Goal: Task Accomplishment & Management: Use online tool/utility

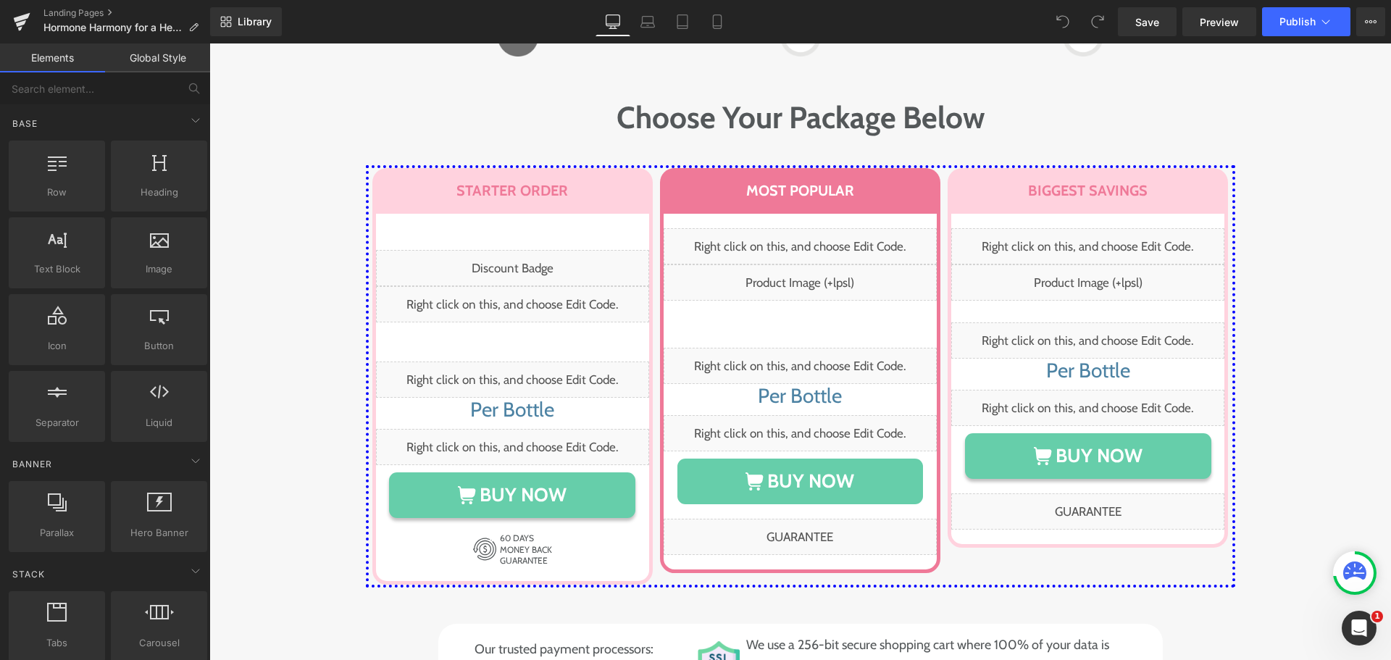
scroll to position [7454, 0]
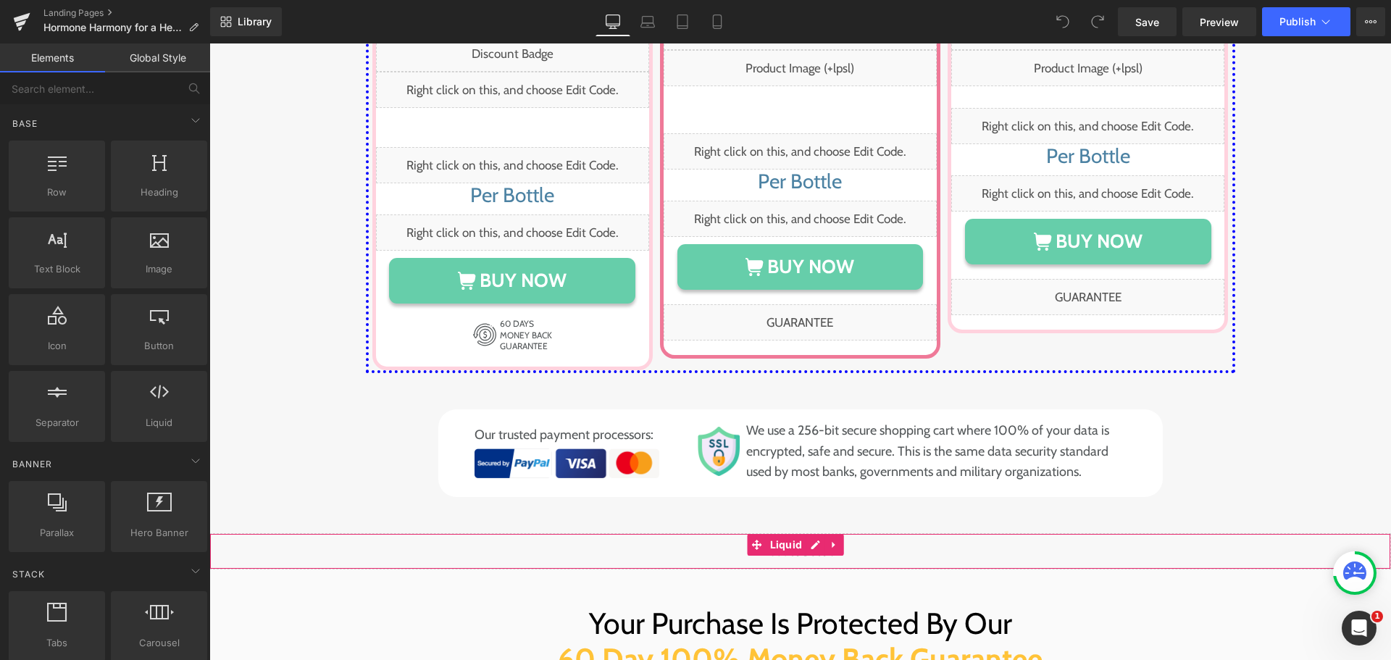
click at [819, 533] on div "Liquid" at bounding box center [800, 551] width 1182 height 36
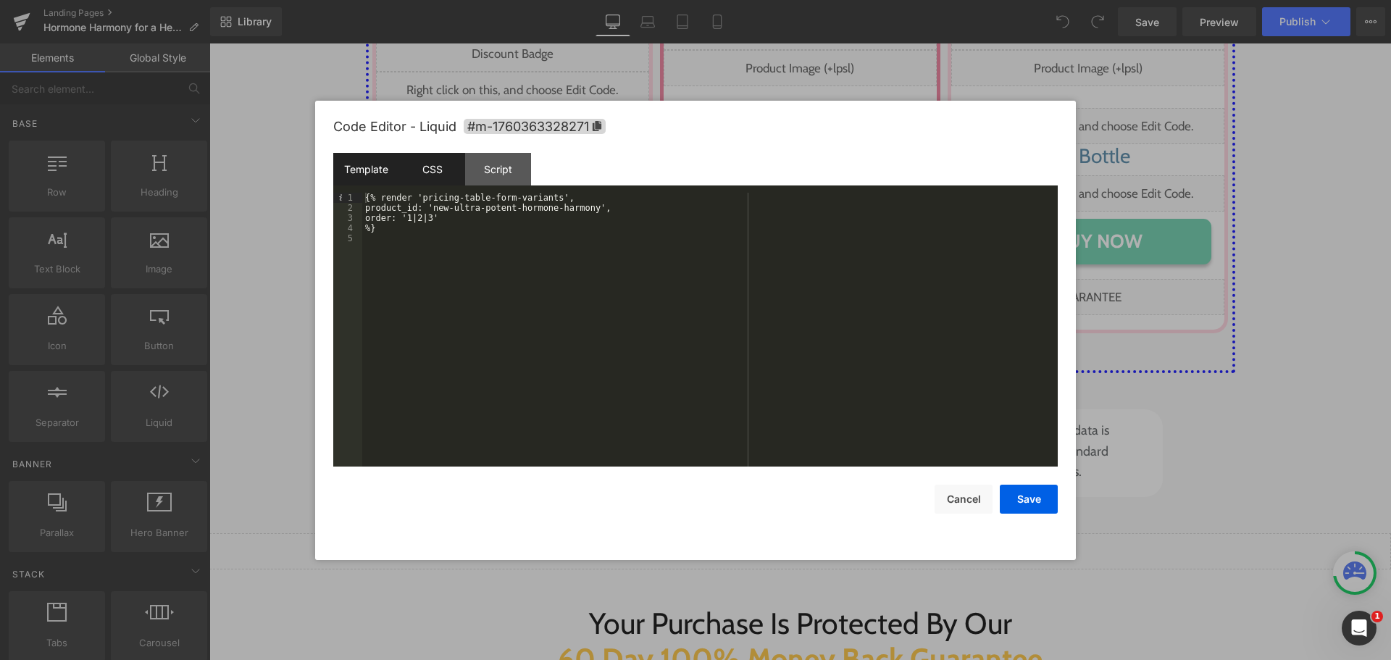
click at [412, 183] on div "CSS" at bounding box center [432, 169] width 66 height 33
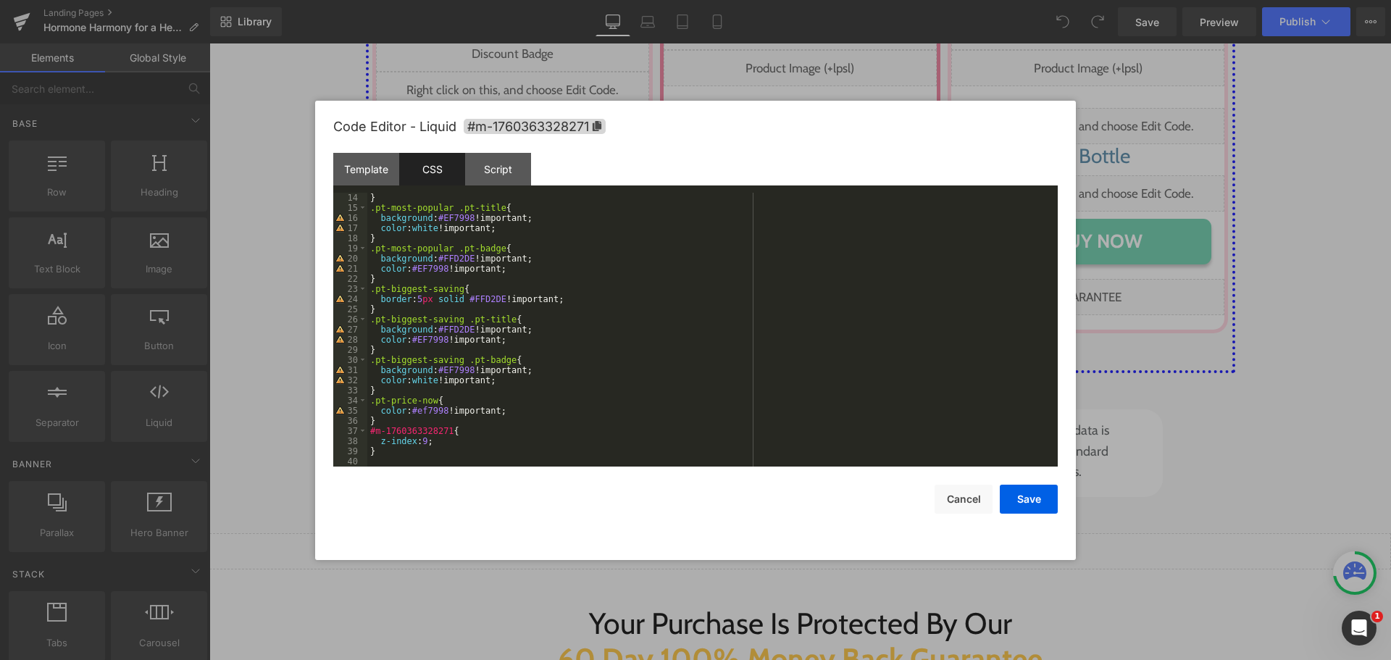
scroll to position [0, 0]
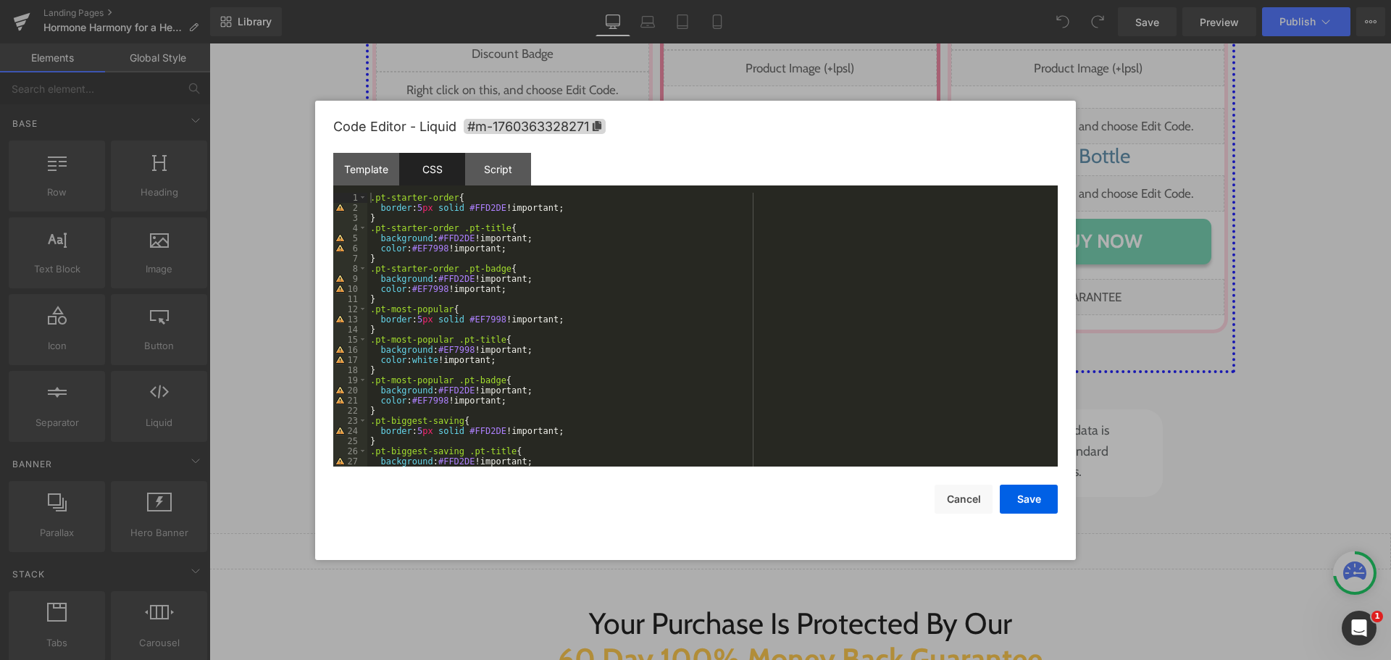
click at [485, 273] on div ".pt-starter-order { border : 5 px solid #FFD2DE !important; } .pt-starter-order…" at bounding box center [709, 340] width 685 height 294
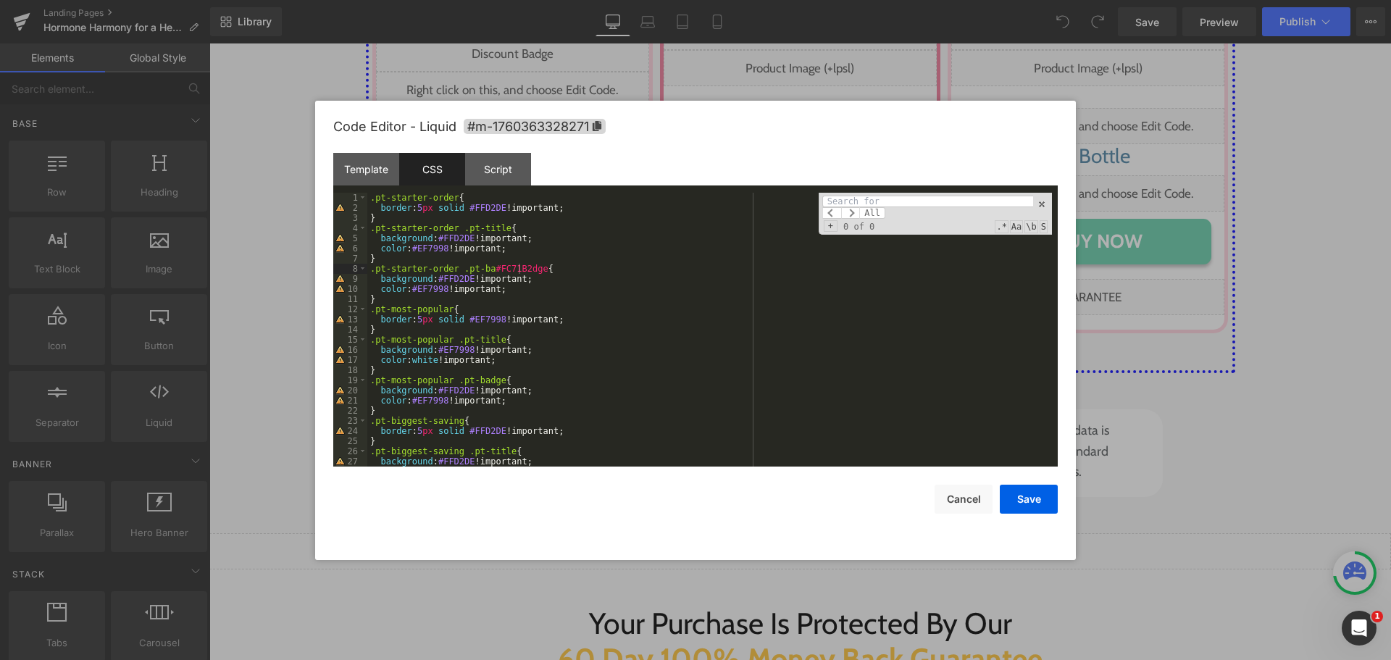
click at [501, 268] on div ".pt-starter-order { border : 5 px solid #FFD2DE !important; } .pt-starter-order…" at bounding box center [709, 340] width 685 height 294
paste input "#FC71B2"
click at [834, 199] on input "#FC71B2" at bounding box center [927, 202] width 211 height 12
type input "FC71B2"
click at [338, 157] on div "Template" at bounding box center [366, 169] width 66 height 33
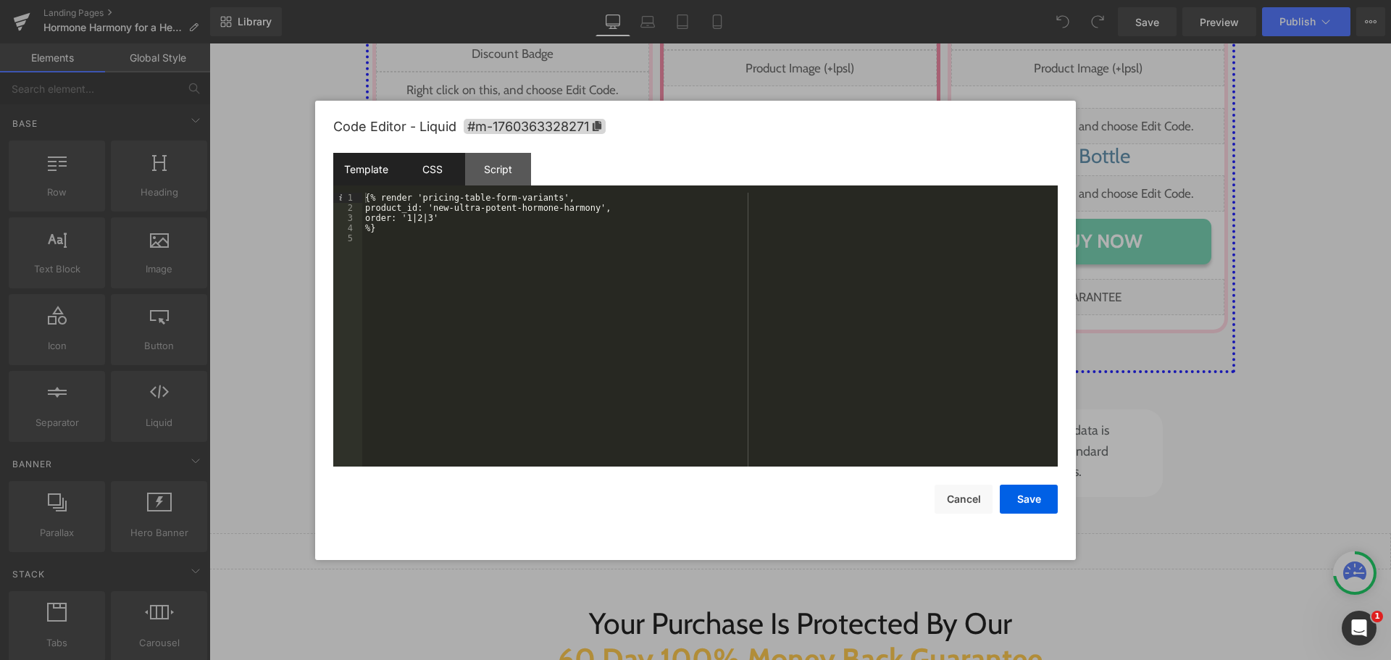
click at [414, 162] on div "CSS" at bounding box center [432, 169] width 66 height 33
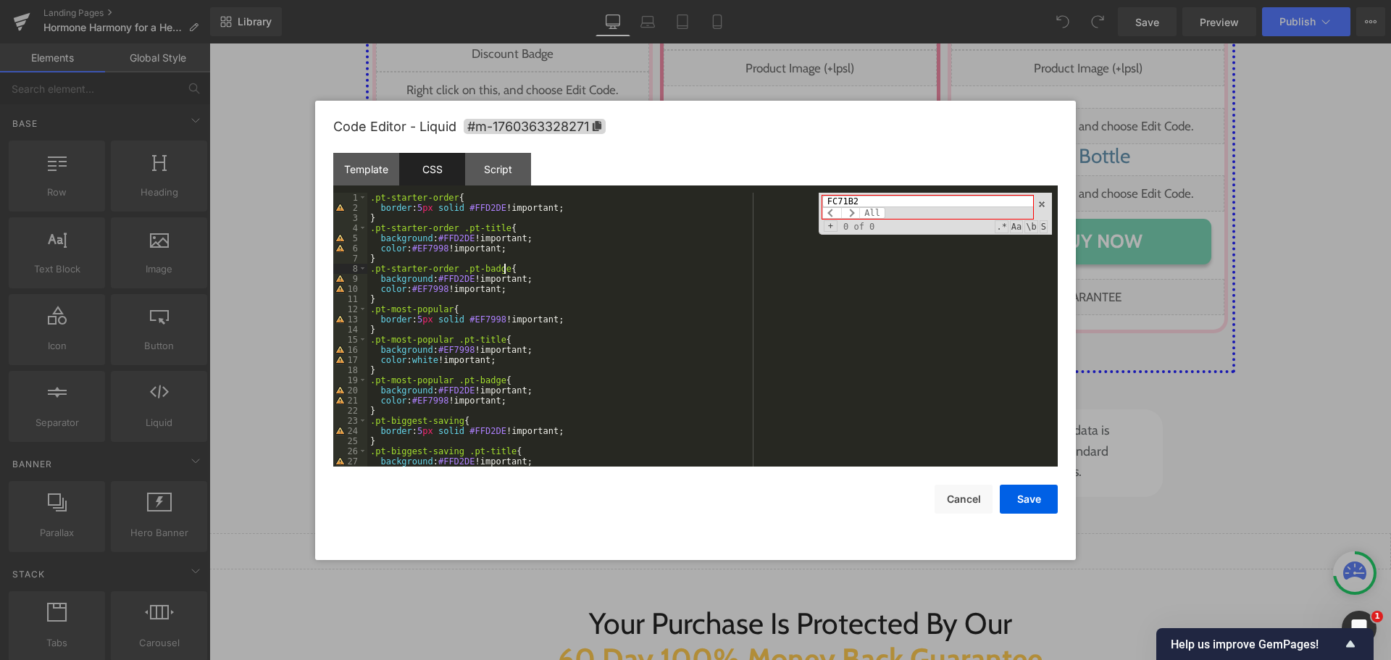
click at [504, 264] on div ".pt-starter-order { border : 5 px solid #FFD2DE !important; } .pt-starter-order…" at bounding box center [709, 340] width 685 height 294
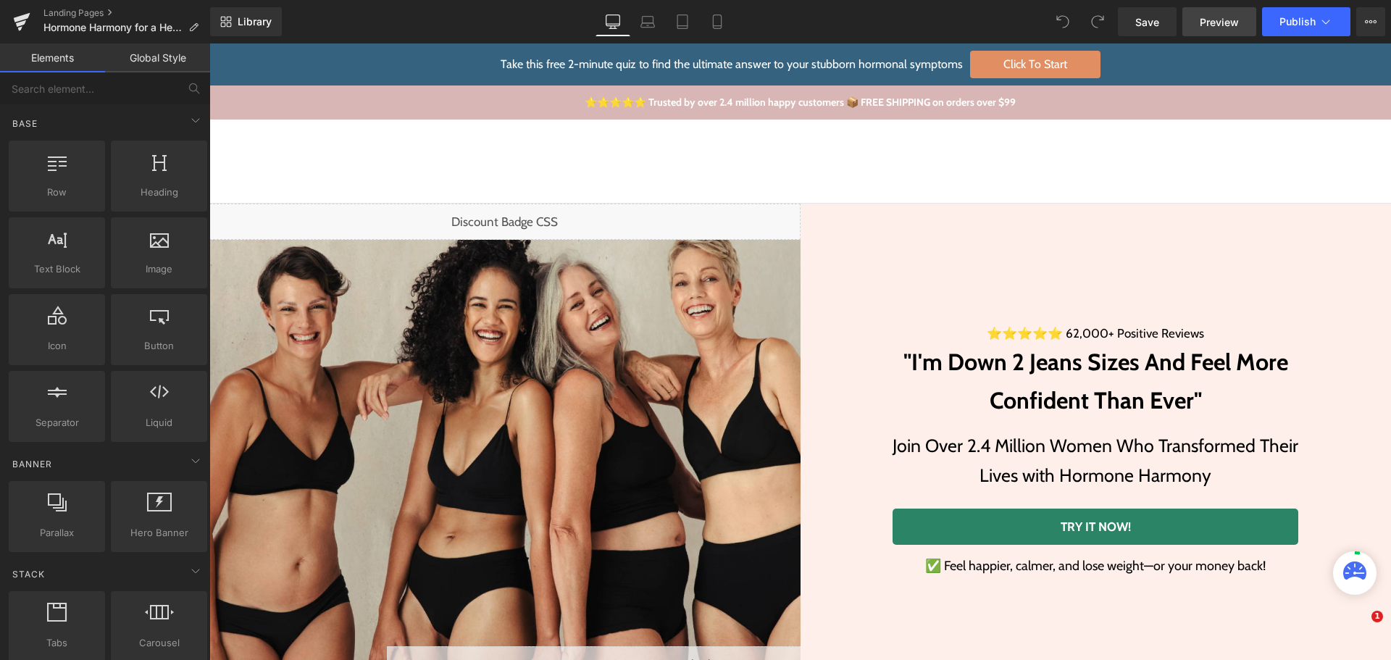
click at [1219, 14] on span "Preview" at bounding box center [1219, 21] width 39 height 15
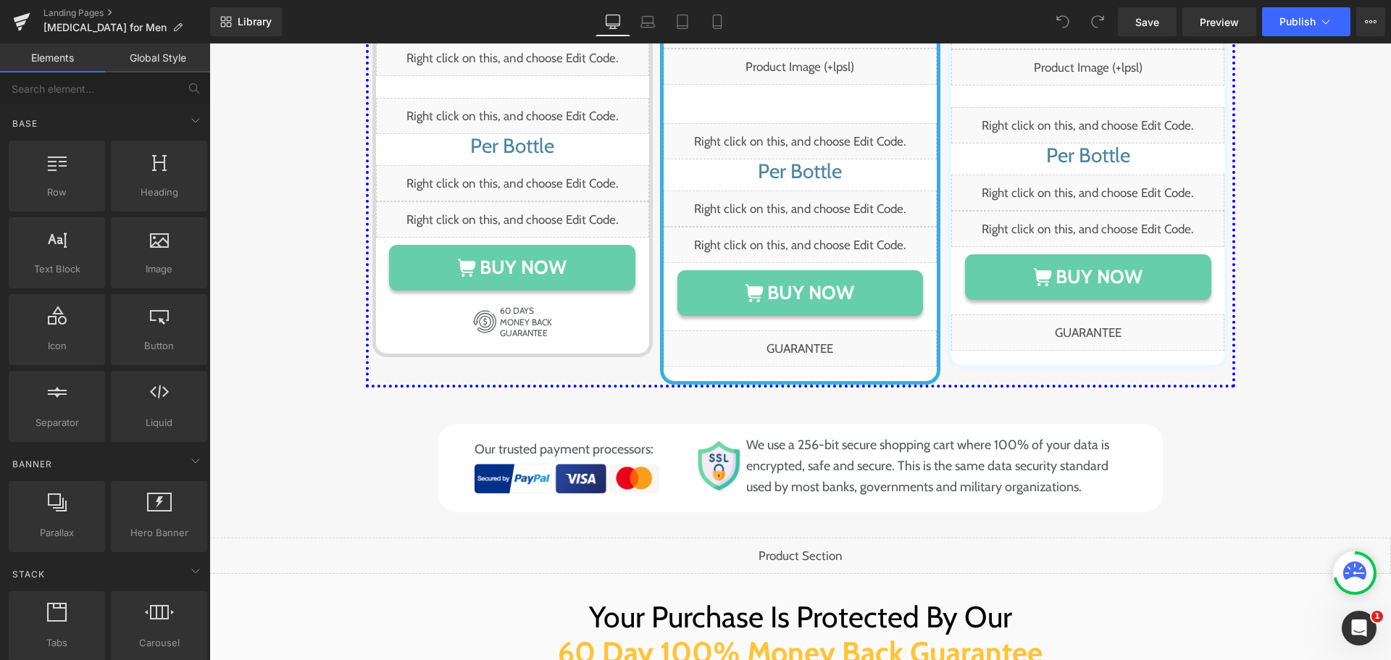
scroll to position [7576, 0]
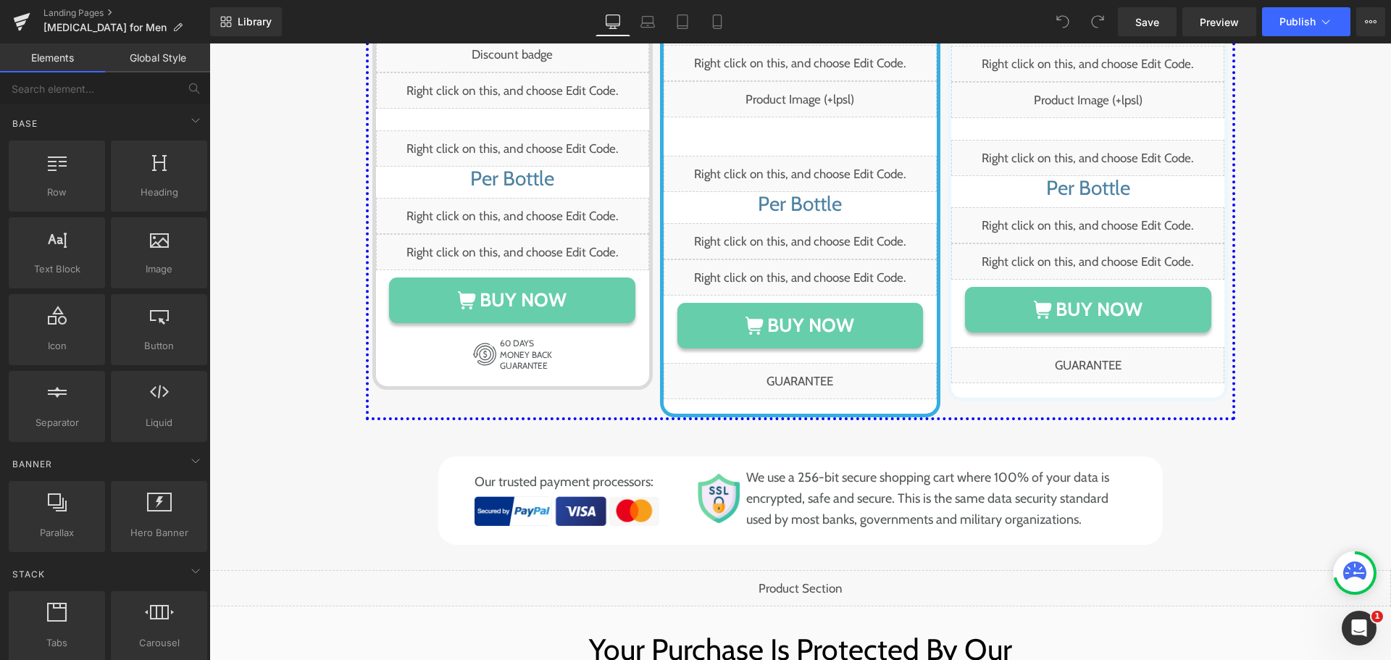
click at [788, 573] on span "Liquid" at bounding box center [793, 581] width 32 height 17
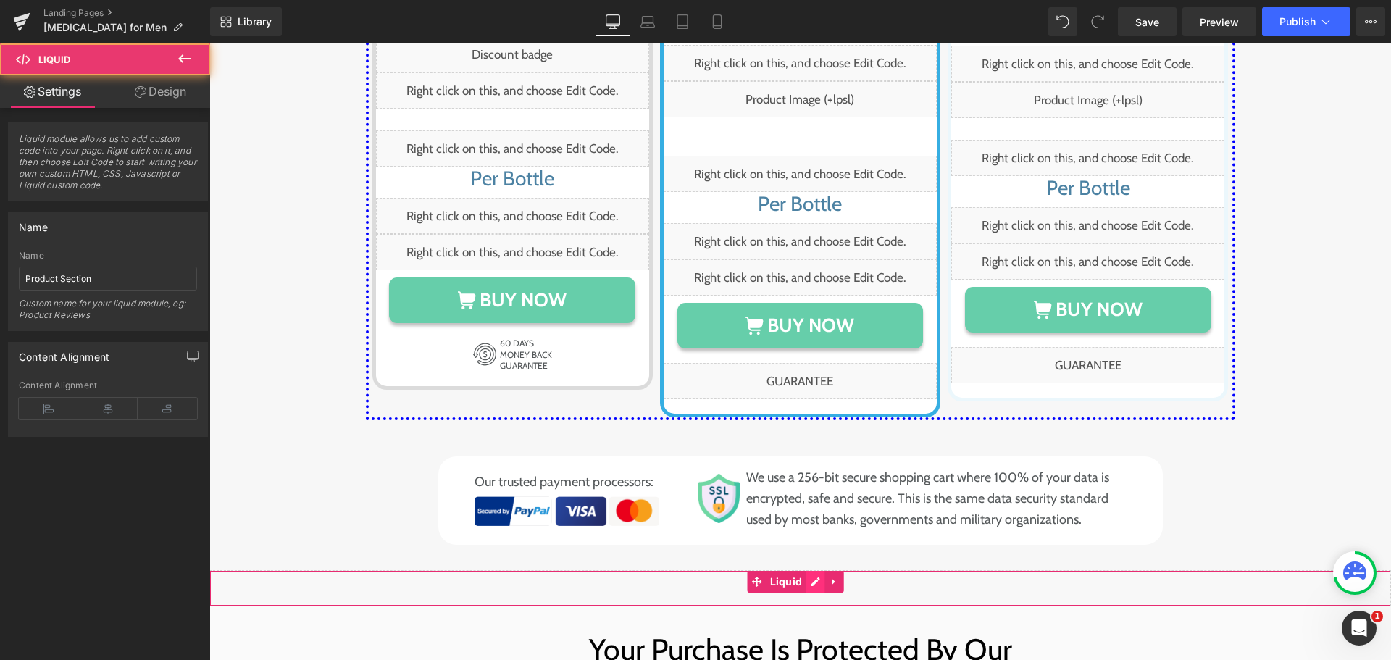
click at [812, 570] on div "Liquid" at bounding box center [800, 588] width 1182 height 36
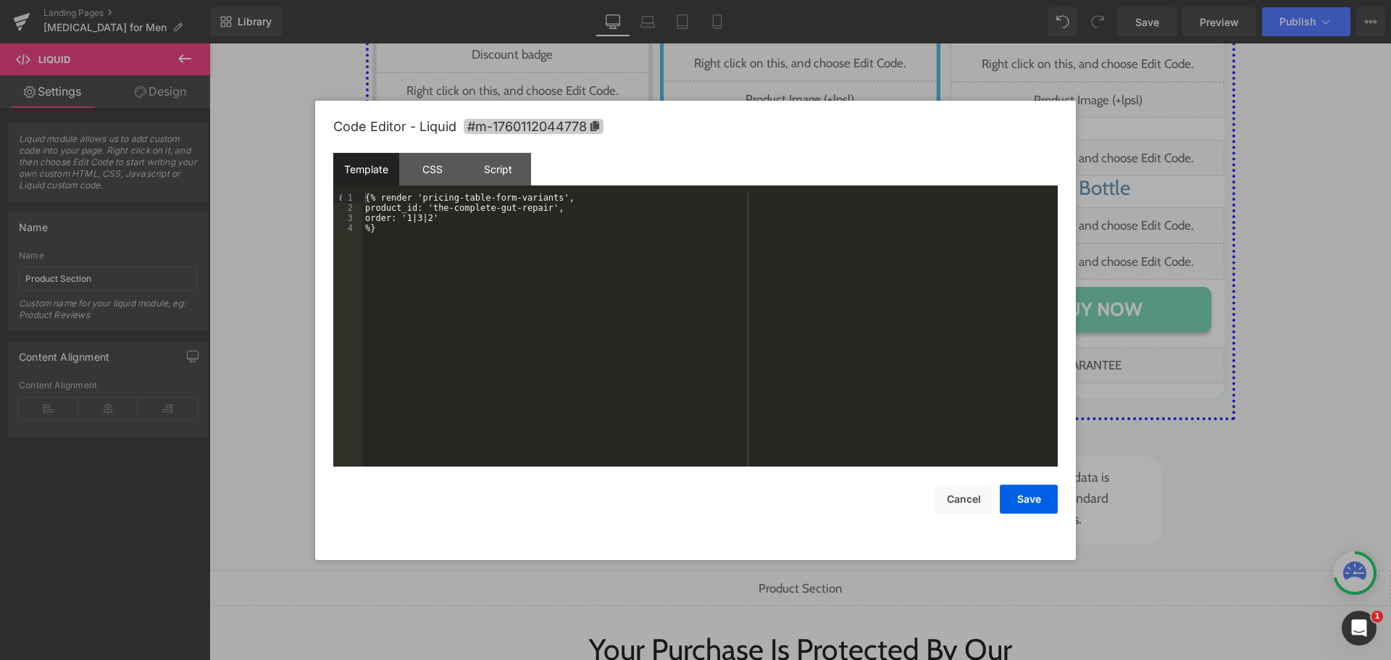
click at [522, 125] on span "#m-1760112044778" at bounding box center [534, 126] width 140 height 15
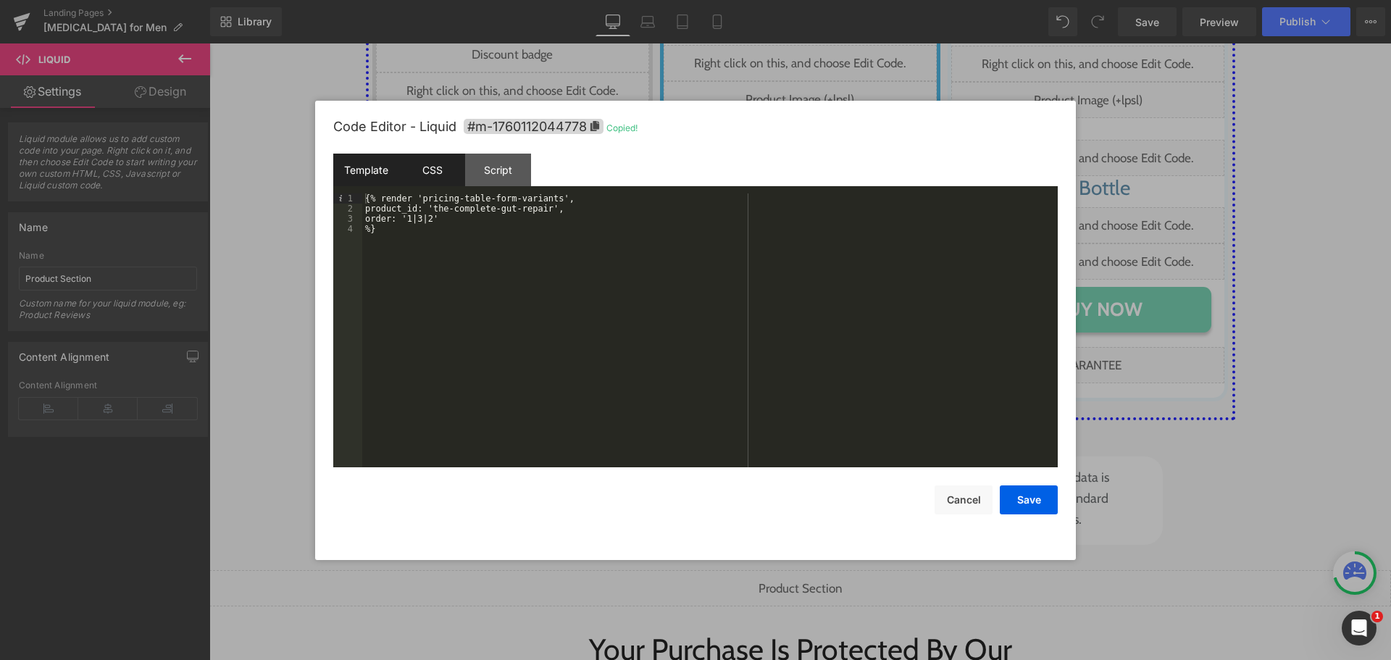
click at [430, 164] on div "CSS" at bounding box center [432, 170] width 66 height 33
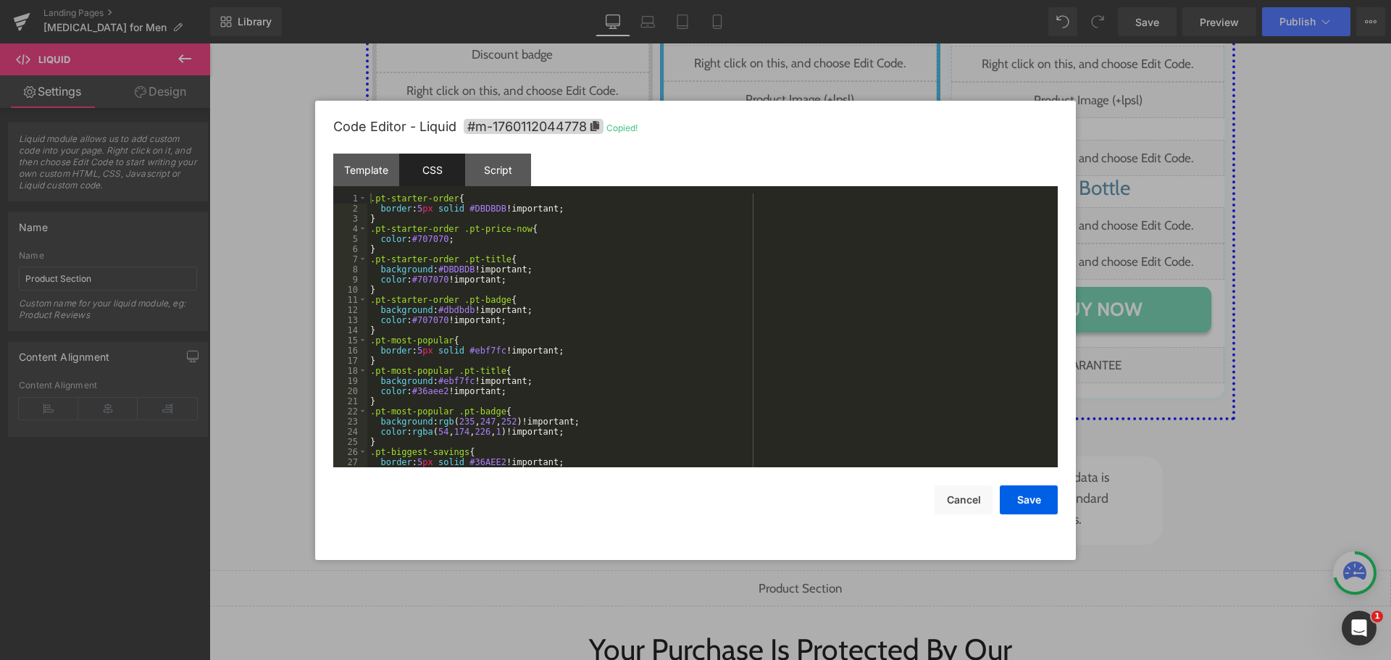
scroll to position [132, 0]
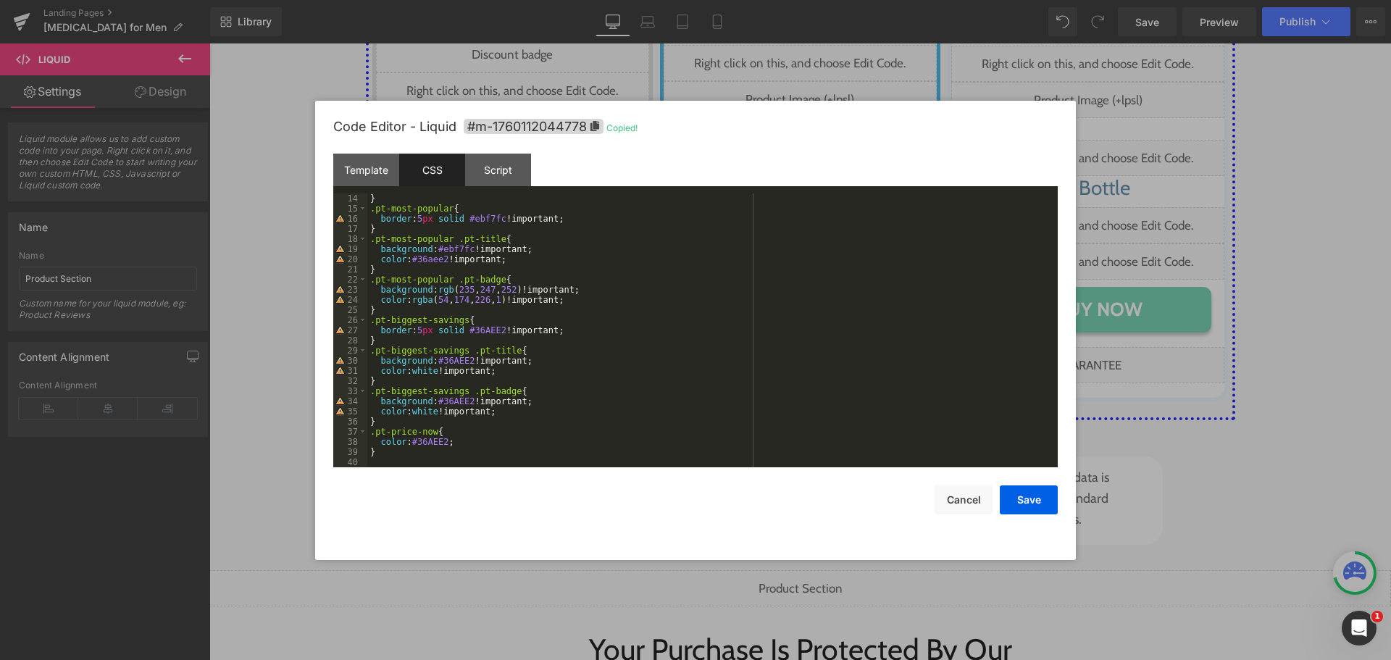
click at [430, 454] on div "} .pt-most-popular { border : 5 px solid #ebf7fc !important; } .pt-most-popular…" at bounding box center [709, 340] width 685 height 294
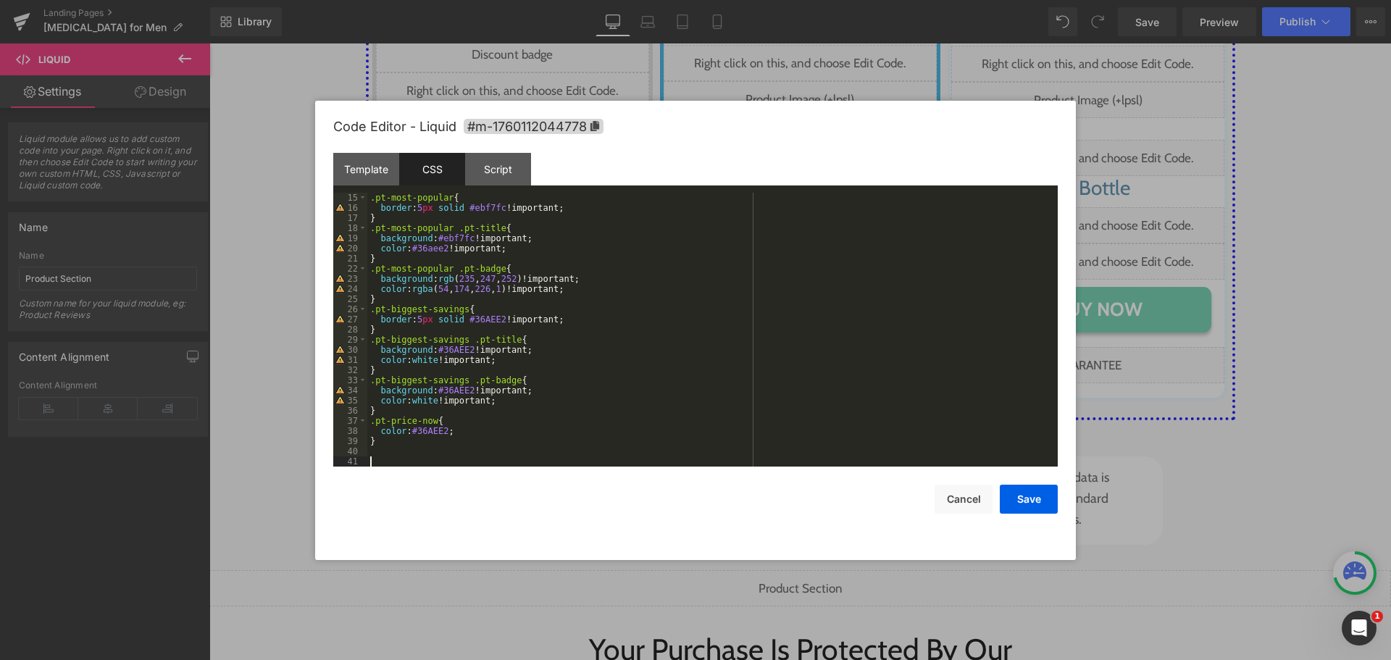
paste textarea
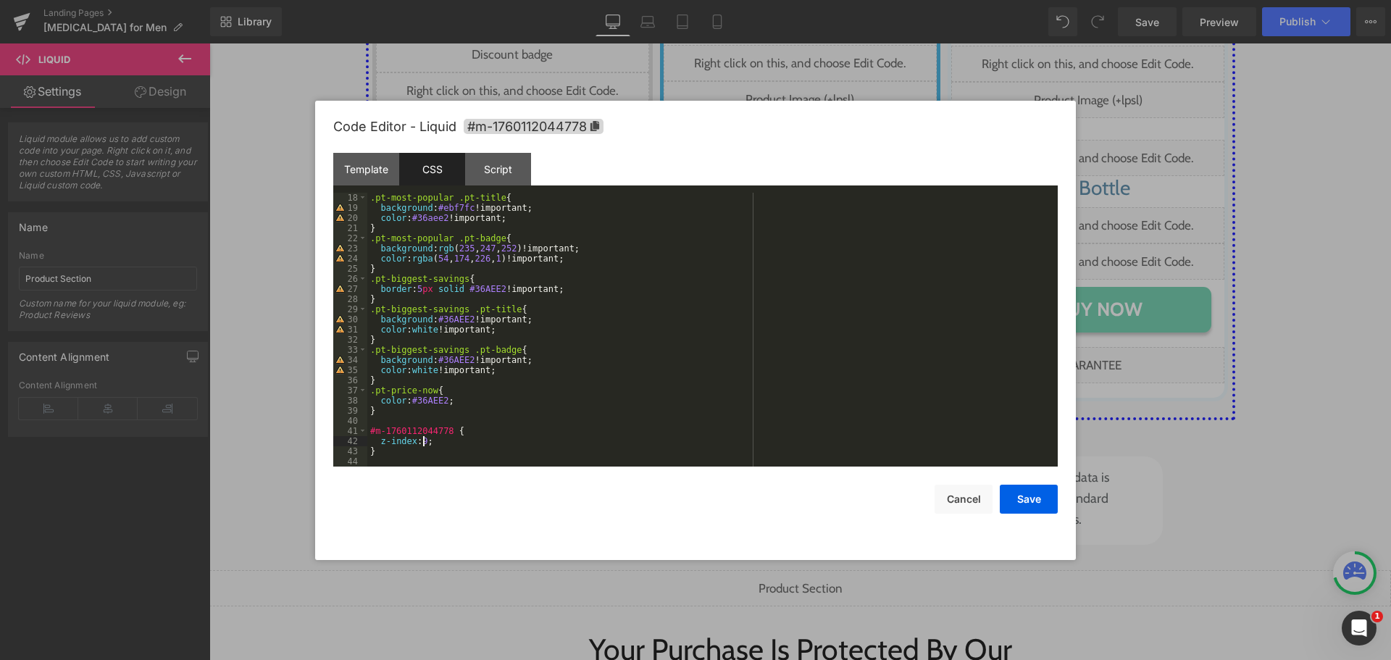
scroll to position [172, 0]
drag, startPoint x: 1020, startPoint y: 500, endPoint x: 918, endPoint y: 126, distance: 387.4
click at [1020, 500] on button "Save" at bounding box center [1029, 499] width 58 height 29
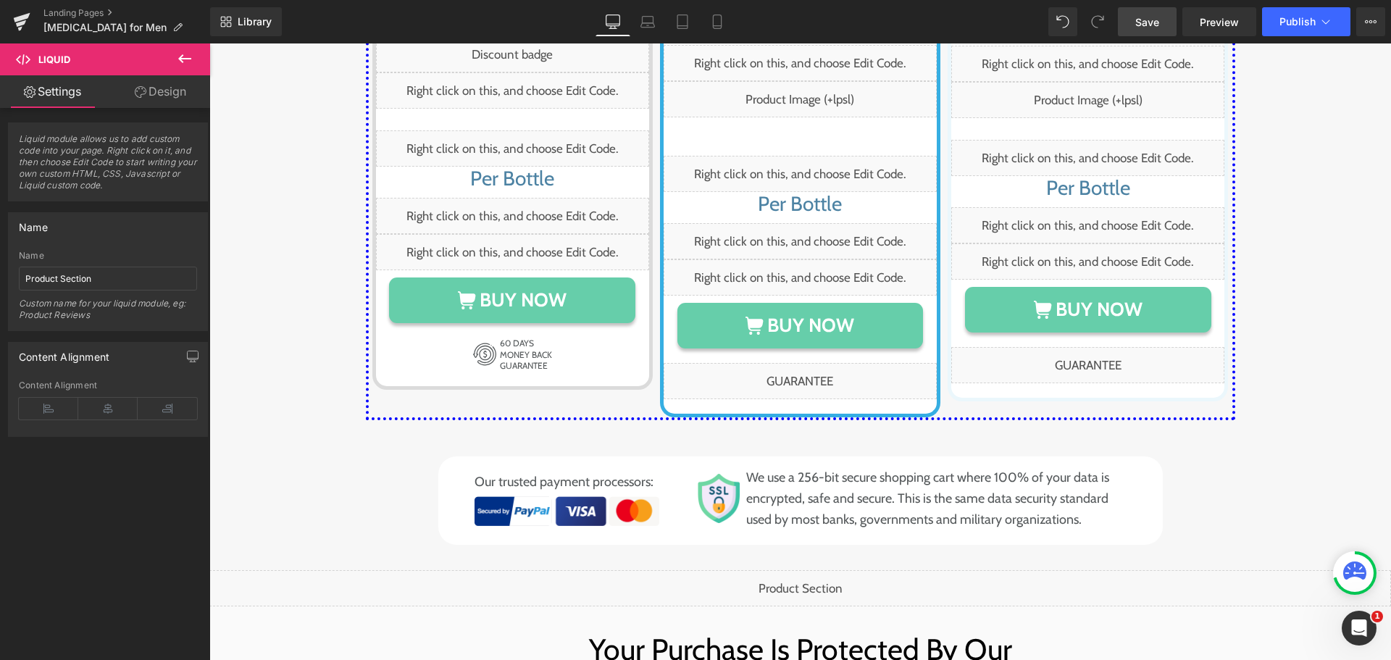
click at [1154, 26] on span "Save" at bounding box center [1148, 21] width 24 height 15
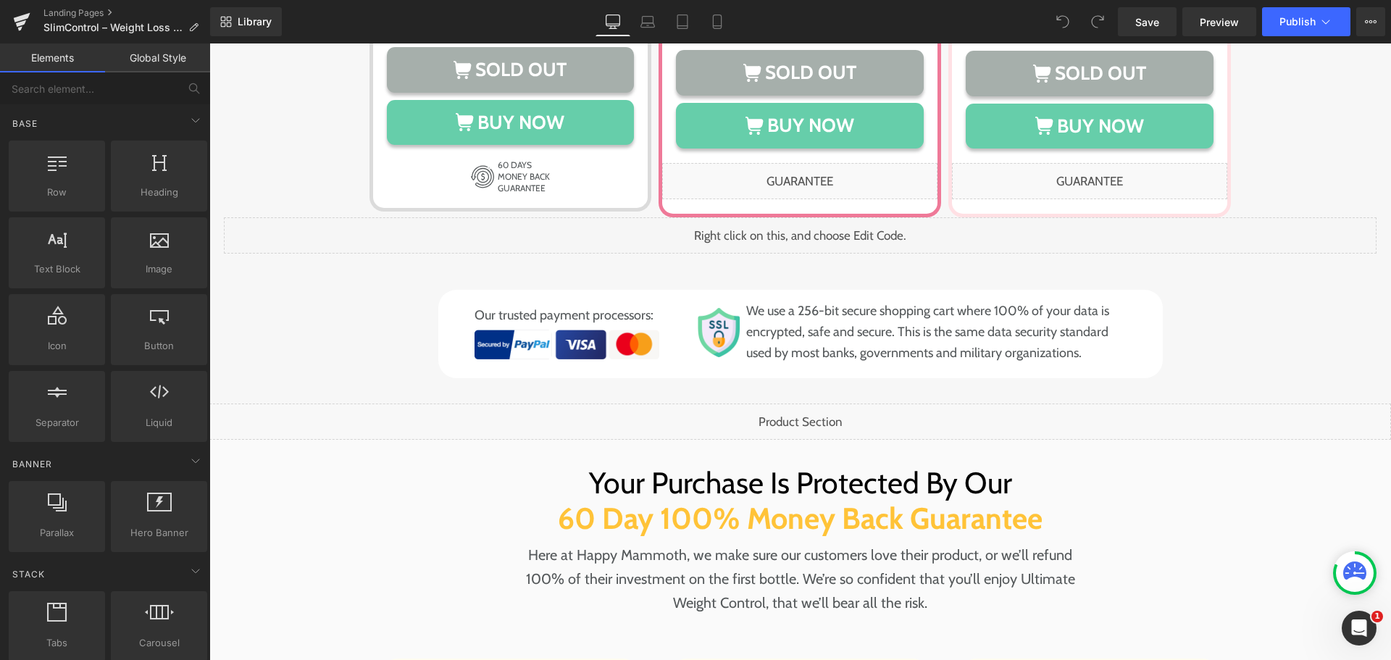
scroll to position [9857, 0]
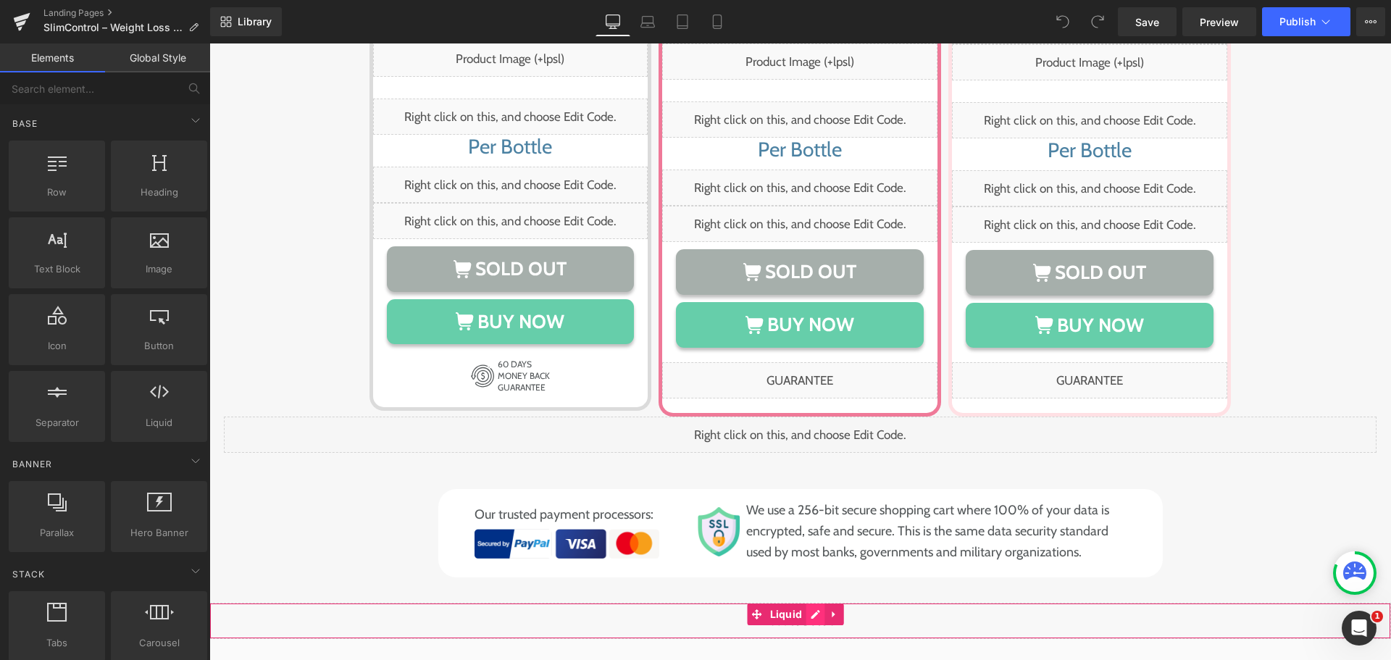
click at [817, 603] on div "Liquid" at bounding box center [800, 621] width 1182 height 36
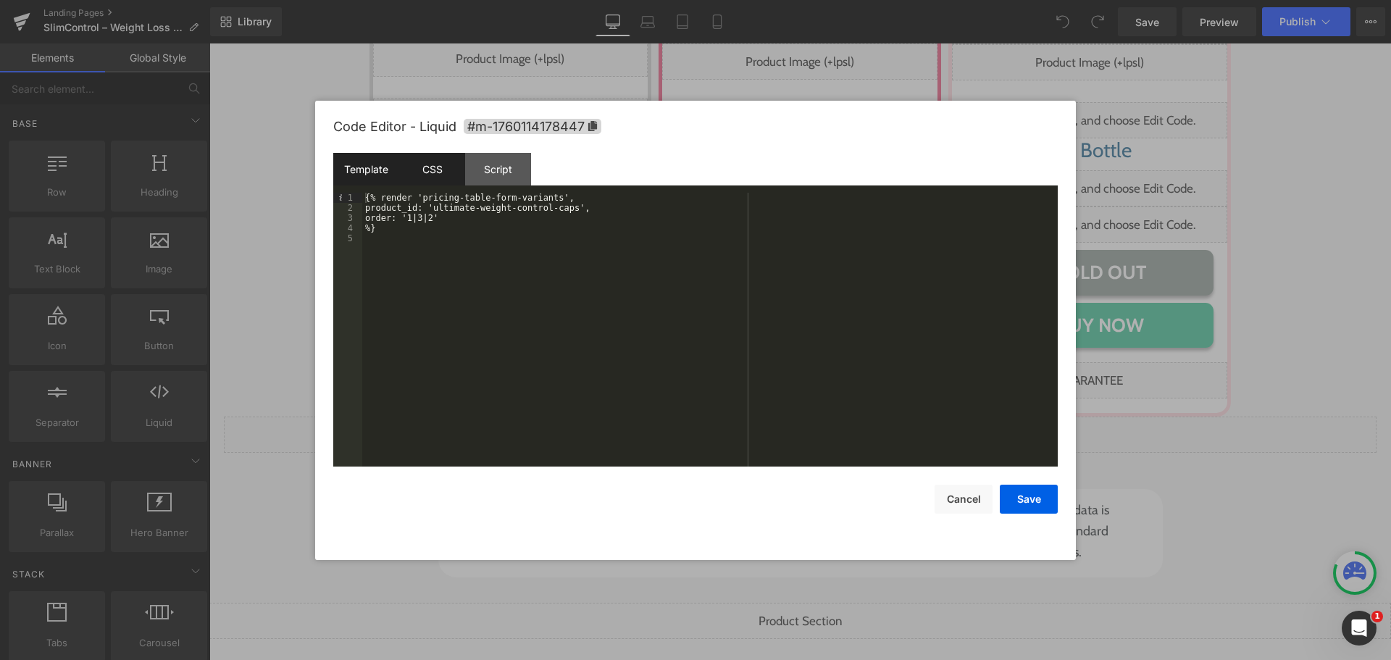
click at [420, 164] on div "CSS" at bounding box center [432, 169] width 66 height 33
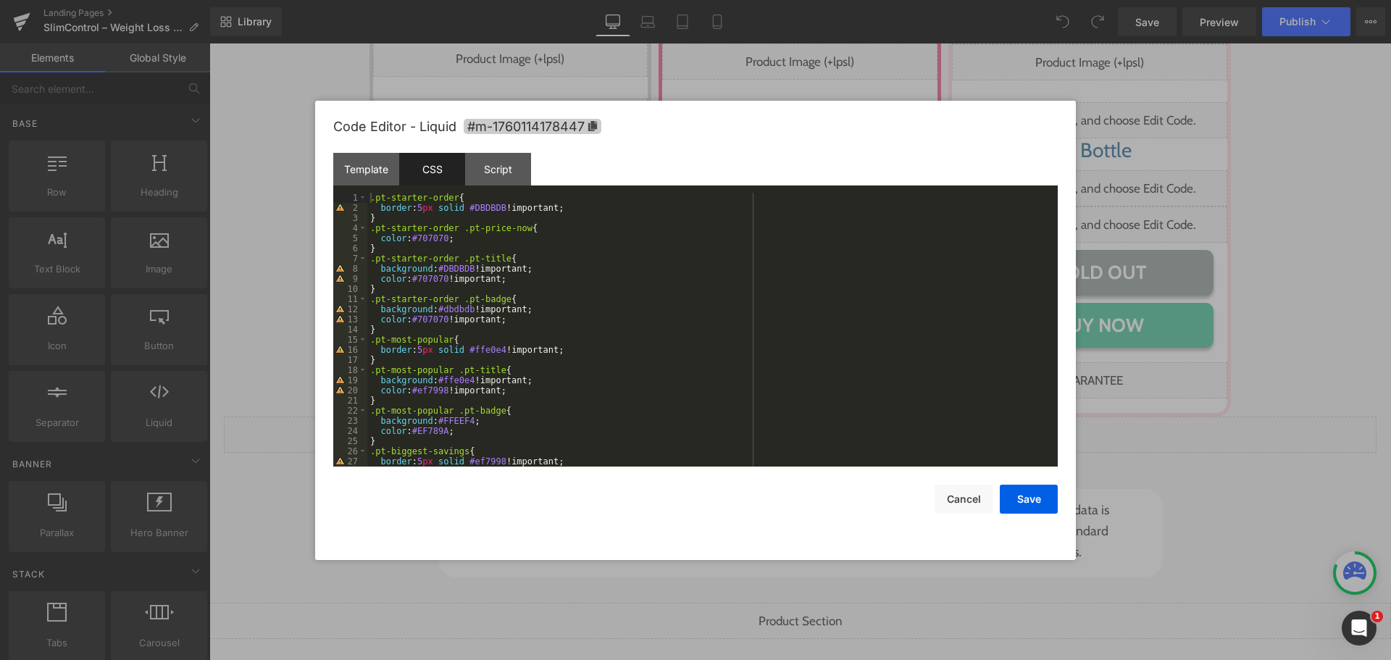
click at [498, 124] on span "#m-1760114178447" at bounding box center [533, 126] width 138 height 15
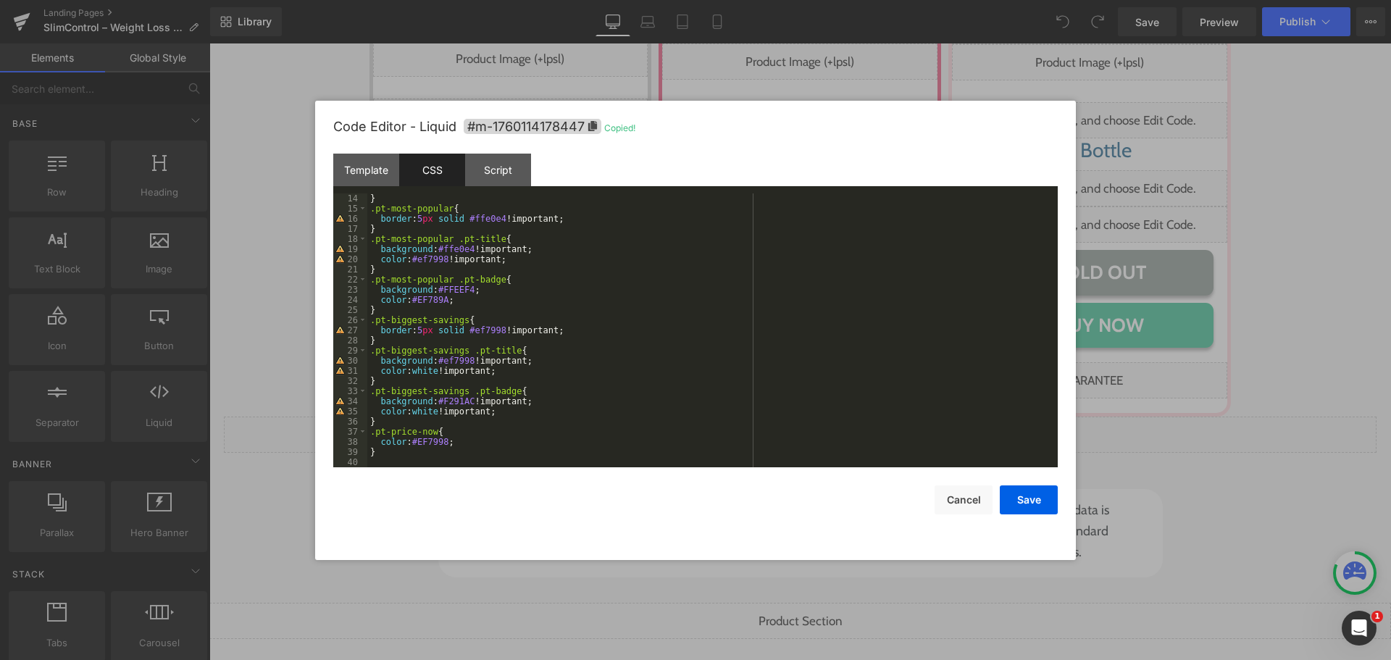
click at [445, 453] on div "} .pt-most-popular { border : 5 px solid #ffe0e4 !important; } .pt-most-popular…" at bounding box center [709, 340] width 685 height 294
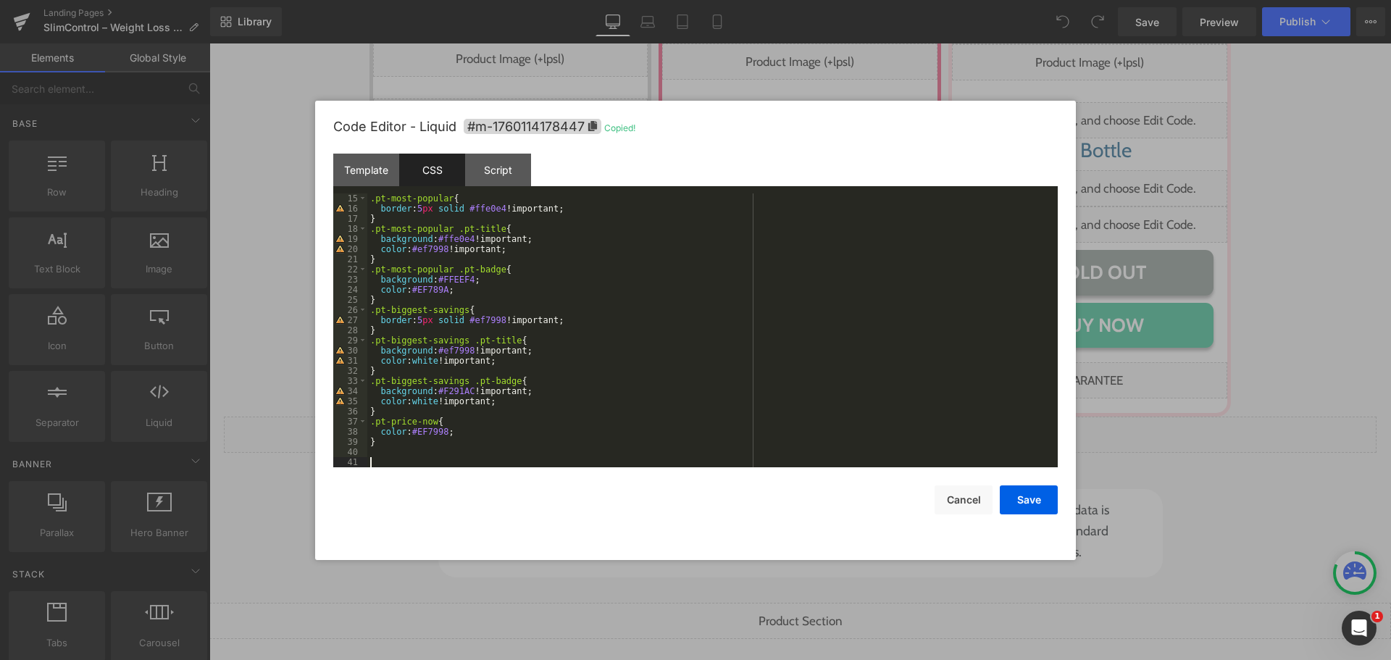
paste textarea
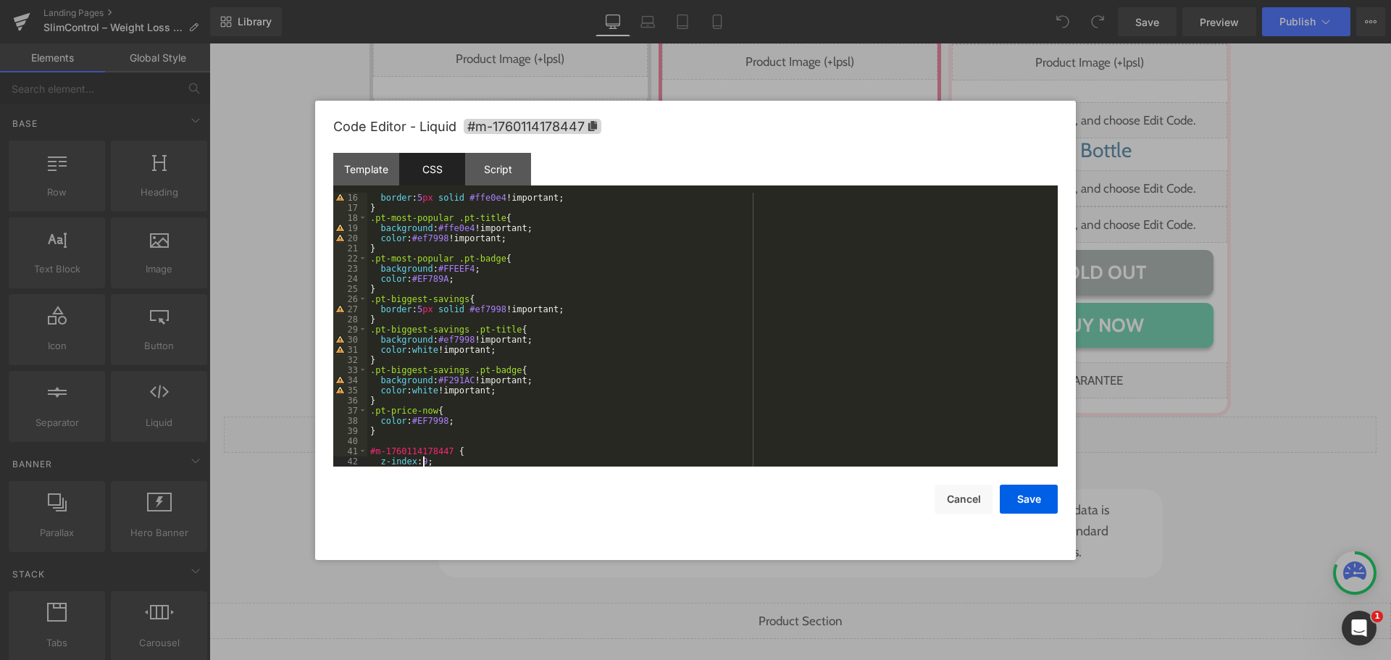
scroll to position [172, 0]
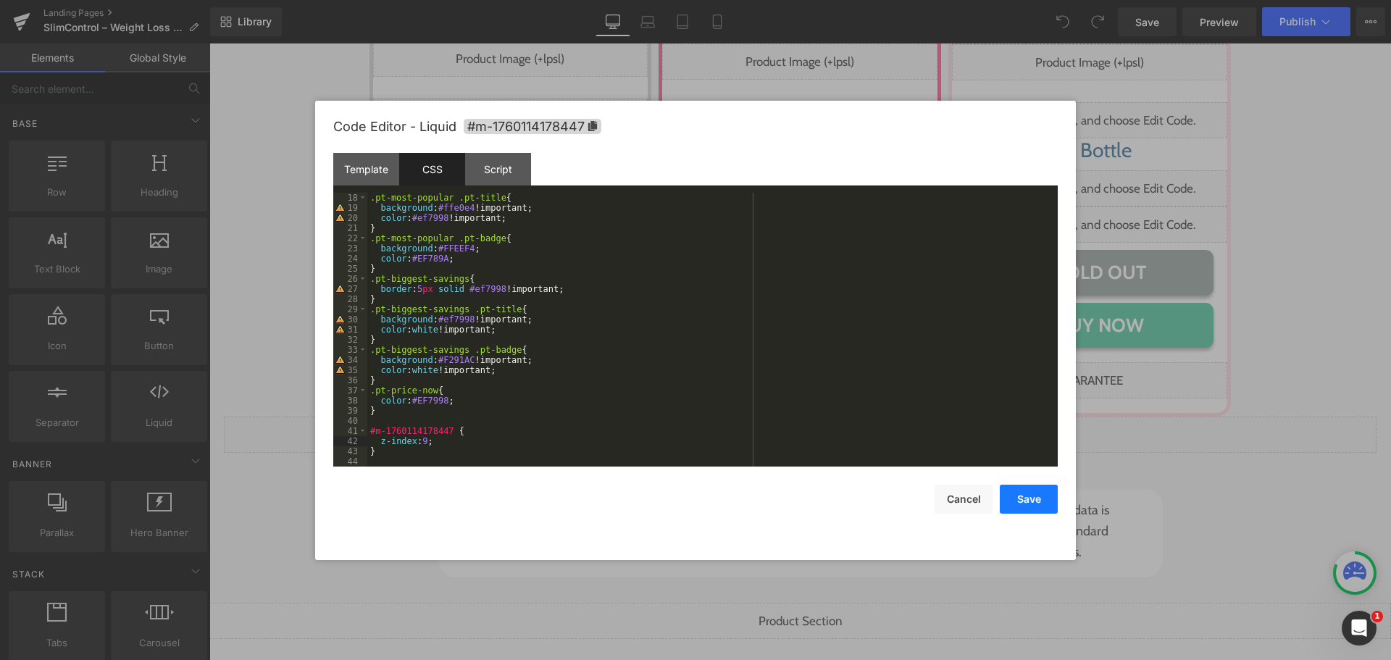
click at [1036, 499] on button "Save" at bounding box center [1029, 499] width 58 height 29
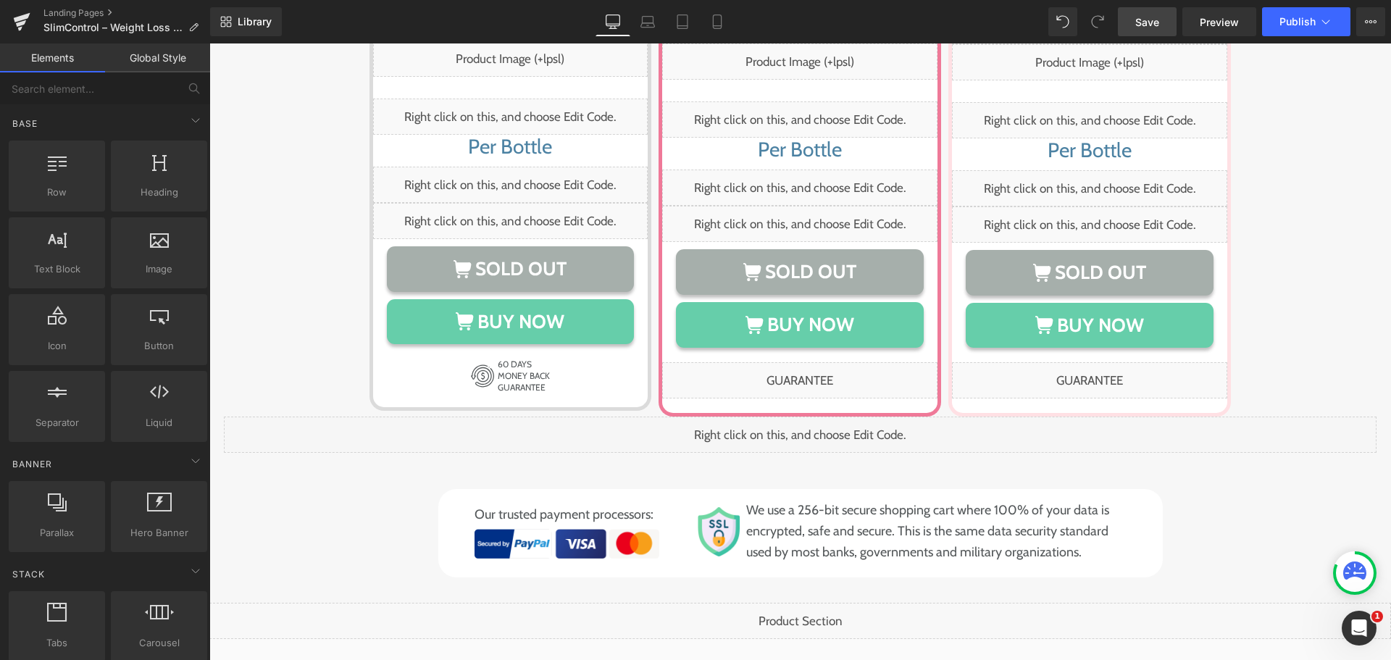
click at [1159, 22] on span "Save" at bounding box center [1148, 21] width 24 height 15
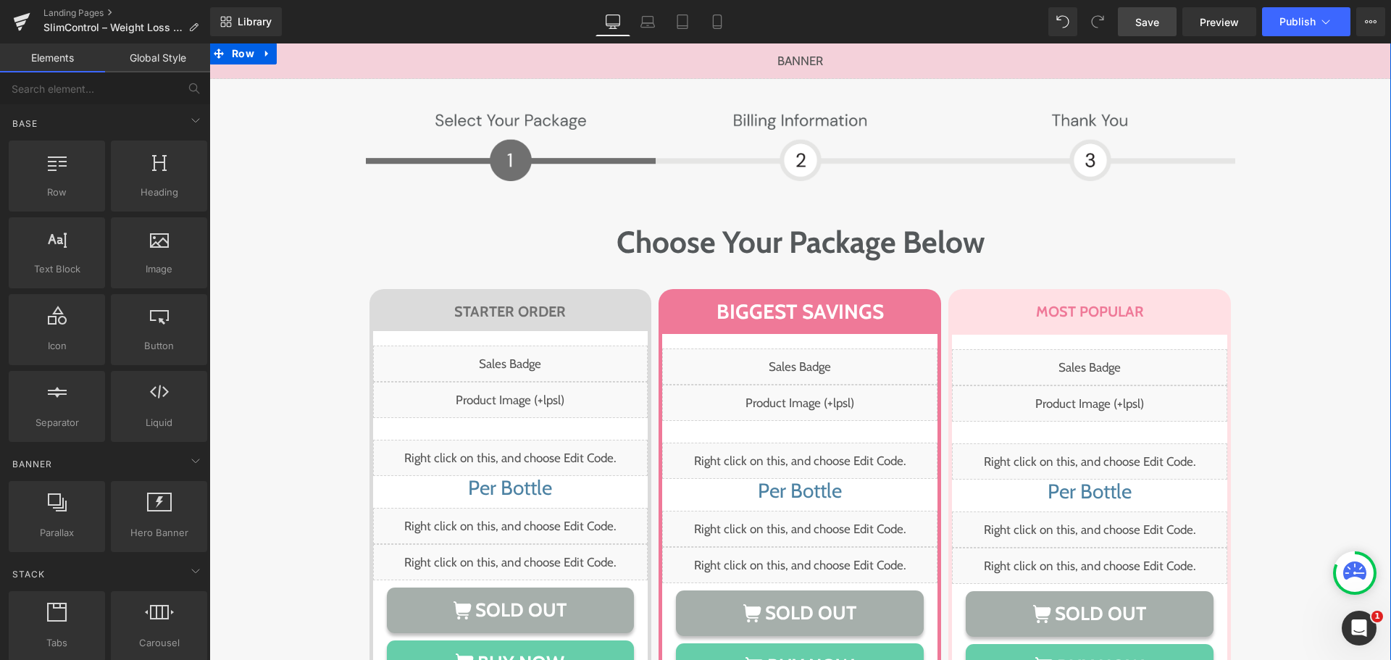
scroll to position [9567, 0]
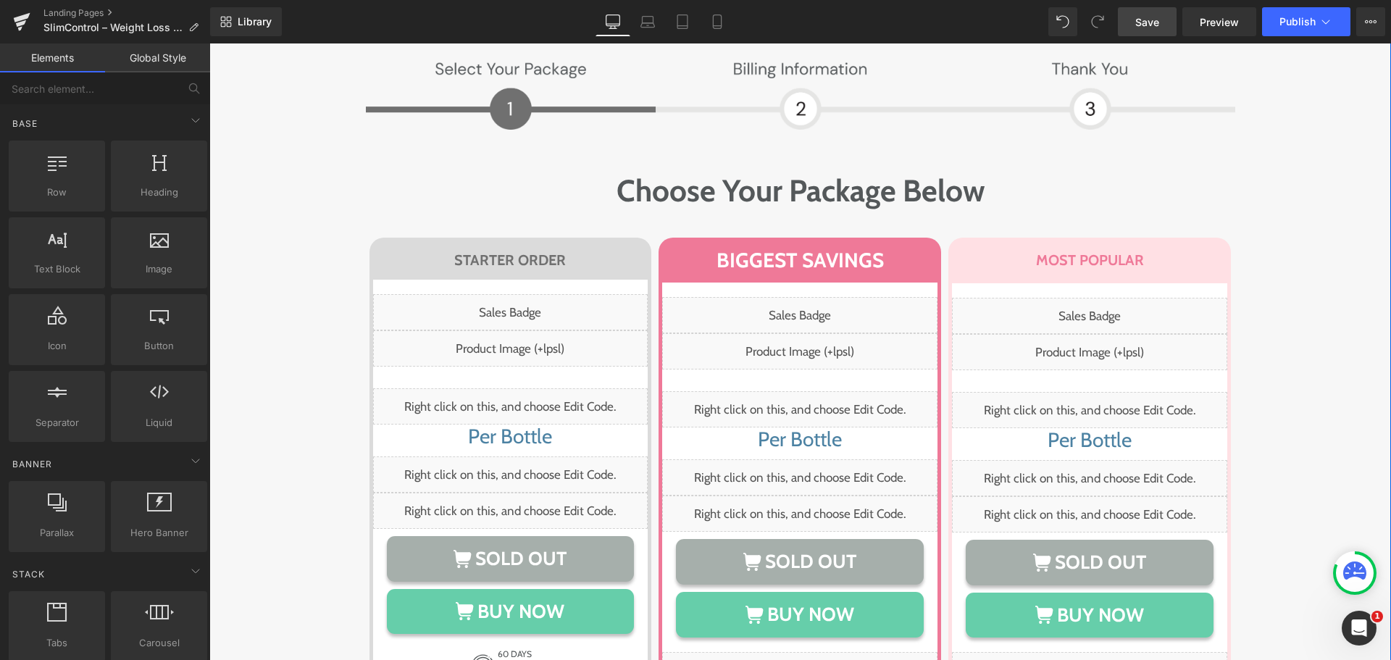
click at [532, 166] on h1 "Choose Your Package Below" at bounding box center [801, 191] width 870 height 50
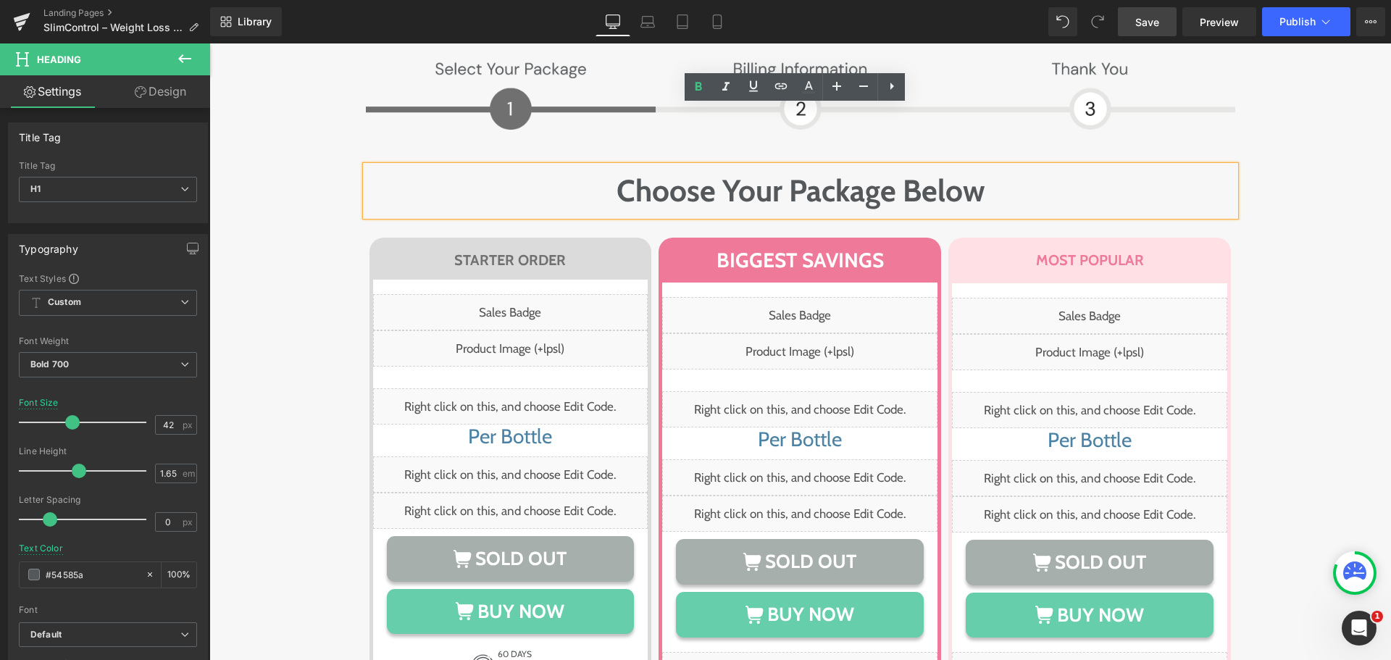
click at [278, 159] on div "Image Image Row Choose Your Package Below Heading Row STARTER ORDER Heading Row…" at bounding box center [800, 460] width 1153 height 814
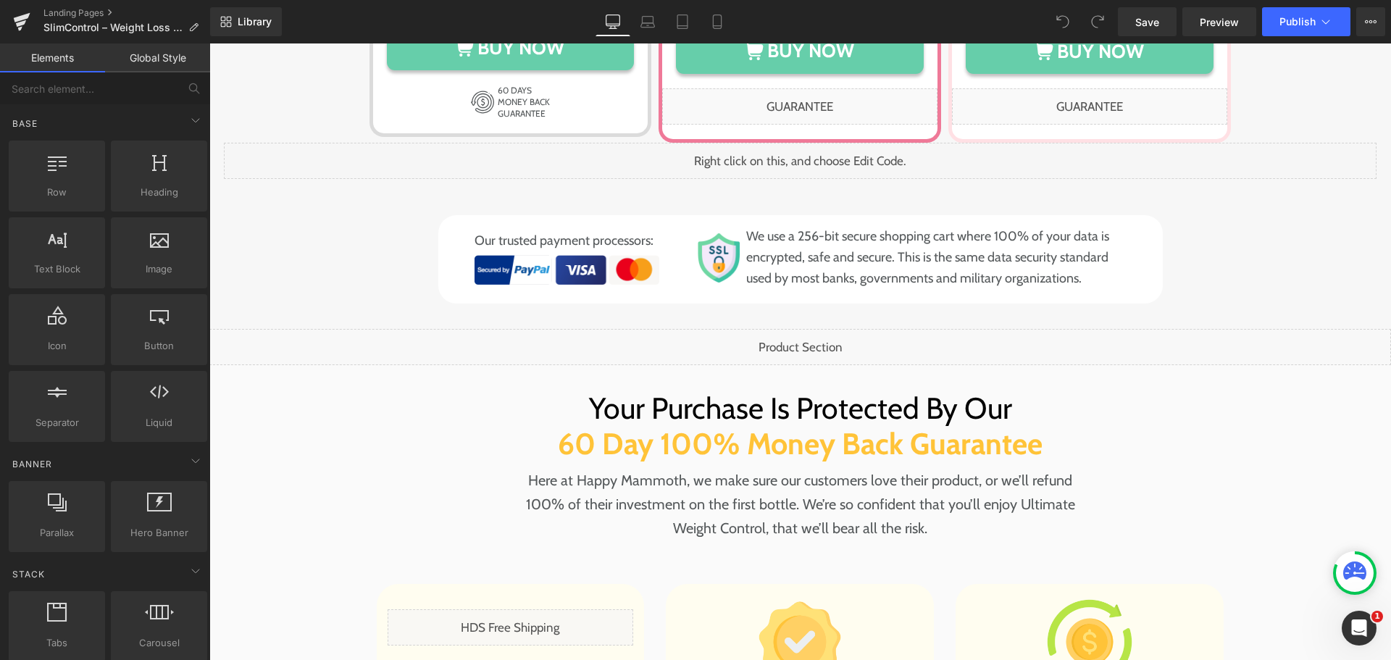
scroll to position [10237, 0]
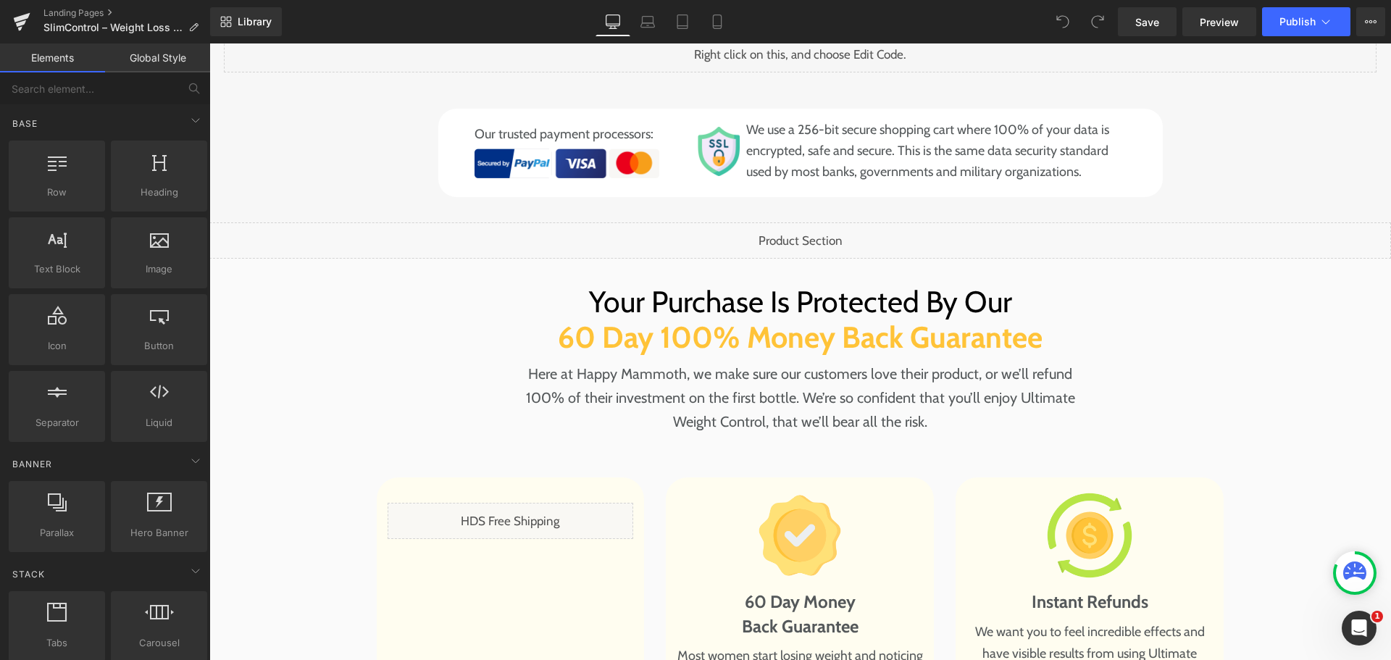
click at [659, 222] on div "Liquid" at bounding box center [800, 240] width 1182 height 36
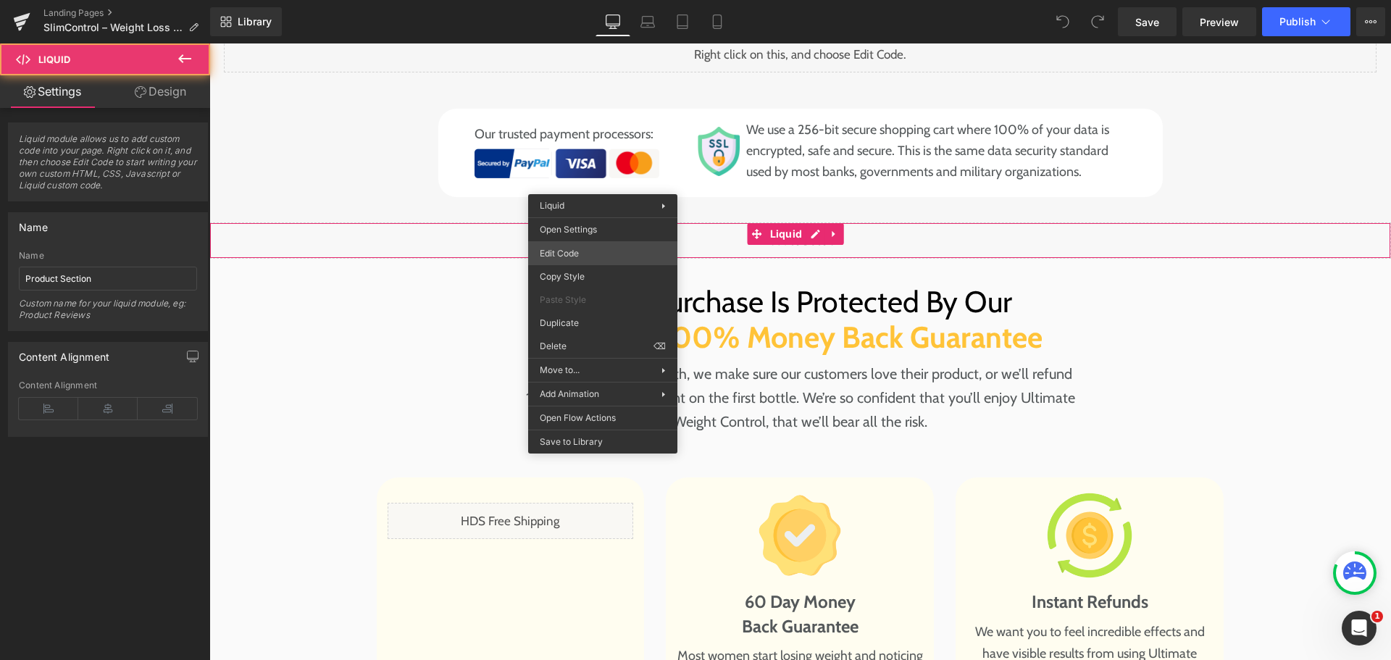
click at [596, 0] on div "You are previewing how the will restyle your page. You can not edit Elements in…" at bounding box center [695, 0] width 1391 height 0
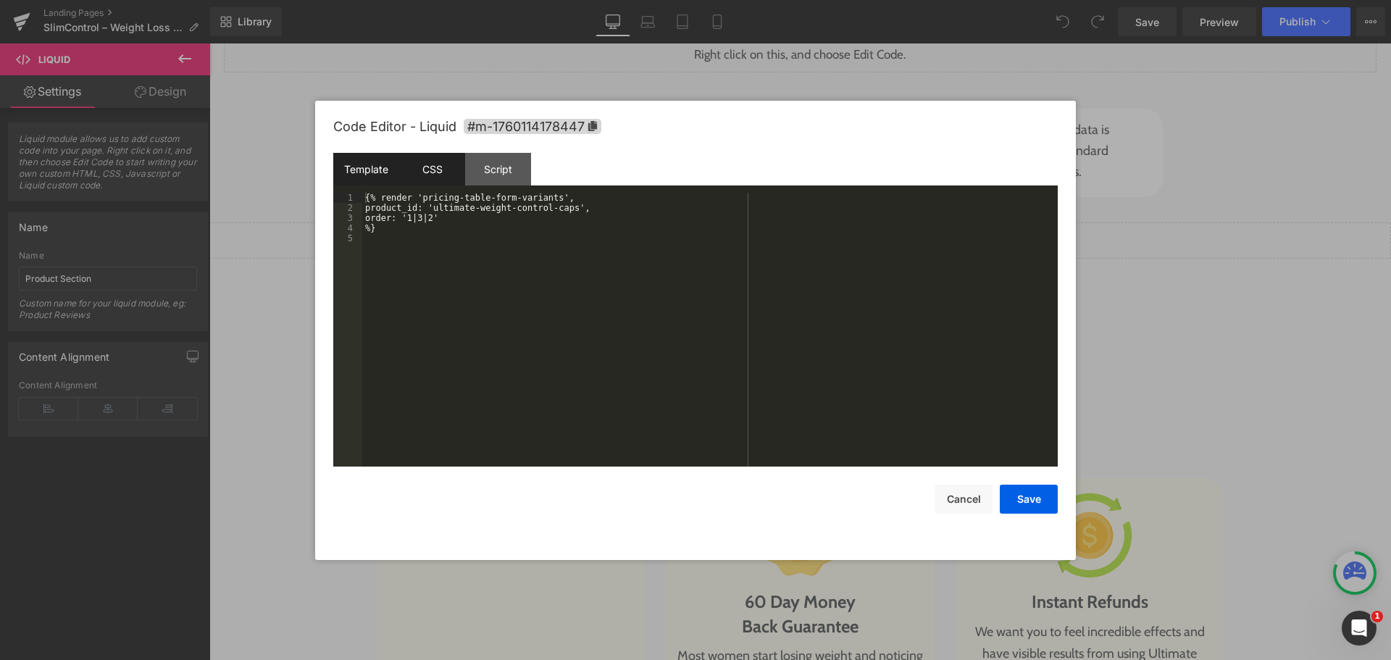
click at [425, 172] on div "CSS" at bounding box center [432, 169] width 66 height 33
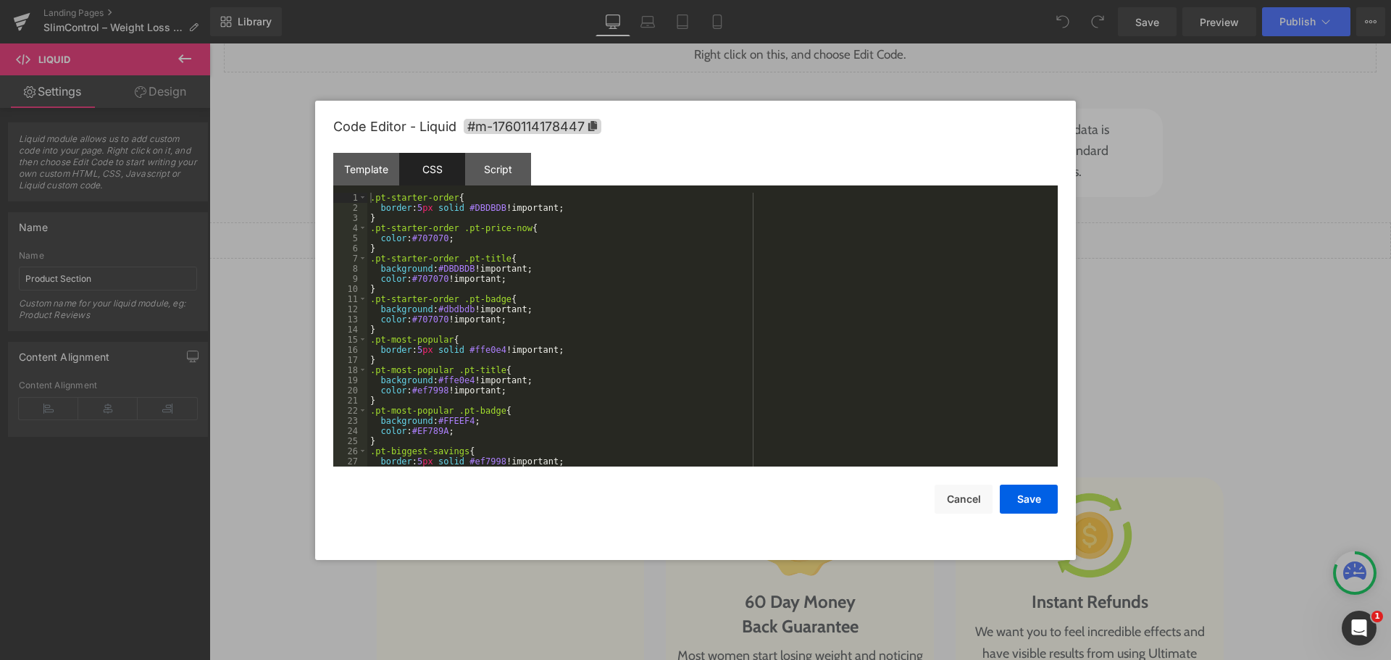
scroll to position [162, 0]
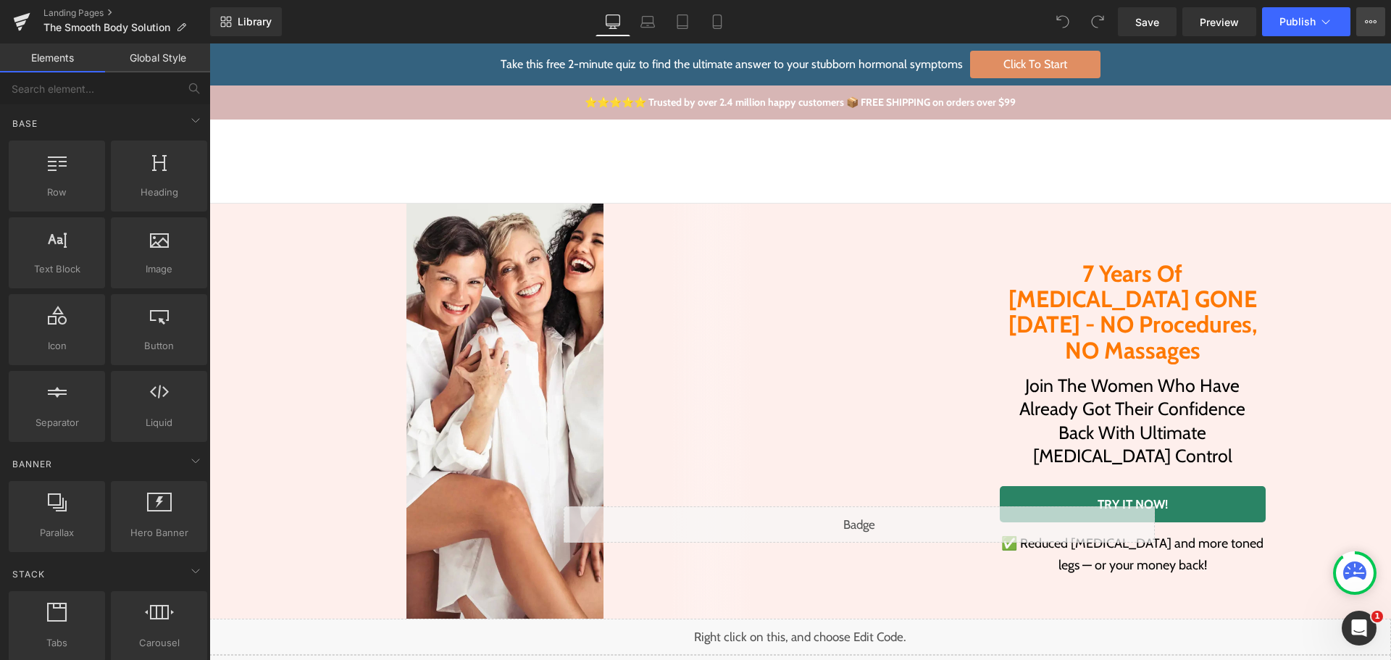
click at [1375, 21] on icon at bounding box center [1371, 22] width 12 height 12
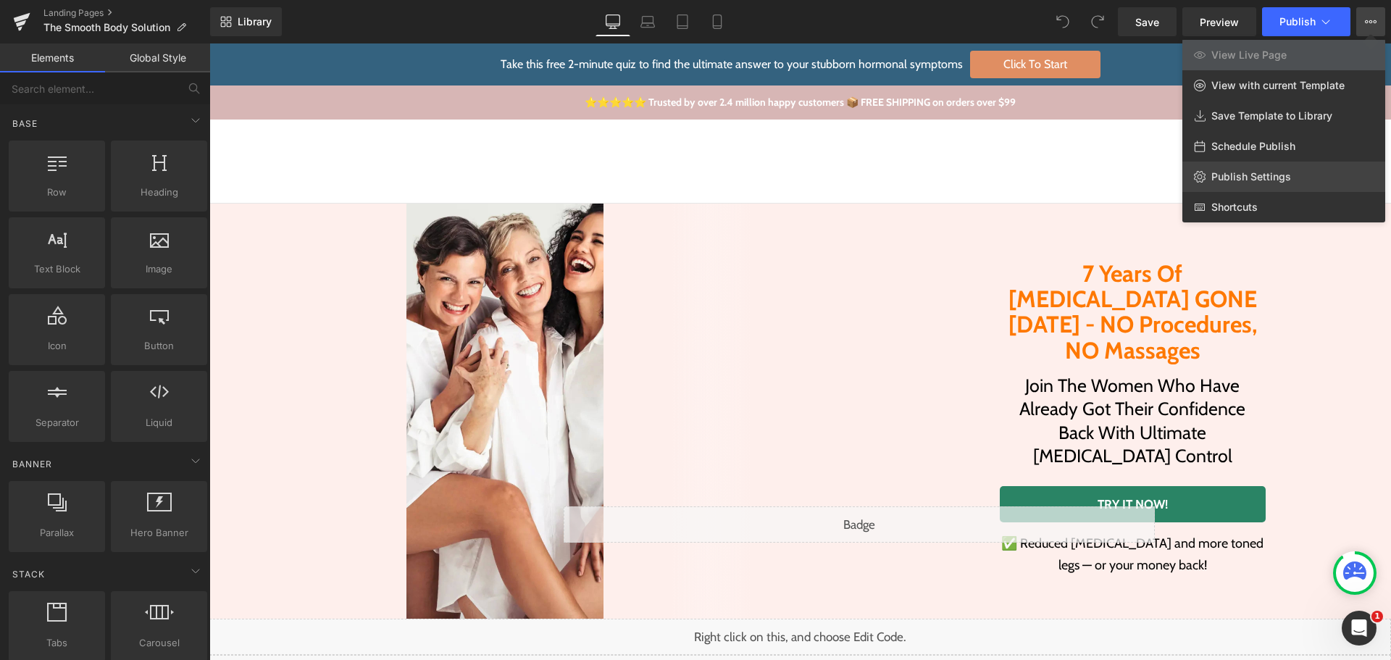
click at [1291, 177] on link "Publish Settings" at bounding box center [1284, 177] width 203 height 30
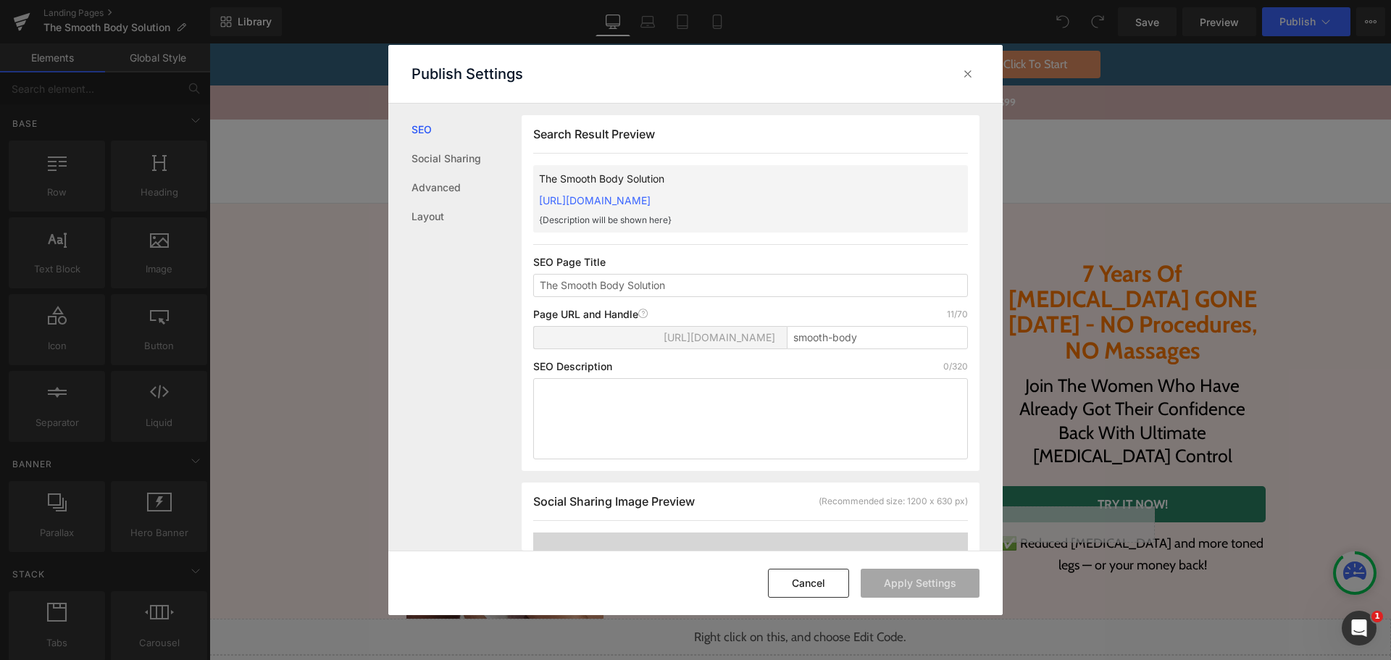
scroll to position [1, 0]
click at [825, 583] on button "Cancel" at bounding box center [808, 583] width 81 height 29
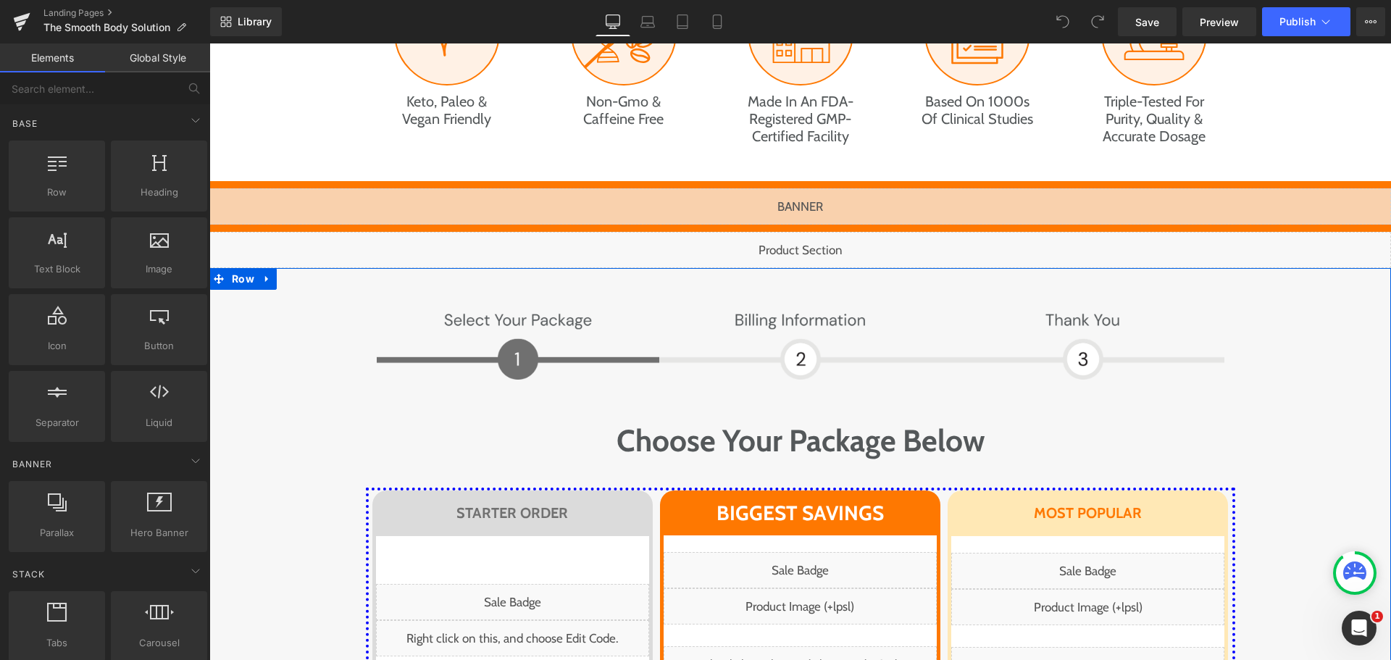
scroll to position [6304, 0]
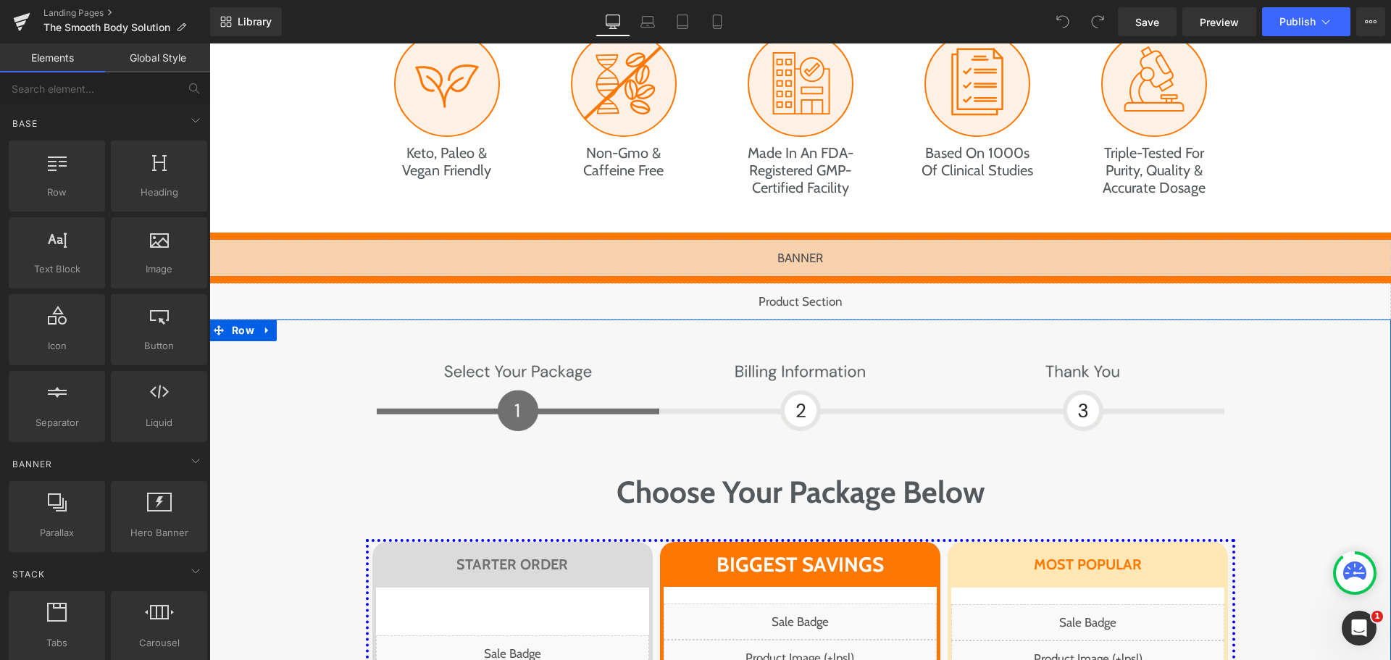
click at [767, 283] on div "Liquid" at bounding box center [800, 301] width 1182 height 36
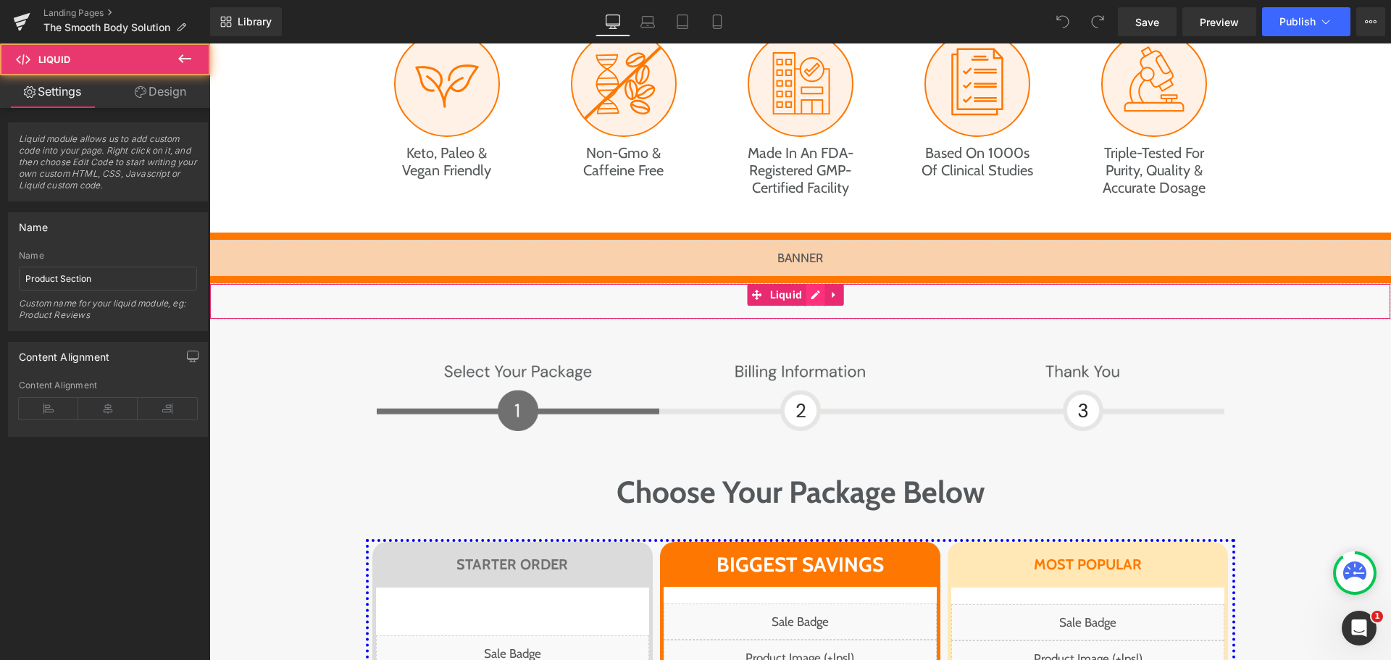
click at [811, 283] on div "Liquid" at bounding box center [800, 301] width 1182 height 36
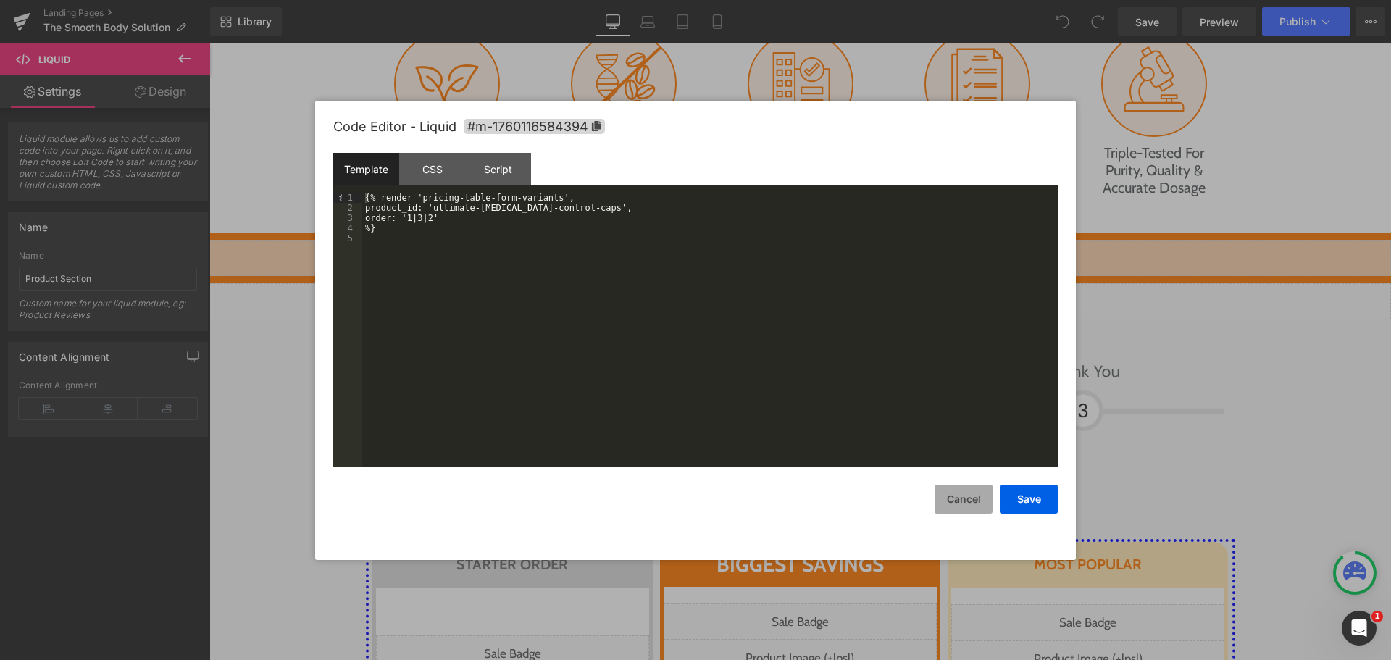
click at [959, 495] on button "Cancel" at bounding box center [964, 499] width 58 height 29
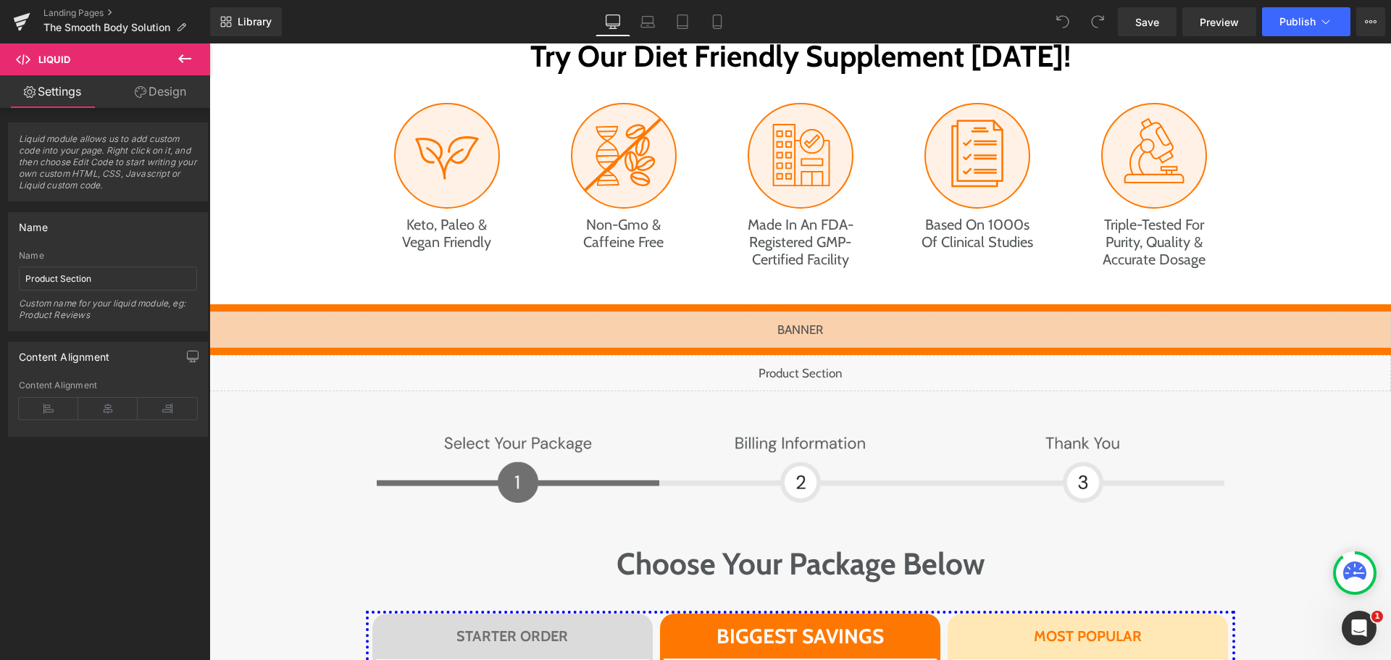
scroll to position [6232, 0]
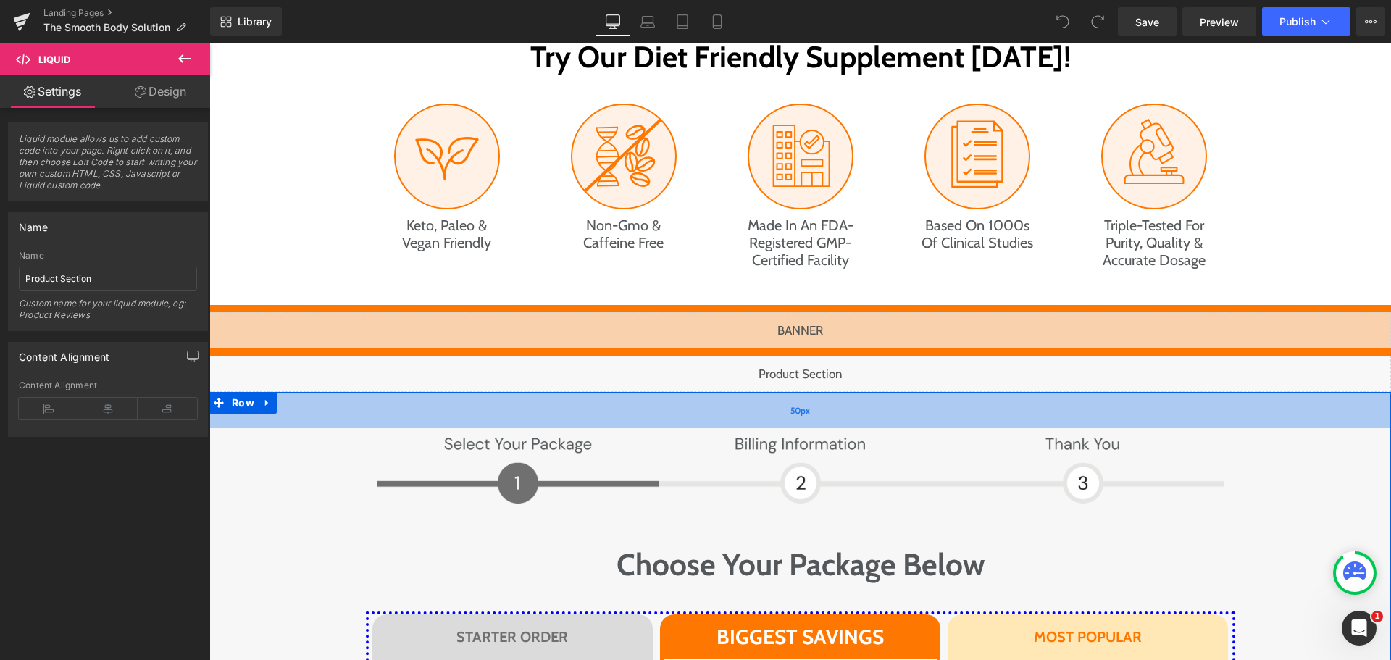
click at [274, 392] on div "50px" at bounding box center [800, 410] width 1182 height 36
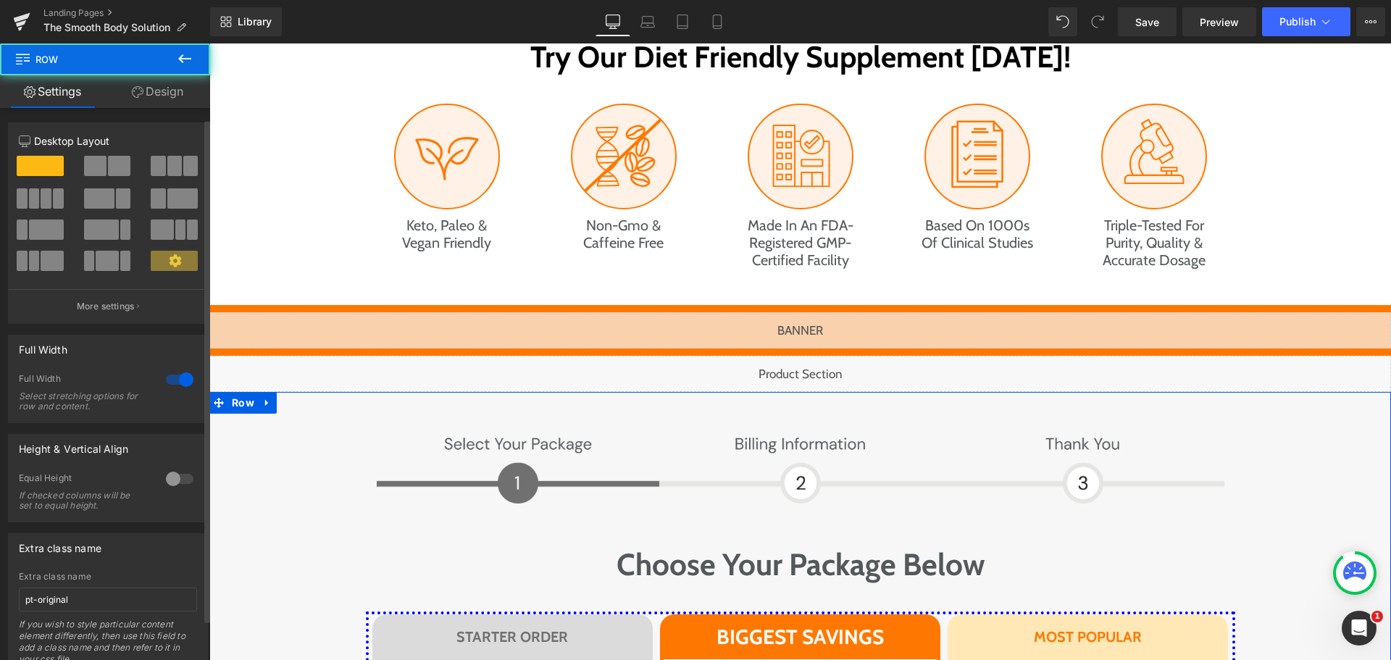
scroll to position [56, 0]
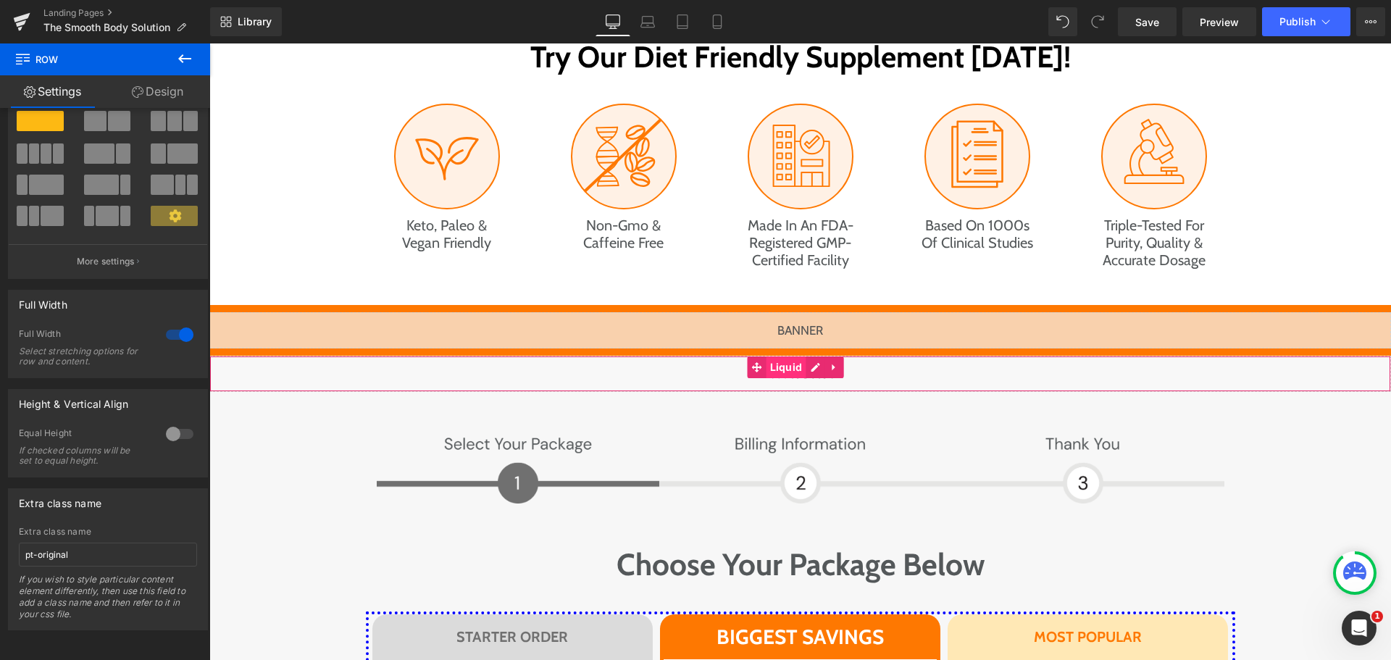
click at [786, 357] on span "Liquid" at bounding box center [787, 368] width 40 height 22
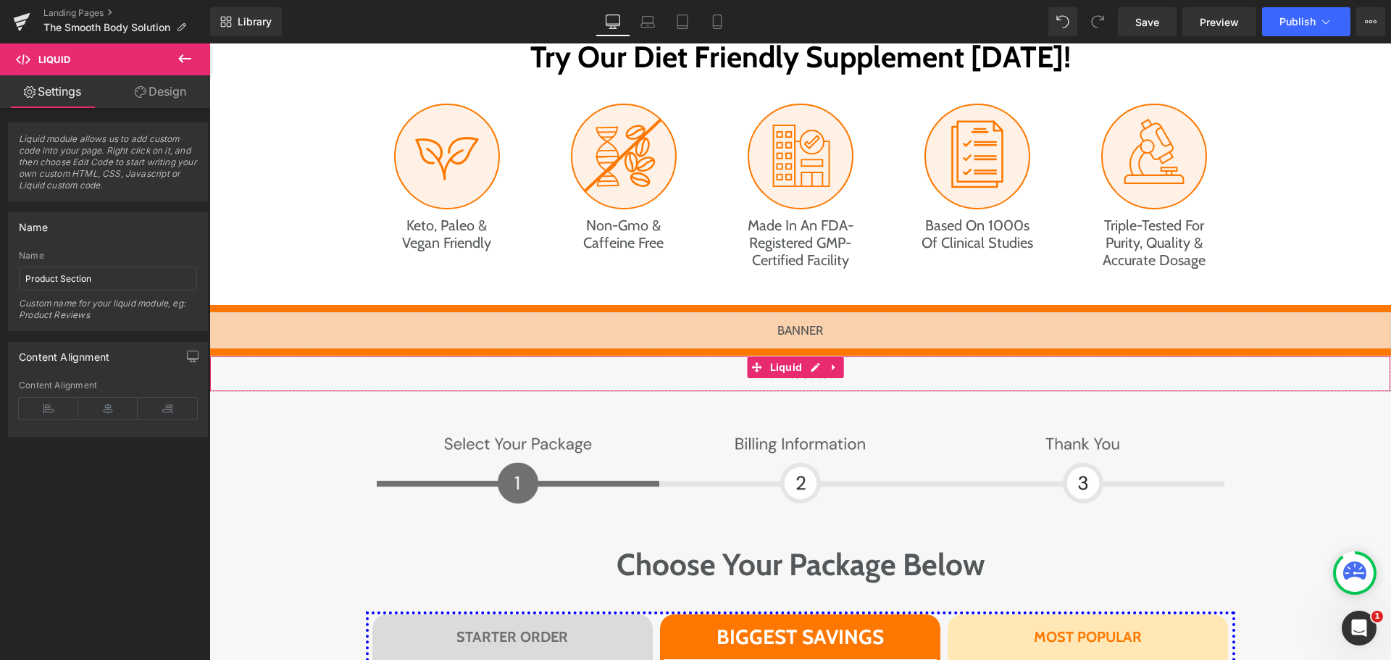
click at [816, 356] on div "Liquid" at bounding box center [800, 374] width 1182 height 36
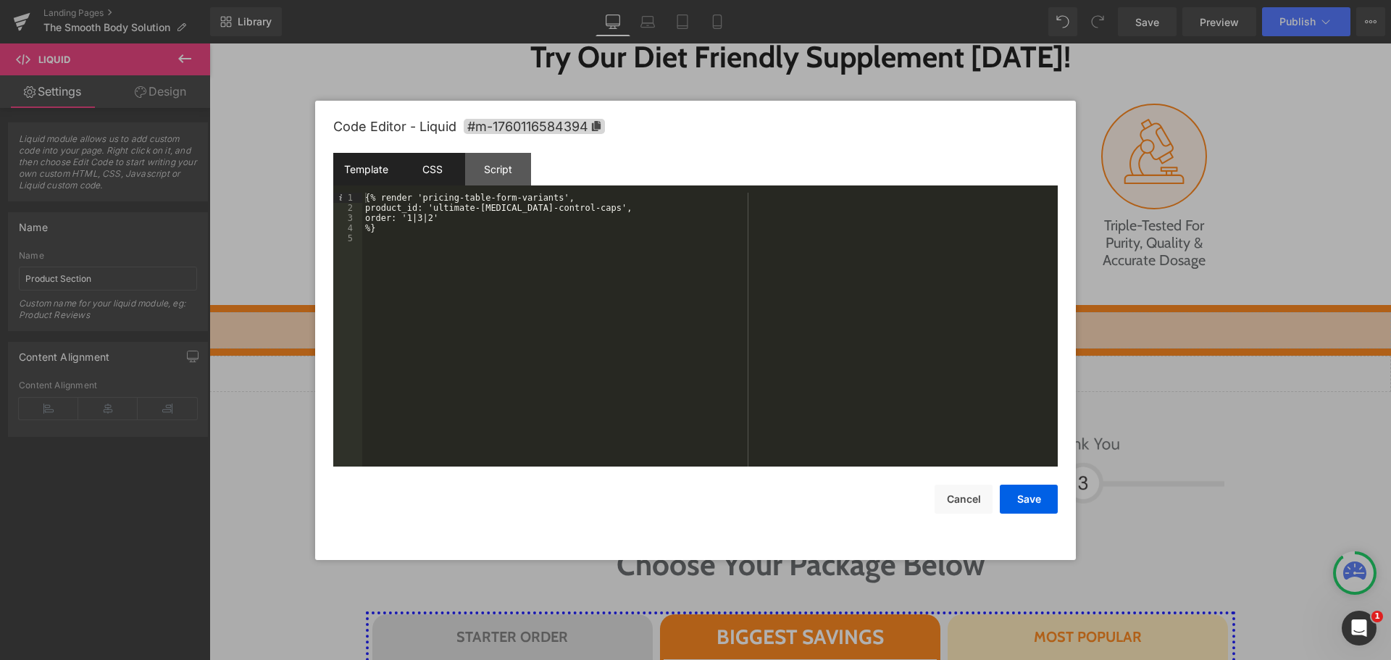
click at [454, 175] on div "CSS" at bounding box center [432, 169] width 66 height 33
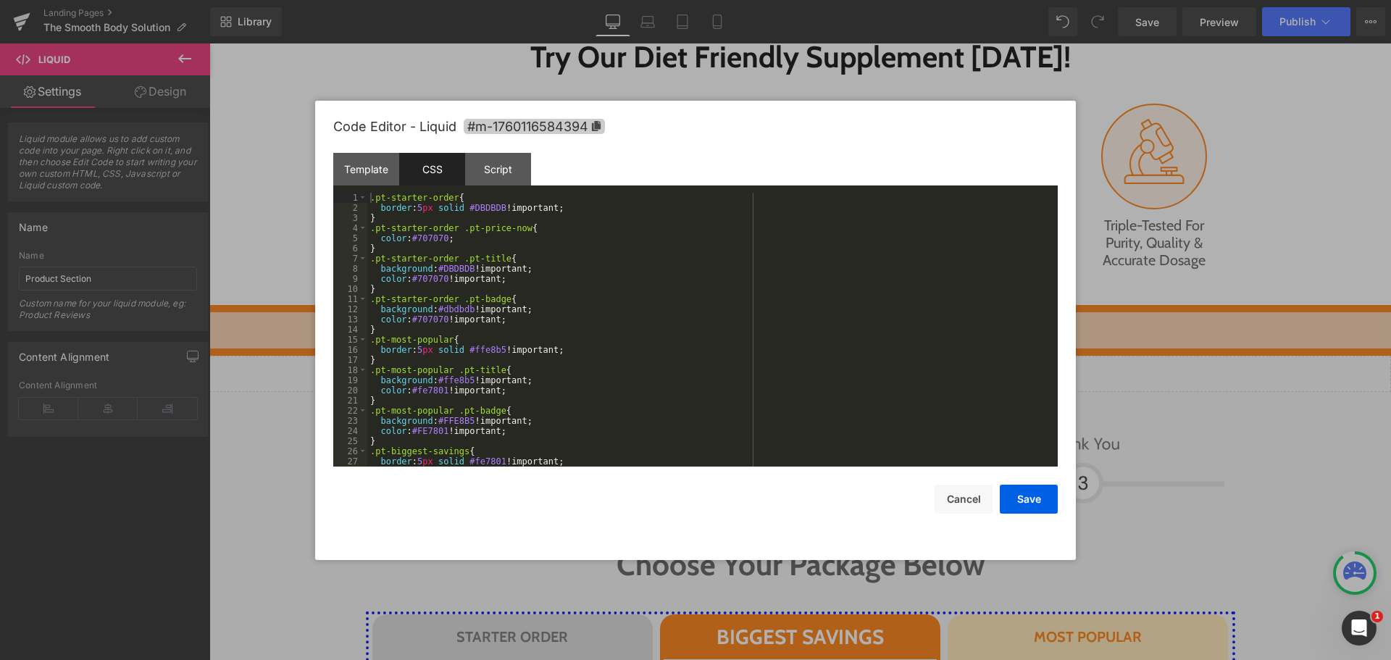
click at [514, 130] on span "#m-1760116584394" at bounding box center [534, 126] width 141 height 15
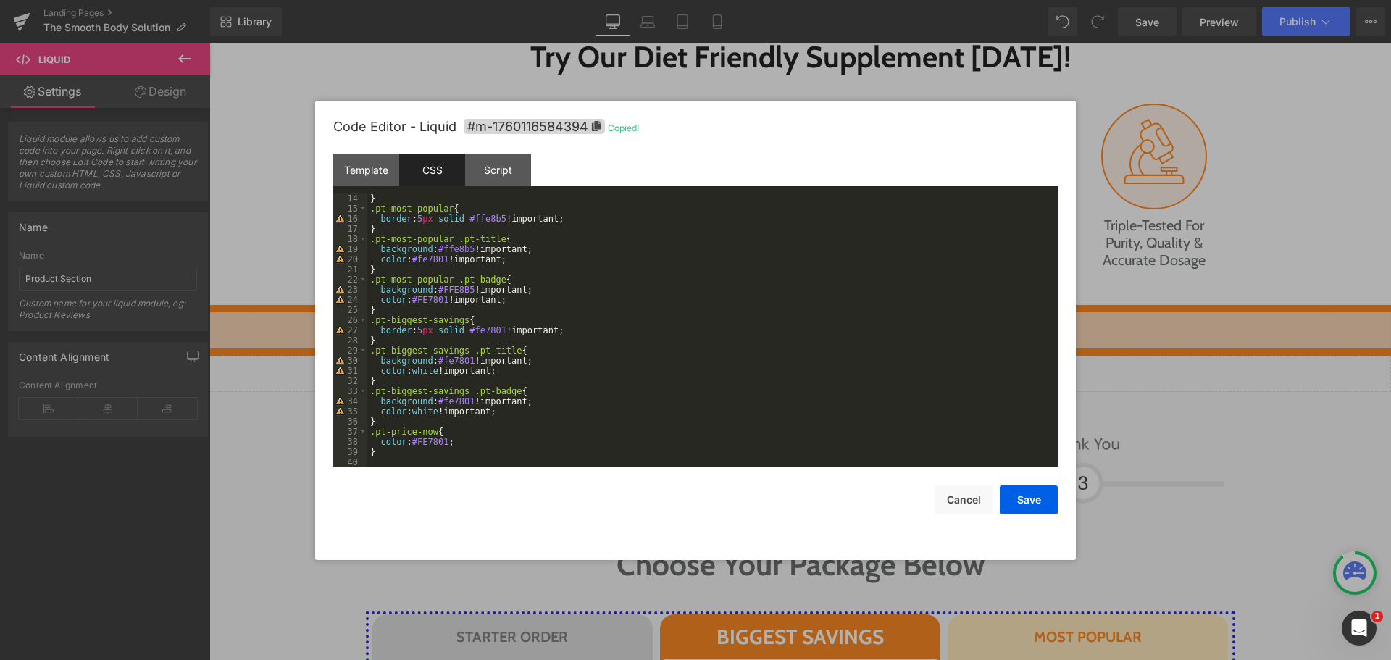
scroll to position [132, 0]
click at [444, 451] on div "} .pt-most-popular { border : 5 px solid #ffe8b5 !important; } .pt-most-popular…" at bounding box center [709, 340] width 685 height 294
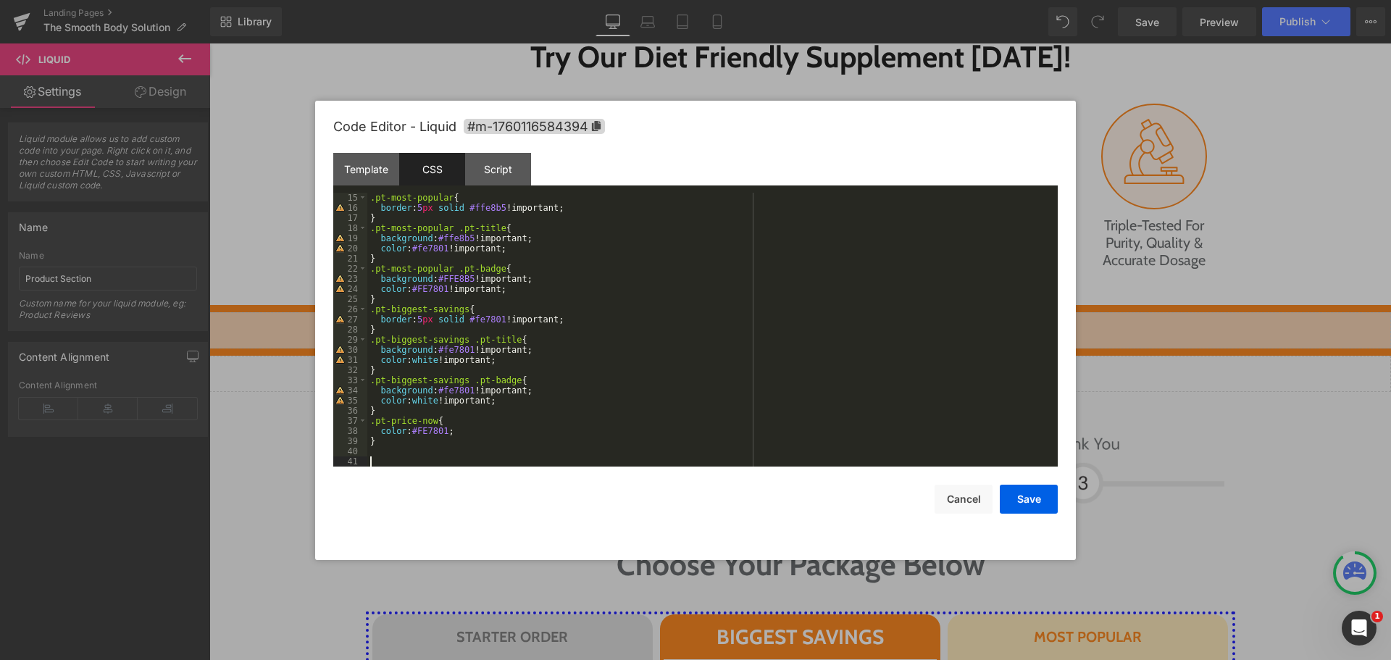
scroll to position [142, 0]
paste textarea
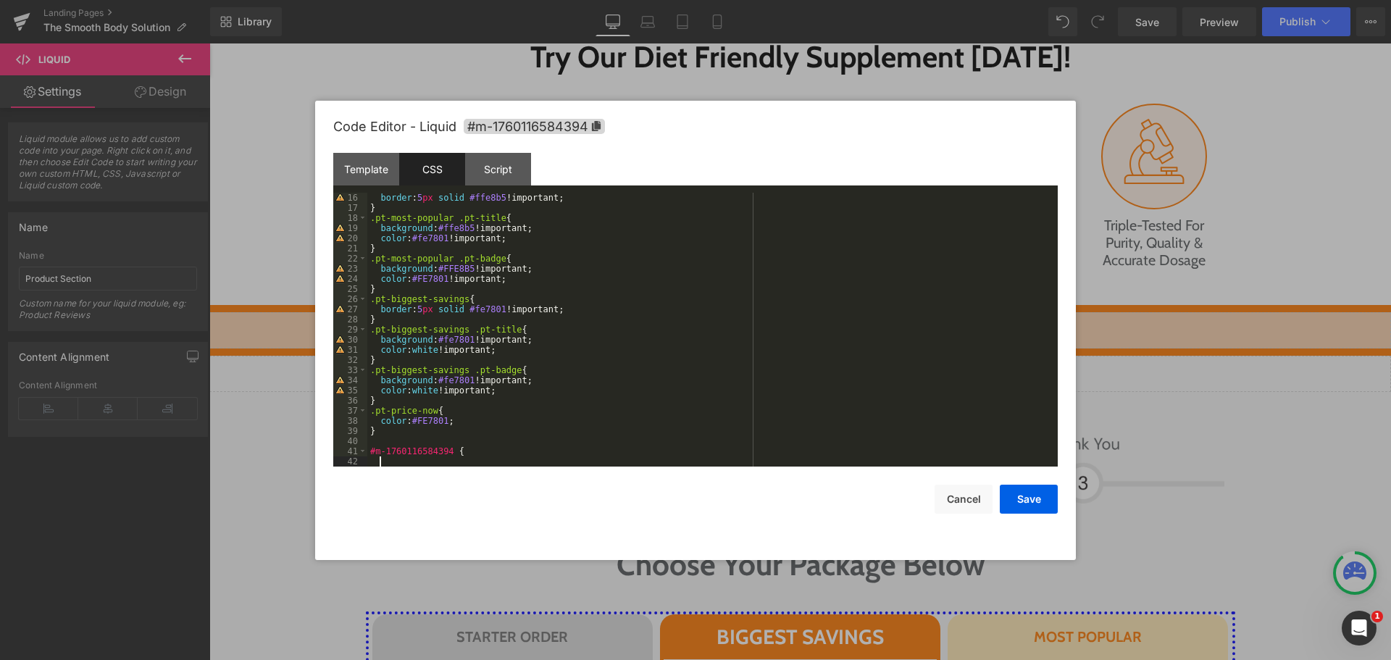
scroll to position [152, 0]
click at [1043, 501] on button "Save" at bounding box center [1029, 499] width 58 height 29
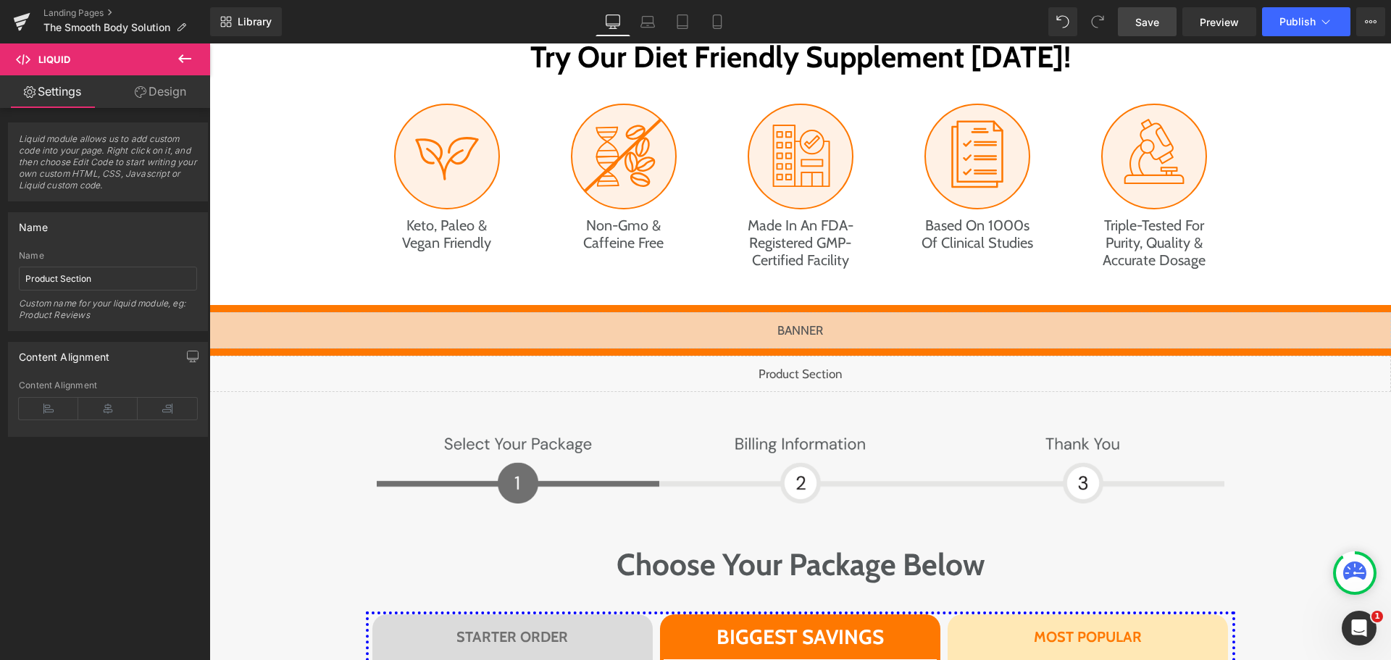
click at [1154, 32] on link "Save" at bounding box center [1147, 21] width 59 height 29
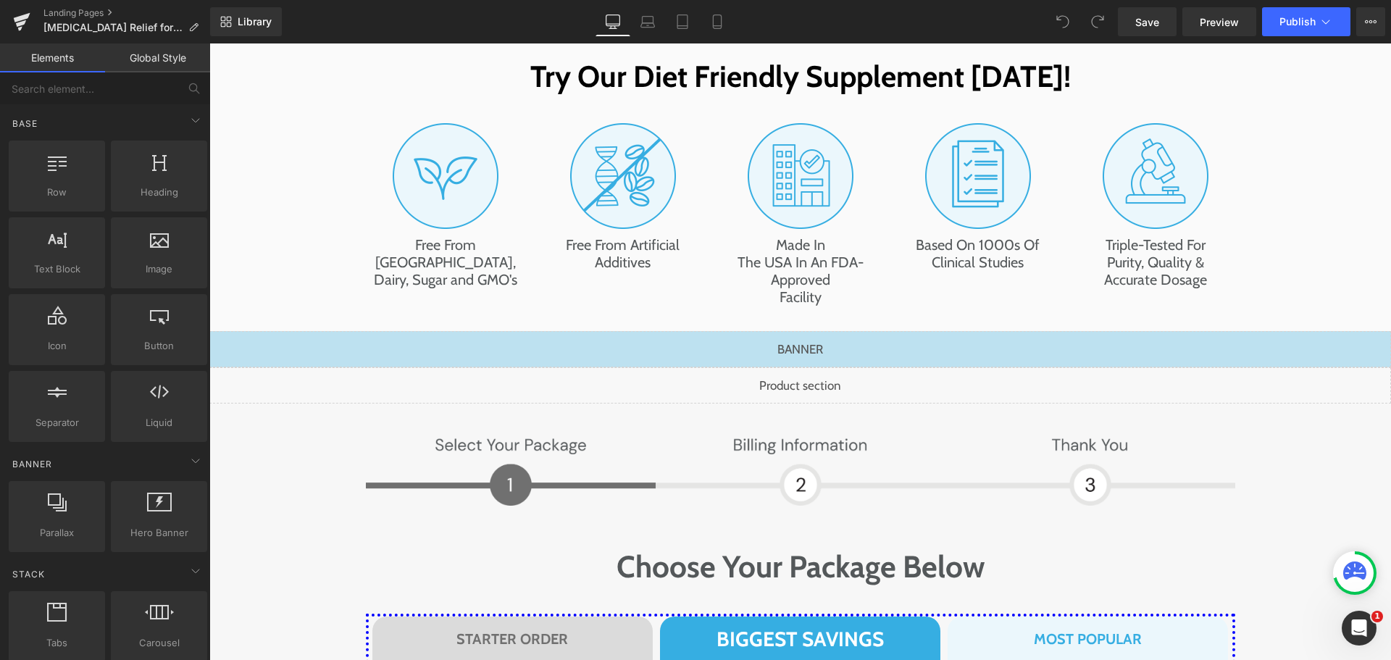
scroll to position [7153, 0]
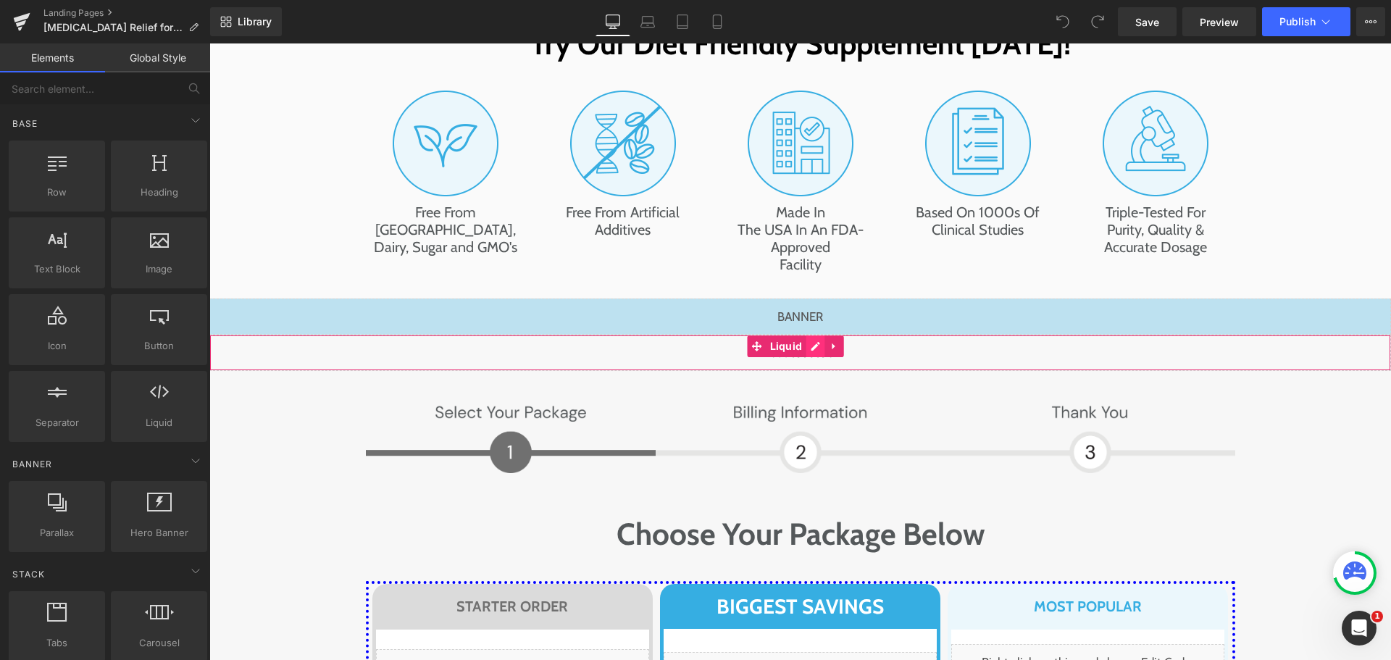
click at [811, 335] on div "Liquid" at bounding box center [800, 353] width 1182 height 36
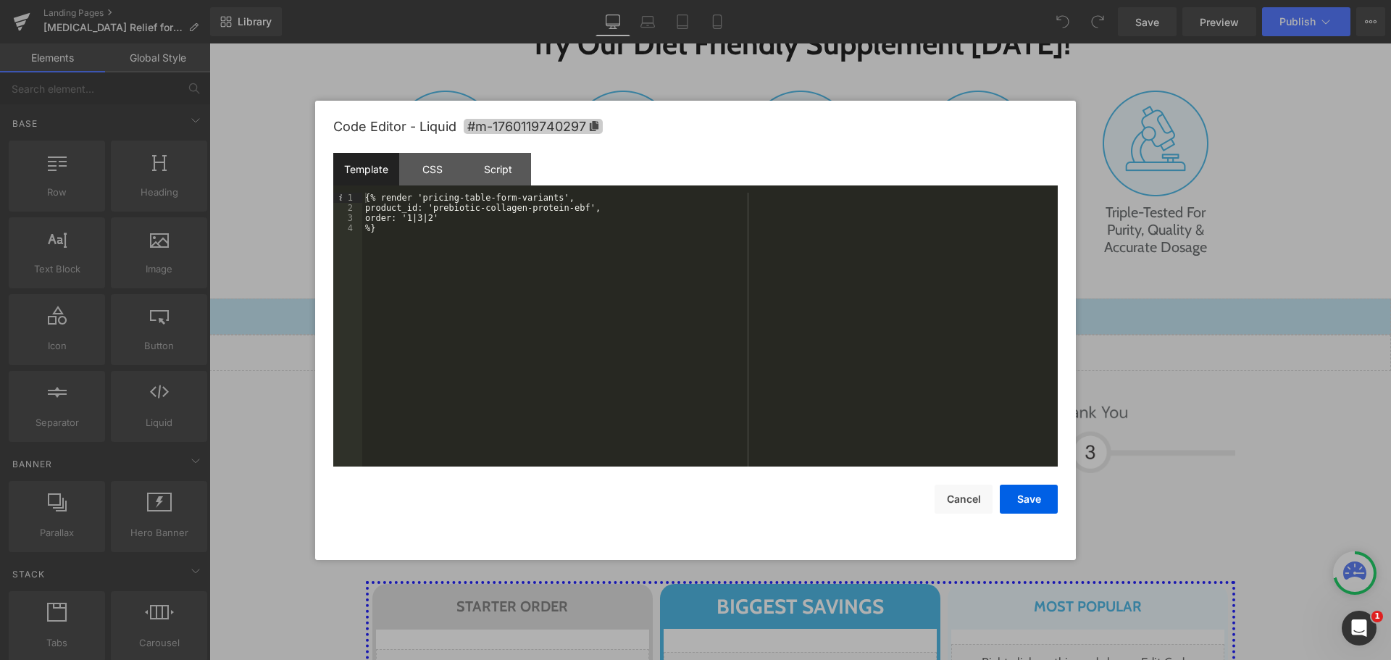
click at [536, 130] on span "#m-1760119740297" at bounding box center [533, 126] width 139 height 15
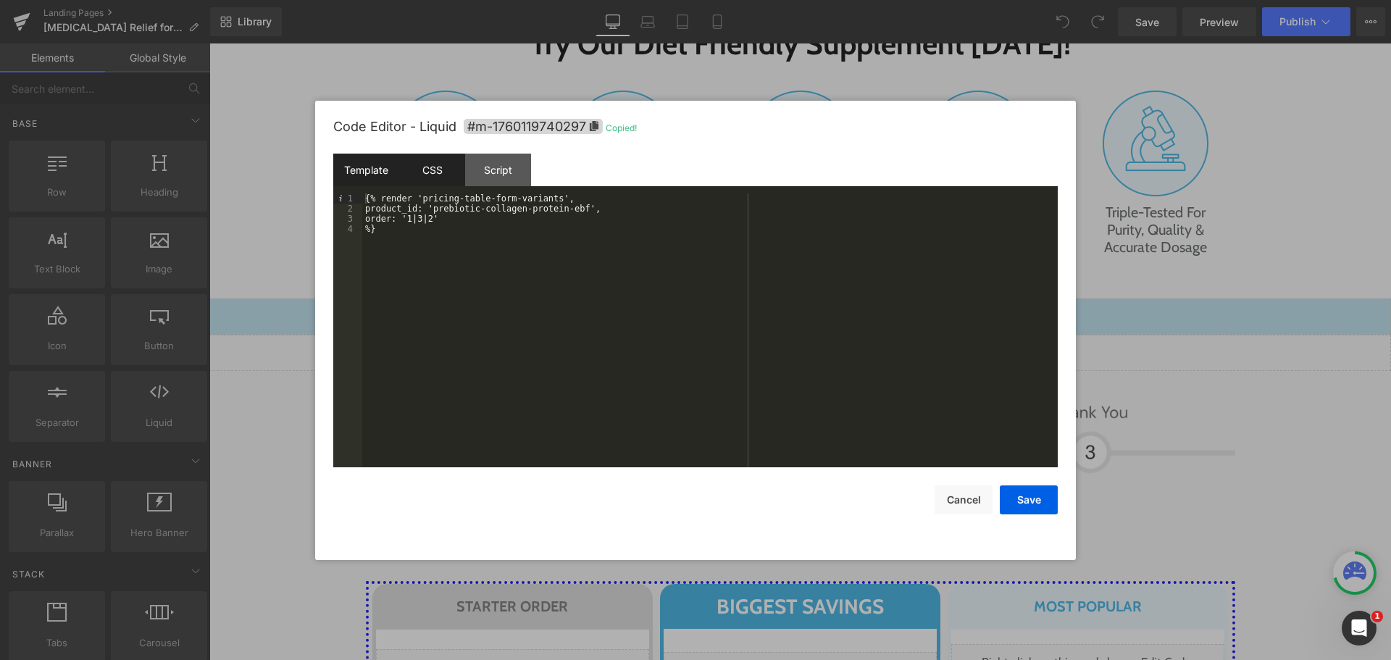
click at [433, 164] on div "CSS" at bounding box center [432, 170] width 66 height 33
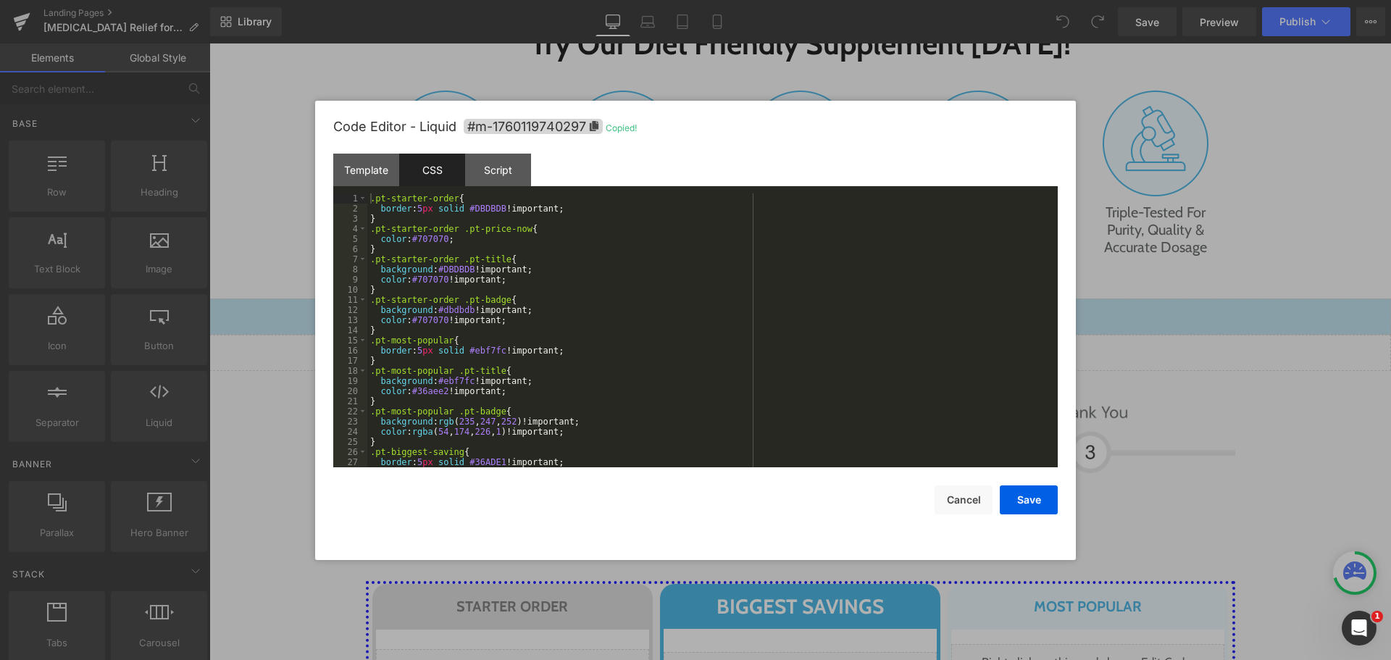
scroll to position [132, 0]
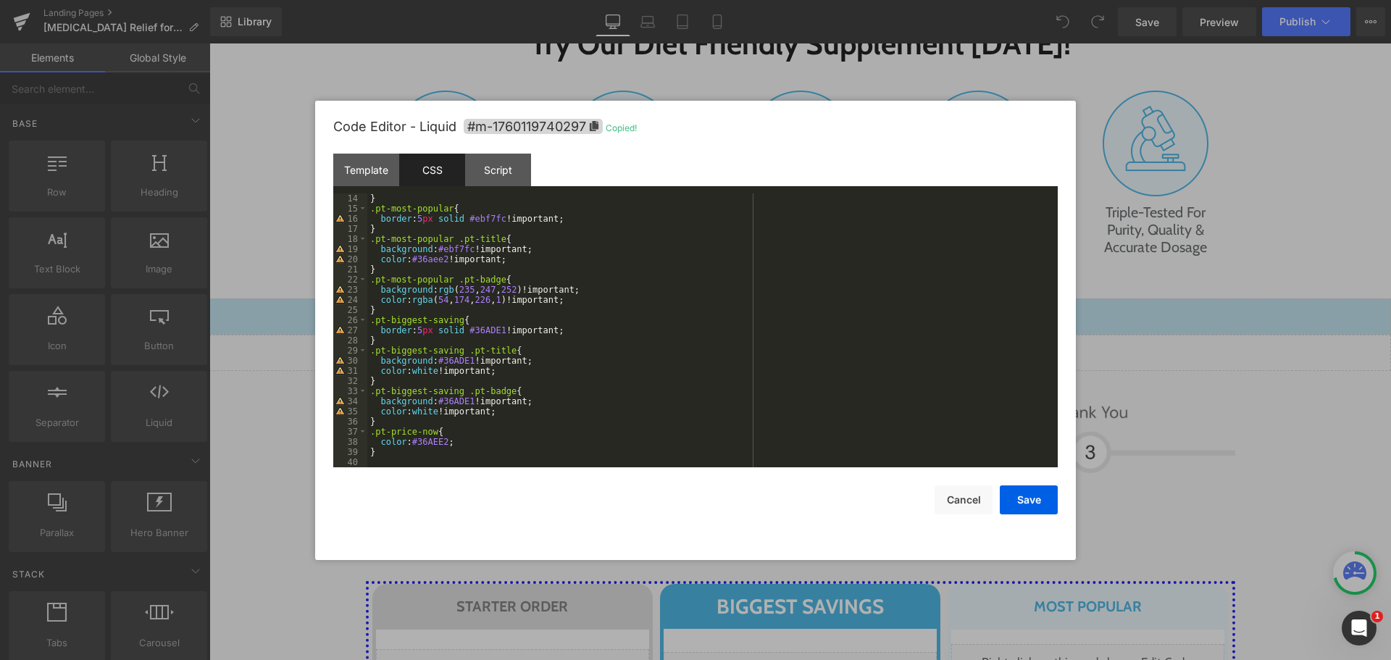
click at [472, 461] on div "} .pt-most-popular { border : 5 px solid #ebf7fc !important; } .pt-most-popular…" at bounding box center [709, 340] width 685 height 294
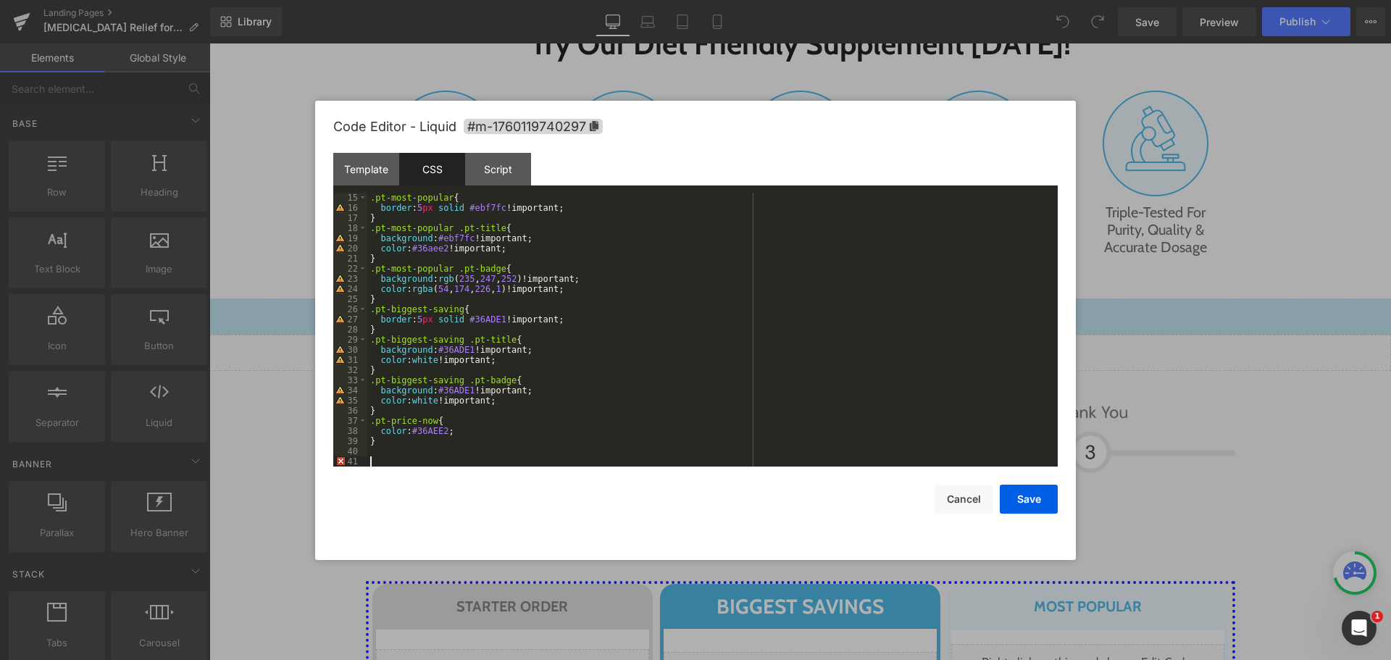
paste textarea
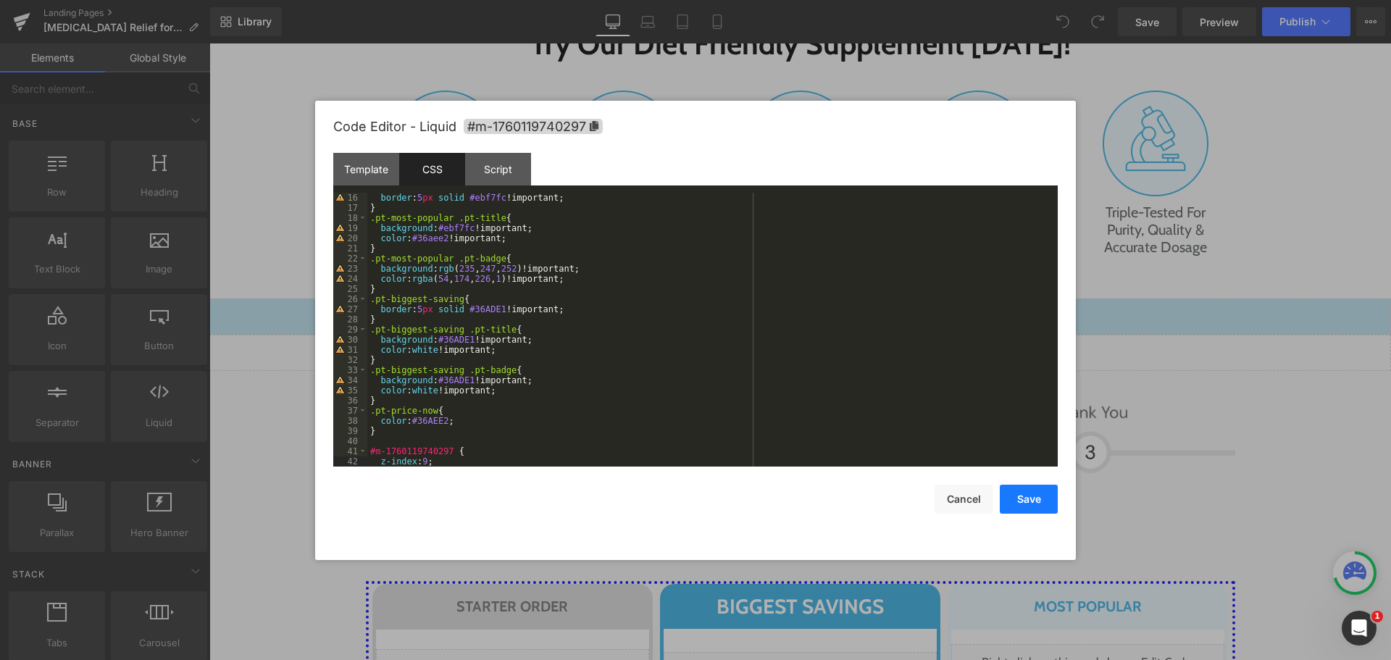
click at [1026, 502] on button "Save" at bounding box center [1029, 499] width 58 height 29
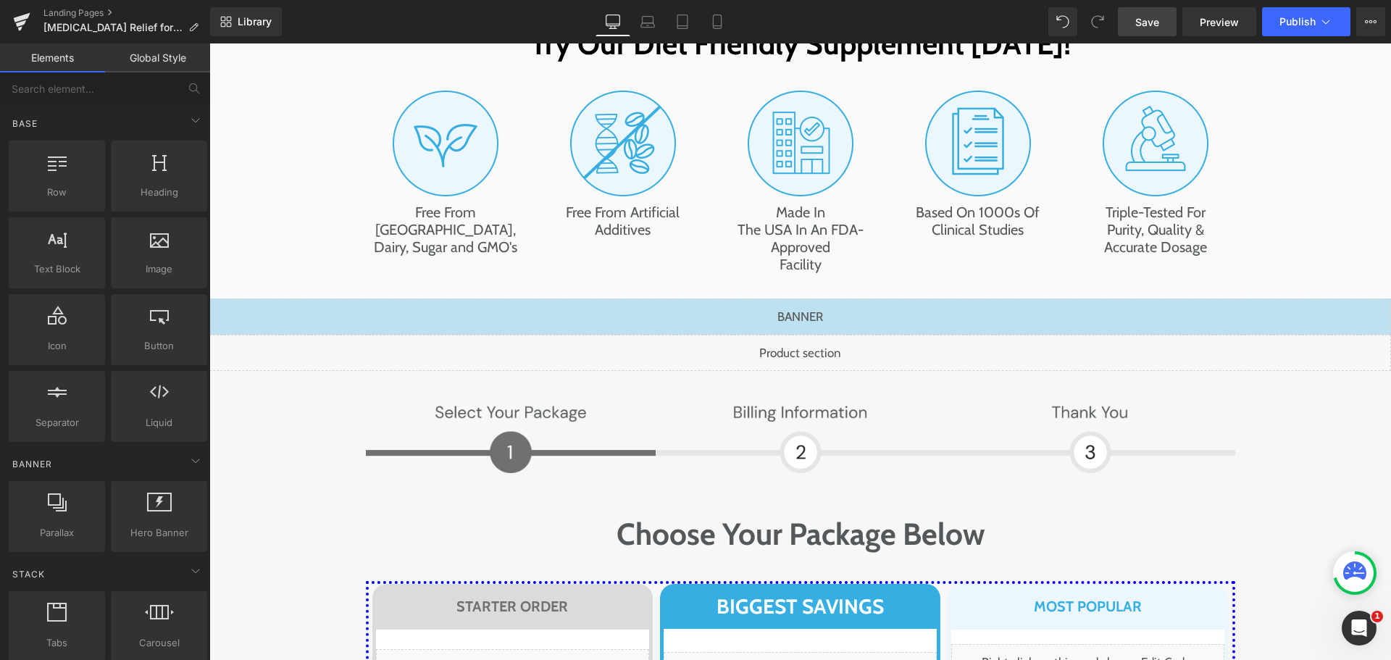
click at [1145, 22] on span "Save" at bounding box center [1148, 21] width 24 height 15
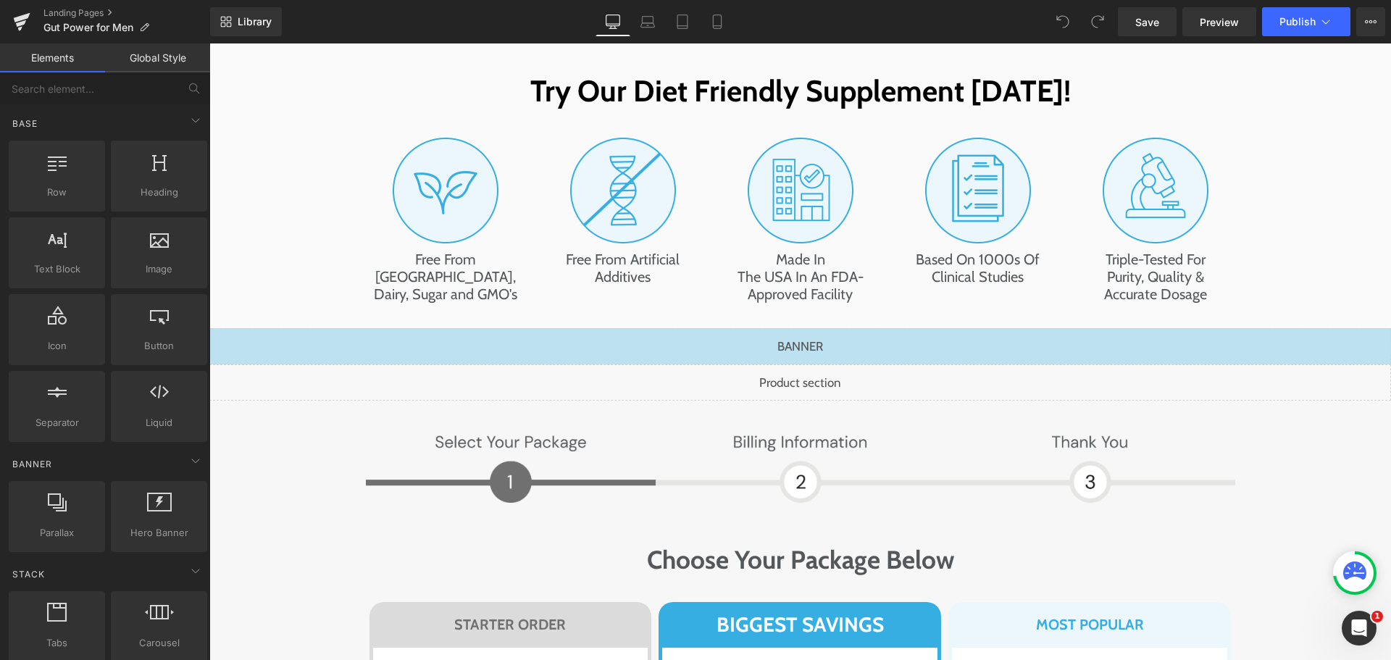
scroll to position [7891, 0]
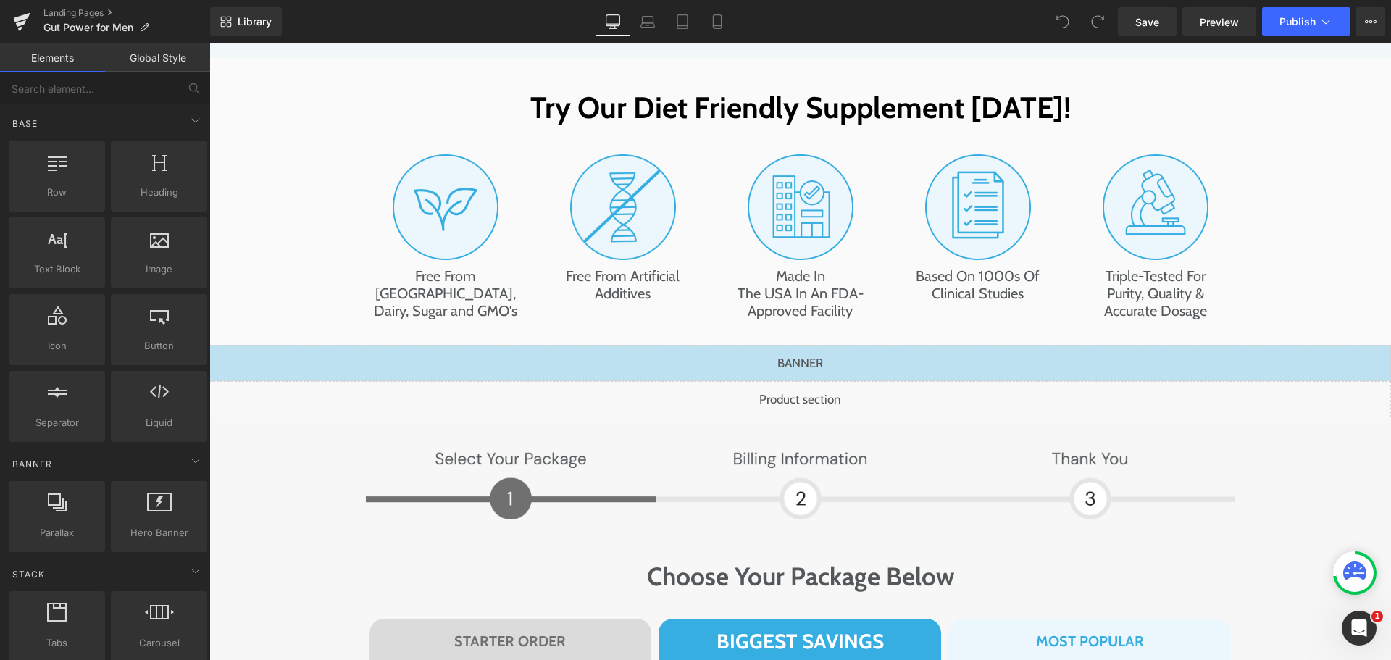
click at [790, 381] on div "Liquid" at bounding box center [800, 399] width 1182 height 36
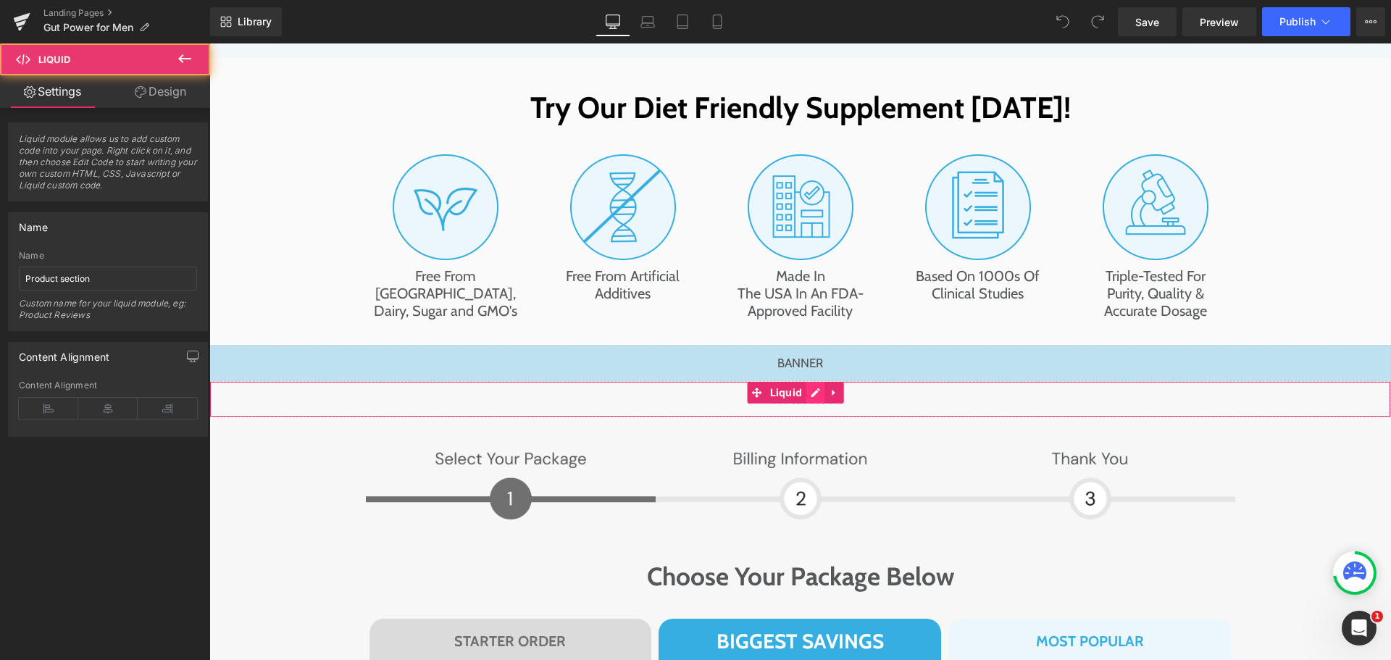
click at [812, 381] on div "Liquid" at bounding box center [800, 399] width 1182 height 36
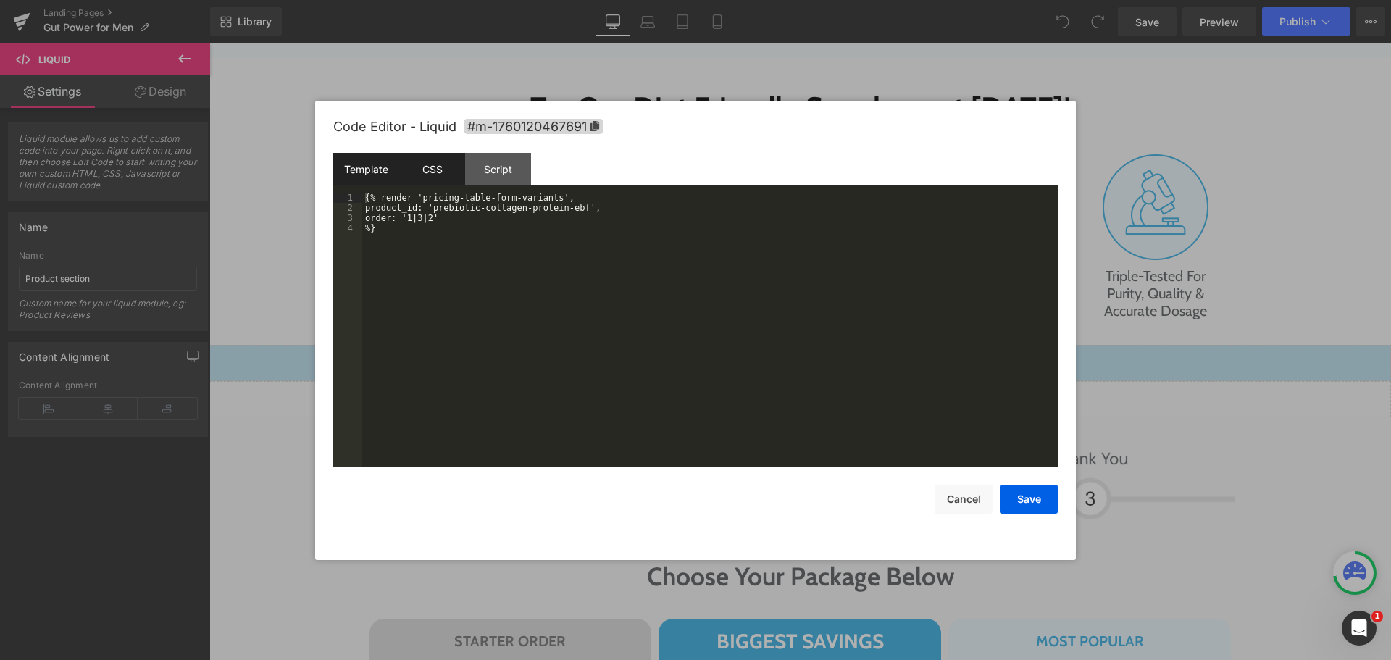
click at [430, 159] on div "CSS" at bounding box center [432, 169] width 66 height 33
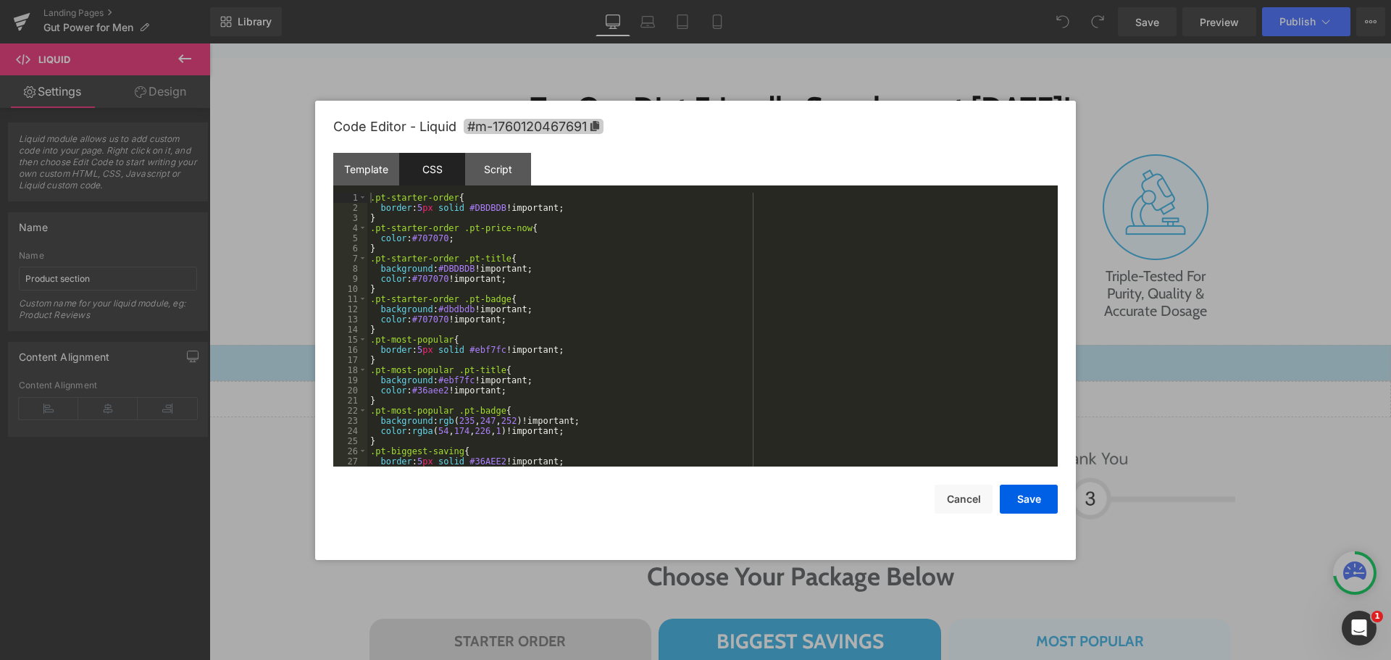
click at [512, 129] on span "#m-1760120467691" at bounding box center [534, 126] width 140 height 15
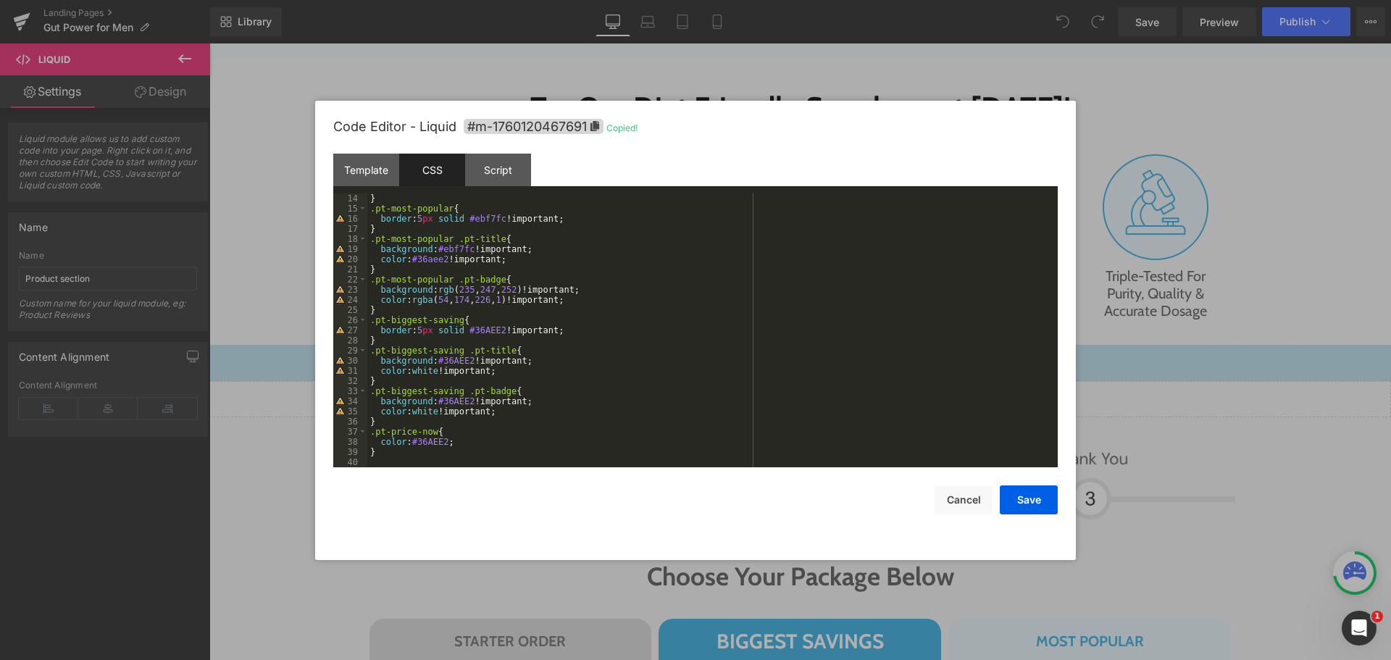
click at [478, 451] on div "} .pt-most-popular { border : 5 px solid #ebf7fc !important; } .pt-most-popular…" at bounding box center [709, 340] width 685 height 294
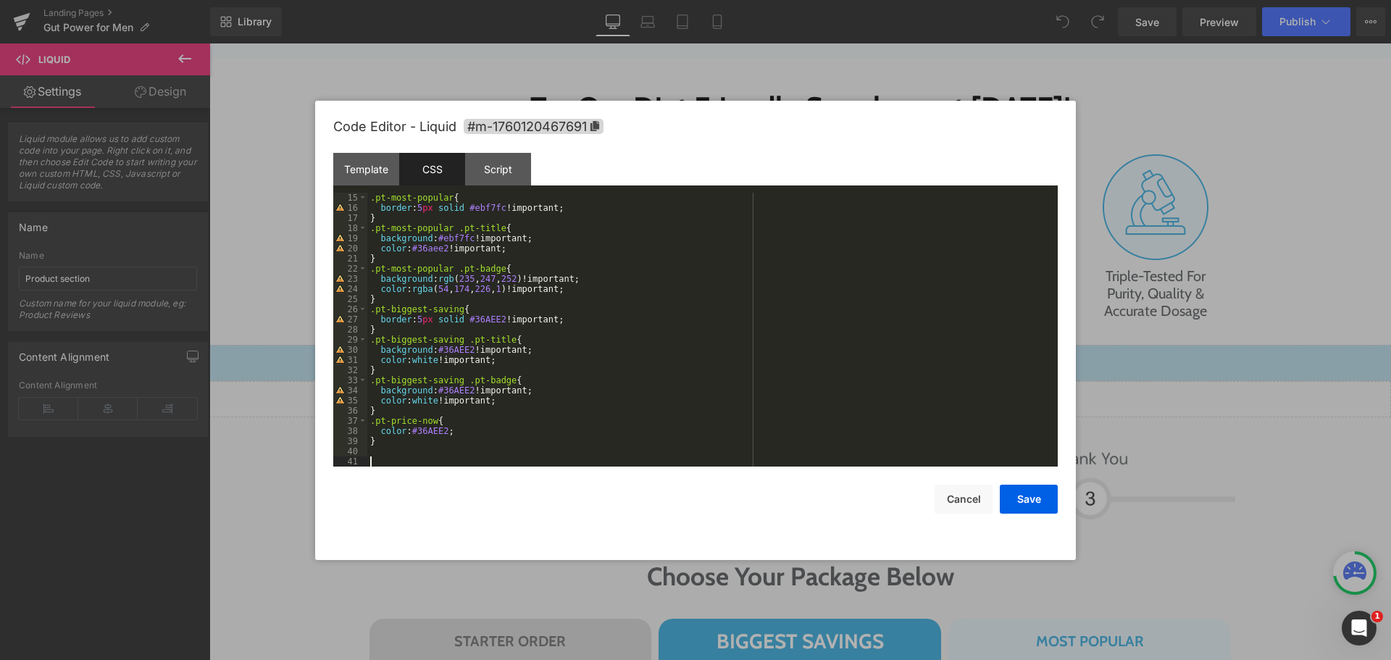
scroll to position [142, 0]
paste textarea
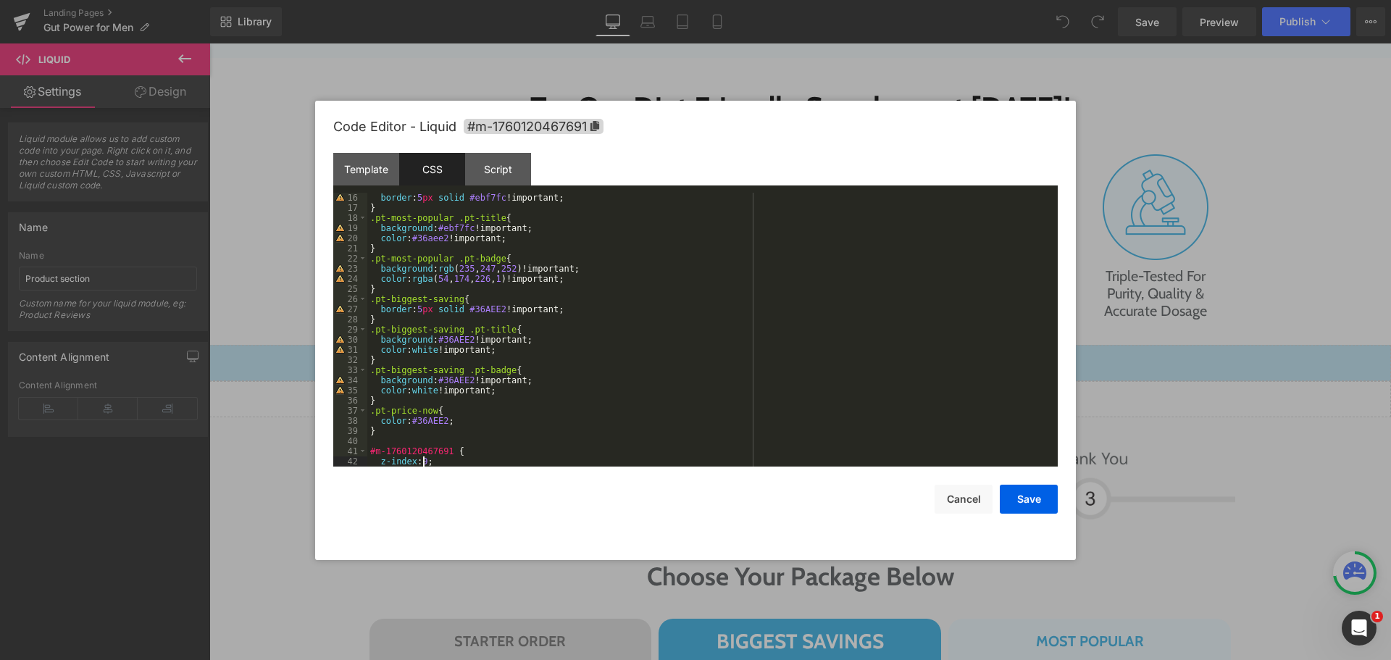
scroll to position [172, 0]
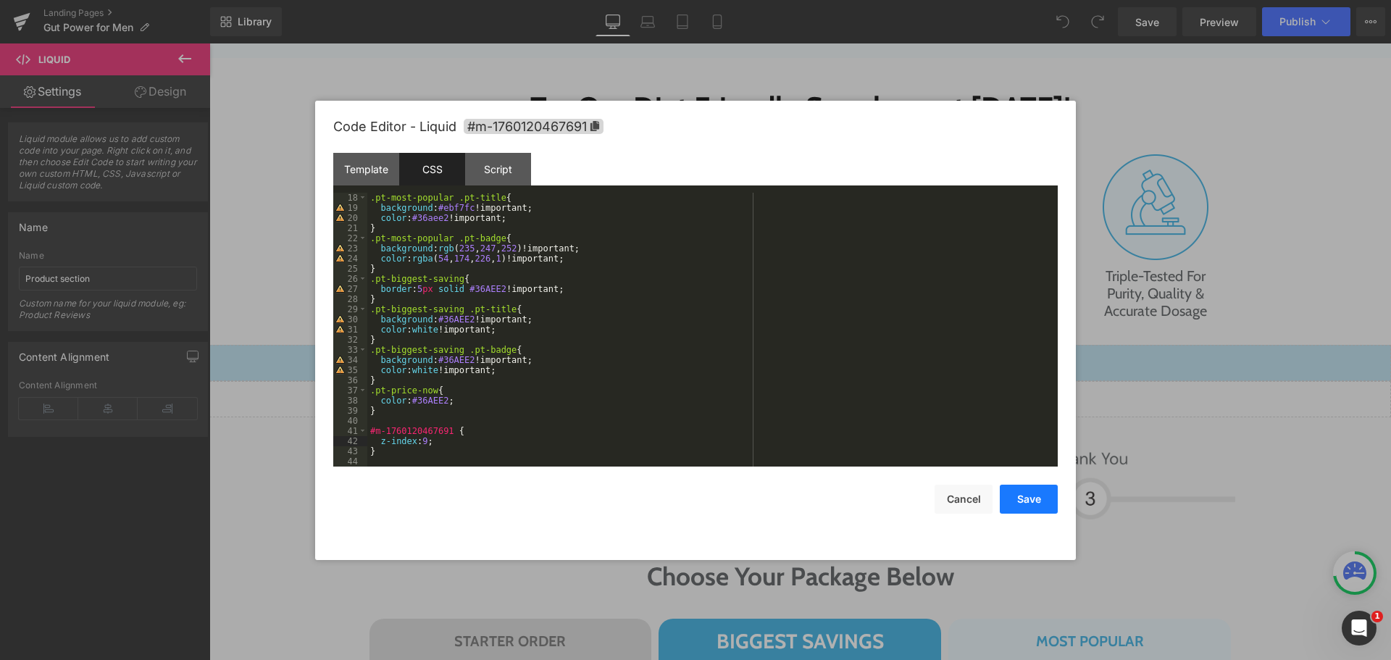
click at [1031, 504] on button "Save" at bounding box center [1029, 499] width 58 height 29
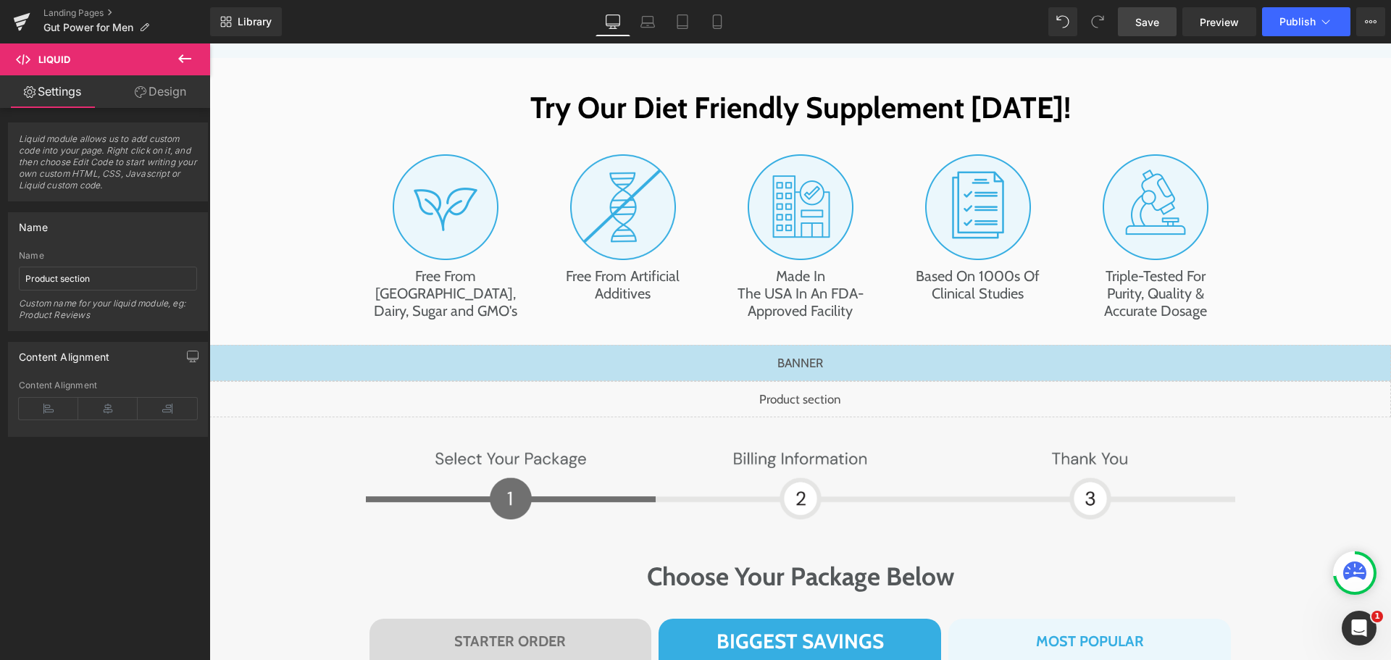
click at [1154, 22] on span "Save" at bounding box center [1148, 21] width 24 height 15
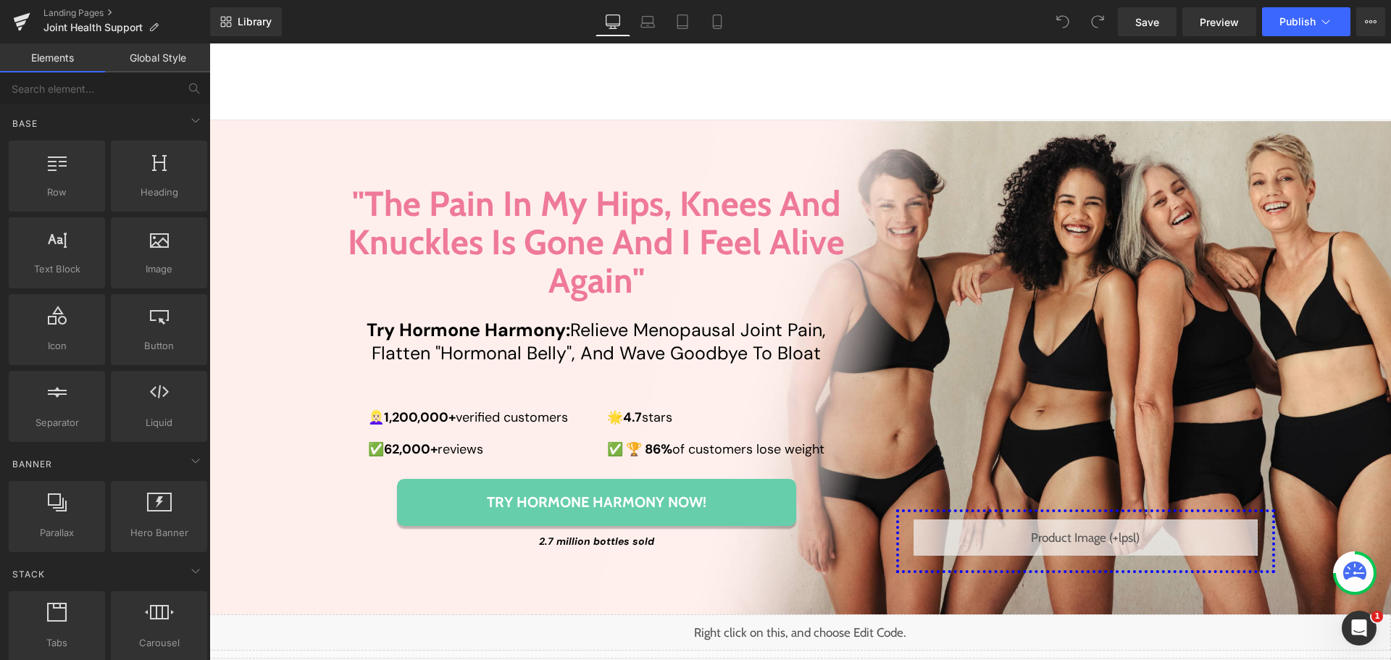
scroll to position [72, 0]
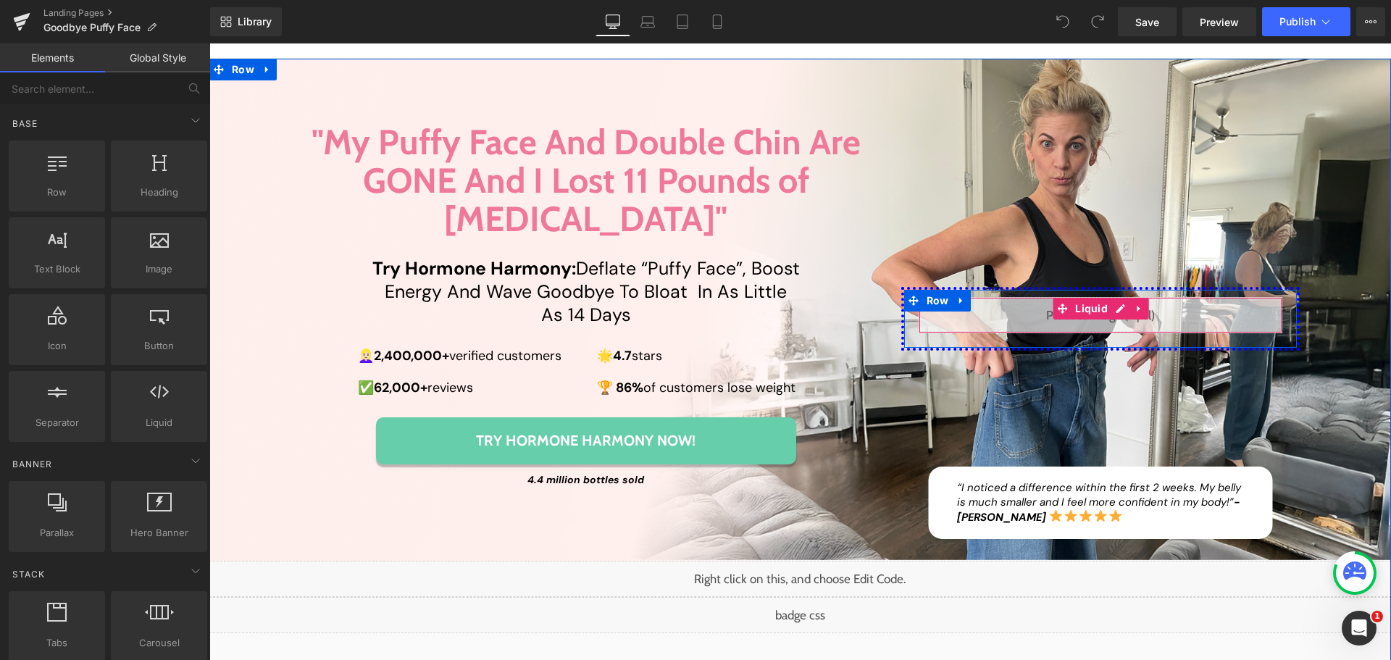
click at [1108, 297] on div "Liquid" at bounding box center [1101, 315] width 364 height 36
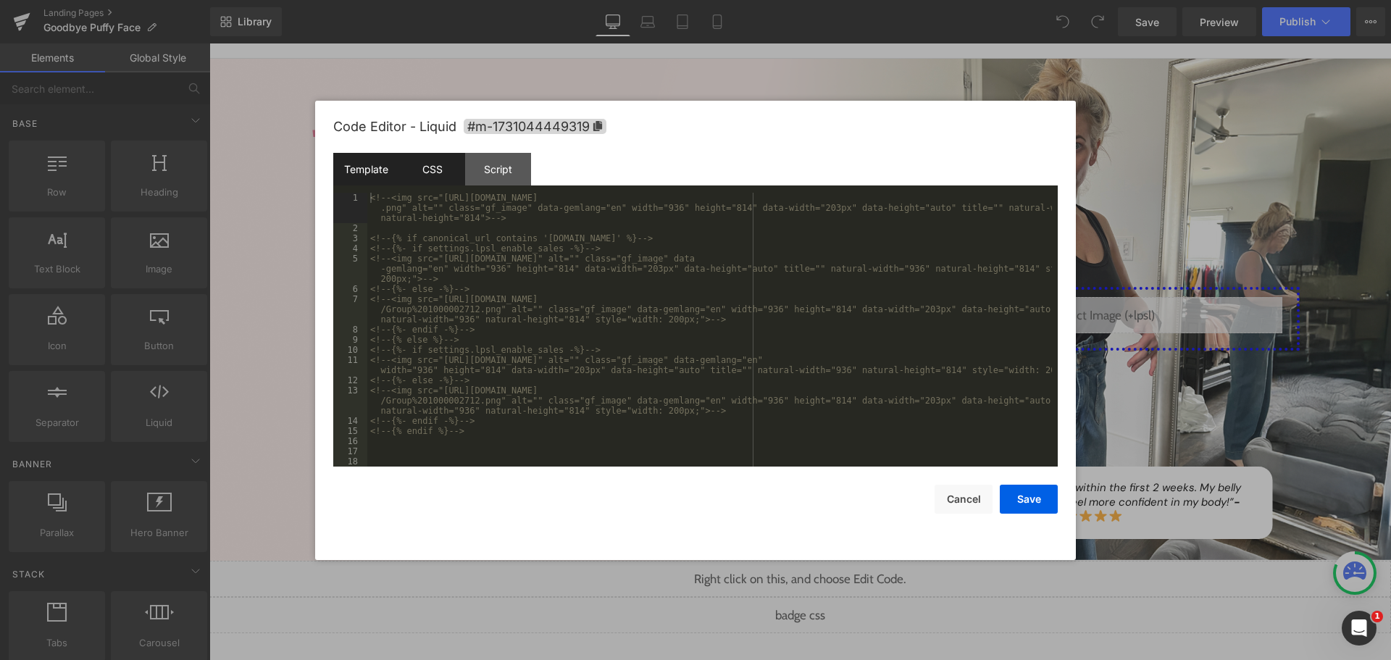
click at [438, 167] on div "CSS" at bounding box center [432, 169] width 66 height 33
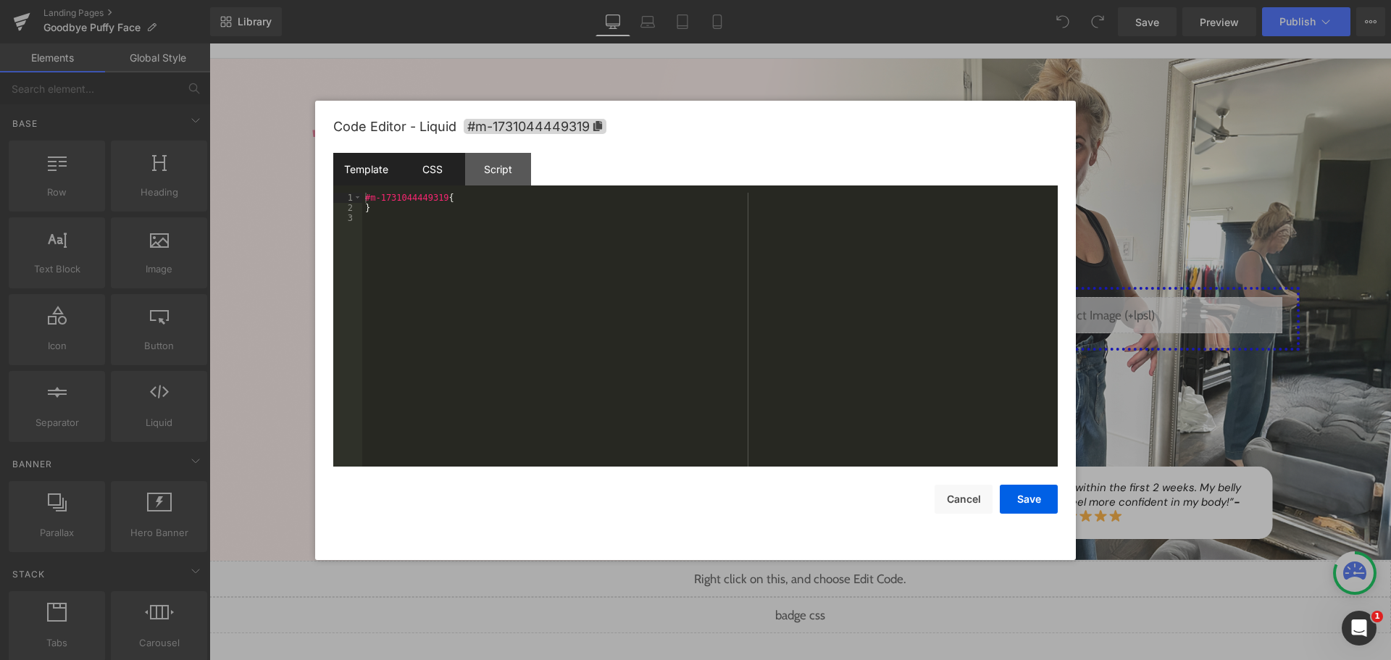
click at [372, 167] on div "Template" at bounding box center [366, 169] width 66 height 33
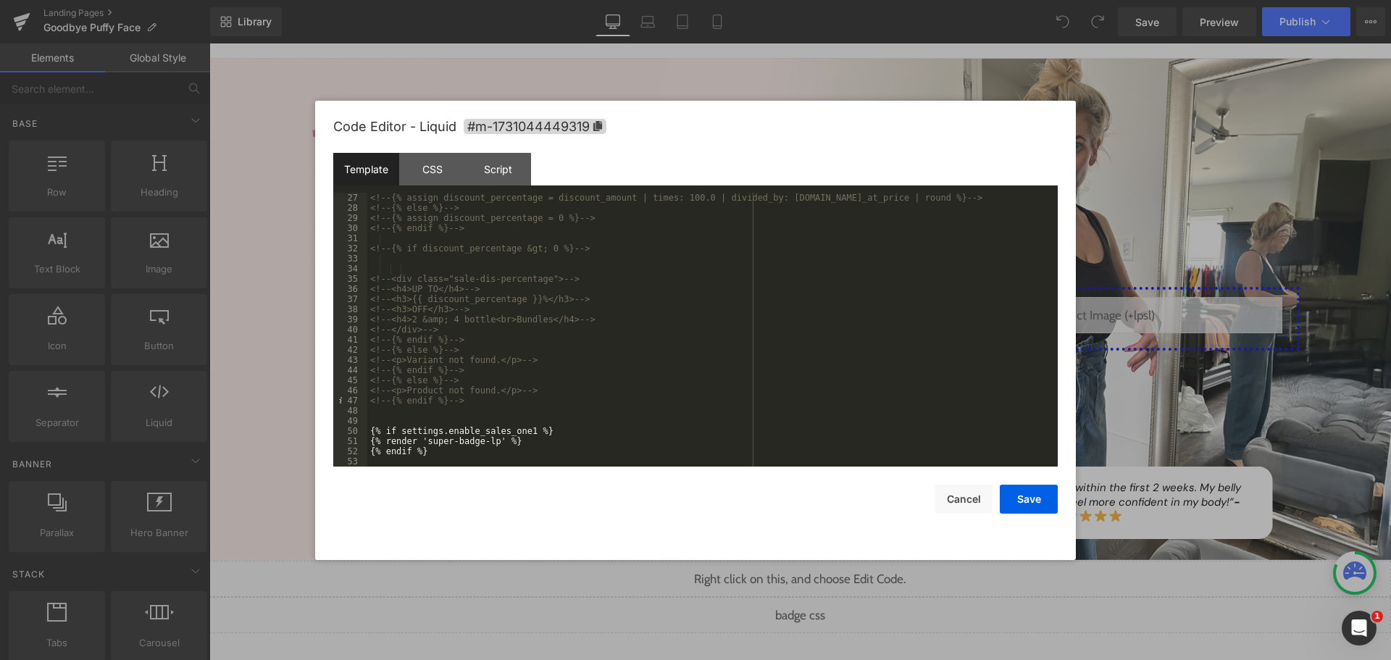
scroll to position [355, 0]
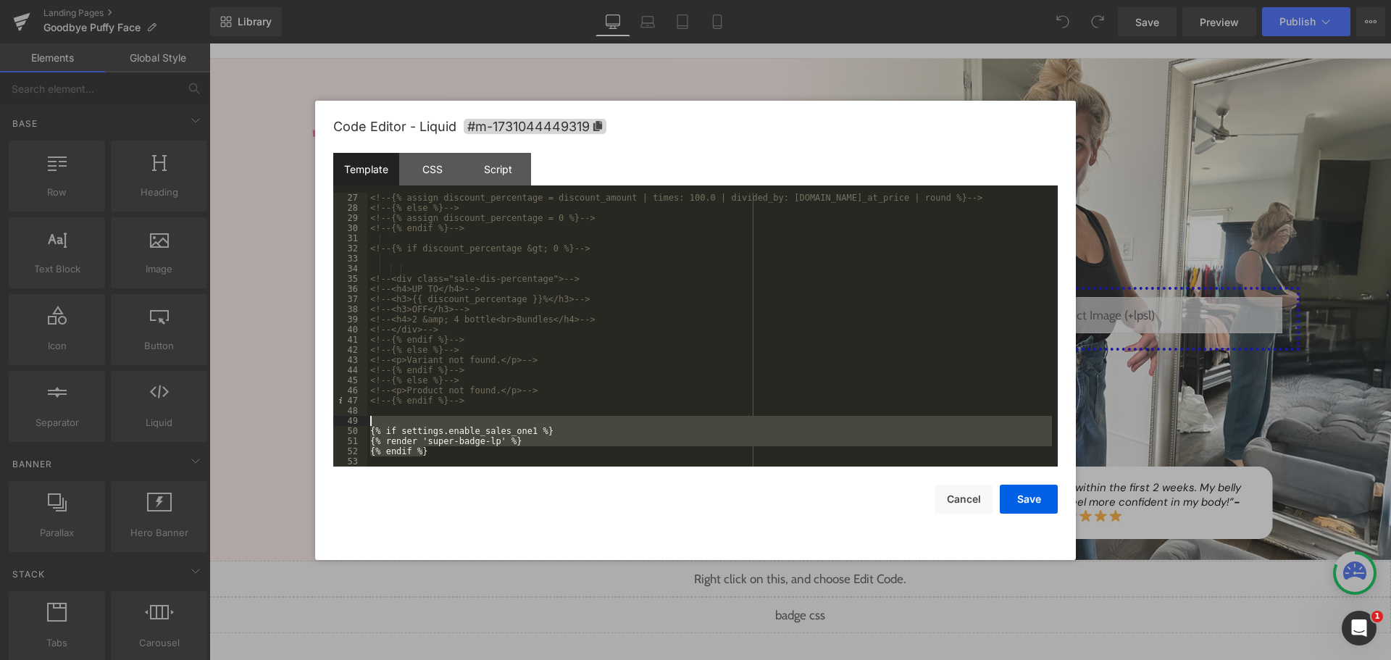
drag, startPoint x: 439, startPoint y: 451, endPoint x: 354, endPoint y: 418, distance: 90.8
click at [354, 418] on pre "27 28 29 30 31 32 33 34 35 36 37 38 39 40 41 42 43 44 45 46 47 48 49 50 51 52 5…" at bounding box center [695, 330] width 725 height 274
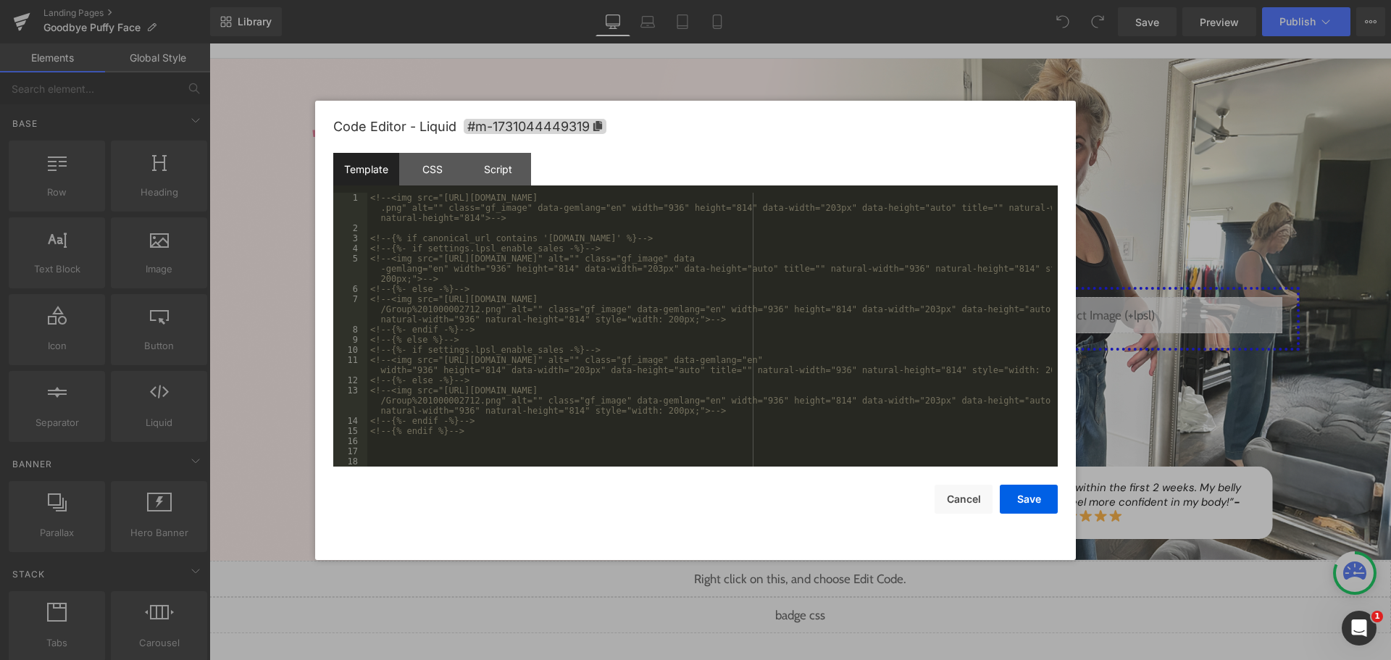
scroll to position [0, 0]
click at [1028, 502] on button "Save" at bounding box center [1029, 499] width 58 height 29
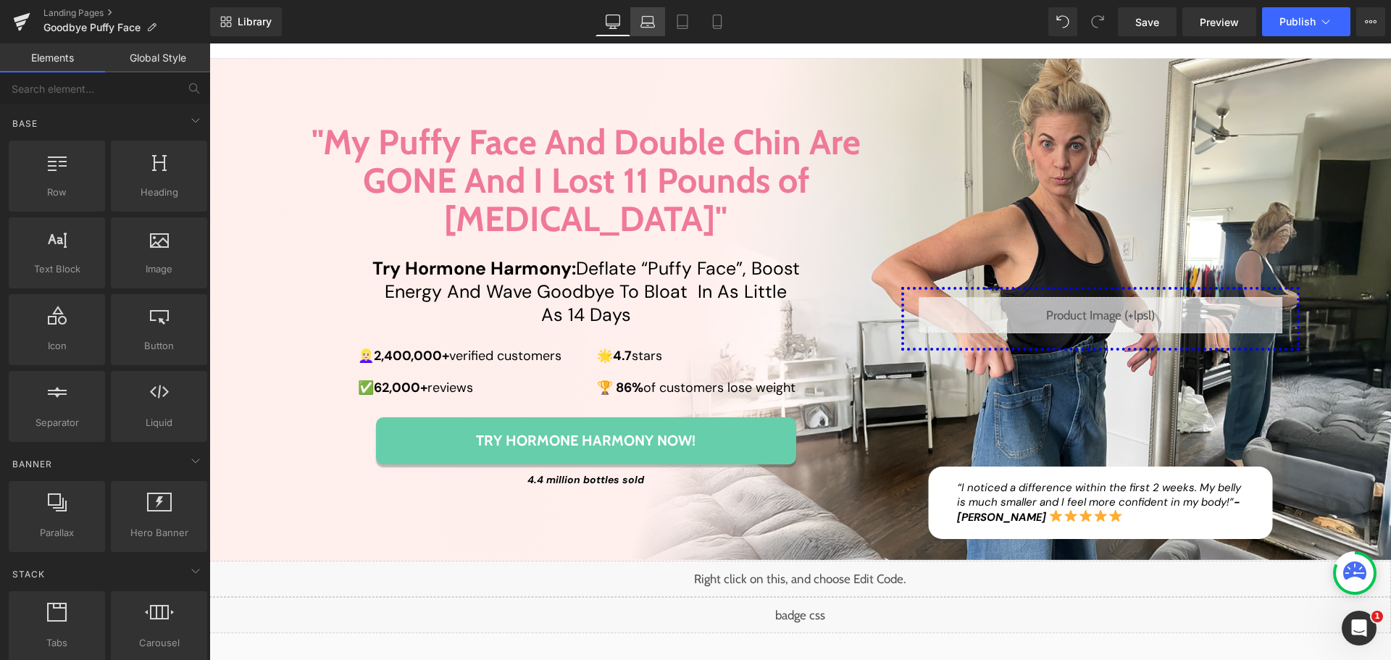
click at [644, 27] on icon at bounding box center [648, 25] width 14 height 4
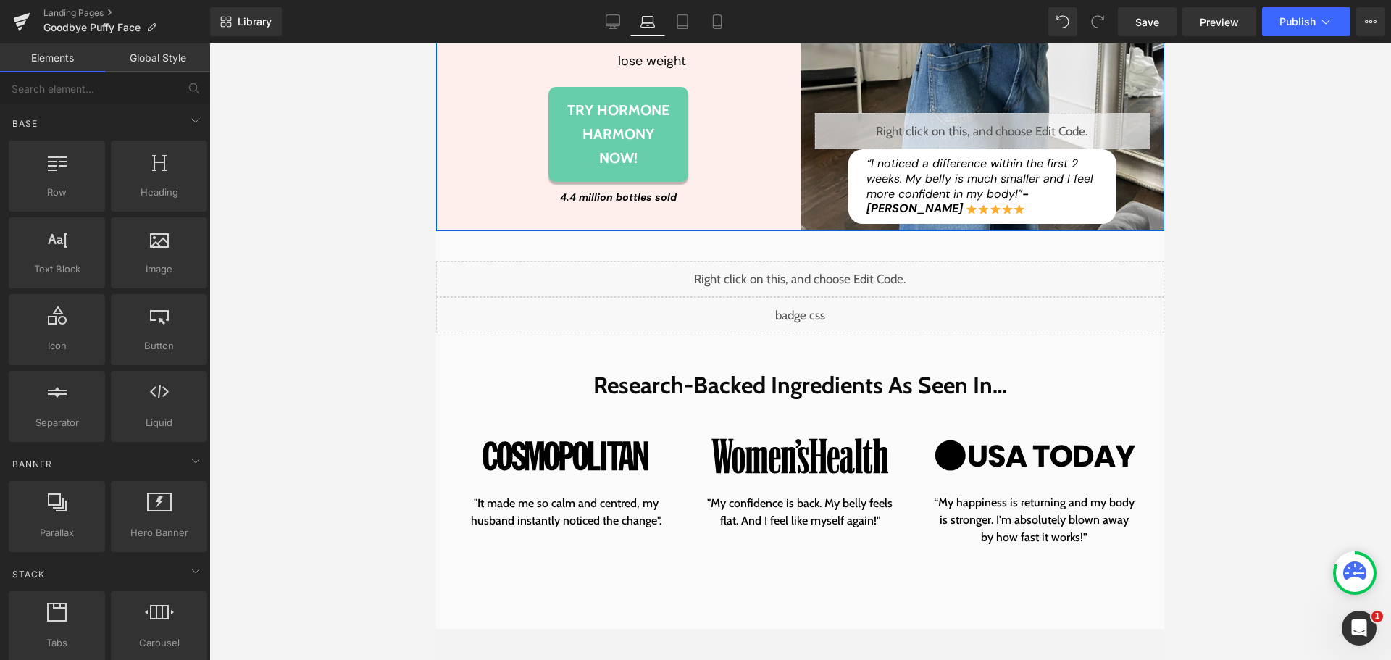
scroll to position [652, 0]
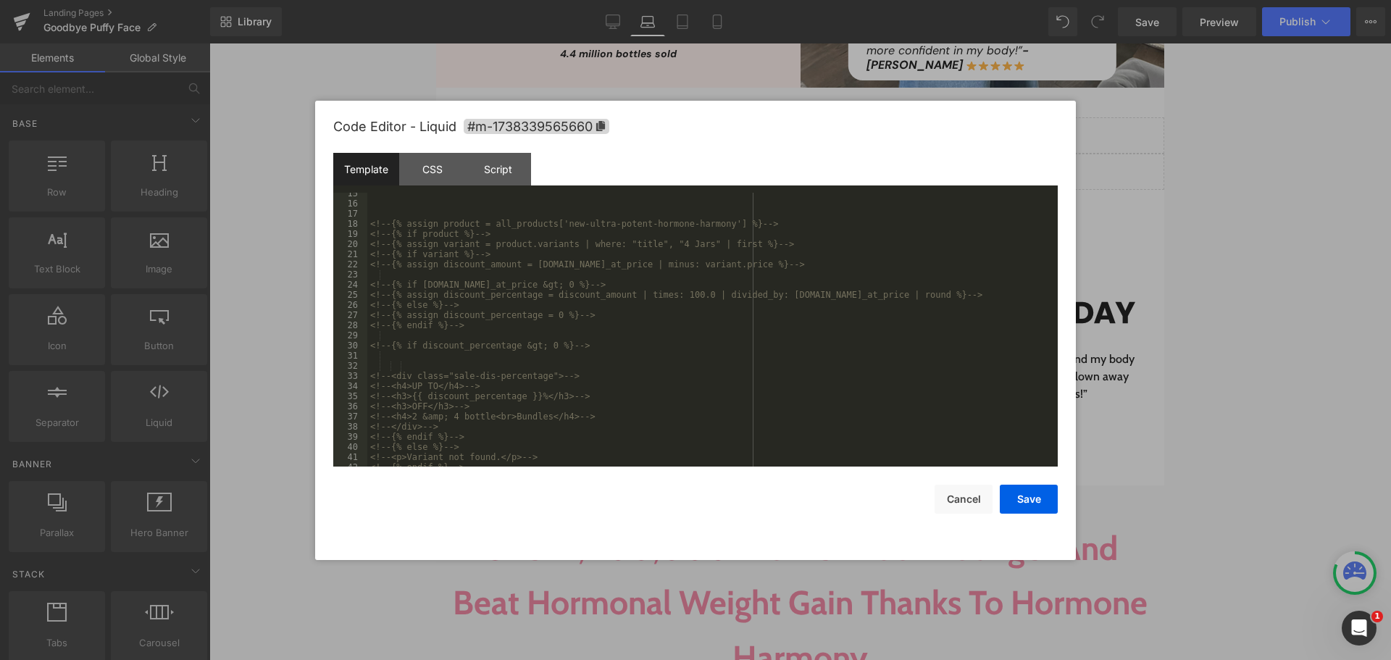
scroll to position [294, 0]
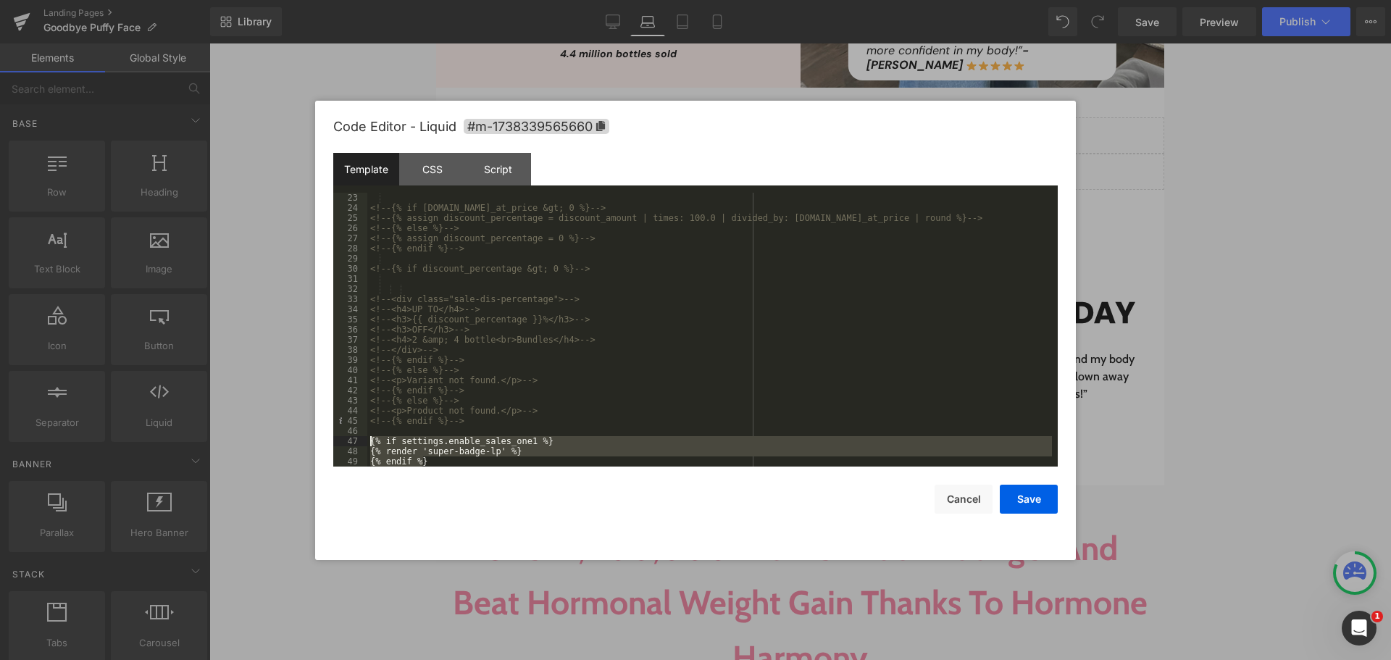
drag, startPoint x: 407, startPoint y: 459, endPoint x: 329, endPoint y: 439, distance: 80.8
click at [329, 439] on div "Code Editor - Liquid #m-1738339565660 Template CSS Script Data 23 24 25 26 27 2…" at bounding box center [695, 330] width 761 height 459
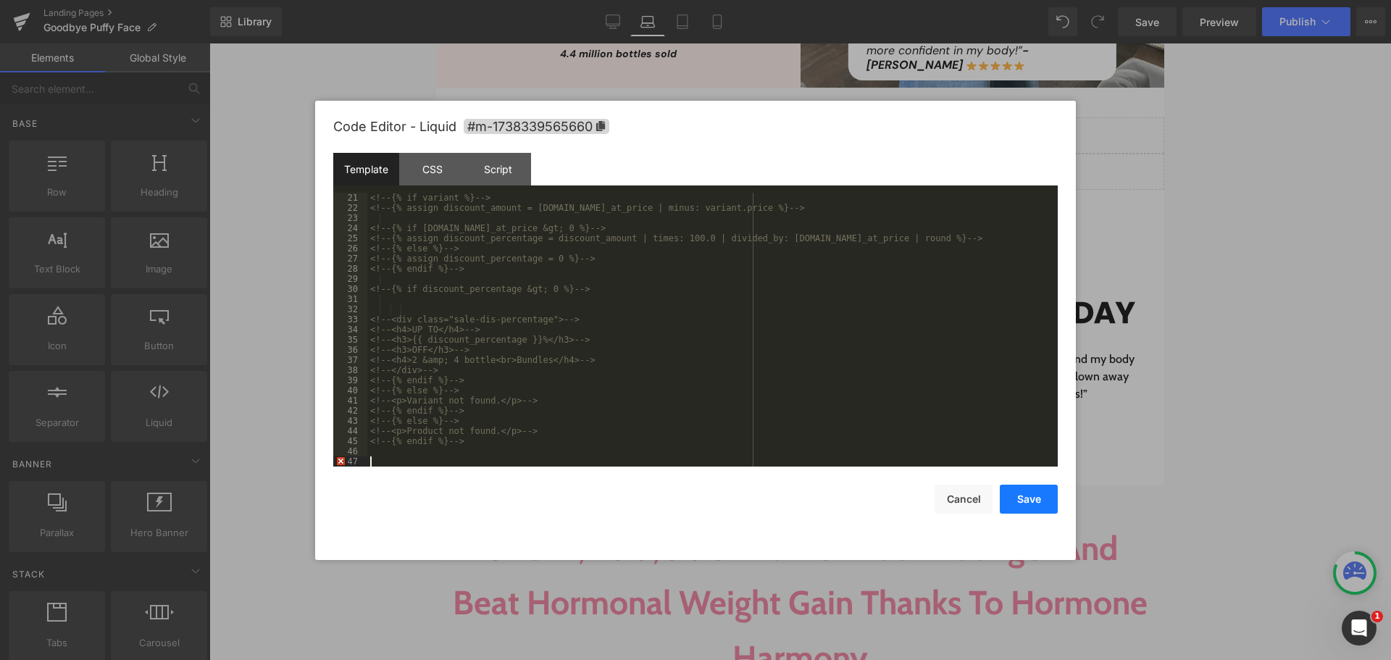
click at [1030, 498] on button "Save" at bounding box center [1029, 499] width 58 height 29
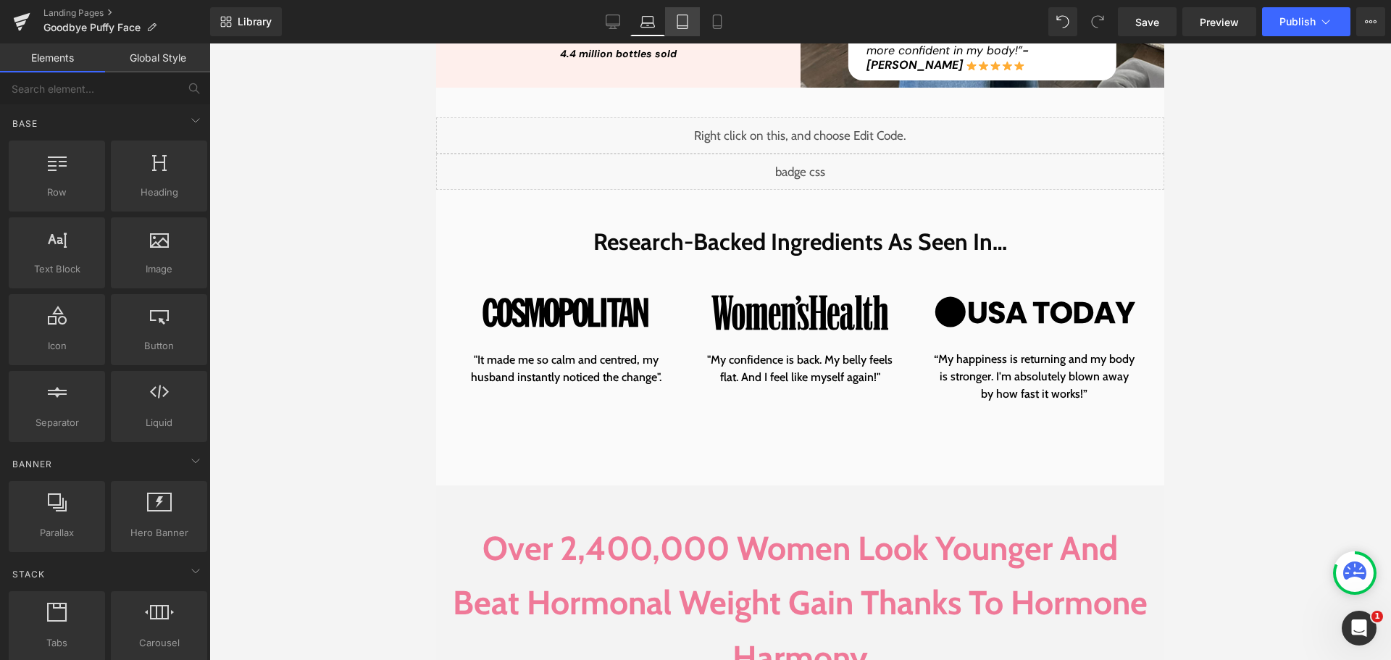
click at [687, 26] on icon at bounding box center [683, 26] width 10 height 0
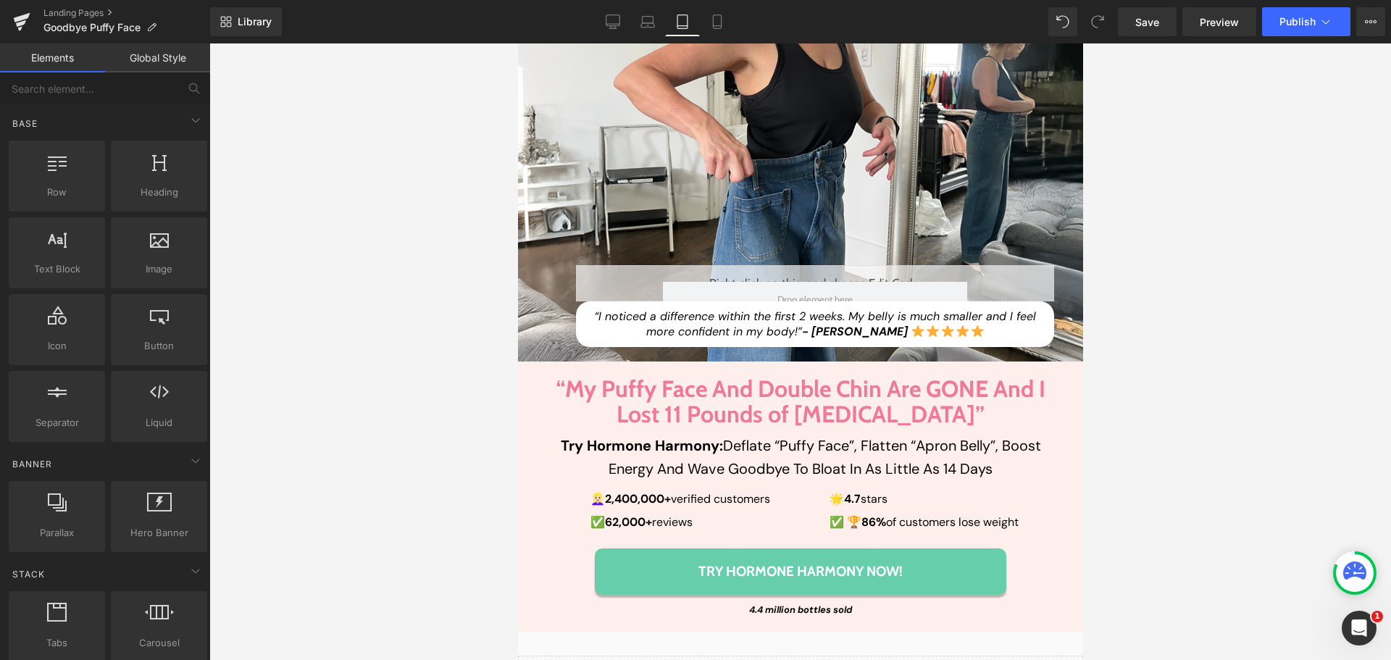
scroll to position [316, 0]
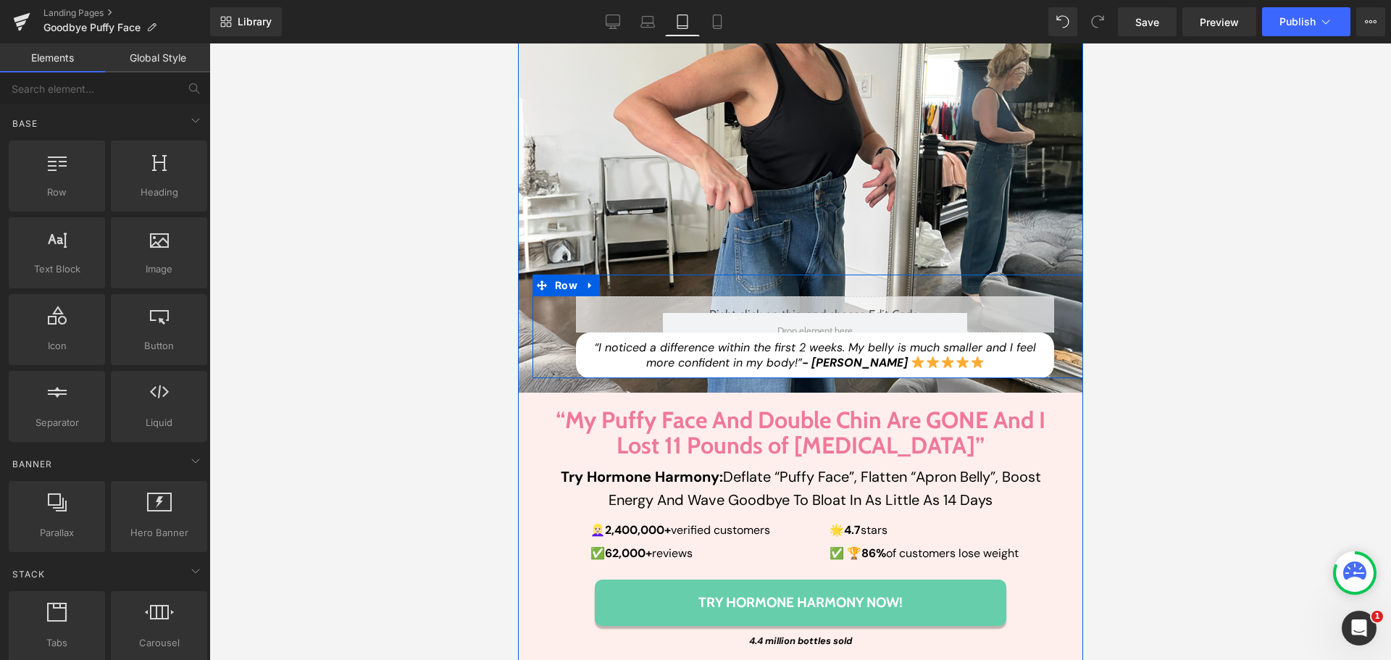
click at [592, 307] on div "Liquid" at bounding box center [814, 314] width 478 height 36
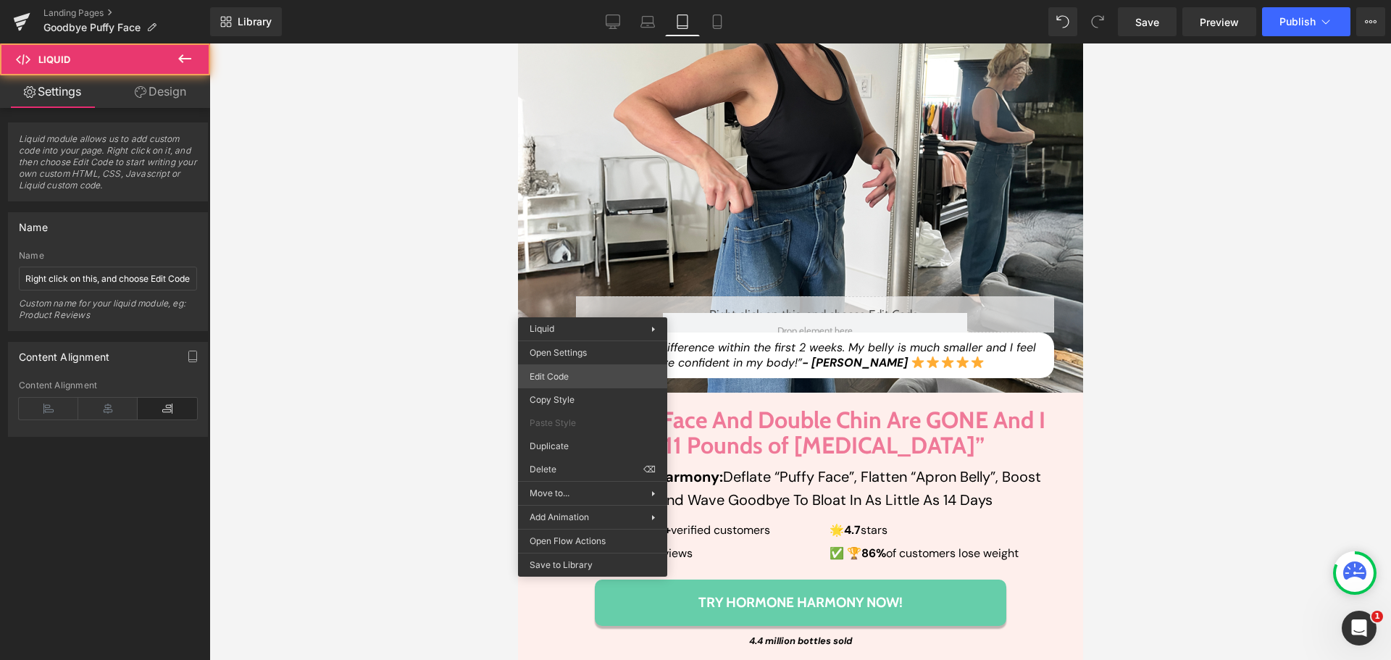
click at [589, 0] on div "You are previewing how the will restyle your page. You can not edit Elements in…" at bounding box center [695, 0] width 1391 height 0
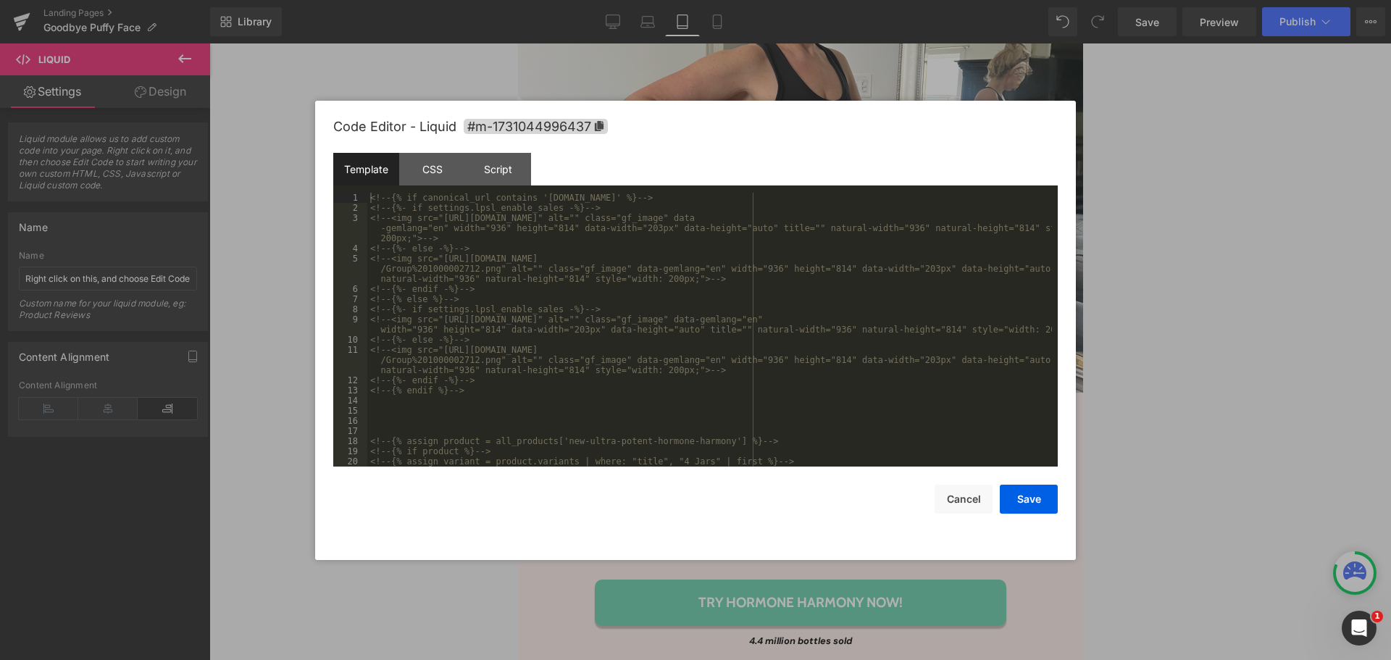
scroll to position [294, 0]
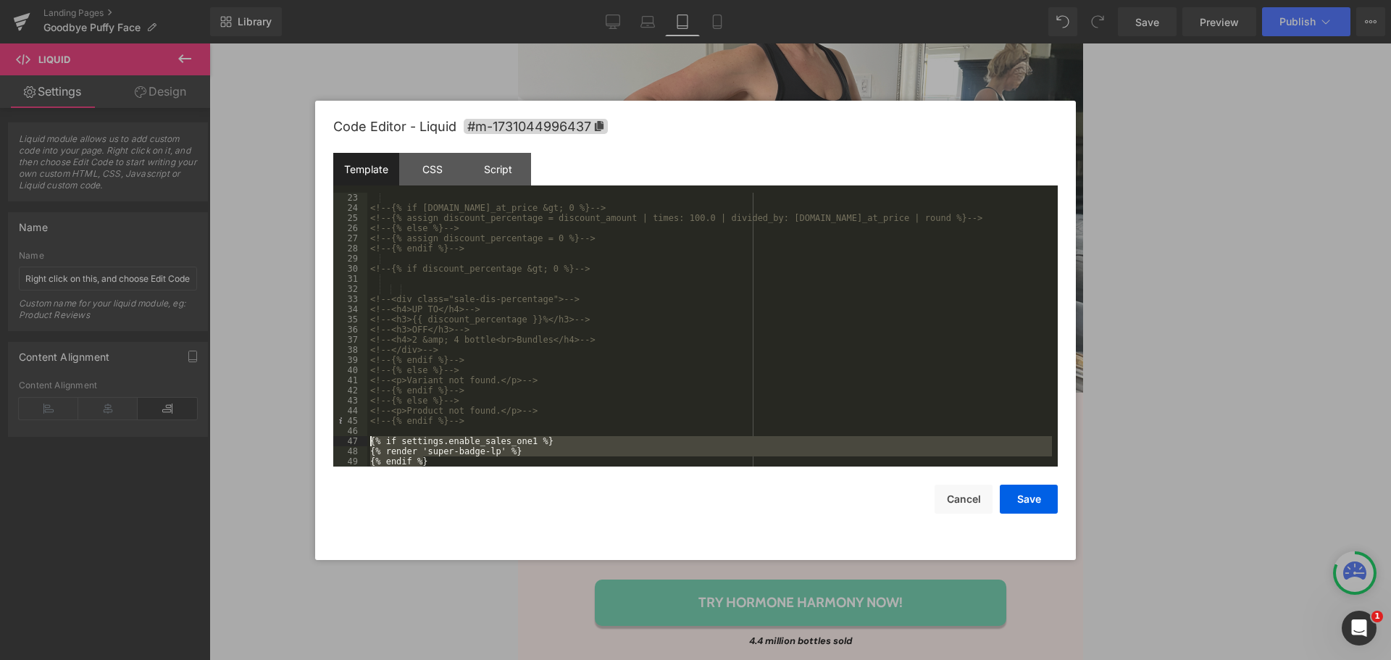
drag, startPoint x: 432, startPoint y: 461, endPoint x: 367, endPoint y: 440, distance: 68.5
click at [367, 440] on pre "23 24 25 26 27 28 29 30 31 32 33 34 35 36 37 38 39 40 41 42 43 44 45 46 47 48 4…" at bounding box center [695, 330] width 725 height 274
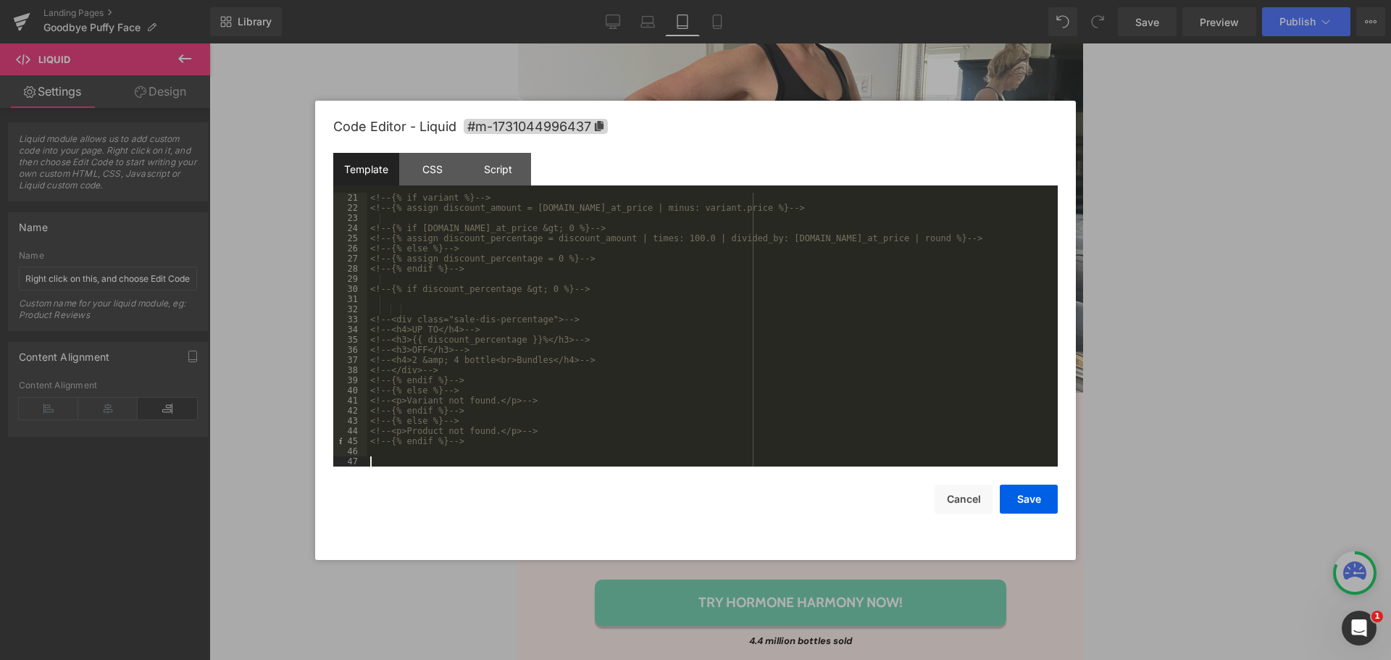
scroll to position [274, 0]
click at [1033, 499] on button "Save" at bounding box center [1029, 499] width 58 height 29
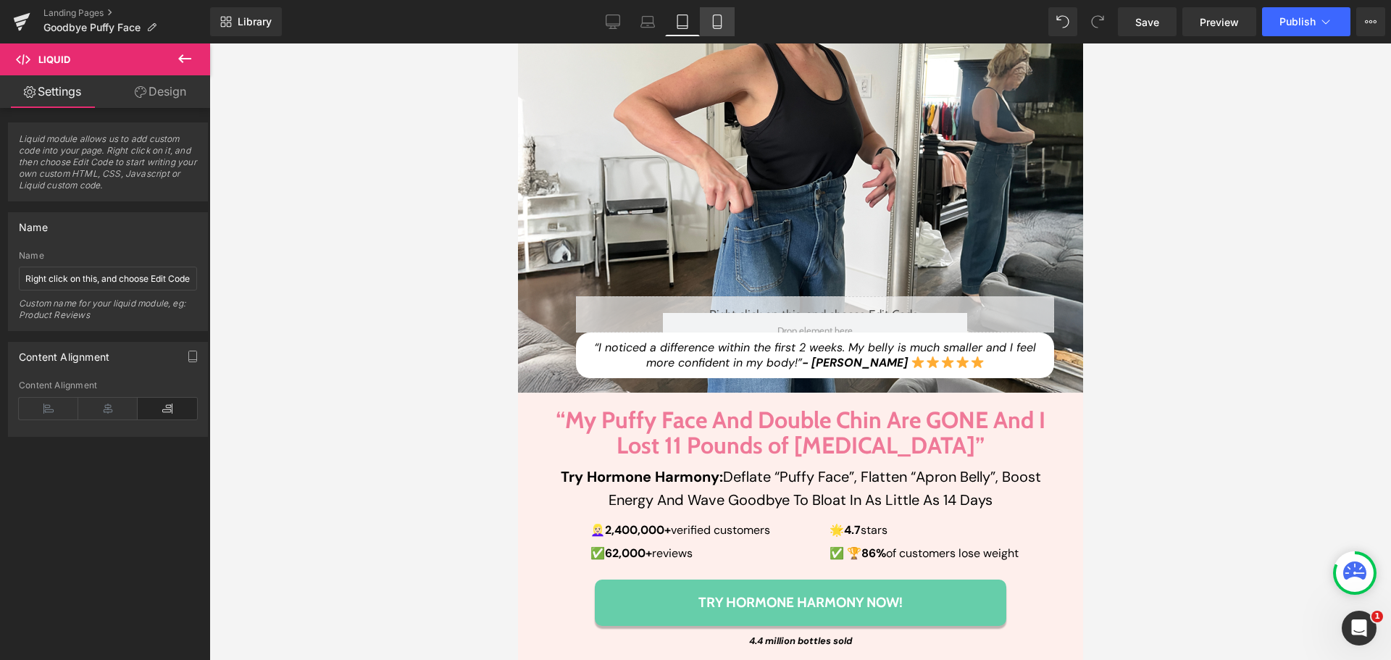
click at [718, 22] on icon at bounding box center [717, 21] width 14 height 14
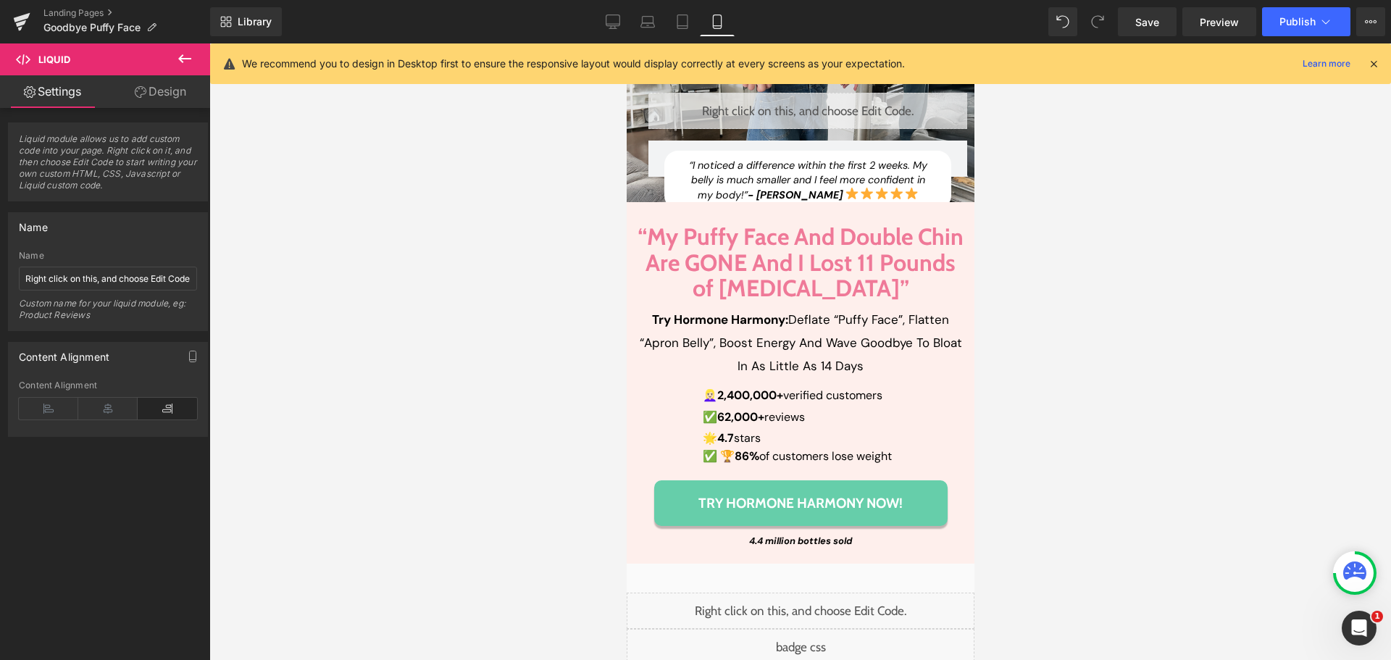
scroll to position [98, 0]
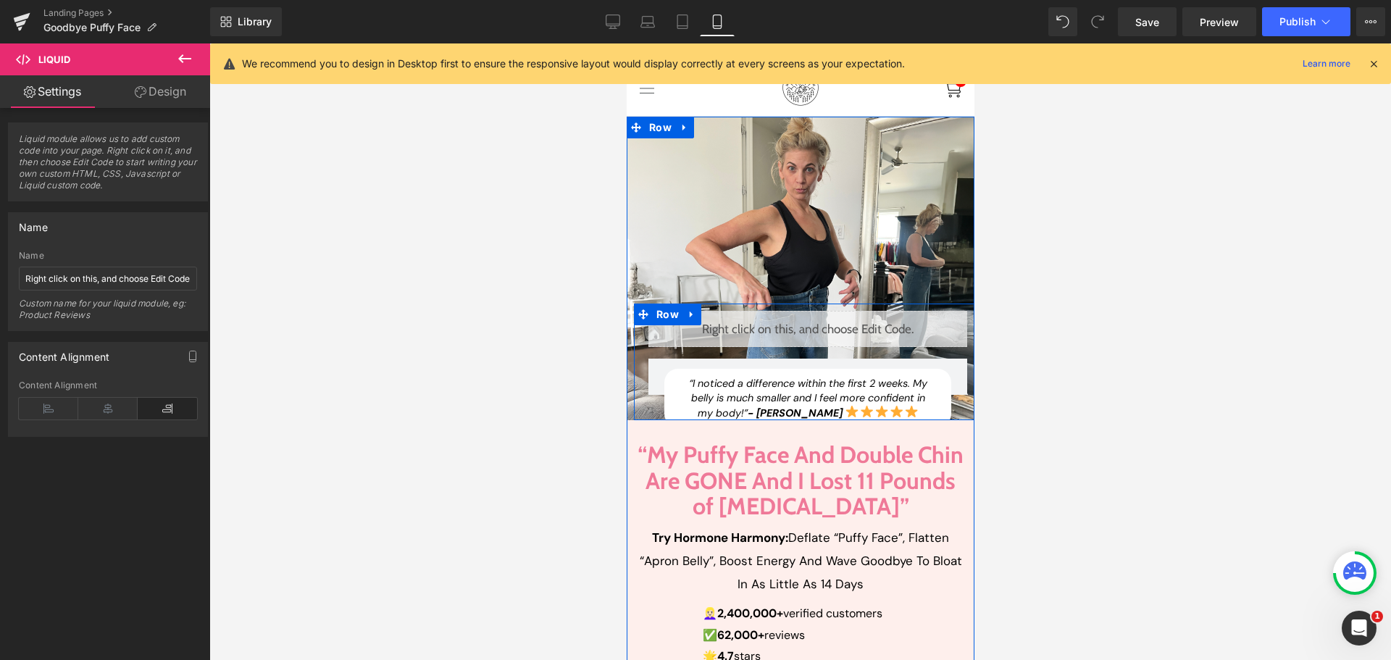
click at [812, 311] on div "Liquid" at bounding box center [807, 329] width 319 height 36
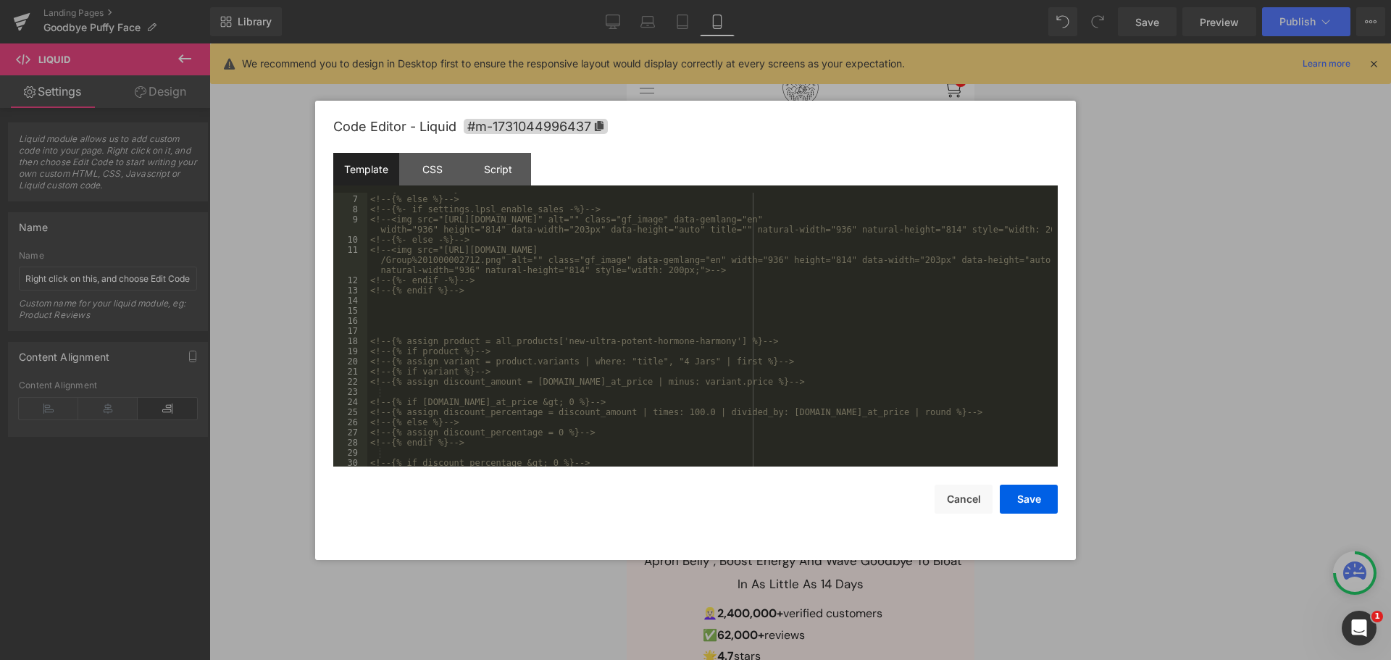
scroll to position [0, 0]
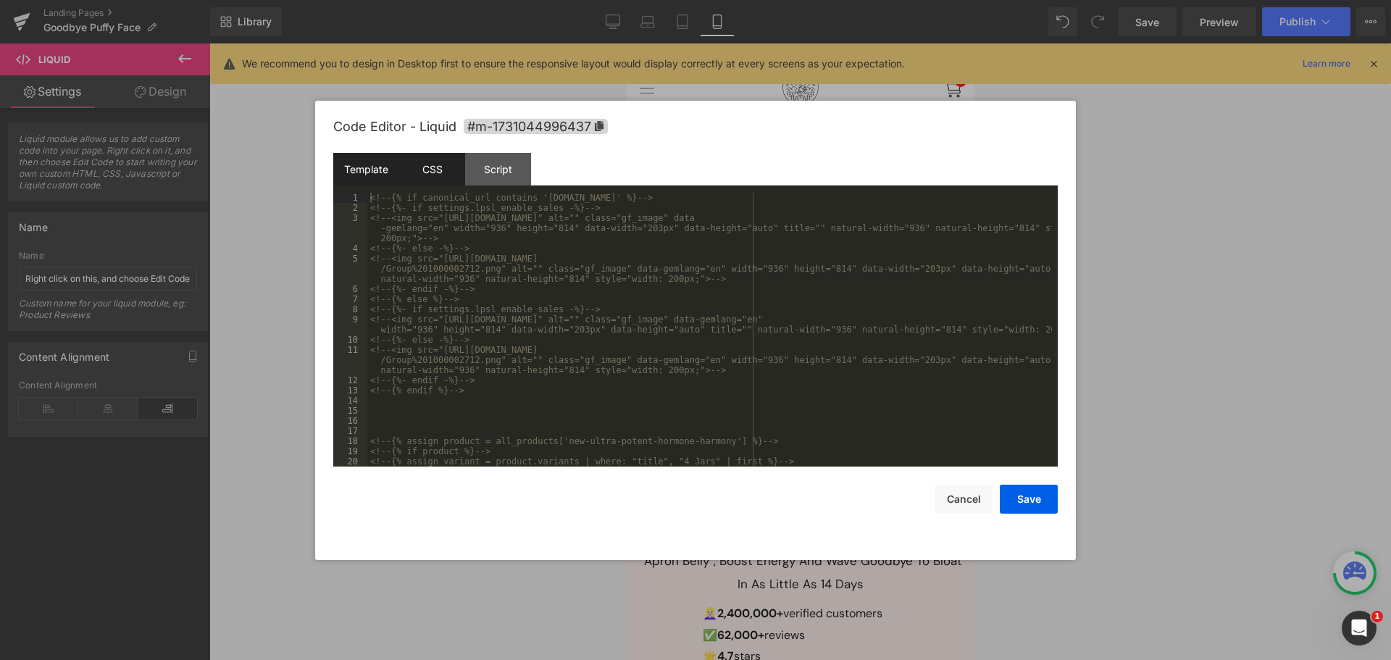
click at [430, 156] on div "CSS" at bounding box center [432, 169] width 66 height 33
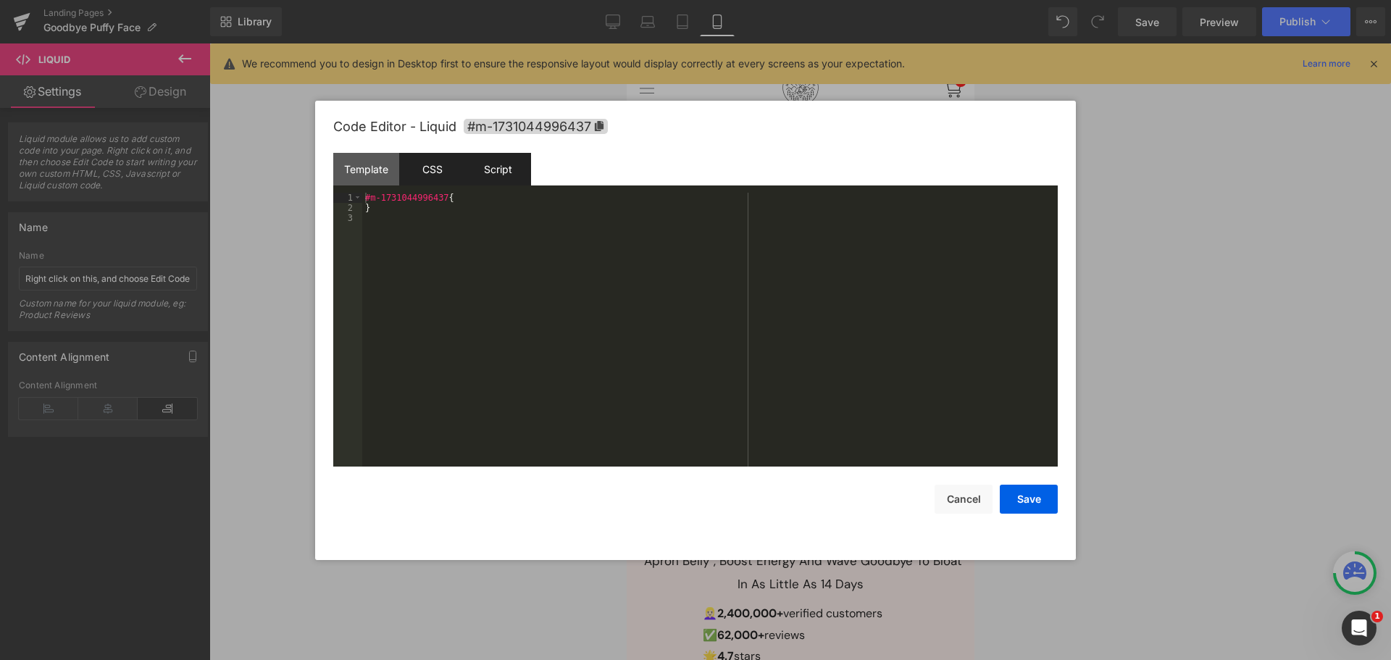
click at [509, 170] on div "Script" at bounding box center [498, 169] width 66 height 33
click at [364, 167] on div "Template" at bounding box center [366, 169] width 66 height 33
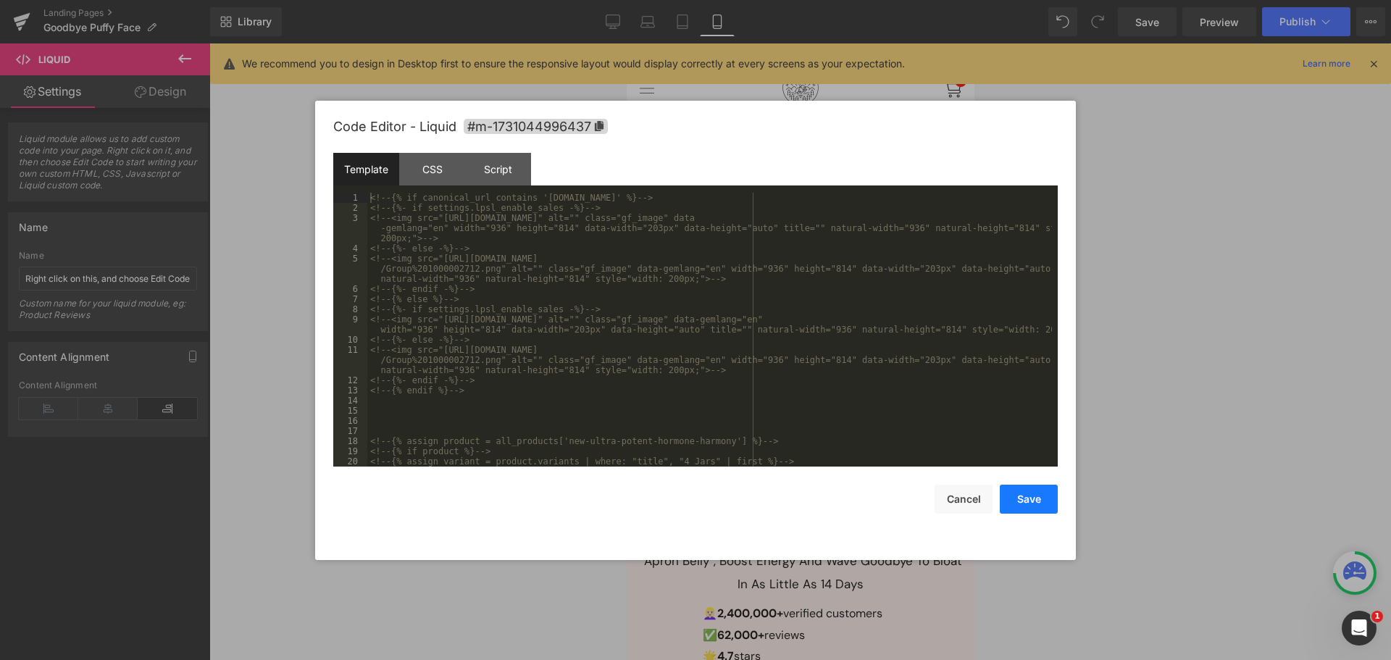
click at [1033, 493] on button "Save" at bounding box center [1029, 499] width 58 height 29
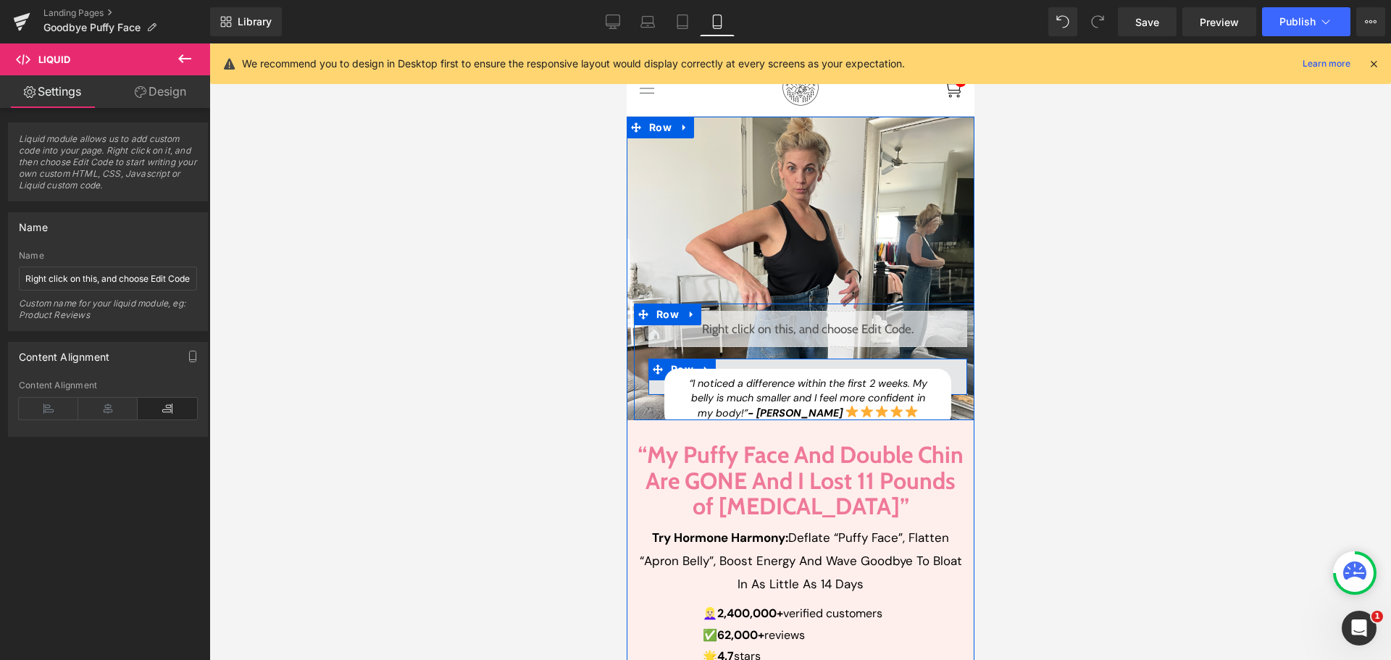
click at [651, 374] on span at bounding box center [807, 377] width 319 height 36
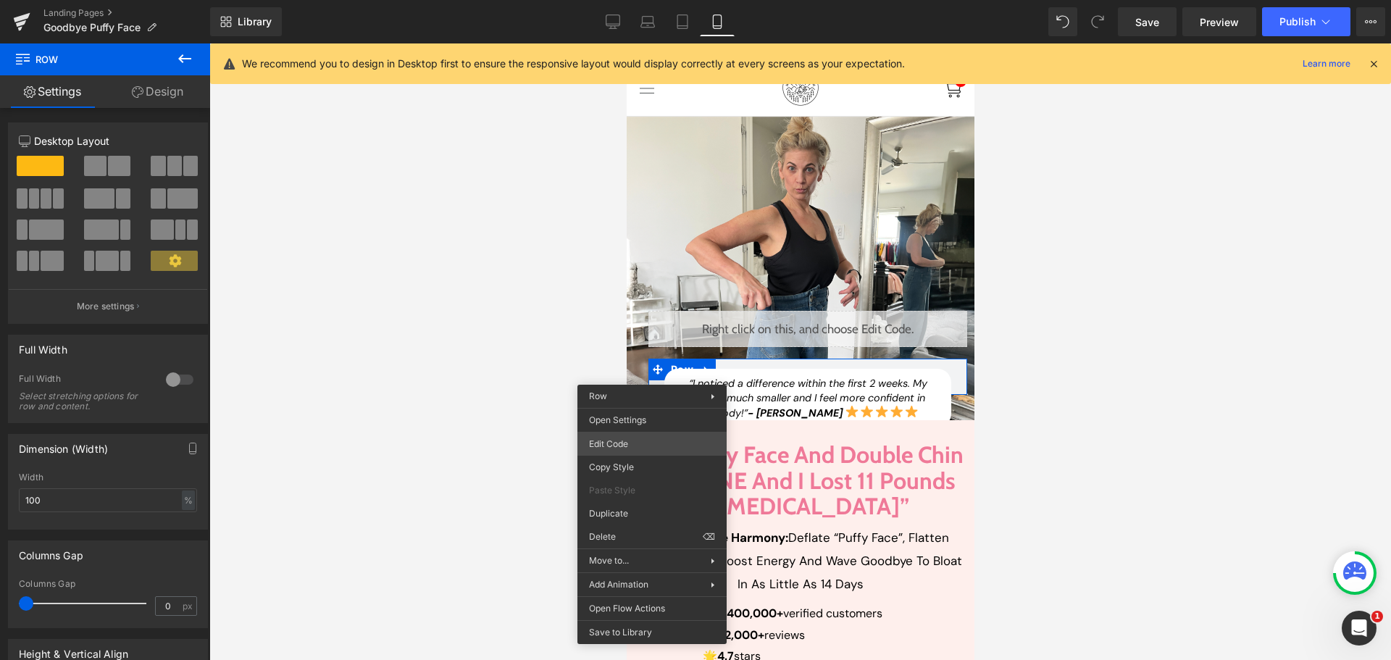
click at [648, 0] on div "You are previewing how the will restyle your page. You can not edit Elements in…" at bounding box center [695, 0] width 1391 height 0
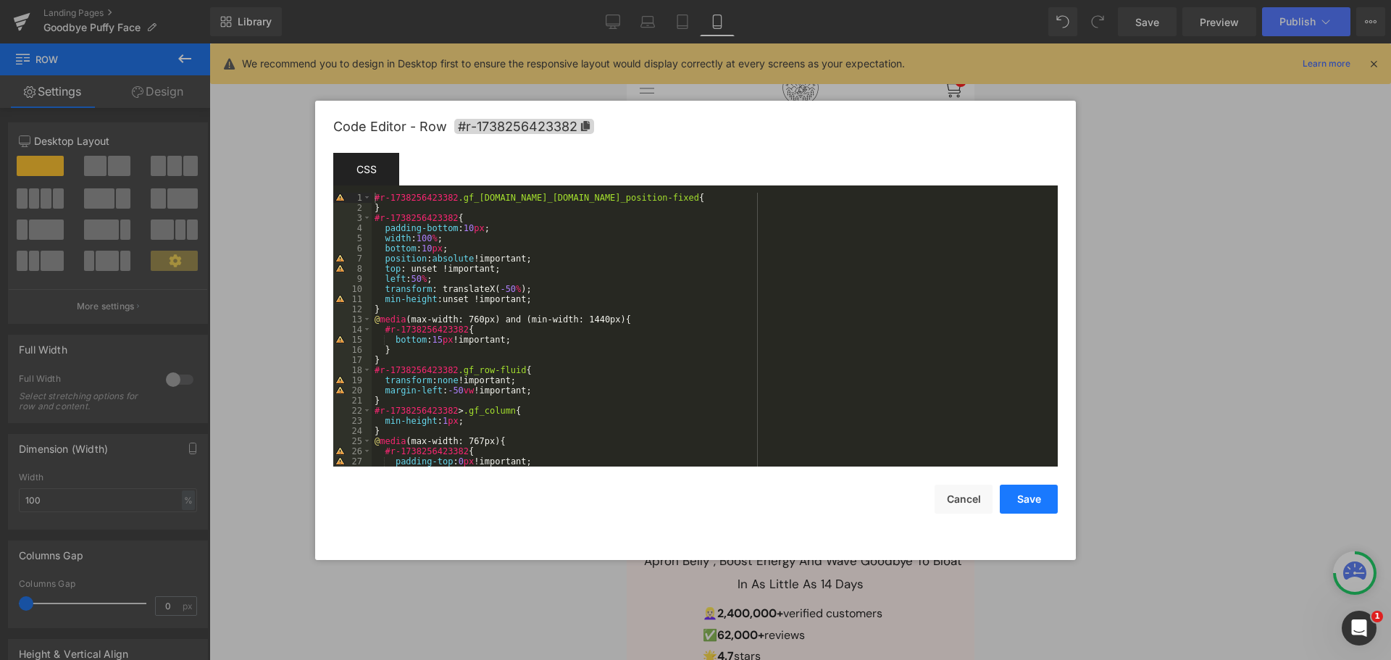
click at [1039, 492] on button "Save" at bounding box center [1029, 499] width 58 height 29
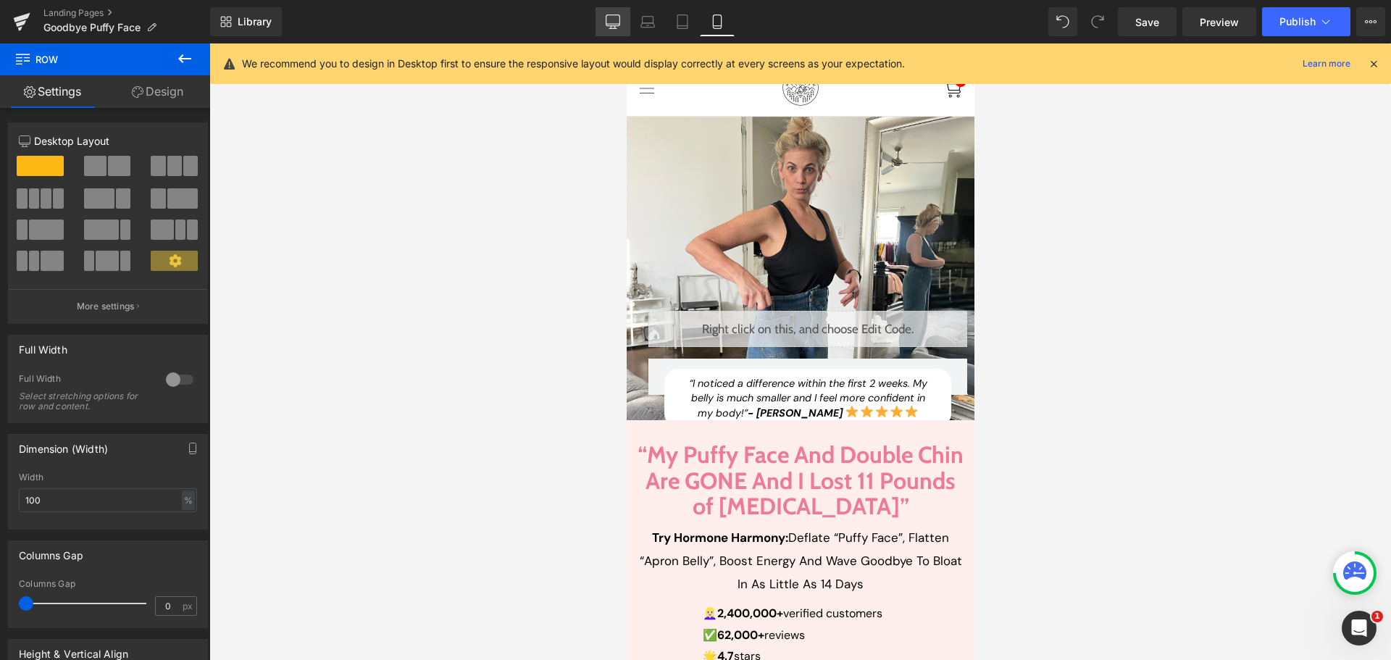
click at [613, 25] on icon at bounding box center [614, 20] width 14 height 11
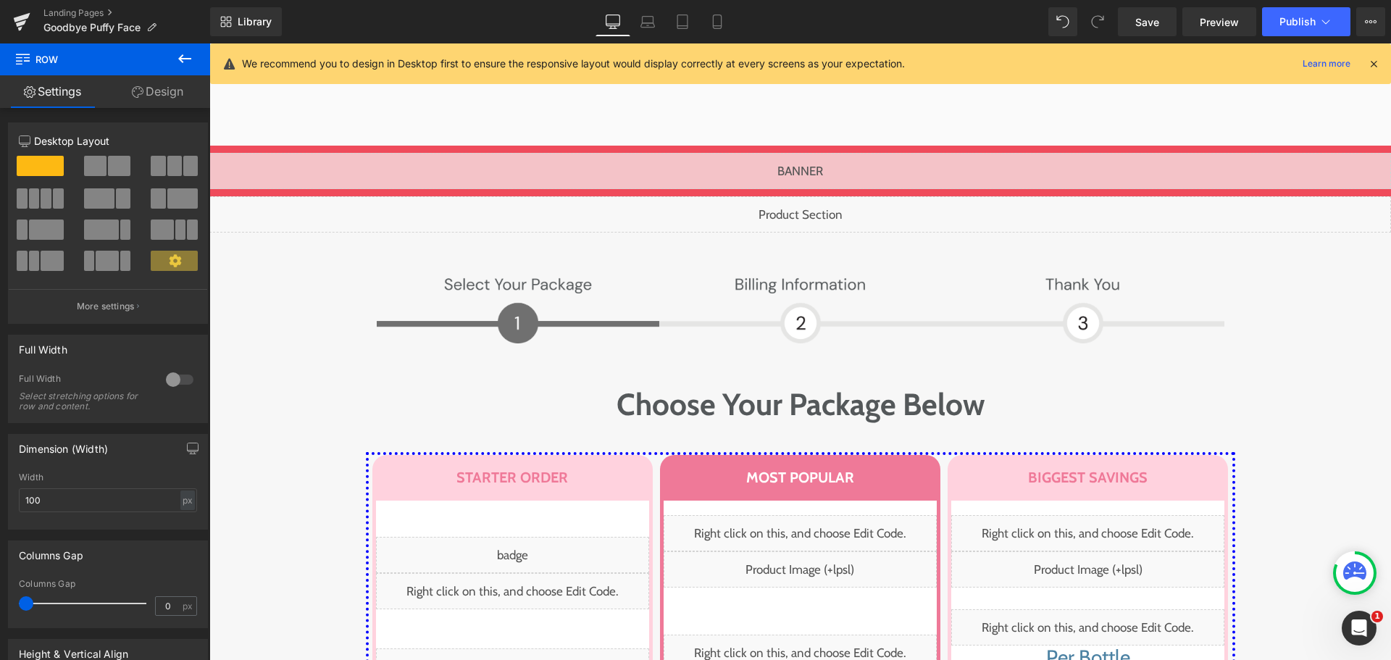
click at [433, 380] on h1 "Choose Your Package Below" at bounding box center [801, 405] width 848 height 50
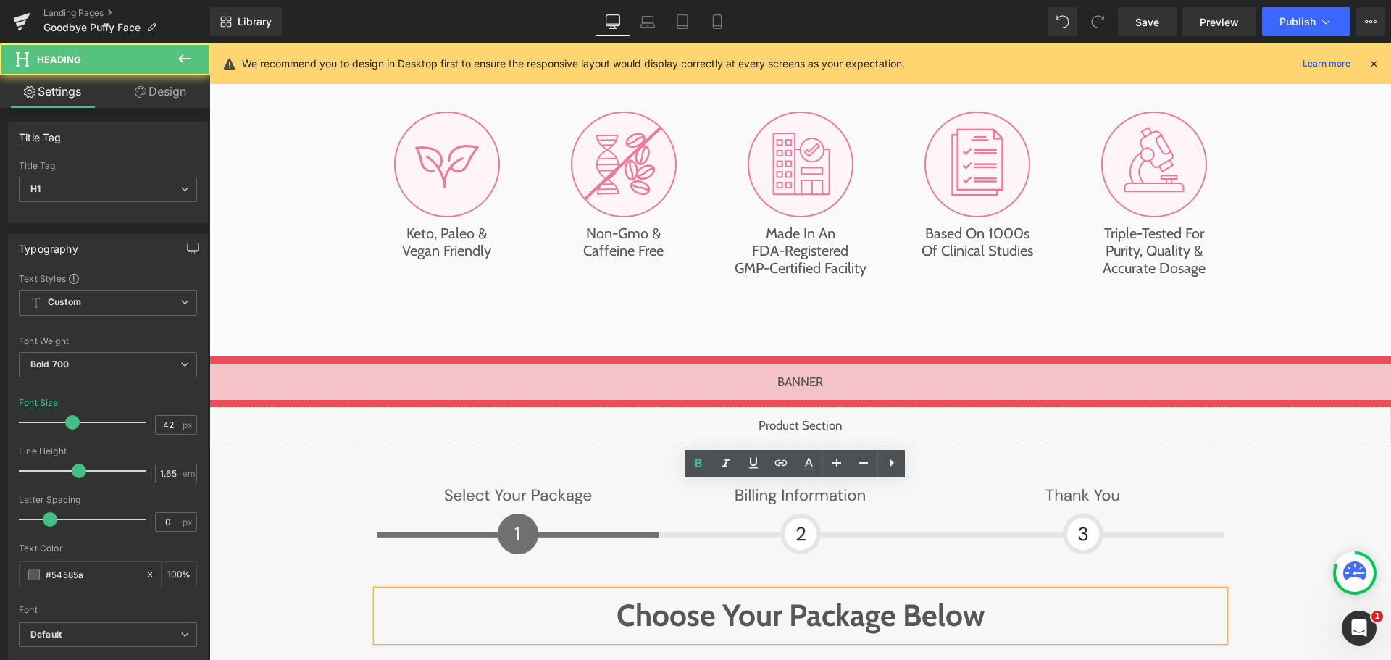
scroll to position [7101, 0]
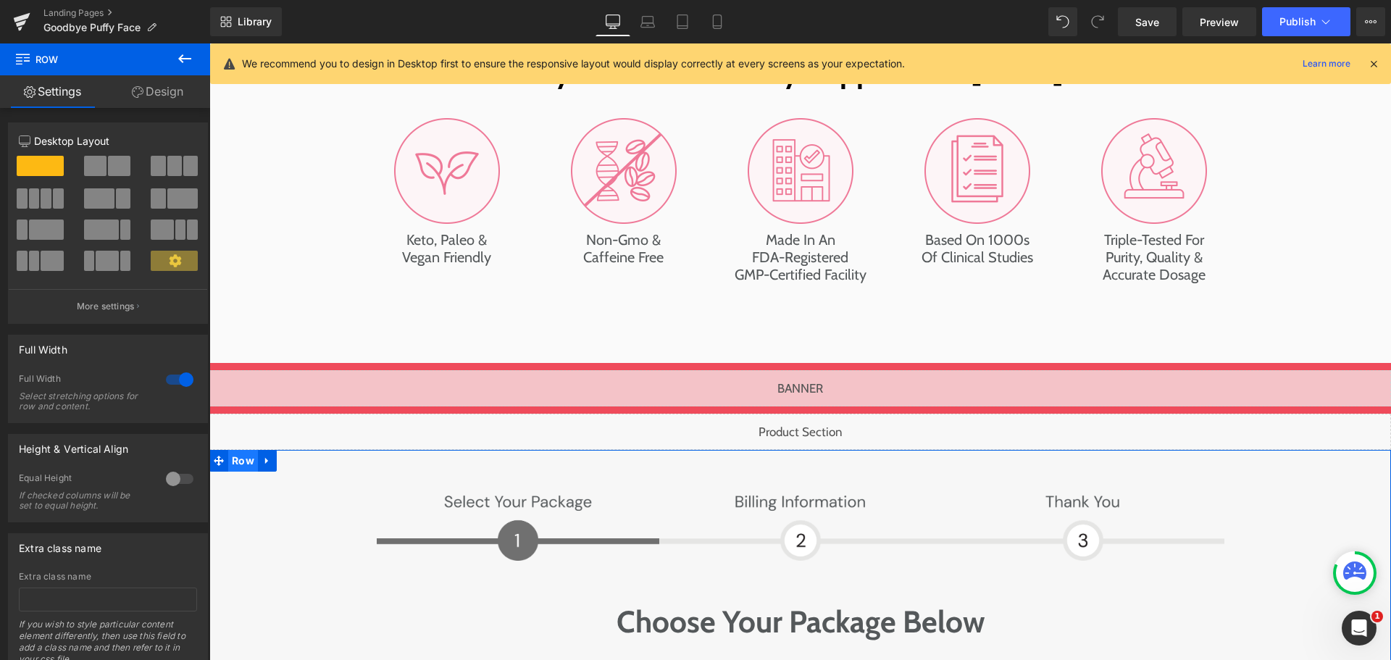
click at [241, 450] on span "Row" at bounding box center [243, 461] width 30 height 22
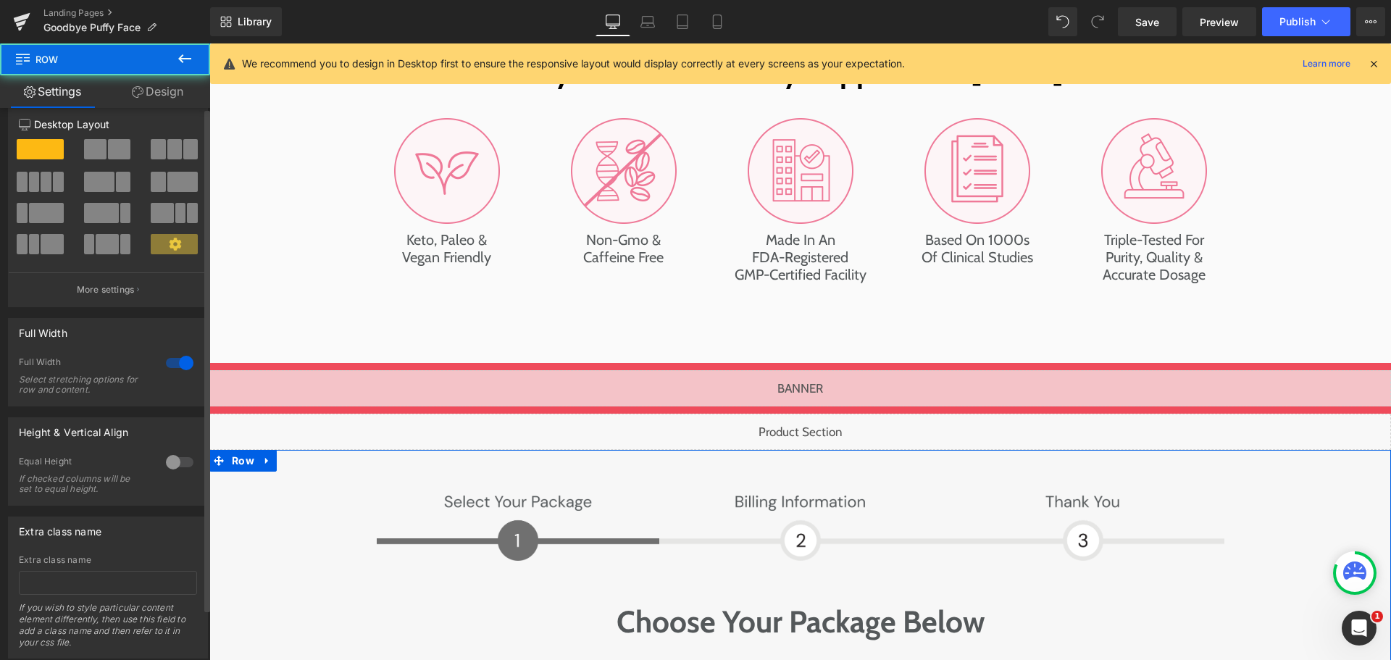
scroll to position [56, 0]
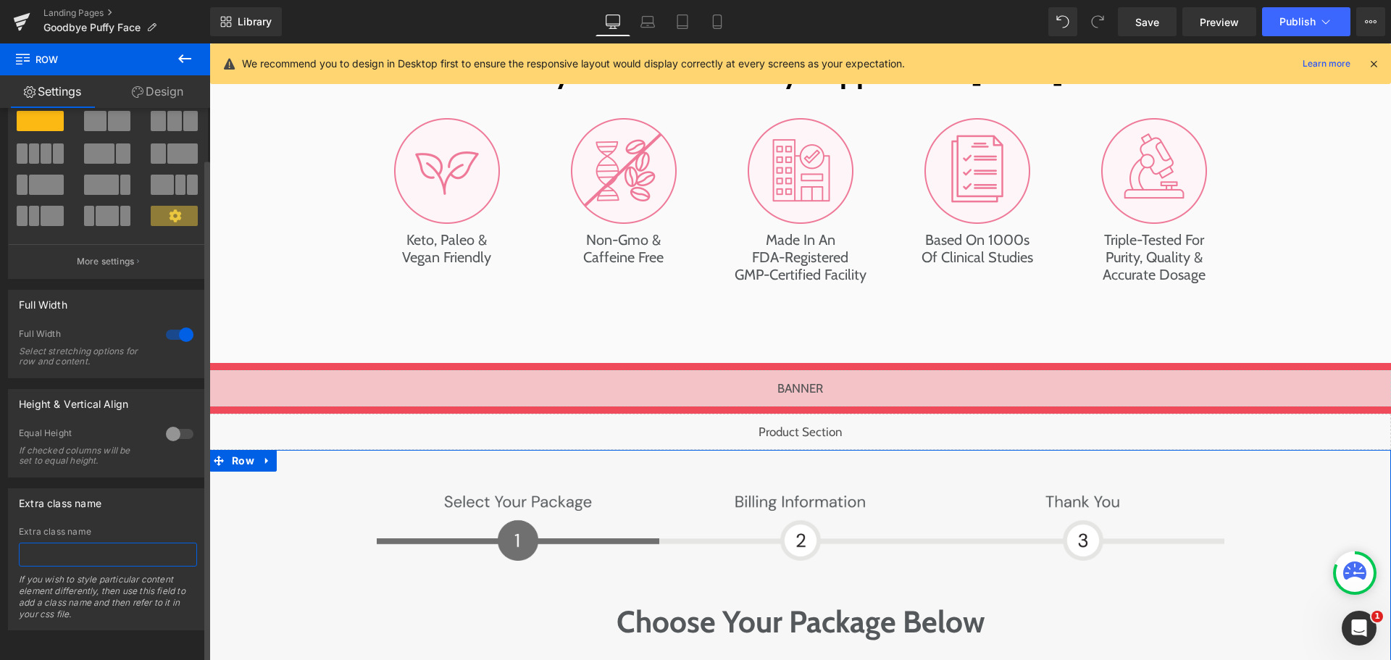
click at [85, 549] on input "text" at bounding box center [108, 555] width 178 height 24
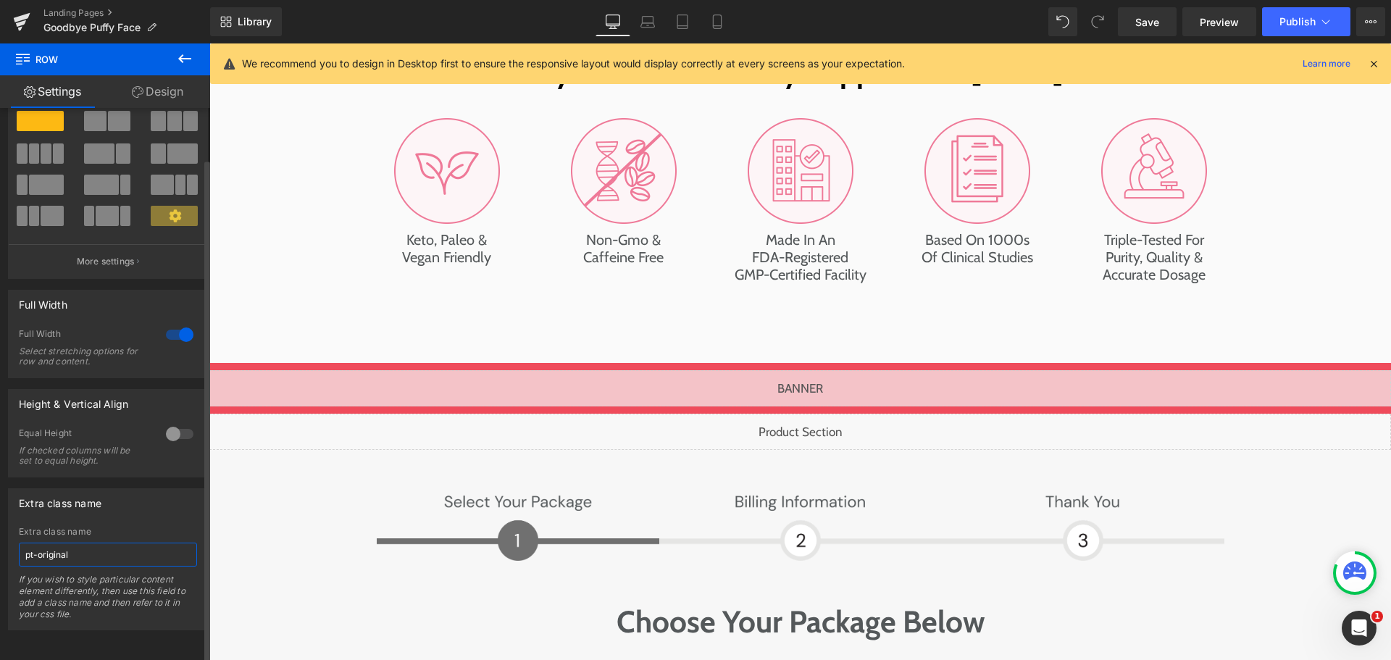
type input "pt-original"
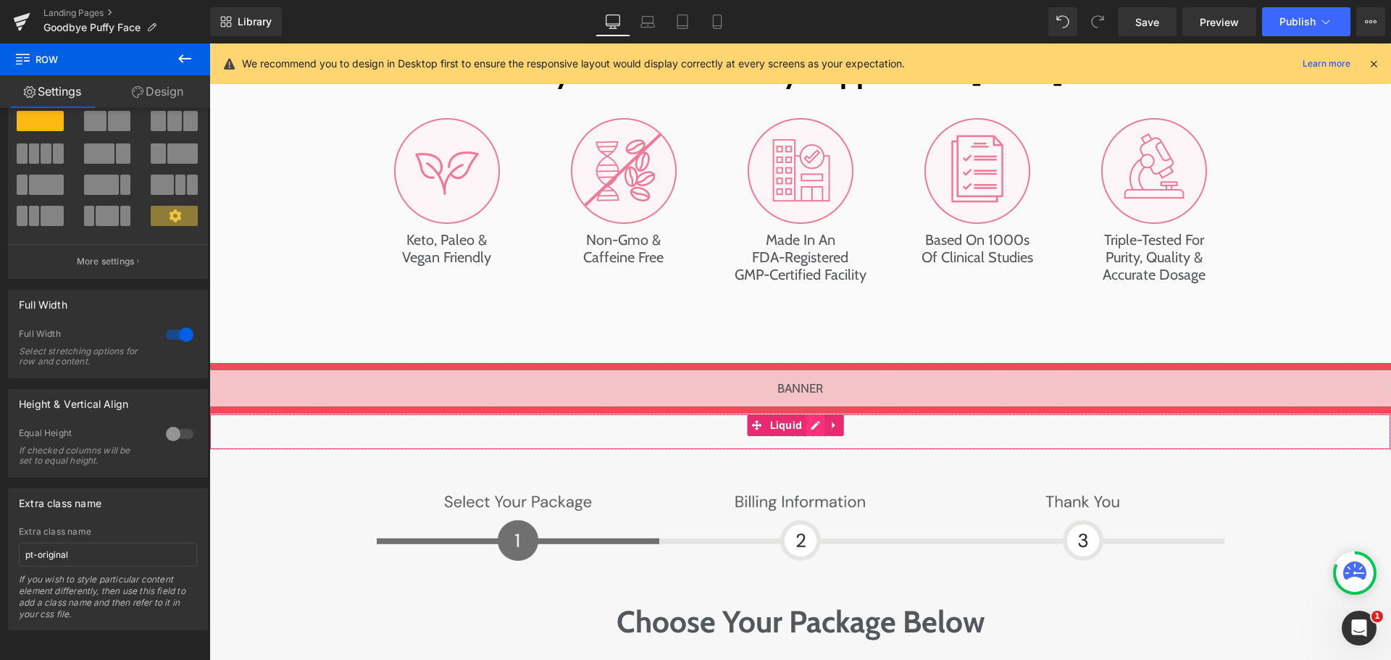
click at [807, 414] on div "Liquid" at bounding box center [800, 432] width 1182 height 36
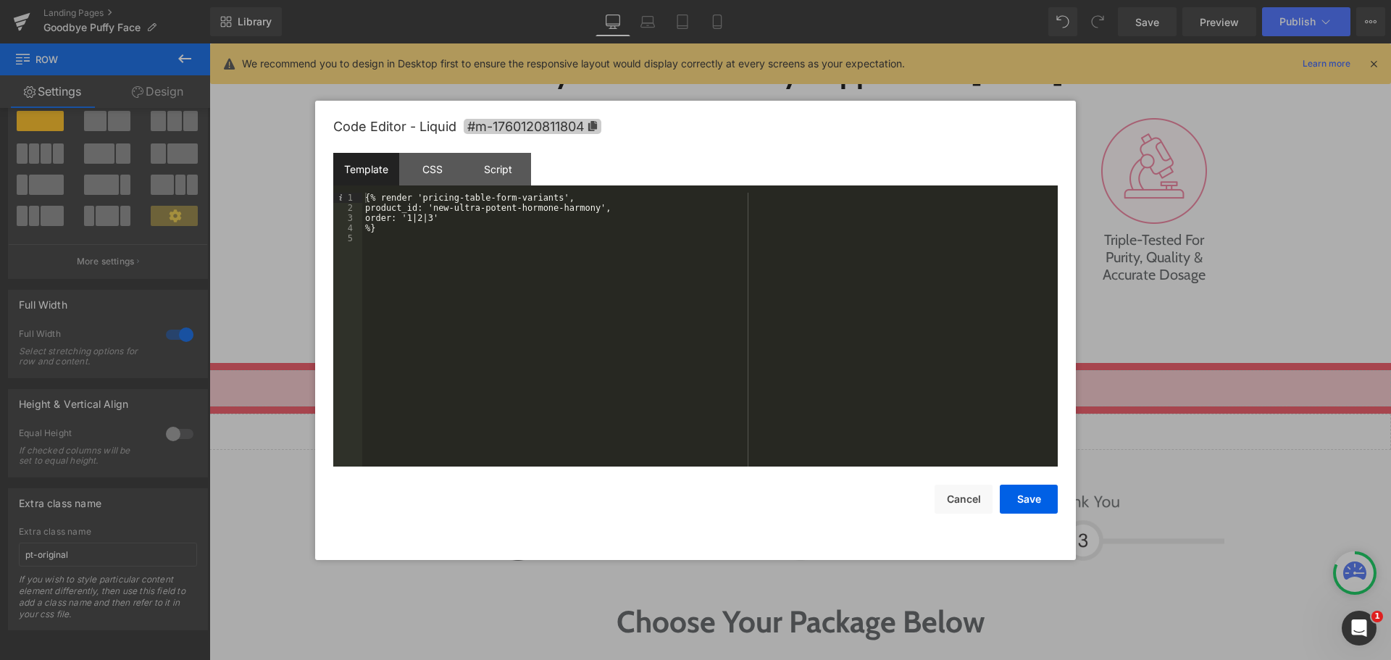
click at [555, 131] on span "#m-1760120811804" at bounding box center [533, 126] width 138 height 15
click at [1028, 493] on button "Save" at bounding box center [1029, 499] width 58 height 29
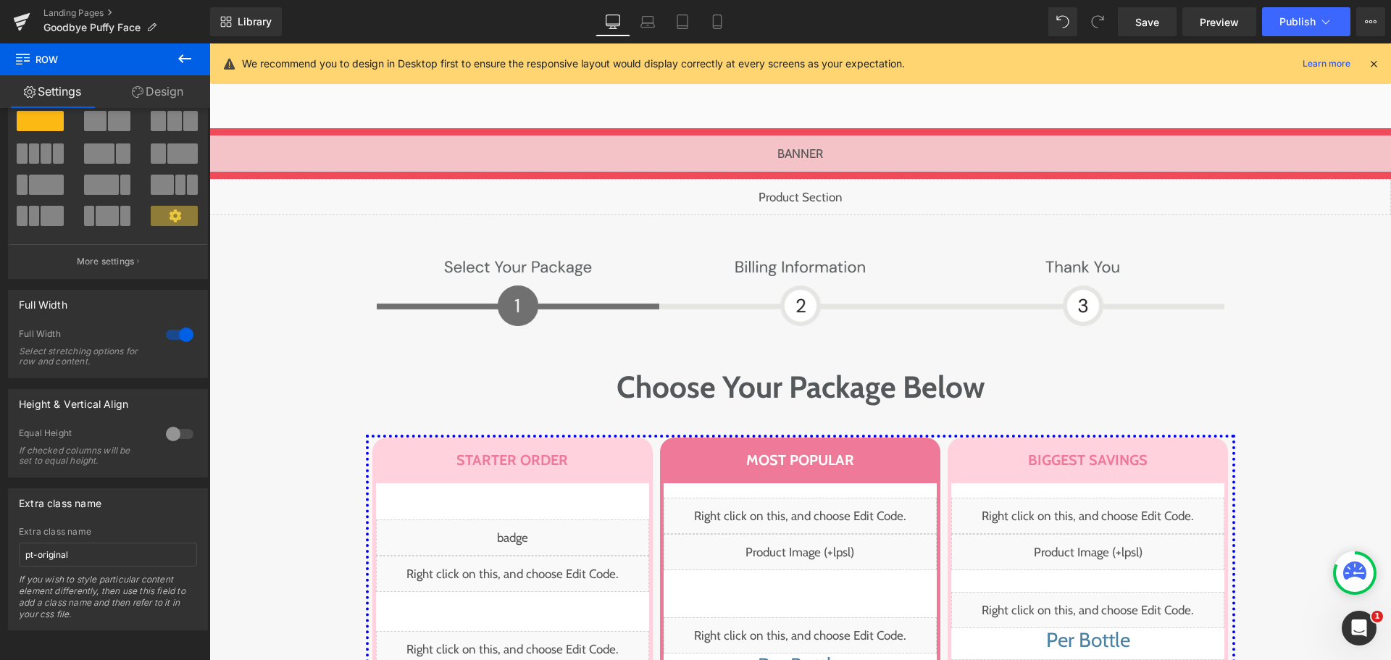
scroll to position [7391, 0]
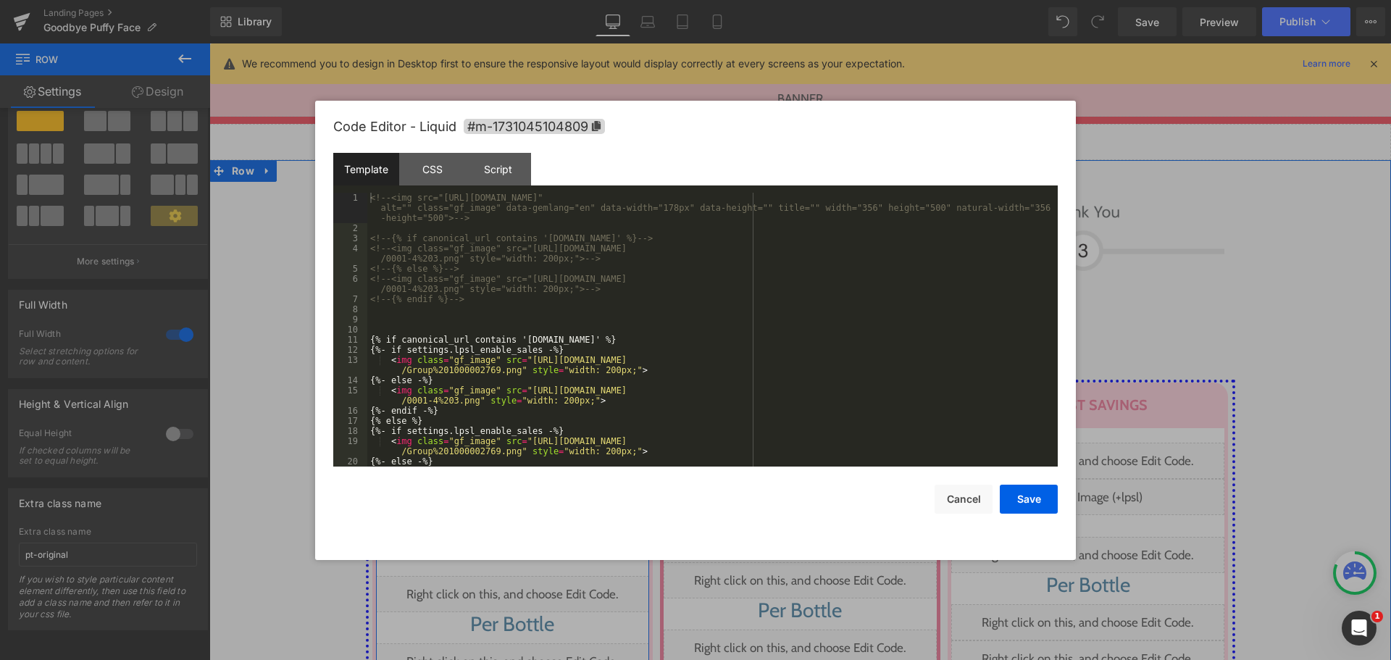
click at [529, 501] on div "Liquid" at bounding box center [512, 519] width 273 height 36
click at [1029, 503] on button "Save" at bounding box center [1029, 499] width 58 height 29
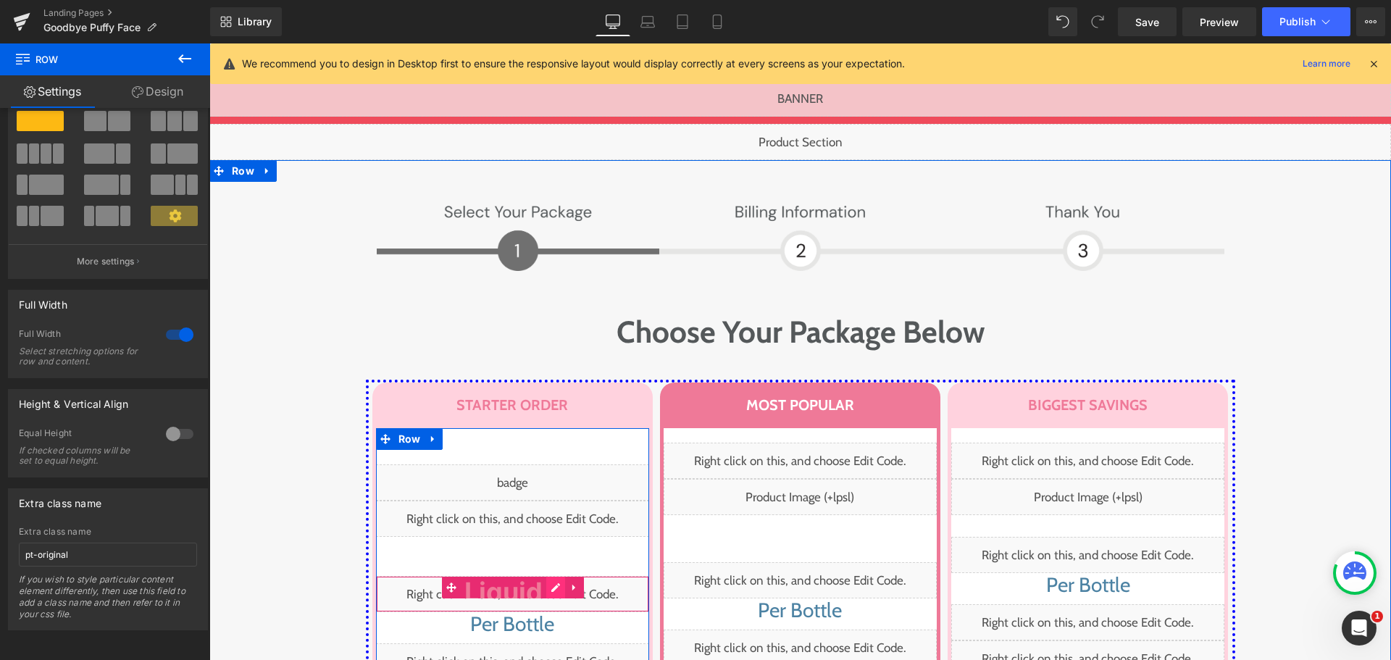
click at [557, 576] on div "Liquid" at bounding box center [512, 594] width 273 height 36
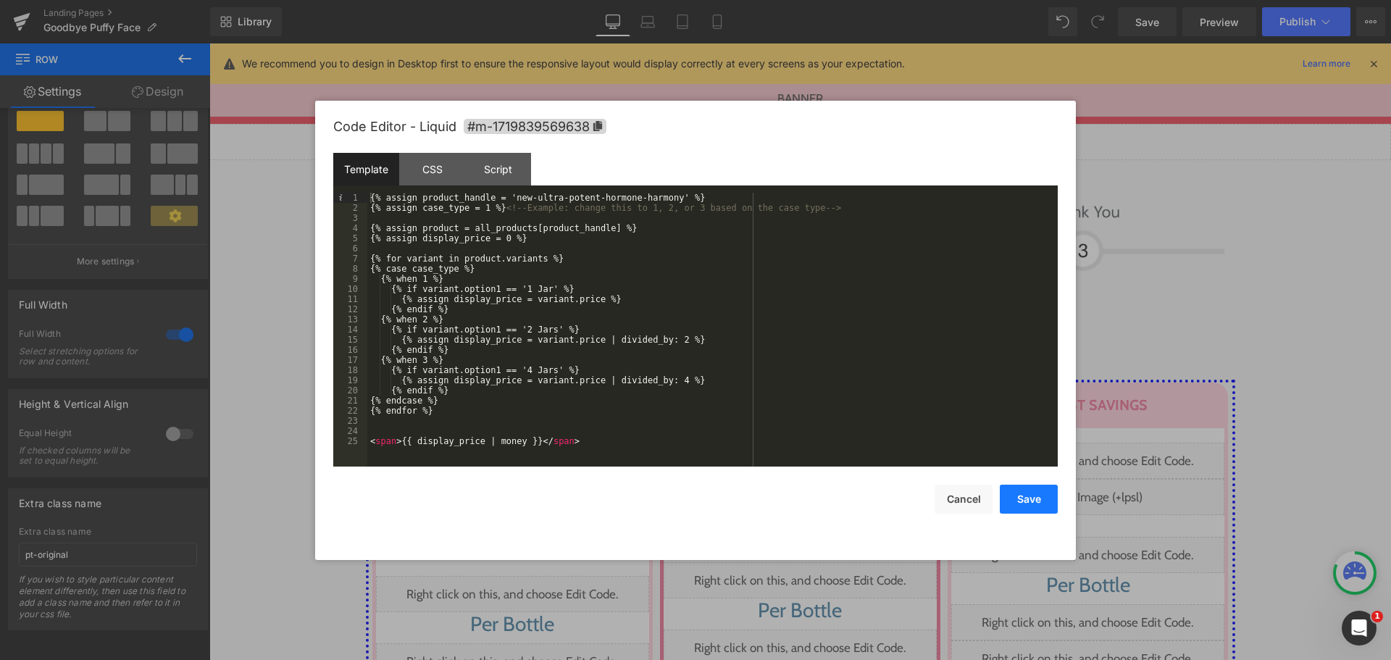
click at [1027, 504] on button "Save" at bounding box center [1029, 499] width 58 height 29
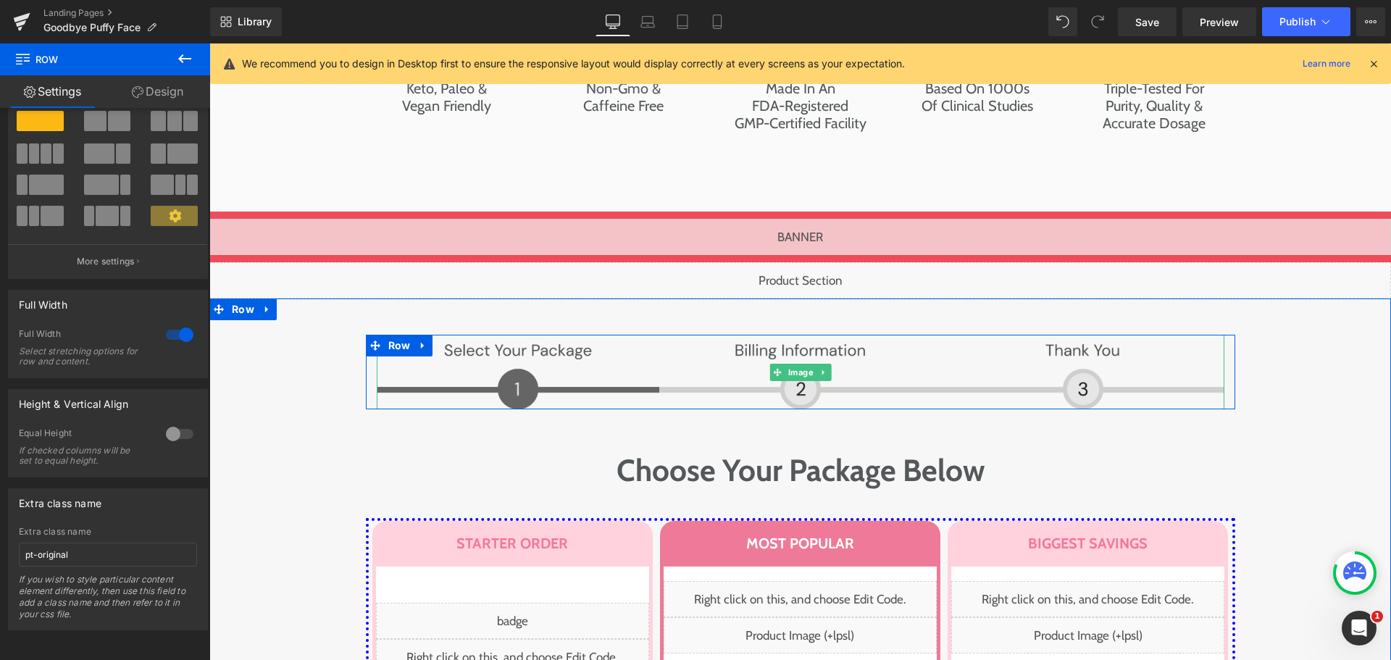
scroll to position [7246, 0]
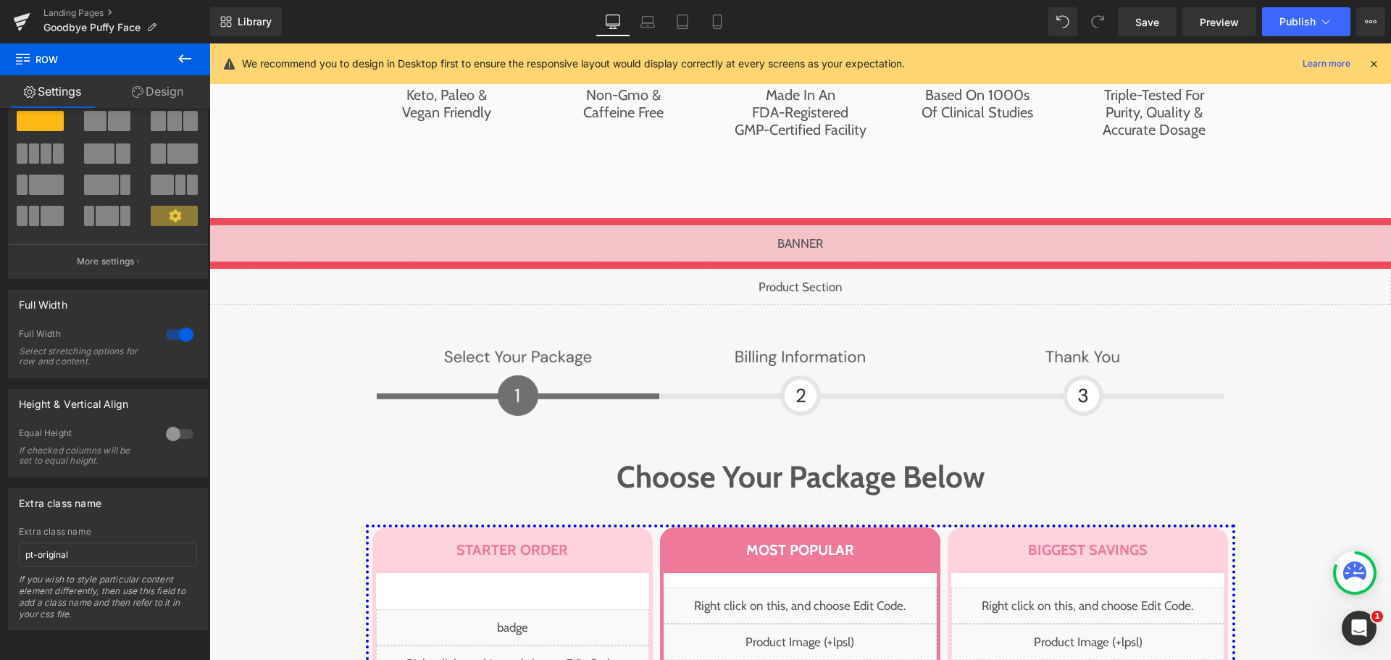
click at [796, 269] on div "Liquid" at bounding box center [800, 287] width 1182 height 36
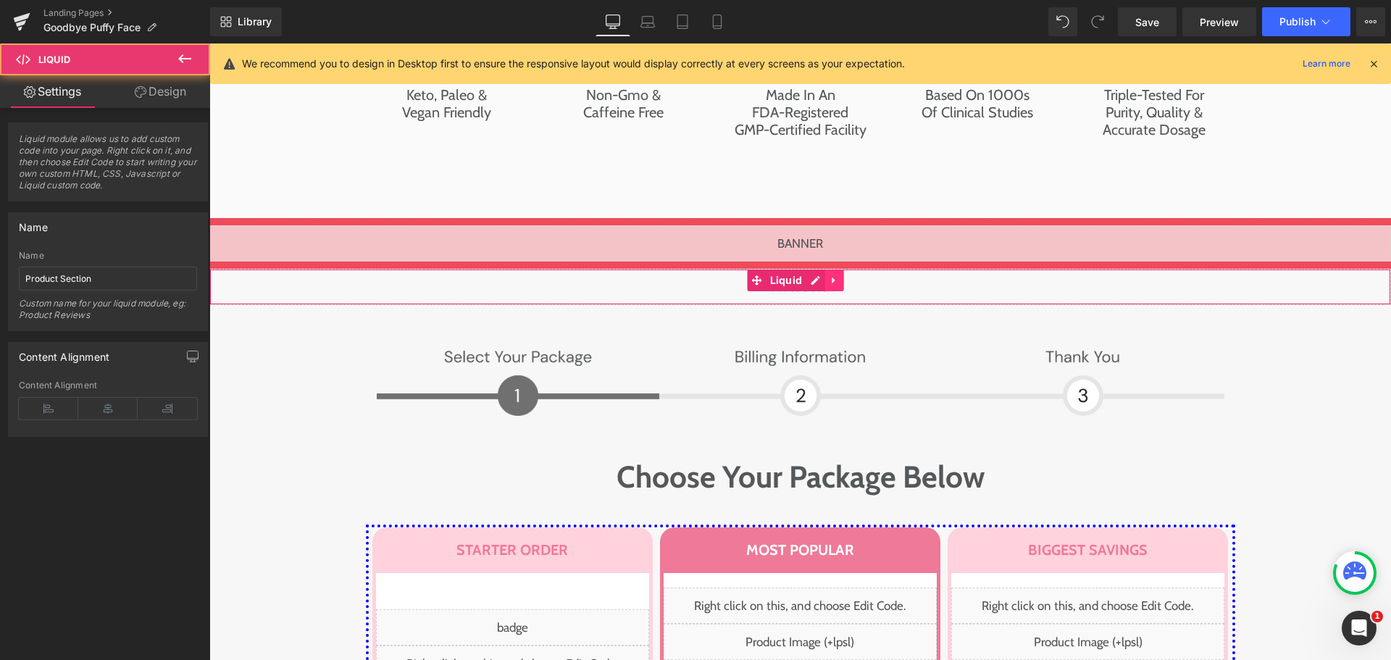
click at [832, 278] on icon at bounding box center [833, 281] width 3 height 7
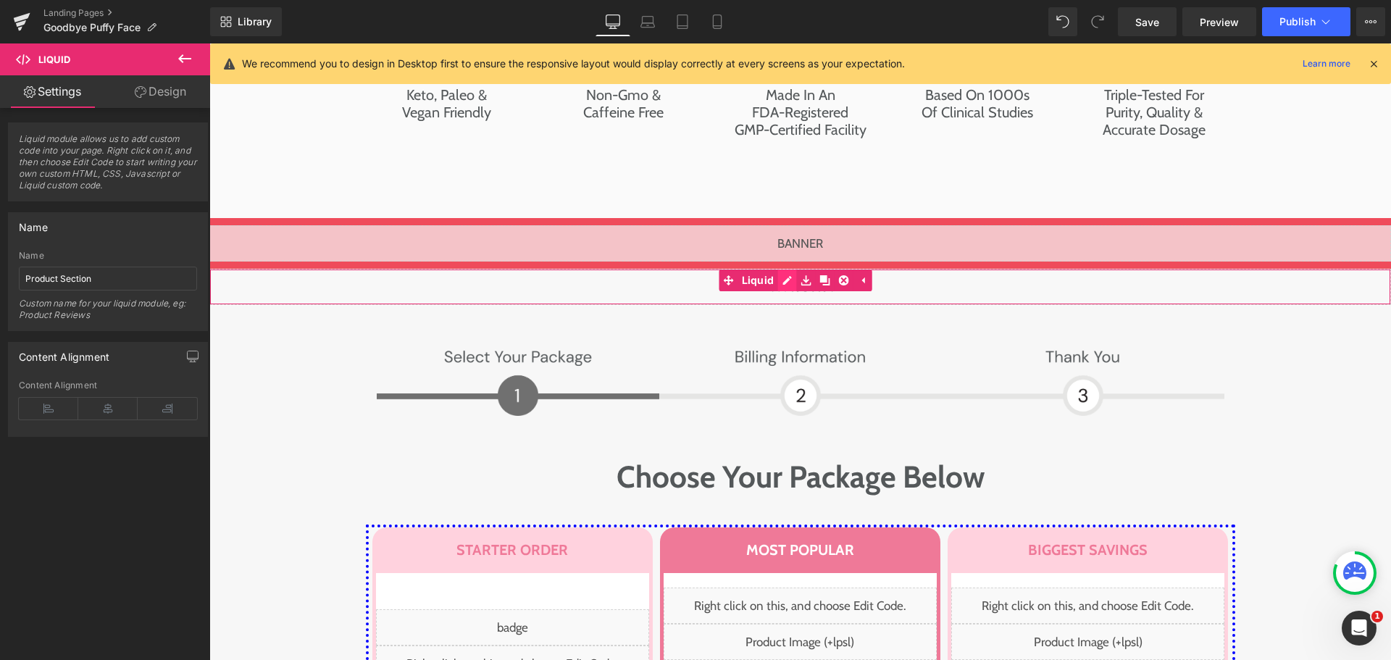
click at [780, 269] on div "Liquid" at bounding box center [800, 287] width 1182 height 36
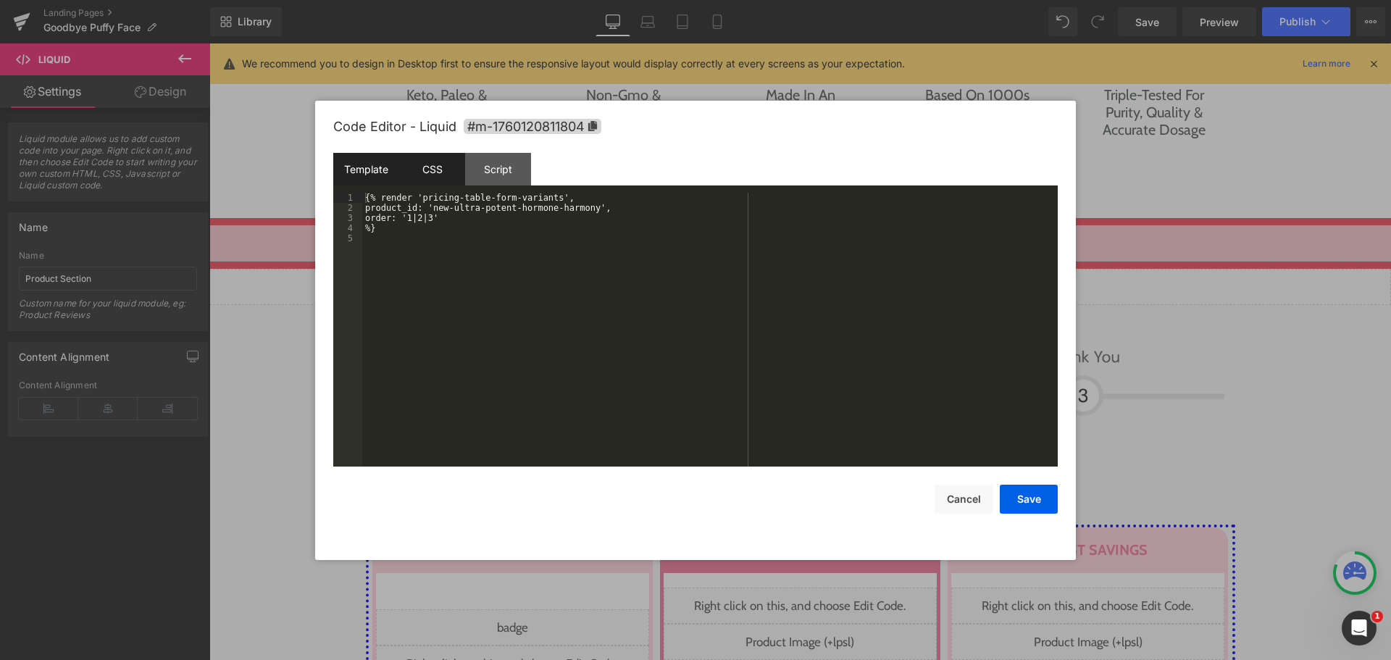
click at [440, 172] on div "CSS" at bounding box center [432, 169] width 66 height 33
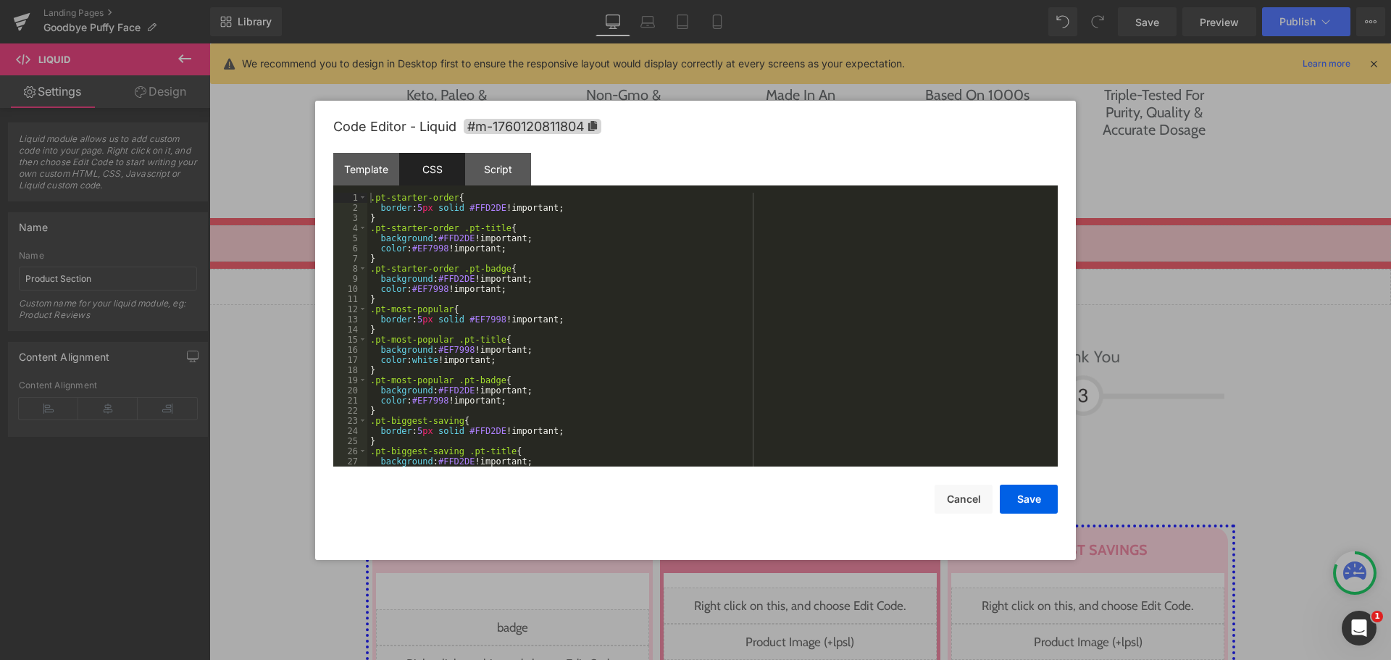
scroll to position [101, 0]
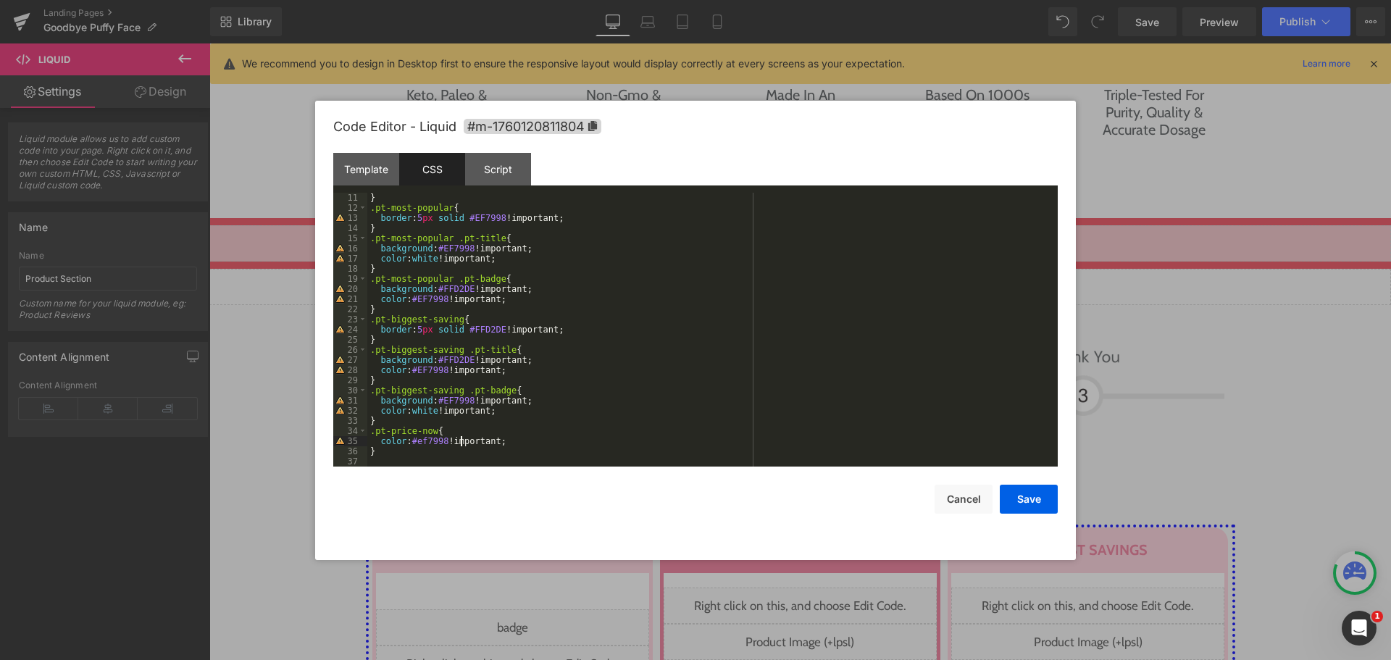
click at [462, 441] on div "} .pt-most-popular { border : 5 px solid #EF7998 !important; } .pt-most-popular…" at bounding box center [709, 340] width 685 height 294
click at [463, 453] on div "} .pt-most-popular { border : 5 px solid #EF7998 !important; } .pt-most-popular…" at bounding box center [709, 340] width 685 height 294
click at [527, 126] on span "#m-1760120811804" at bounding box center [533, 126] width 138 height 15
click at [432, 457] on div "} .pt-most-popular { border : 5 px solid #EF7998 !important; } .pt-most-popular…" at bounding box center [709, 340] width 685 height 294
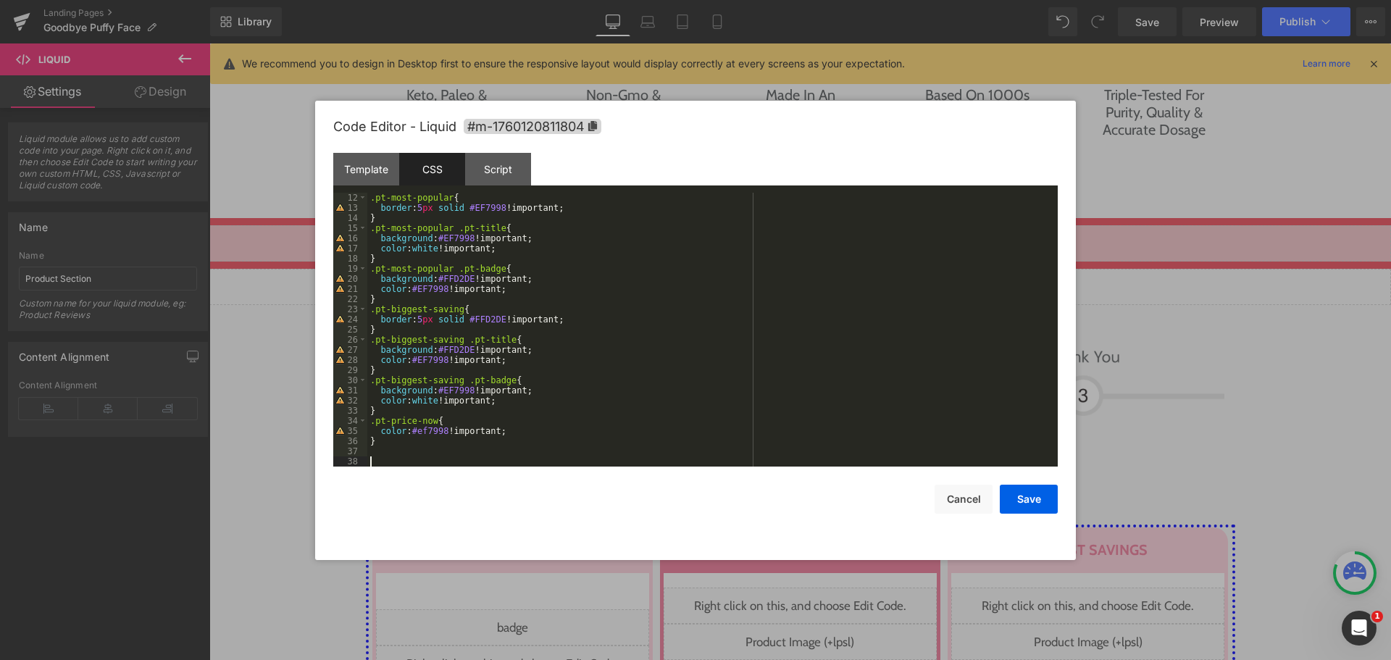
paste textarea
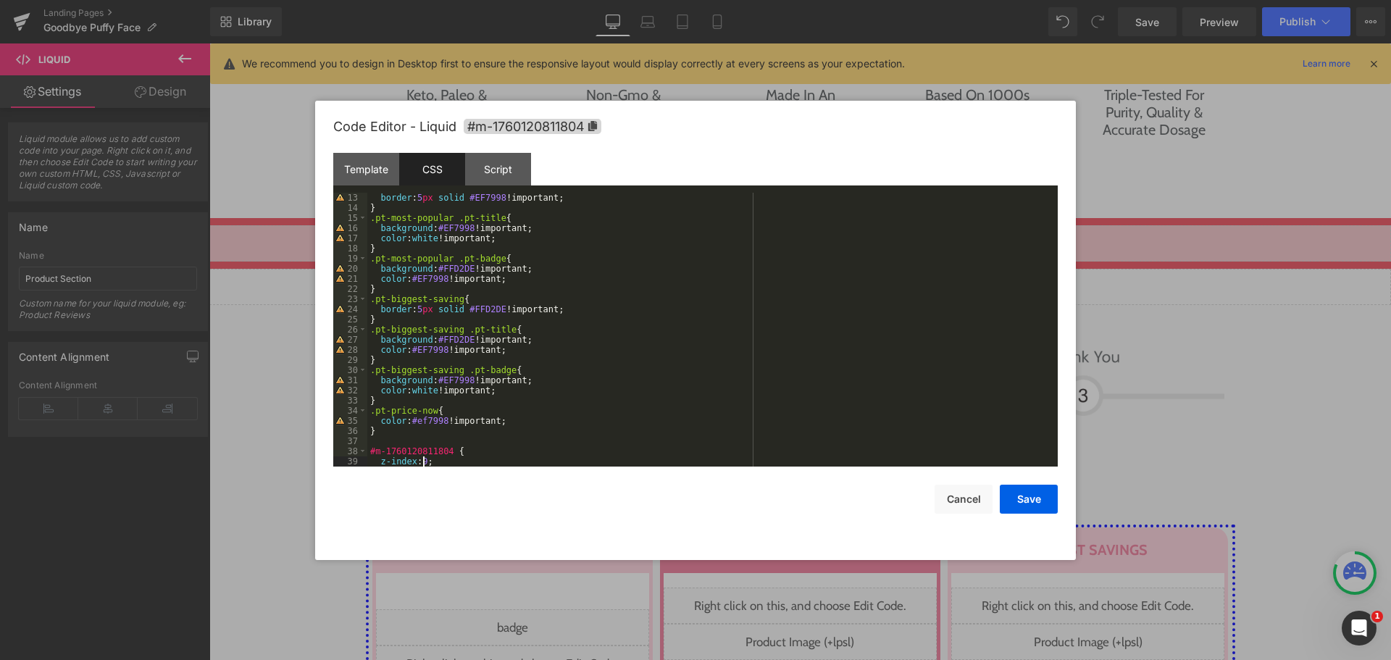
scroll to position [142, 0]
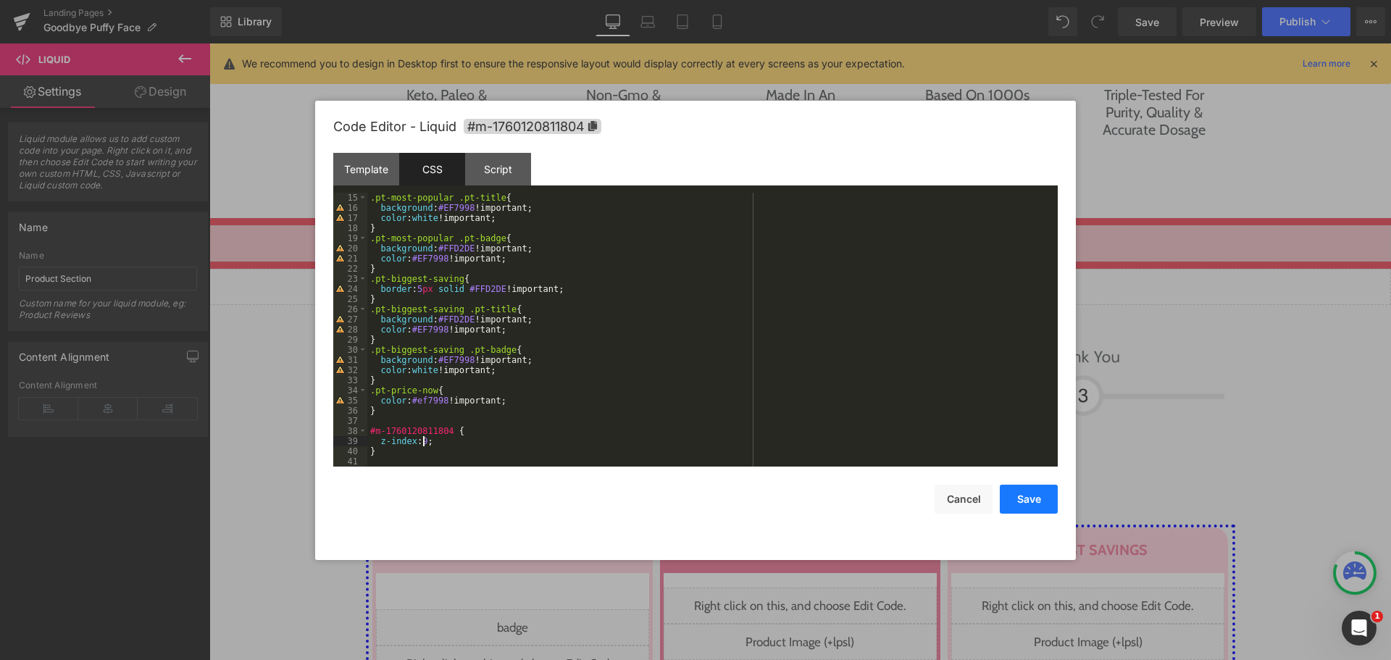
click at [1047, 512] on button "Save" at bounding box center [1029, 499] width 58 height 29
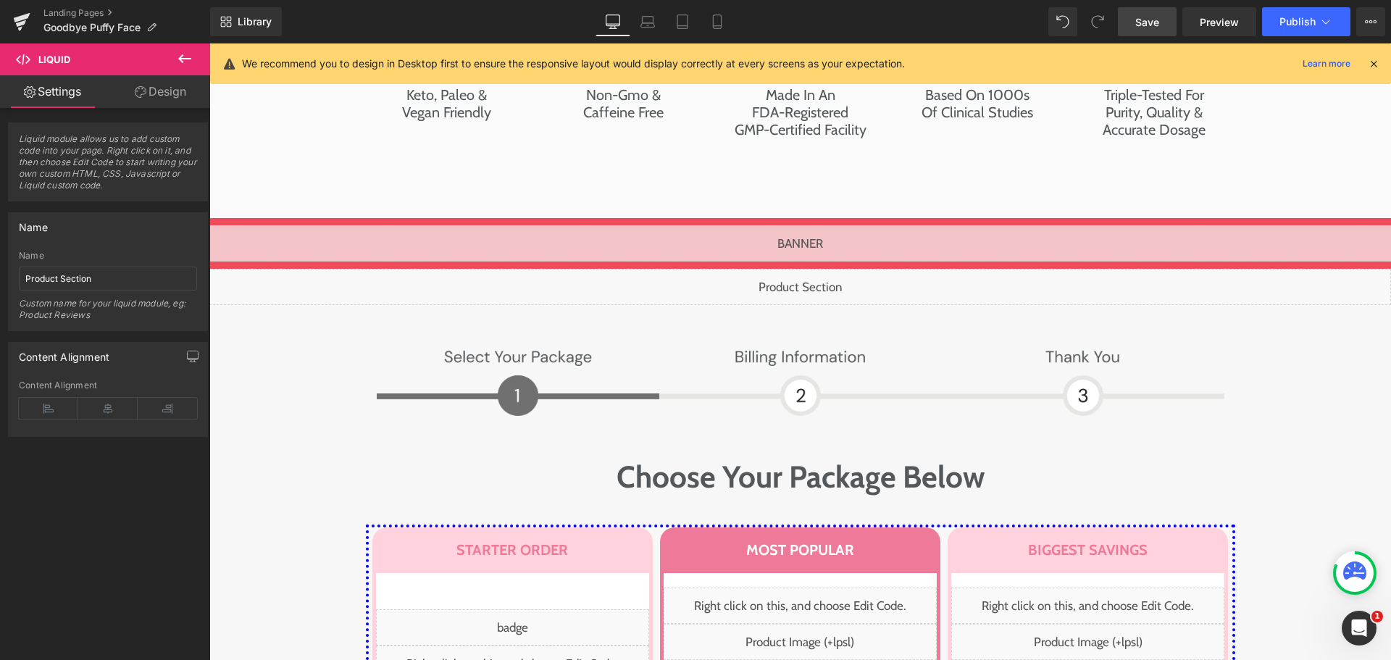
click at [1153, 24] on span "Save" at bounding box center [1148, 21] width 24 height 15
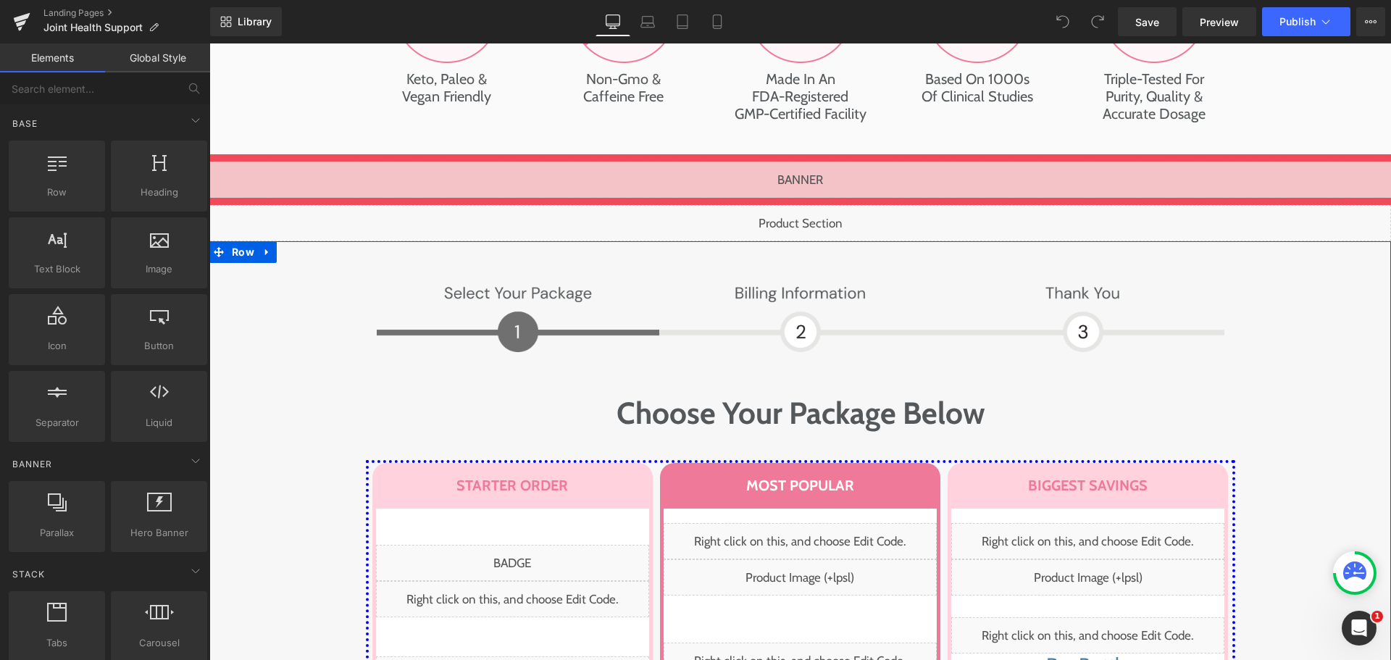
scroll to position [6910, 0]
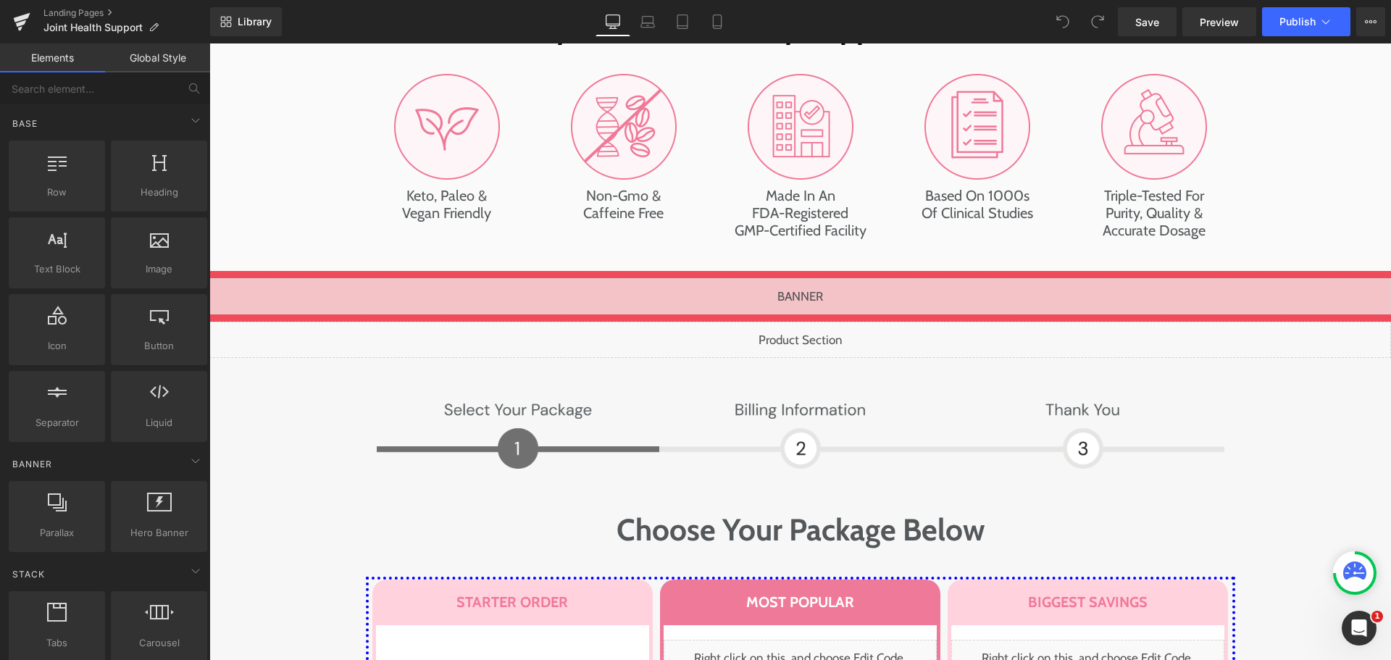
click at [815, 322] on div "Liquid" at bounding box center [800, 340] width 1182 height 36
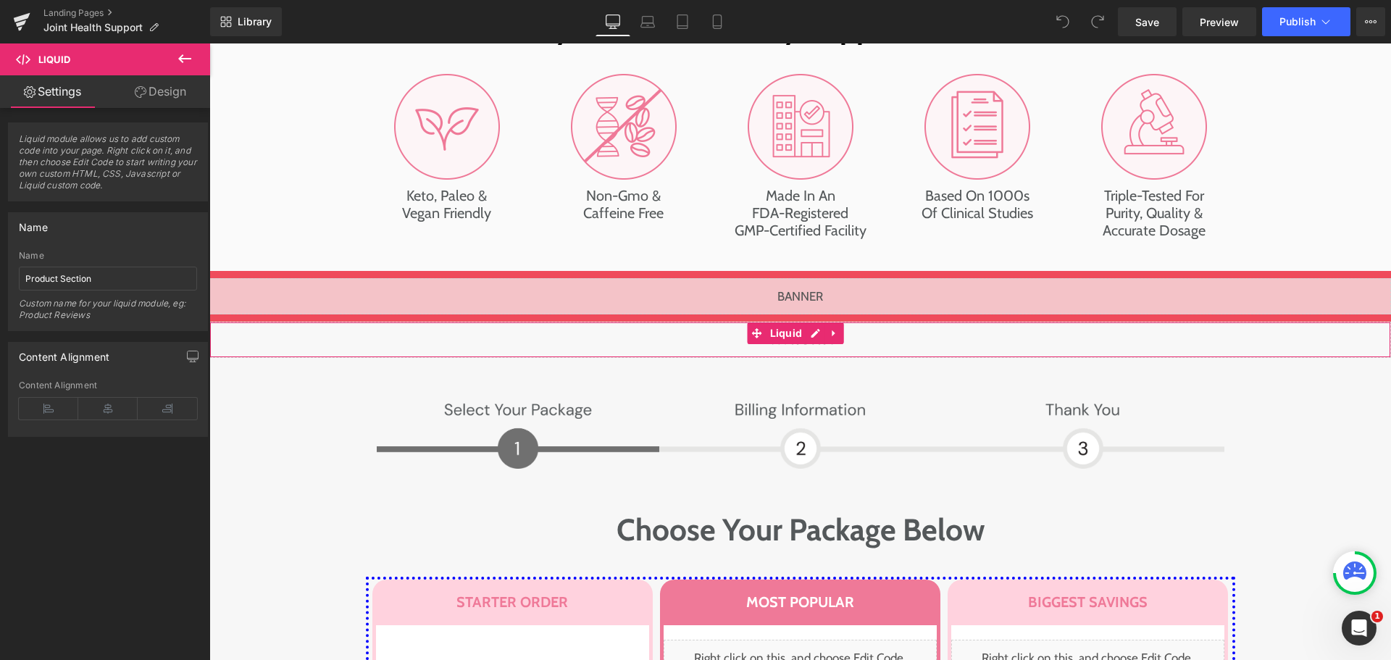
click at [584, 322] on div "Liquid" at bounding box center [800, 340] width 1182 height 36
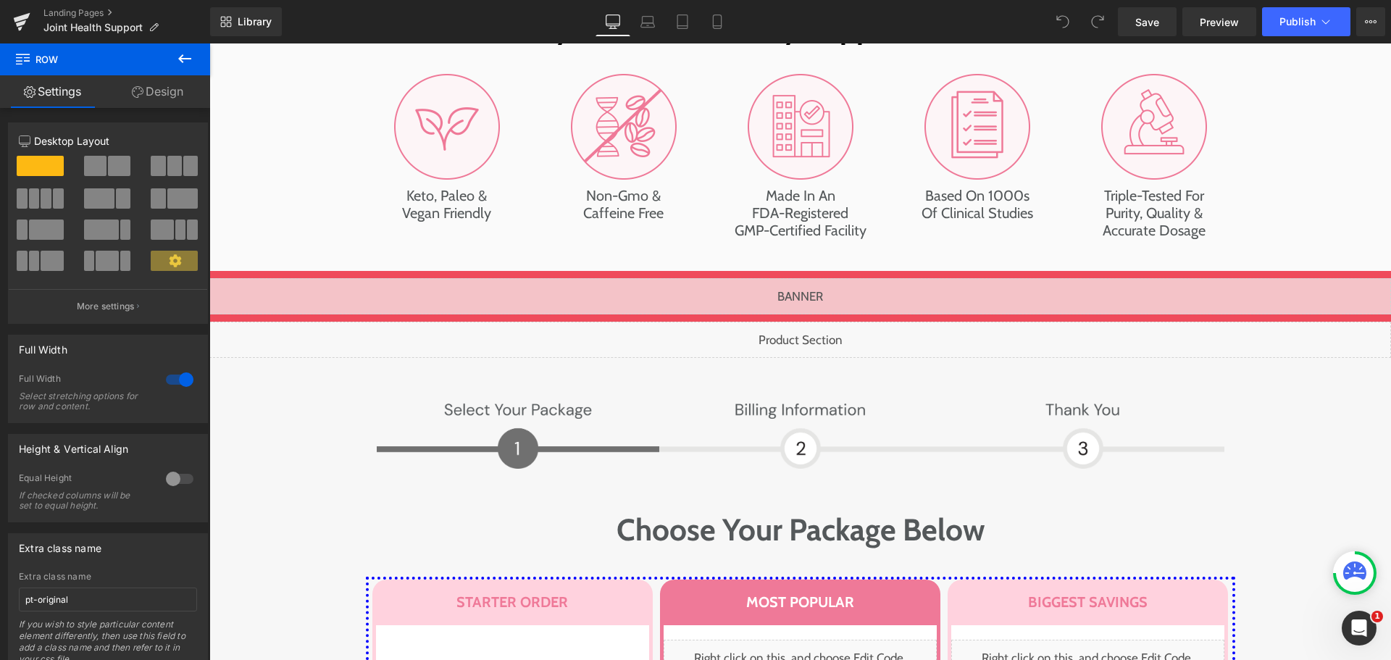
click at [702, 322] on div "Liquid" at bounding box center [800, 340] width 1182 height 36
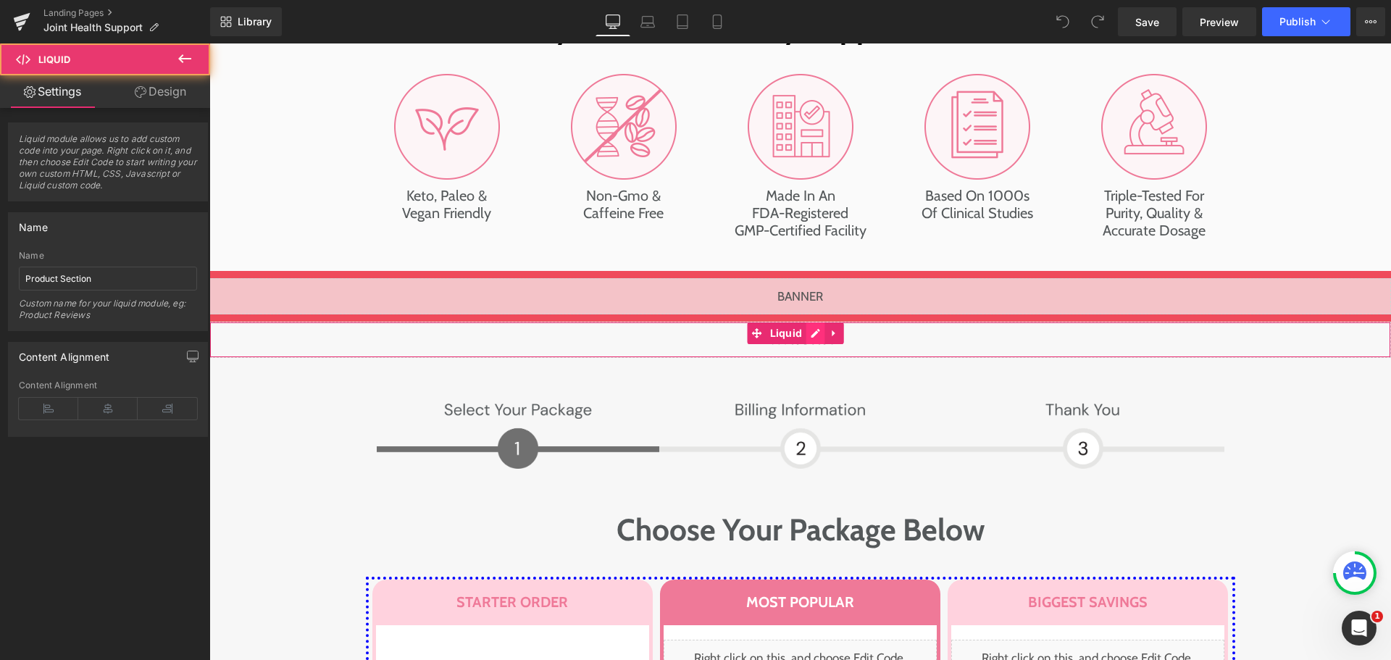
click at [812, 322] on div "Liquid" at bounding box center [800, 340] width 1182 height 36
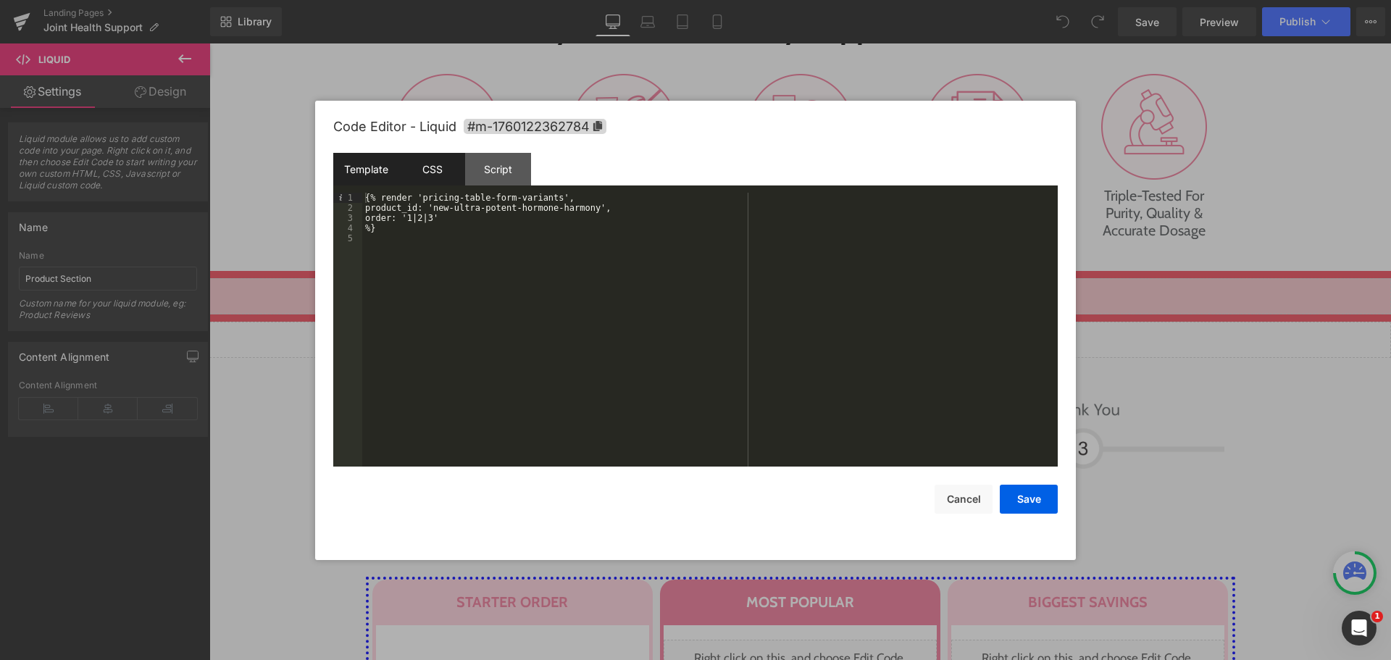
click at [454, 158] on div "CSS" at bounding box center [432, 169] width 66 height 33
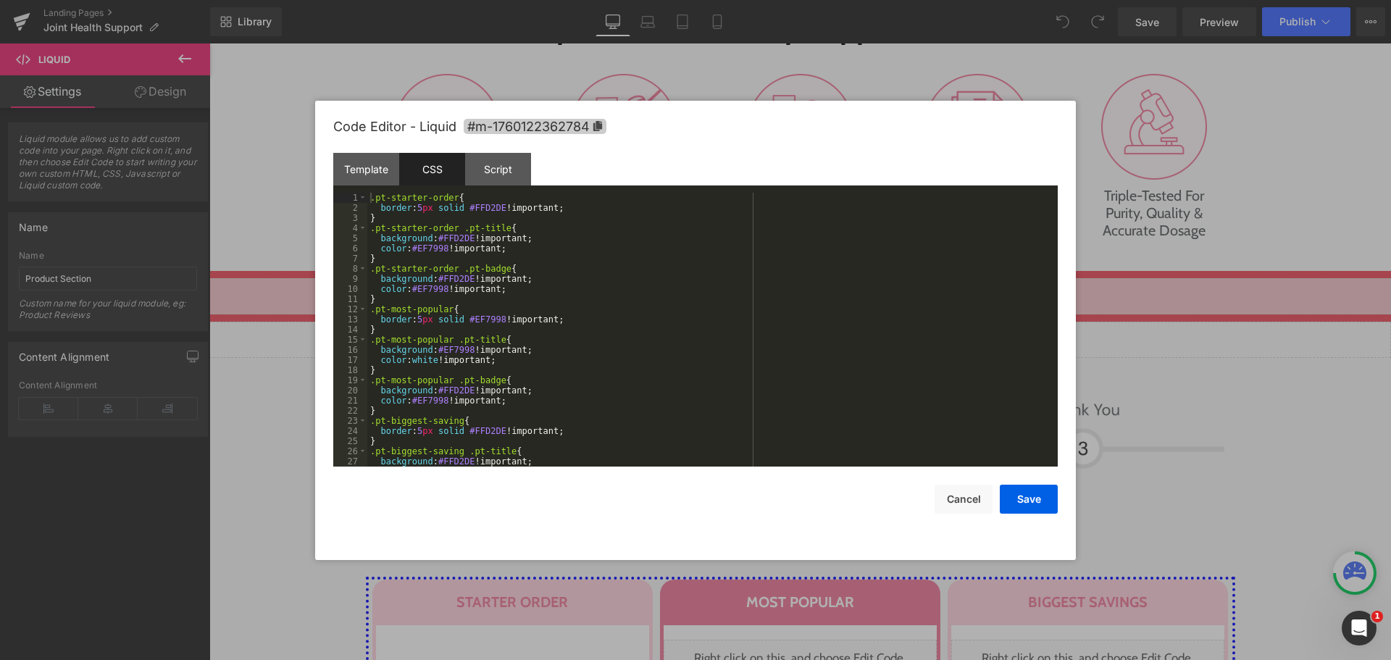
click at [547, 124] on span "#m-1760122362784" at bounding box center [535, 126] width 143 height 15
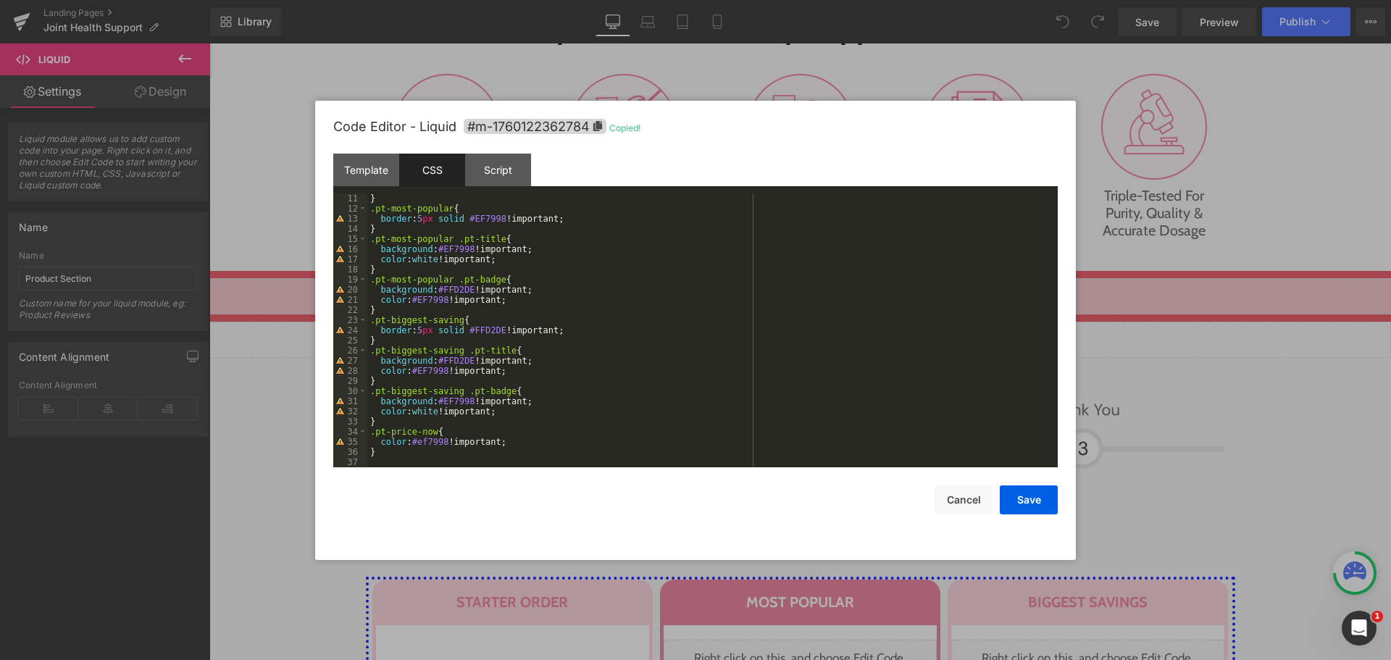
click at [436, 455] on div "} .pt-most-popular { border : 5 px solid #EF7998 !important; } .pt-most-popular…" at bounding box center [709, 340] width 685 height 294
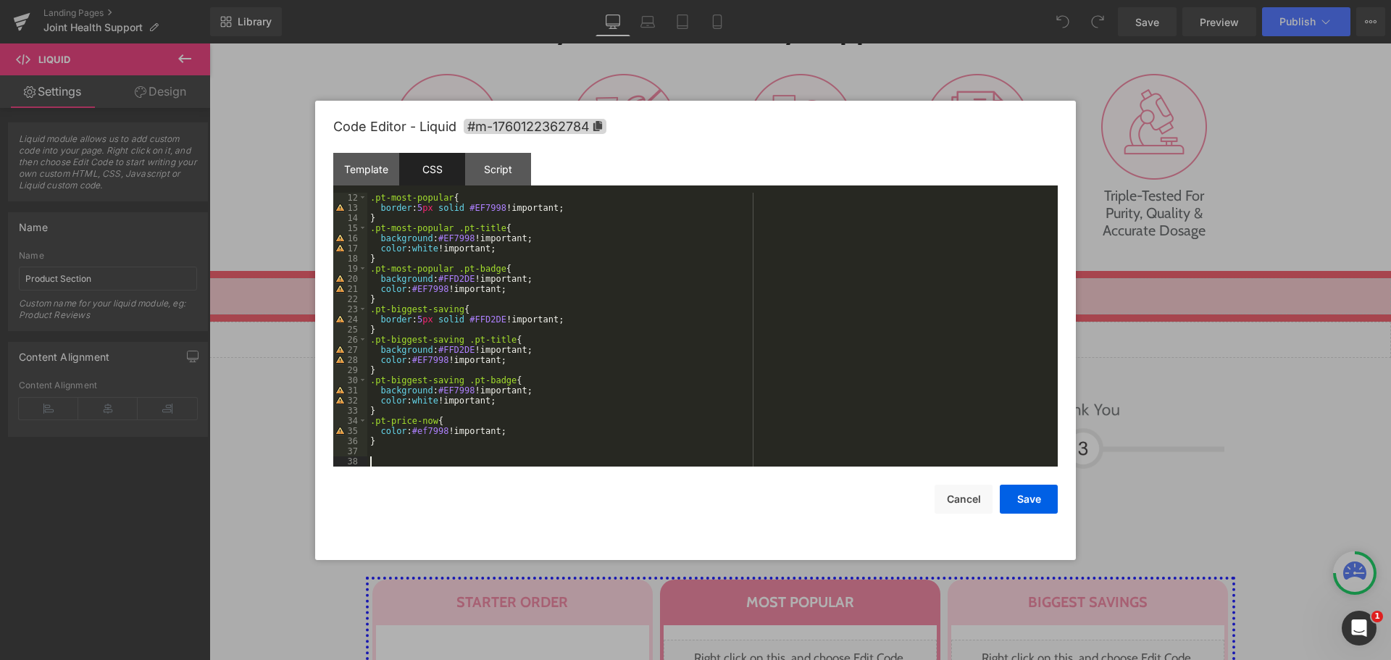
paste textarea
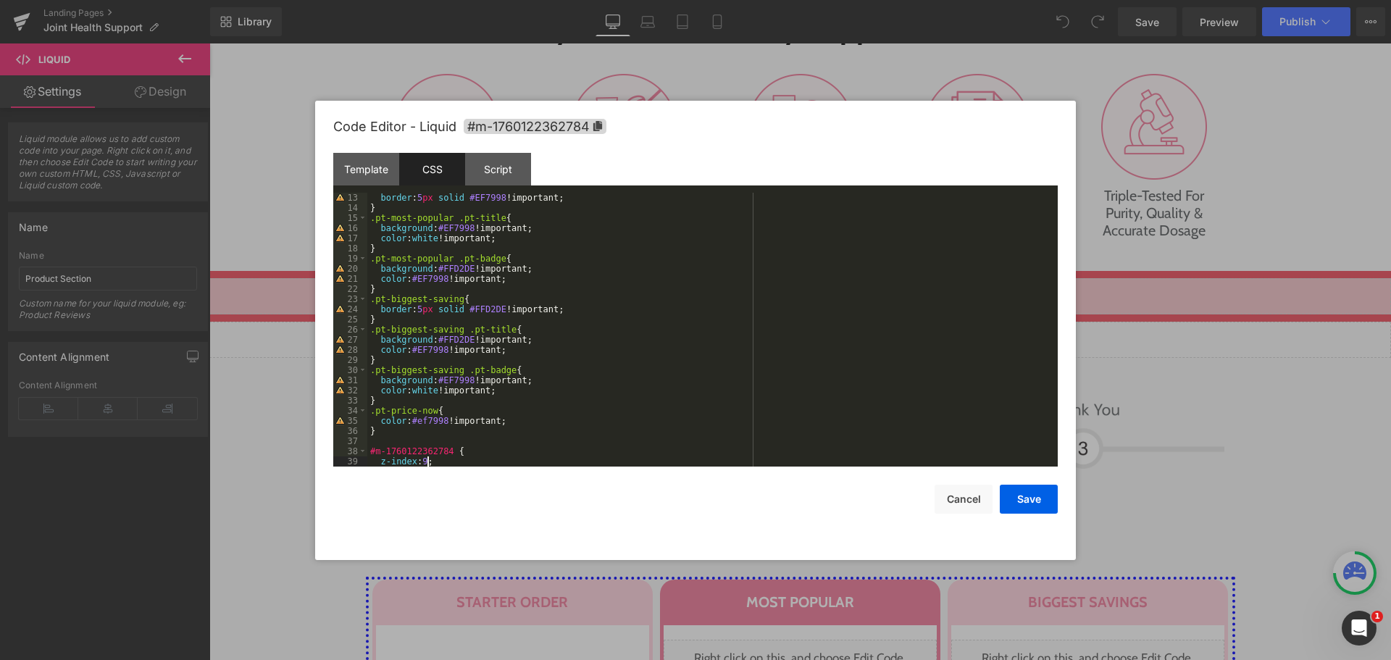
scroll to position [142, 0]
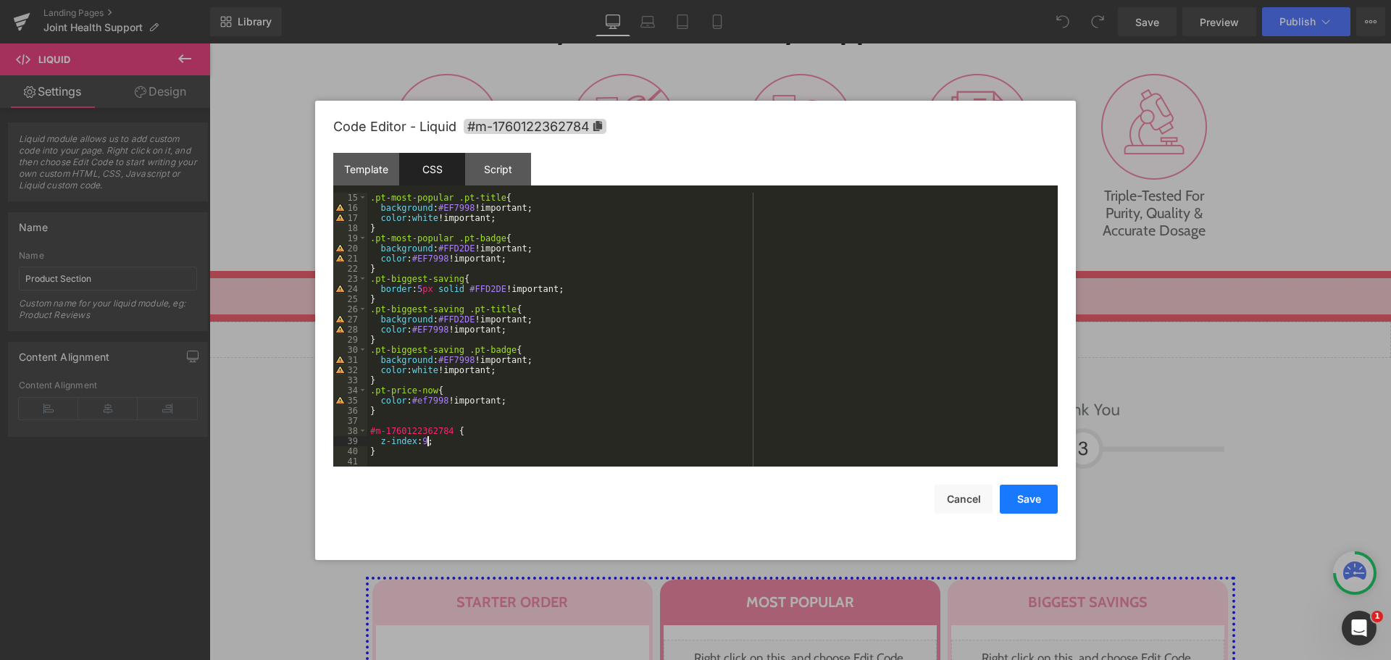
click at [1025, 496] on button "Save" at bounding box center [1029, 499] width 58 height 29
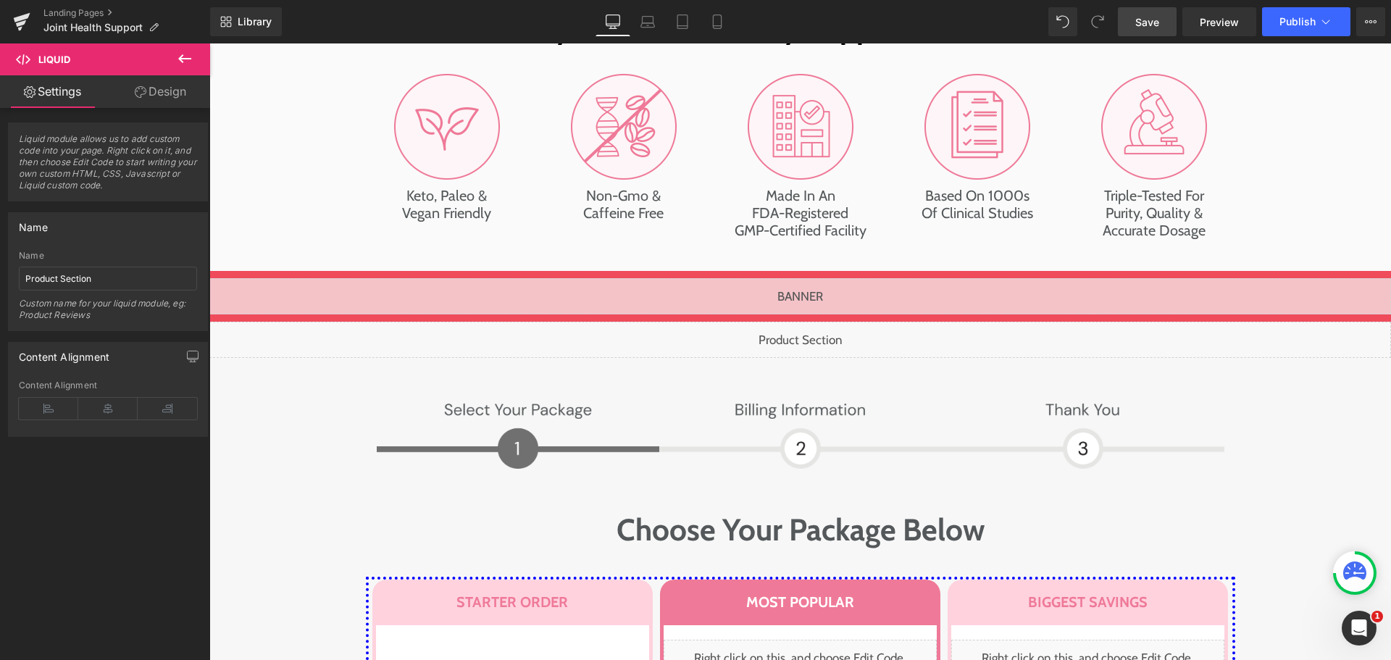
click at [1138, 8] on link "Save" at bounding box center [1147, 21] width 59 height 29
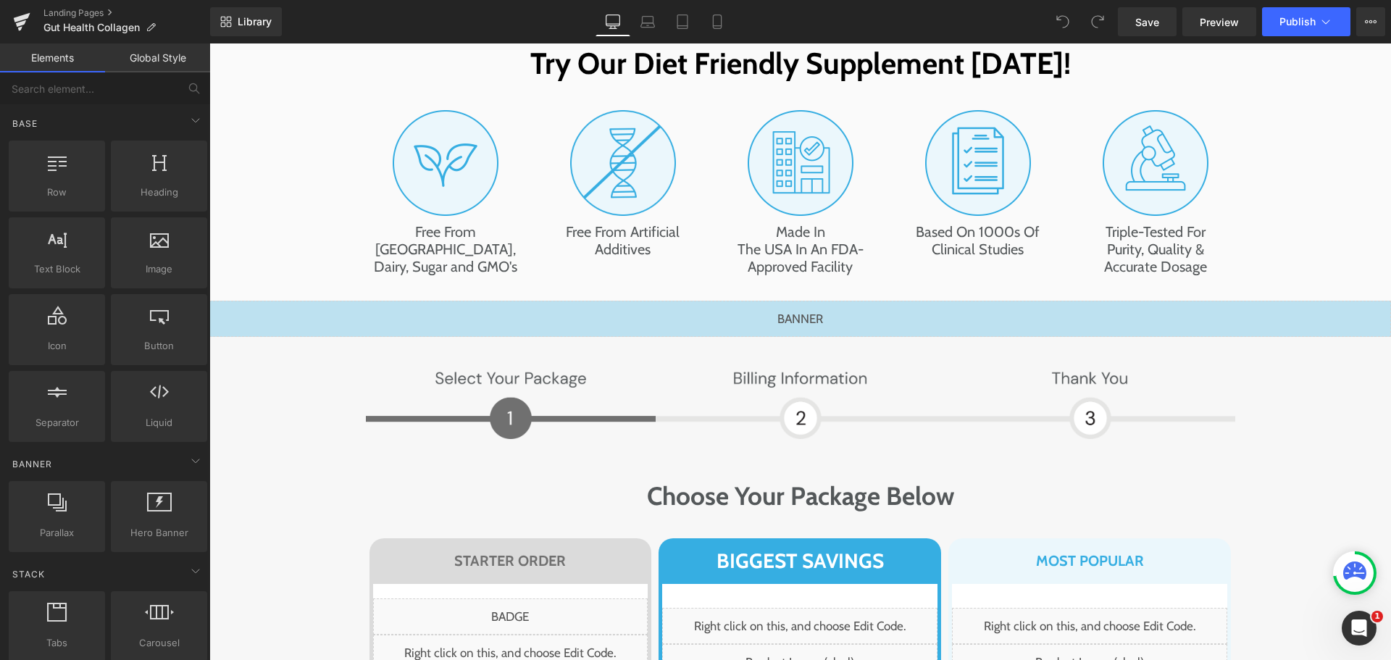
scroll to position [7933, 0]
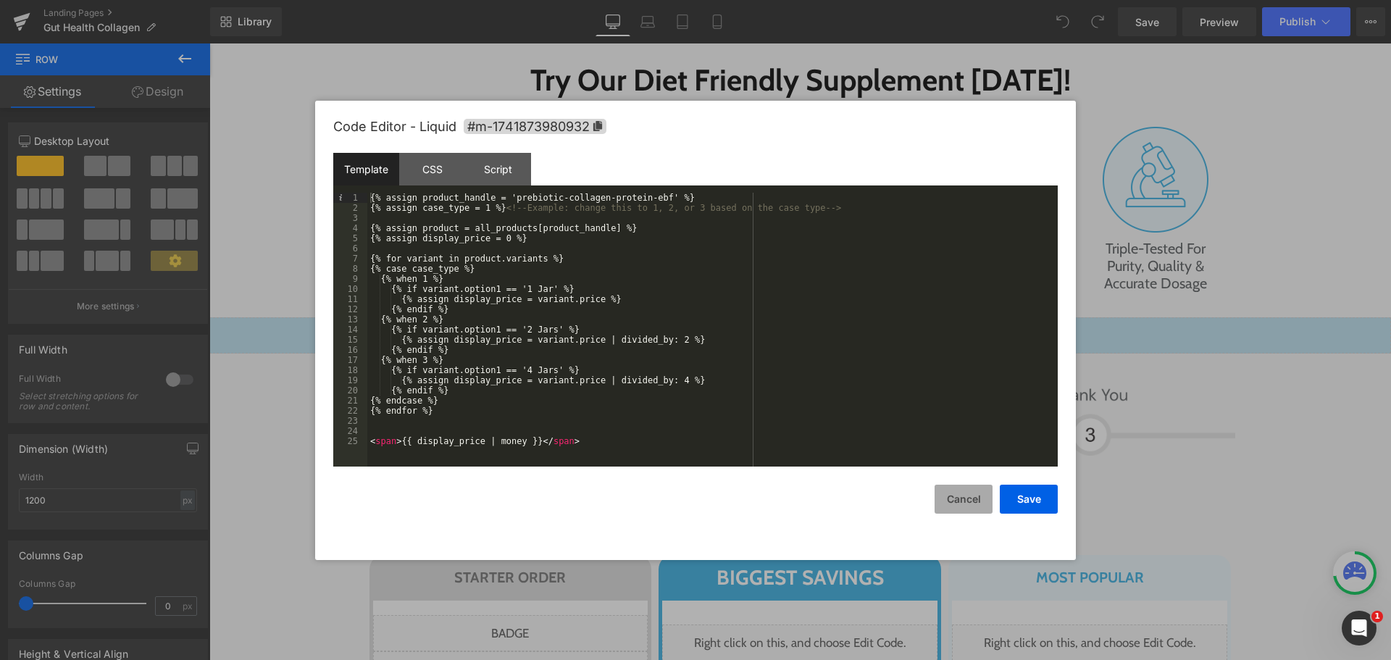
click at [948, 511] on button "Cancel" at bounding box center [964, 499] width 58 height 29
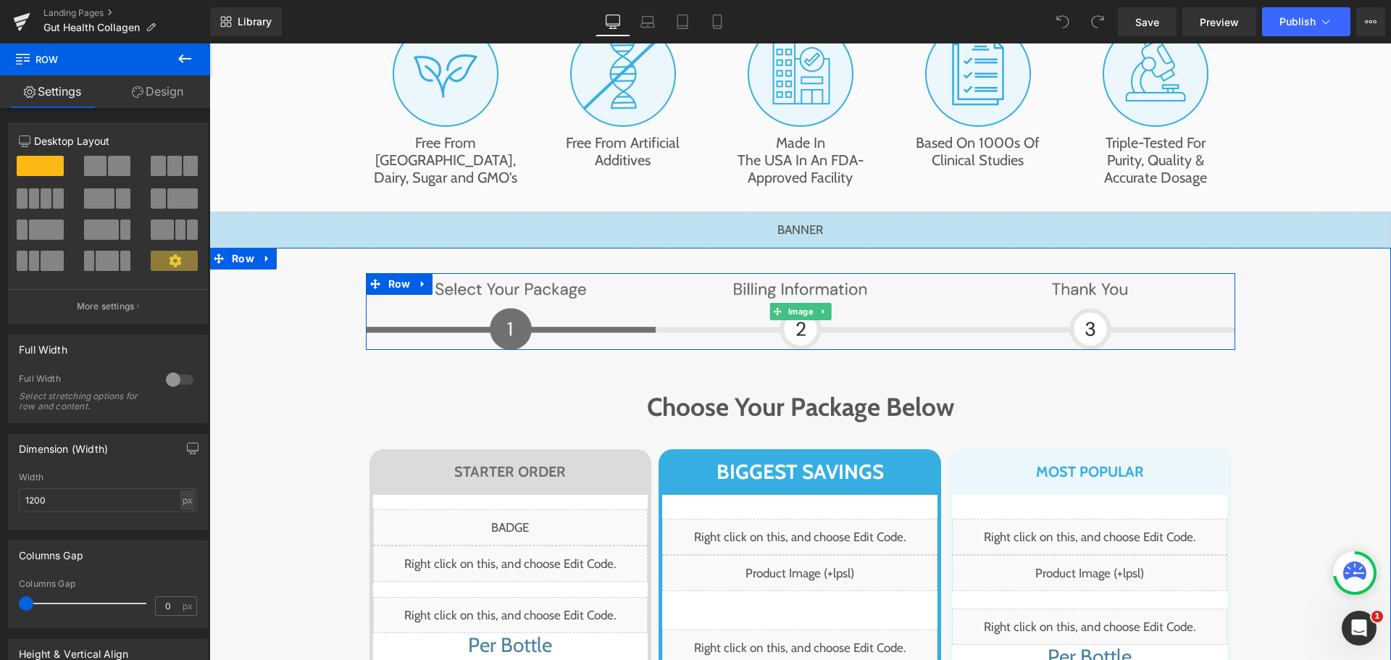
scroll to position [8296, 0]
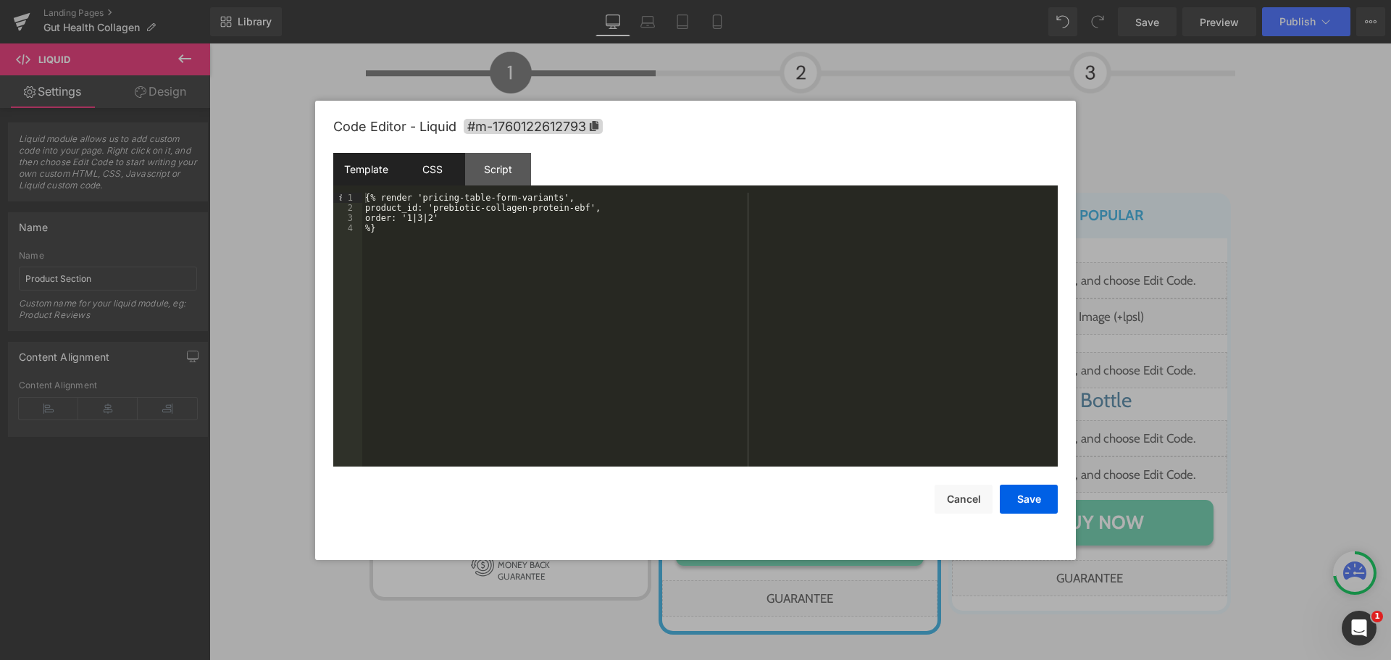
click at [433, 164] on div "CSS" at bounding box center [432, 169] width 66 height 33
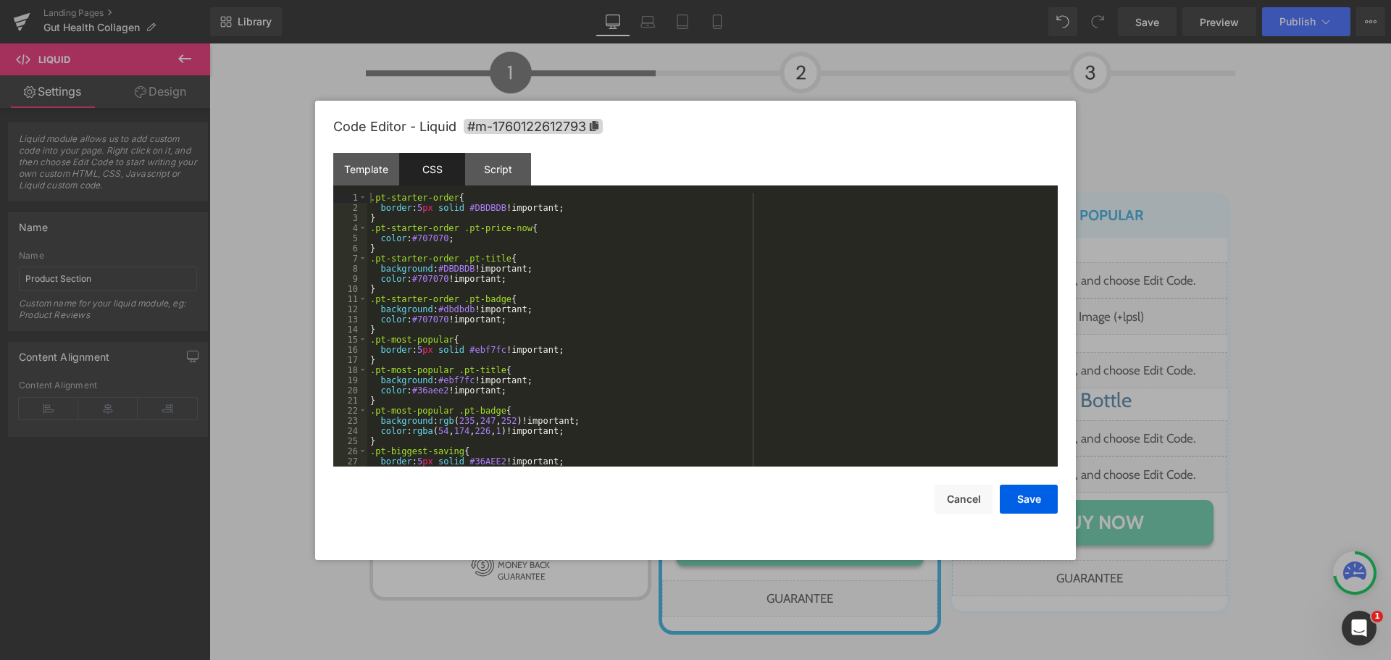
click at [562, 106] on div "Code Editor - Liquid #m-1760122612793" at bounding box center [695, 127] width 725 height 52
click at [541, 116] on div "Code Editor - Liquid #m-1760122612793" at bounding box center [695, 127] width 725 height 52
click at [540, 119] on span "#m-1760122612793" at bounding box center [533, 126] width 139 height 15
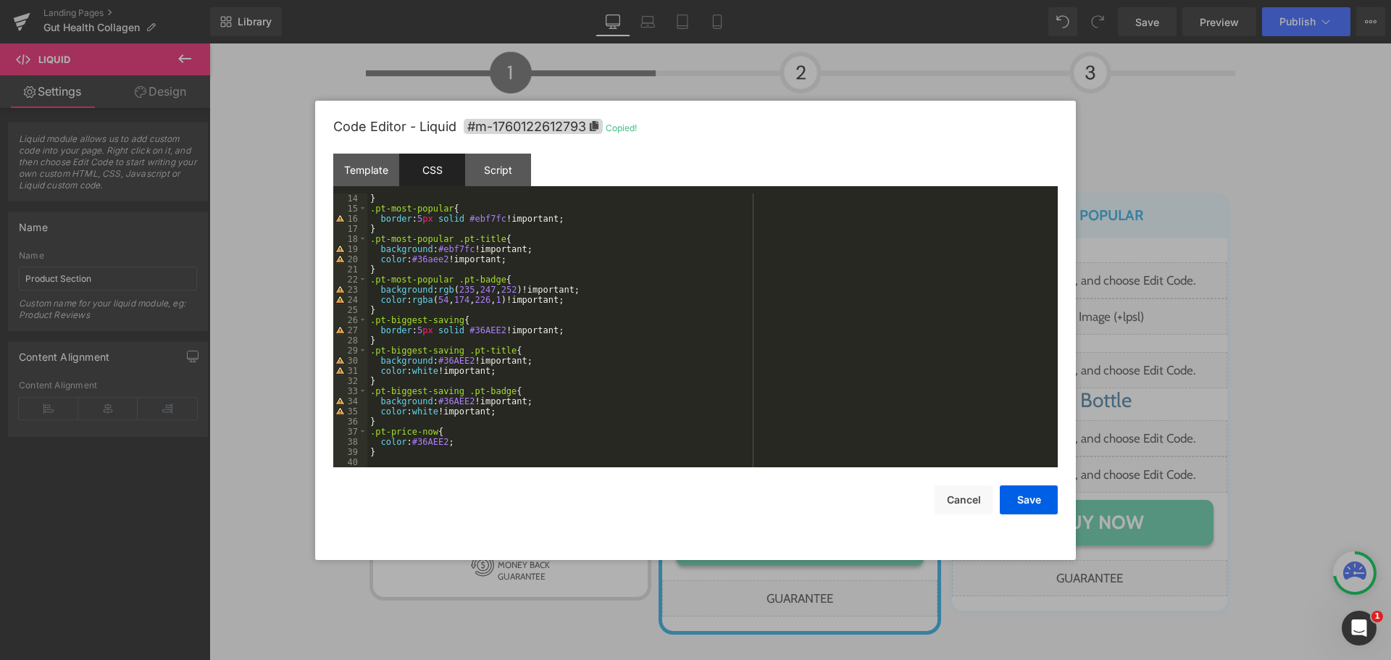
scroll to position [132, 0]
click at [490, 458] on div "} .pt-most-popular { border : 5 px solid #ebf7fc !important; } .pt-most-popular…" at bounding box center [709, 340] width 685 height 294
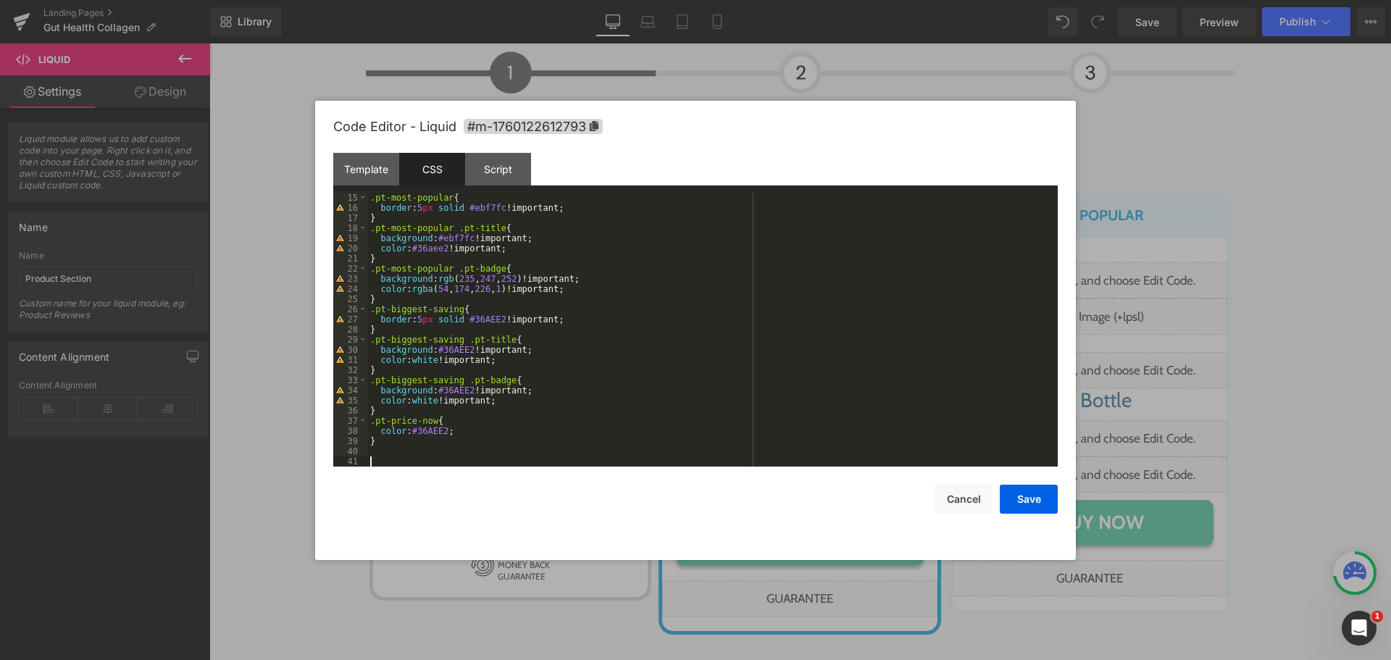
paste textarea
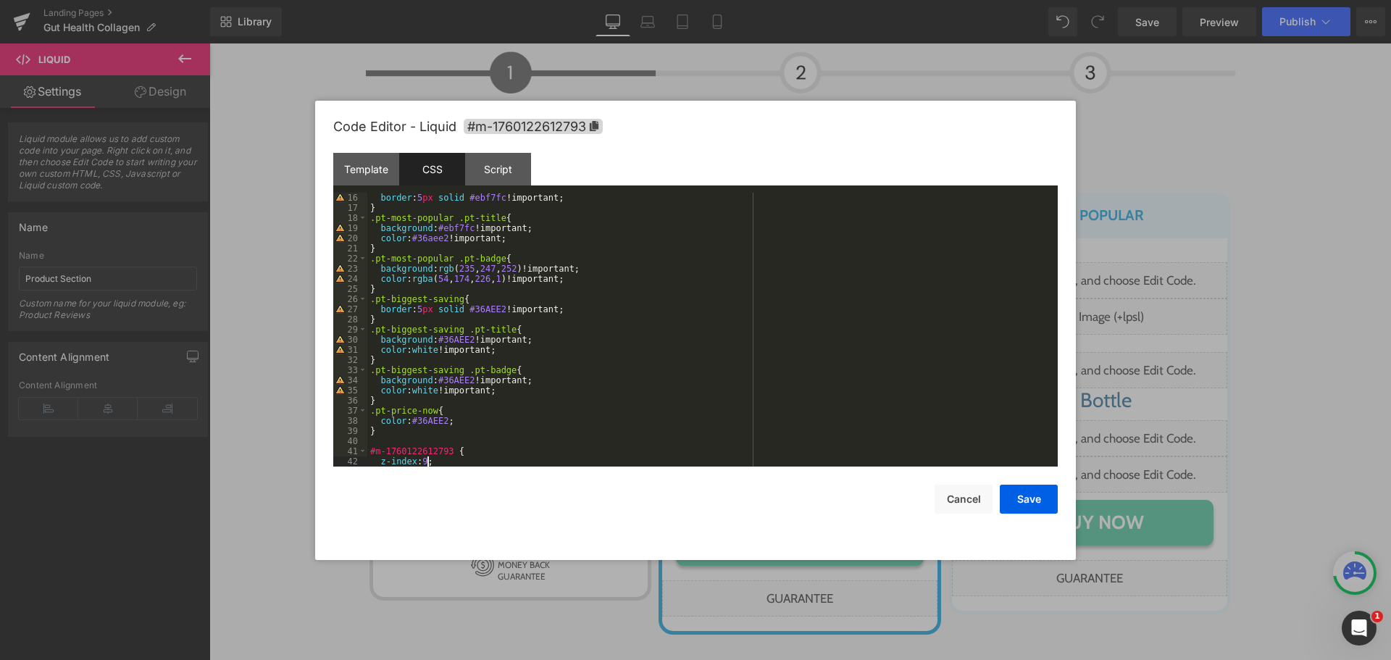
scroll to position [162, 0]
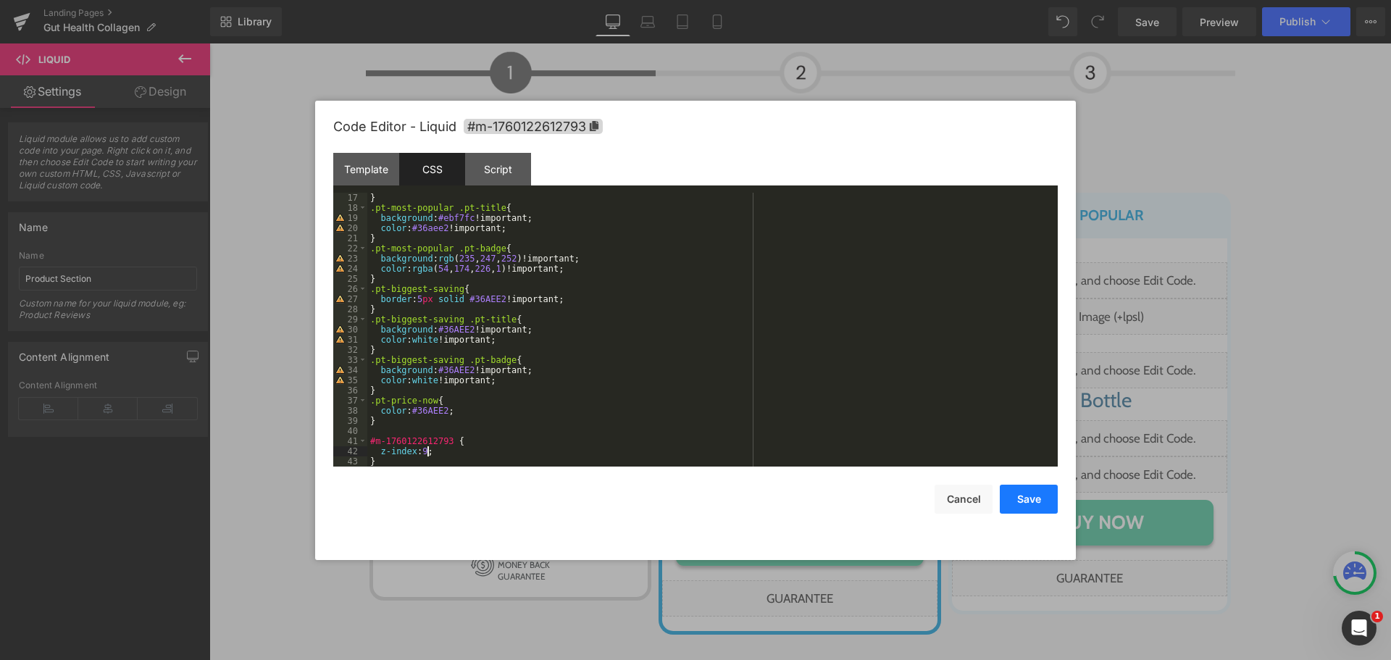
click at [1028, 497] on button "Save" at bounding box center [1029, 499] width 58 height 29
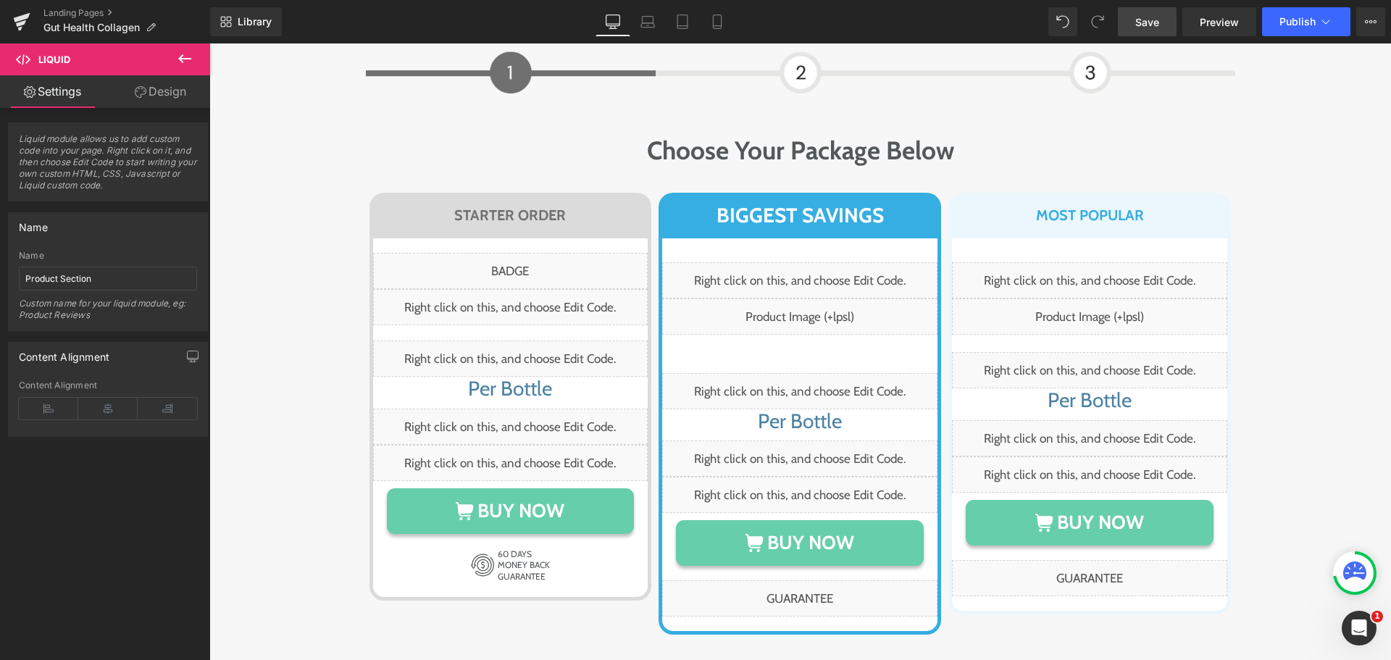
click at [1144, 14] on span "Save" at bounding box center [1148, 21] width 24 height 15
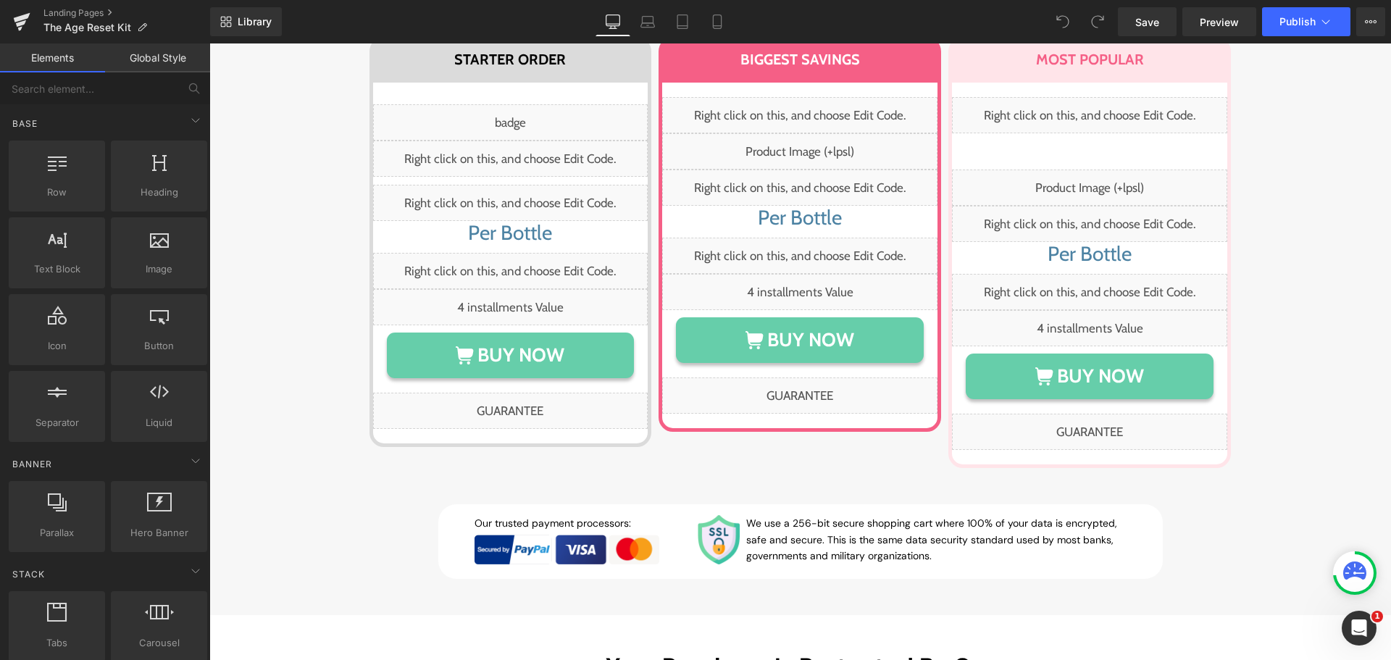
scroll to position [8709, 0]
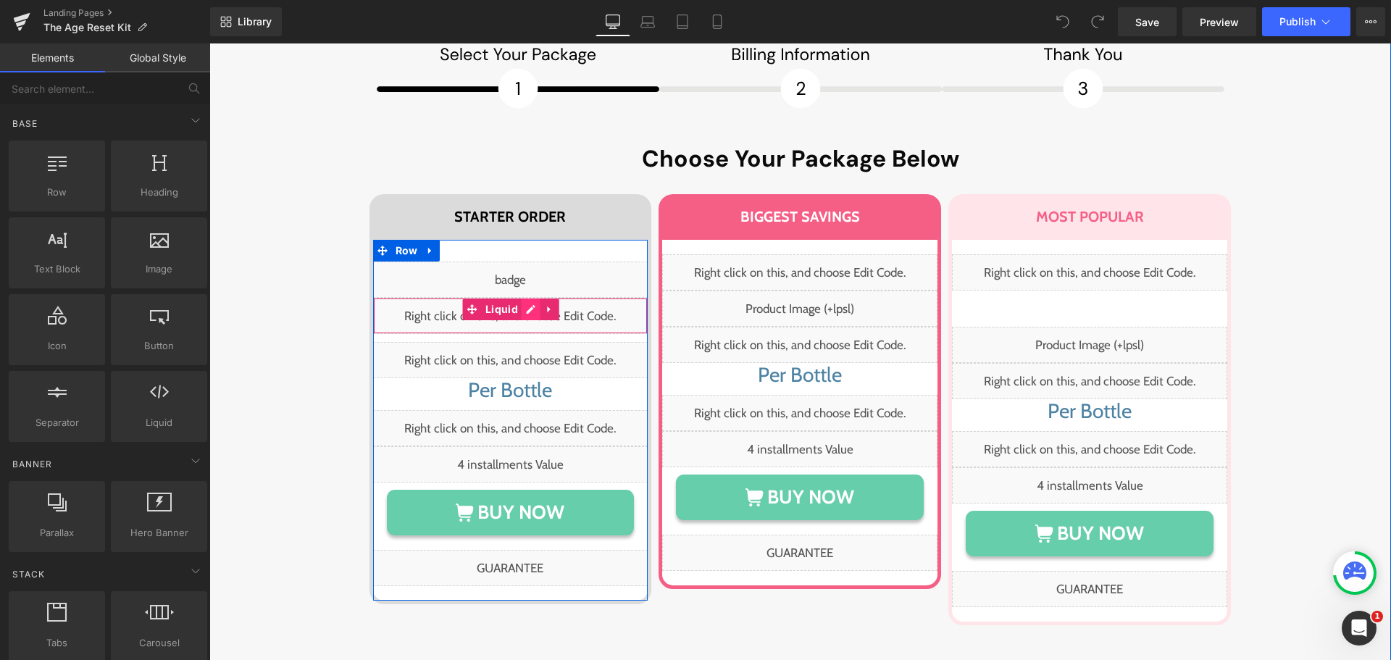
click at [527, 298] on div "Liquid" at bounding box center [510, 316] width 275 height 36
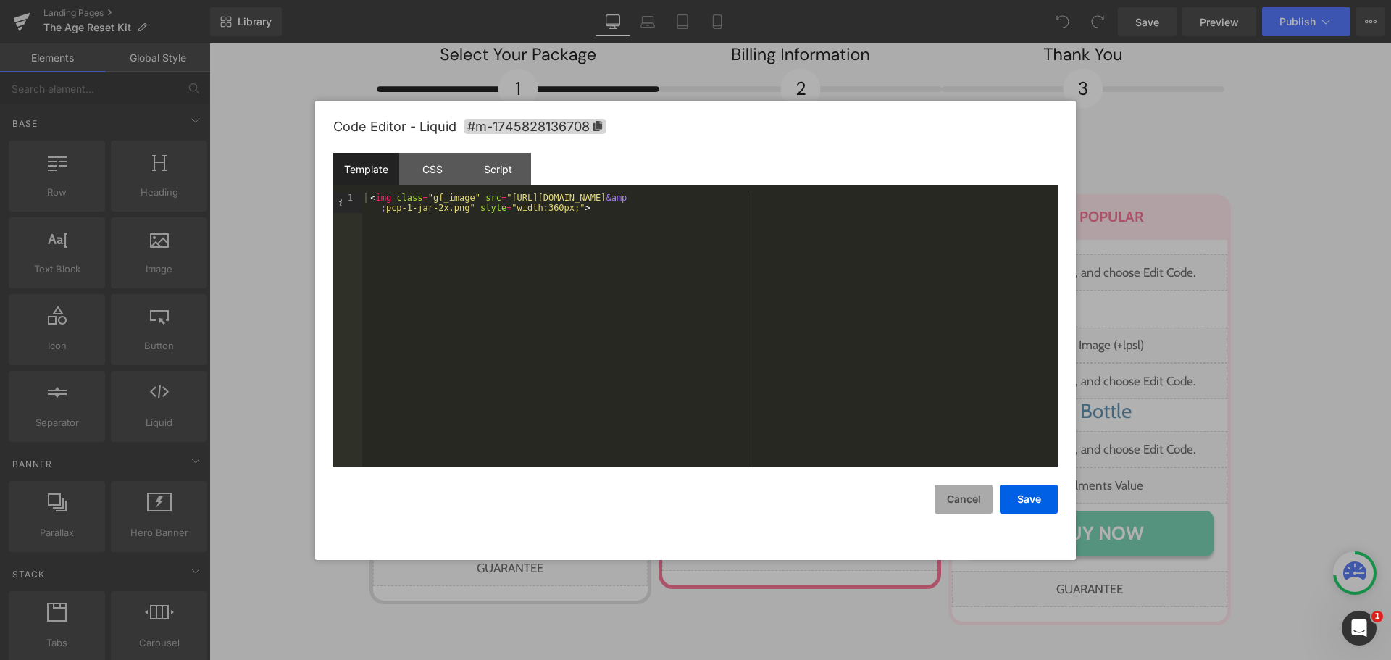
drag, startPoint x: 962, startPoint y: 504, endPoint x: 957, endPoint y: 495, distance: 10.1
click at [962, 501] on button "Cancel" at bounding box center [964, 499] width 58 height 29
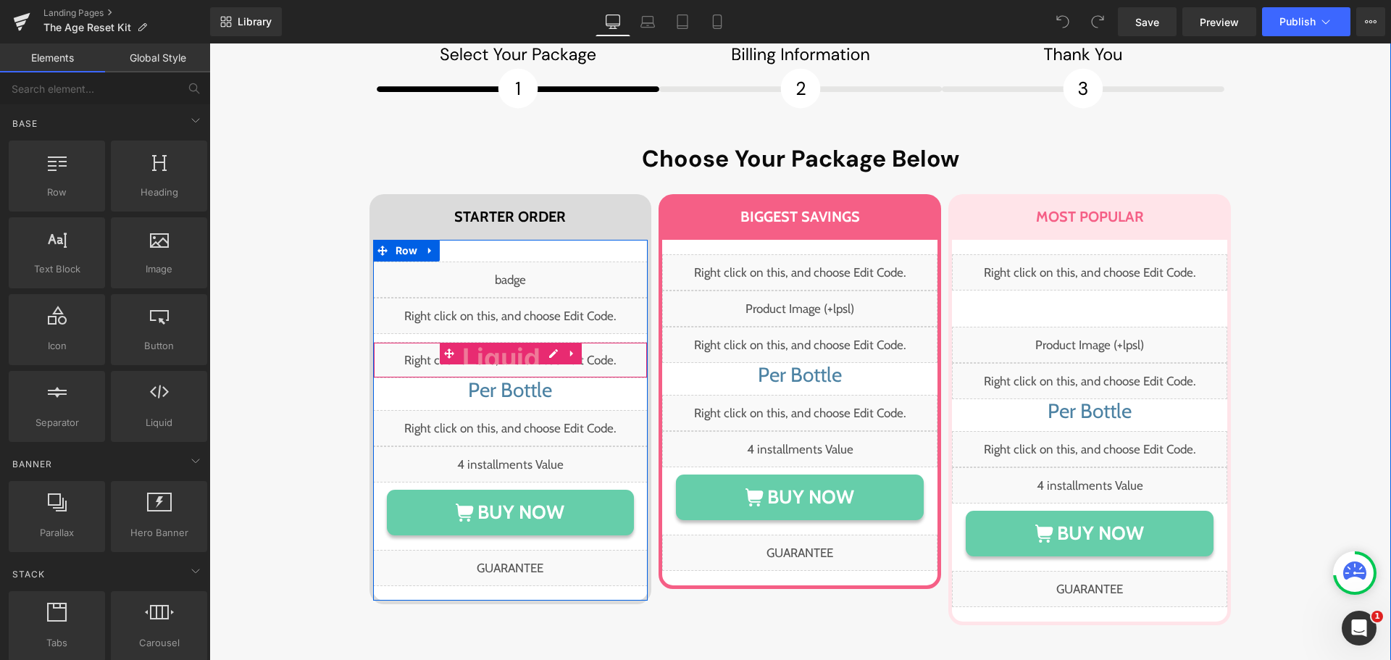
click at [544, 342] on div "Liquid" at bounding box center [510, 360] width 275 height 36
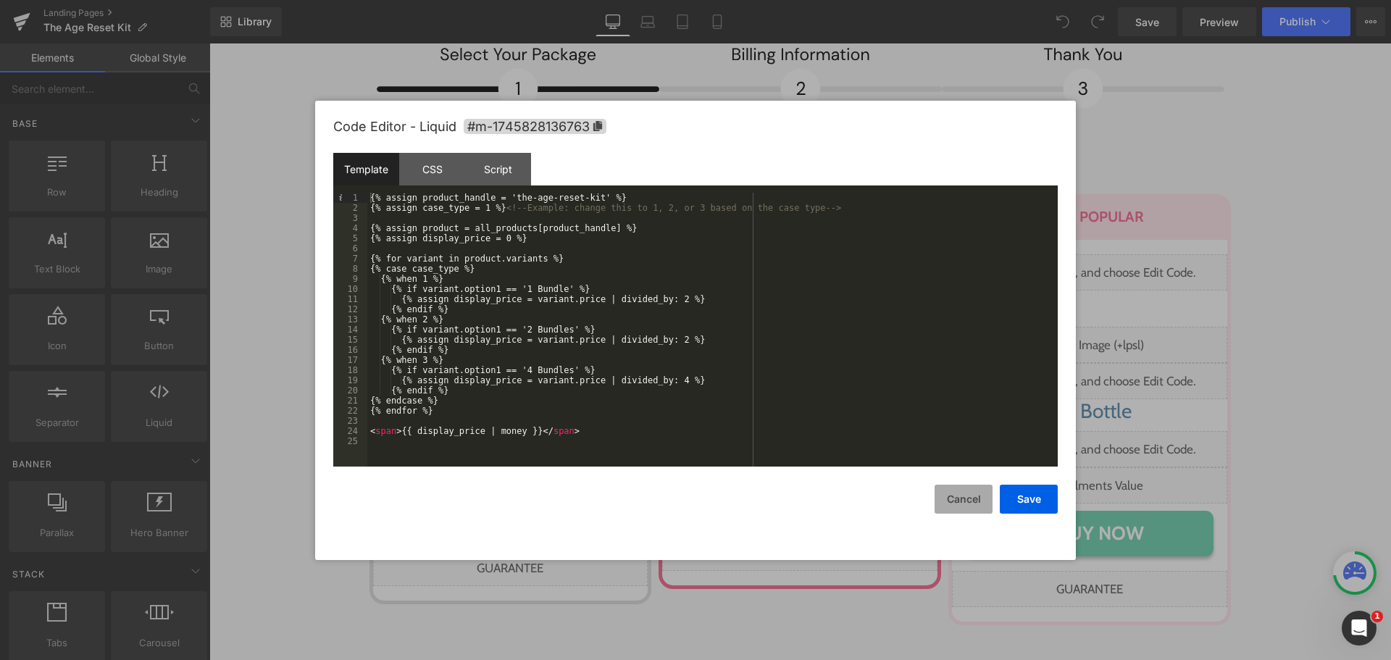
click at [938, 508] on button "Cancel" at bounding box center [964, 499] width 58 height 29
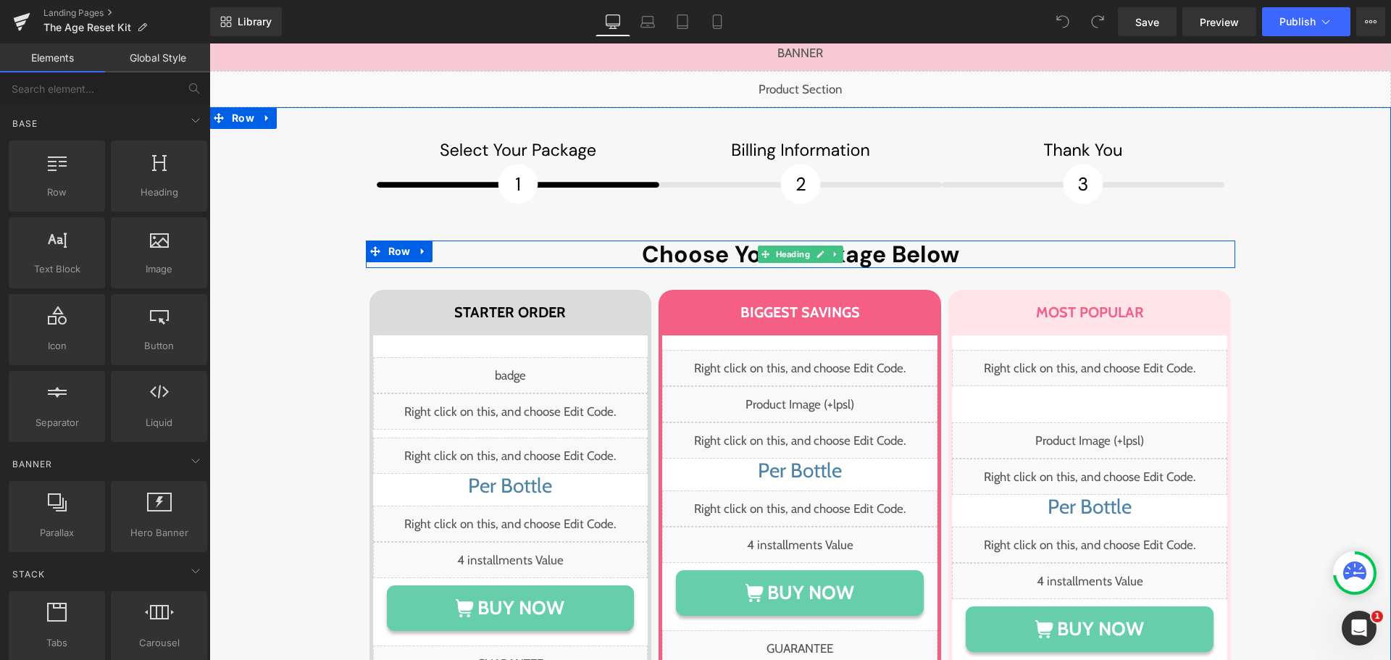
scroll to position [8347, 0]
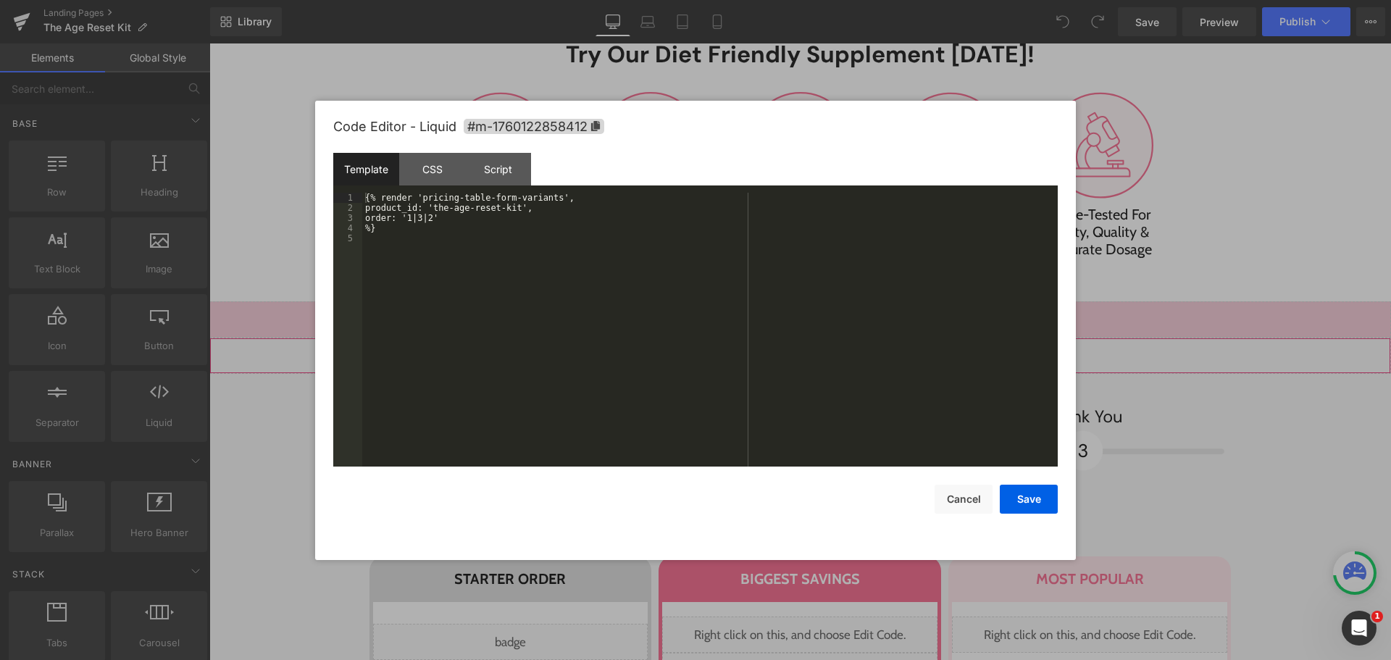
click at [820, 338] on div "Liquid" at bounding box center [800, 356] width 1182 height 36
click at [426, 165] on div "CSS" at bounding box center [432, 169] width 66 height 33
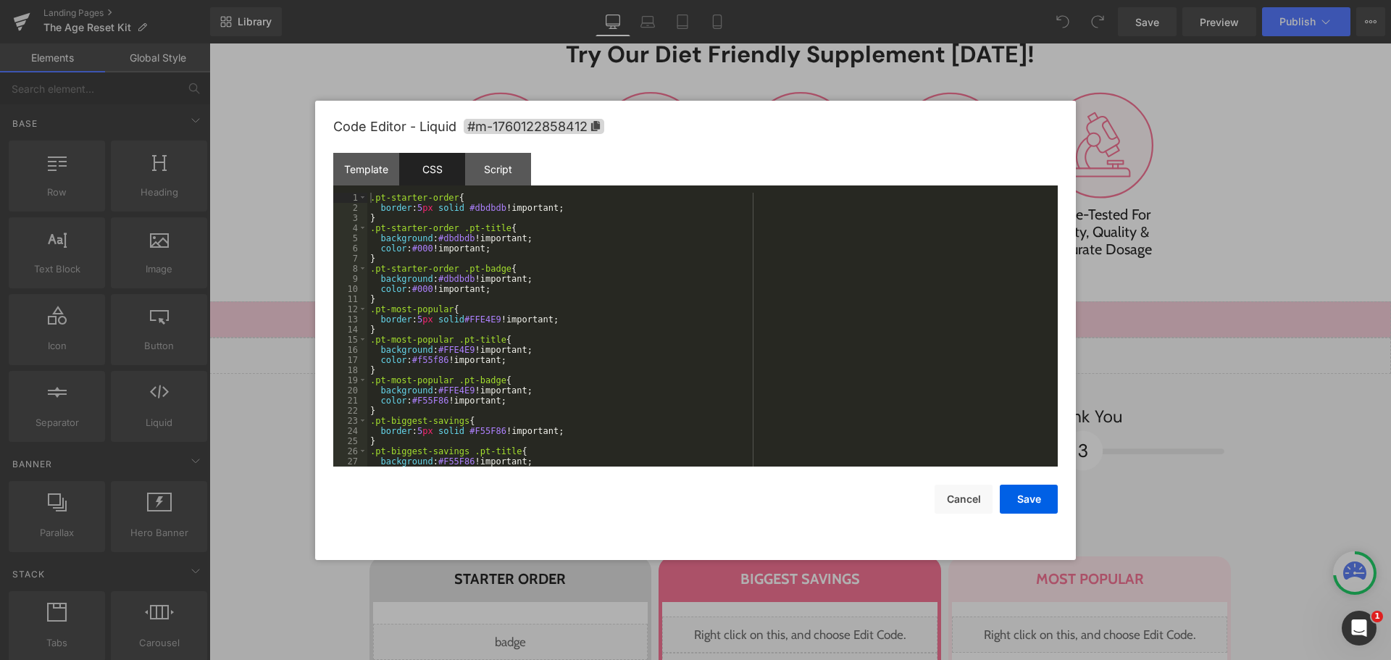
click at [522, 112] on div "Code Editor - Liquid #m-1760122858412" at bounding box center [695, 127] width 725 height 52
click at [512, 126] on span "#m-1760122858412" at bounding box center [534, 126] width 141 height 15
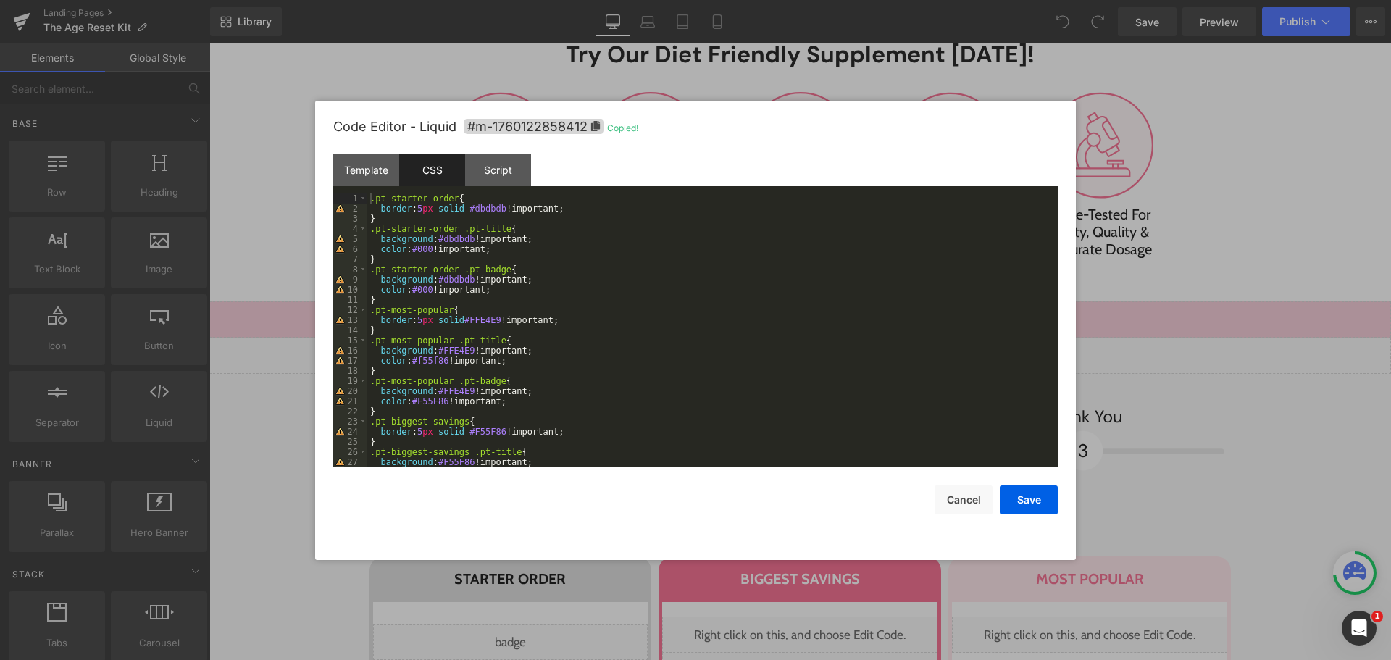
scroll to position [101, 0]
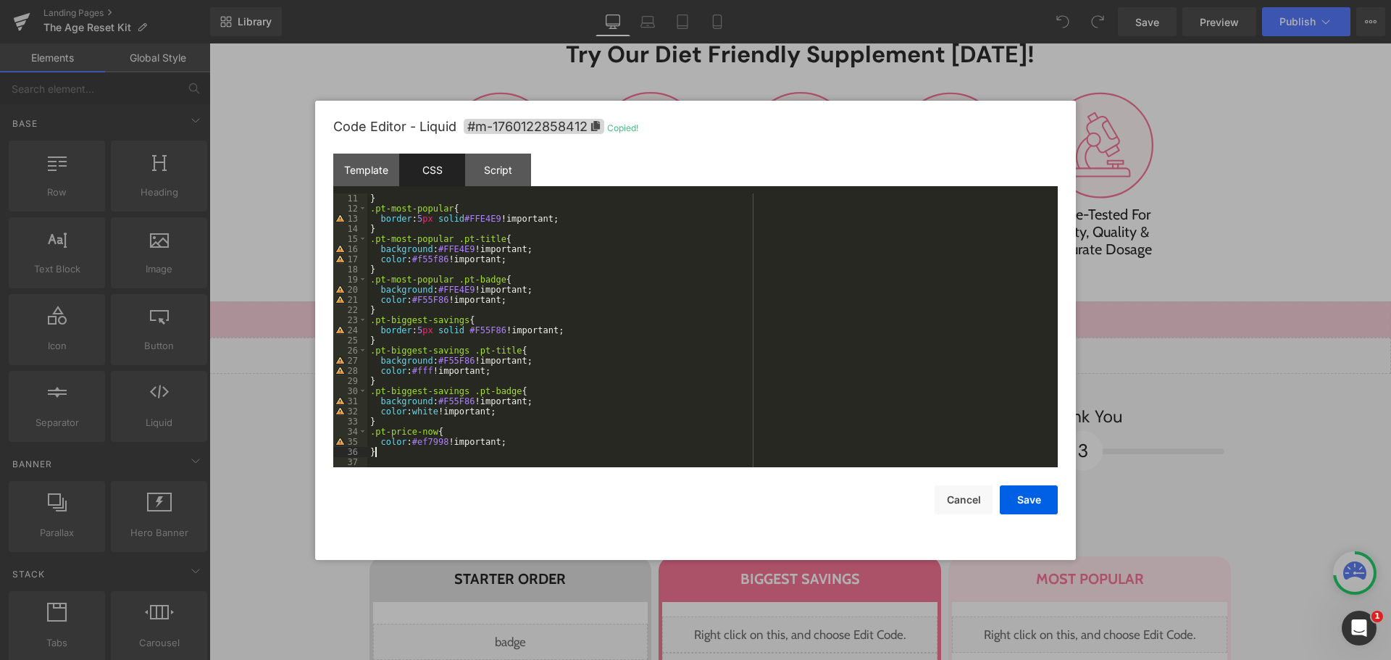
click at [484, 452] on div "} .pt-most-popular { border : 5 px solid #FFE4E9 !important; } .pt-most-popular…" at bounding box center [709, 340] width 685 height 294
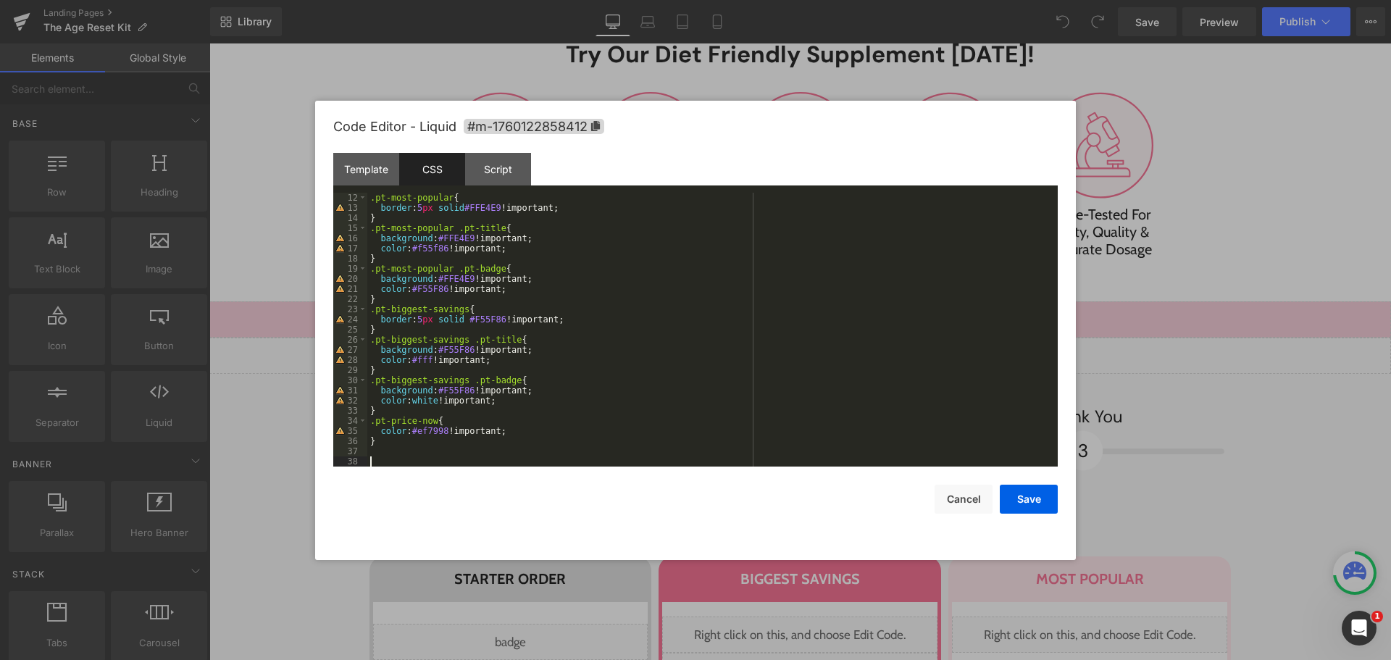
paste textarea
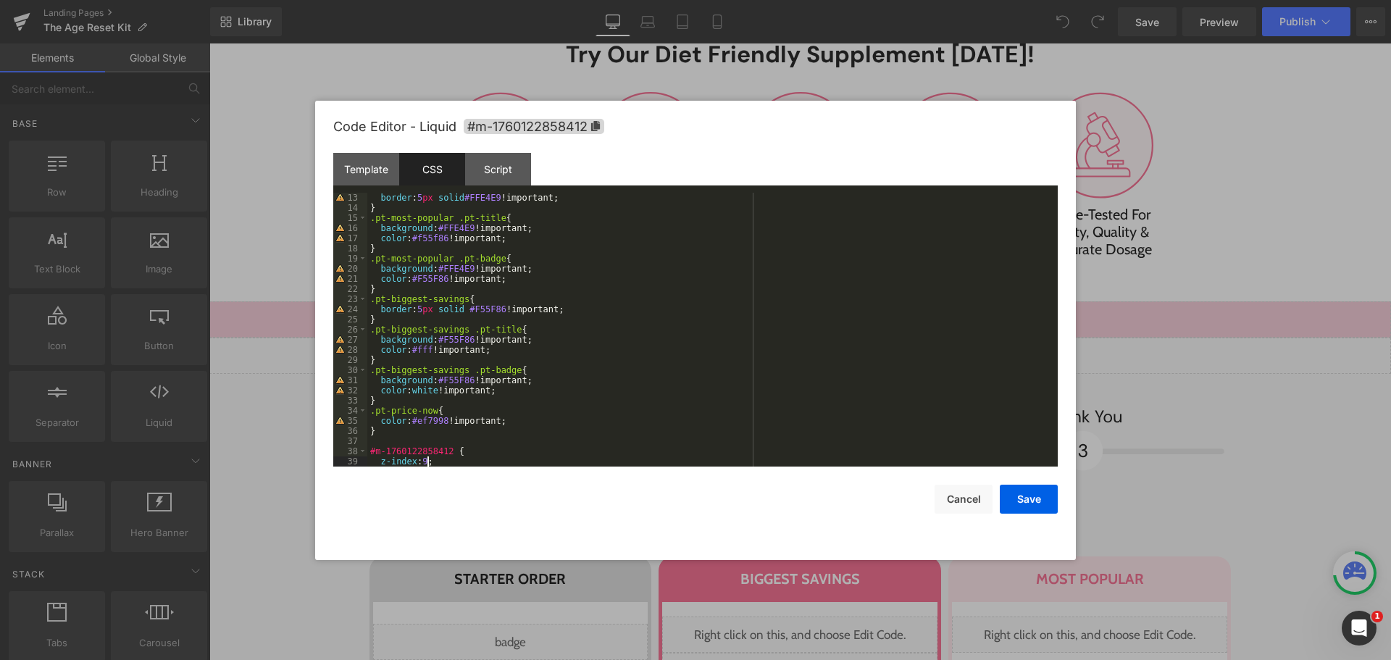
scroll to position [142, 0]
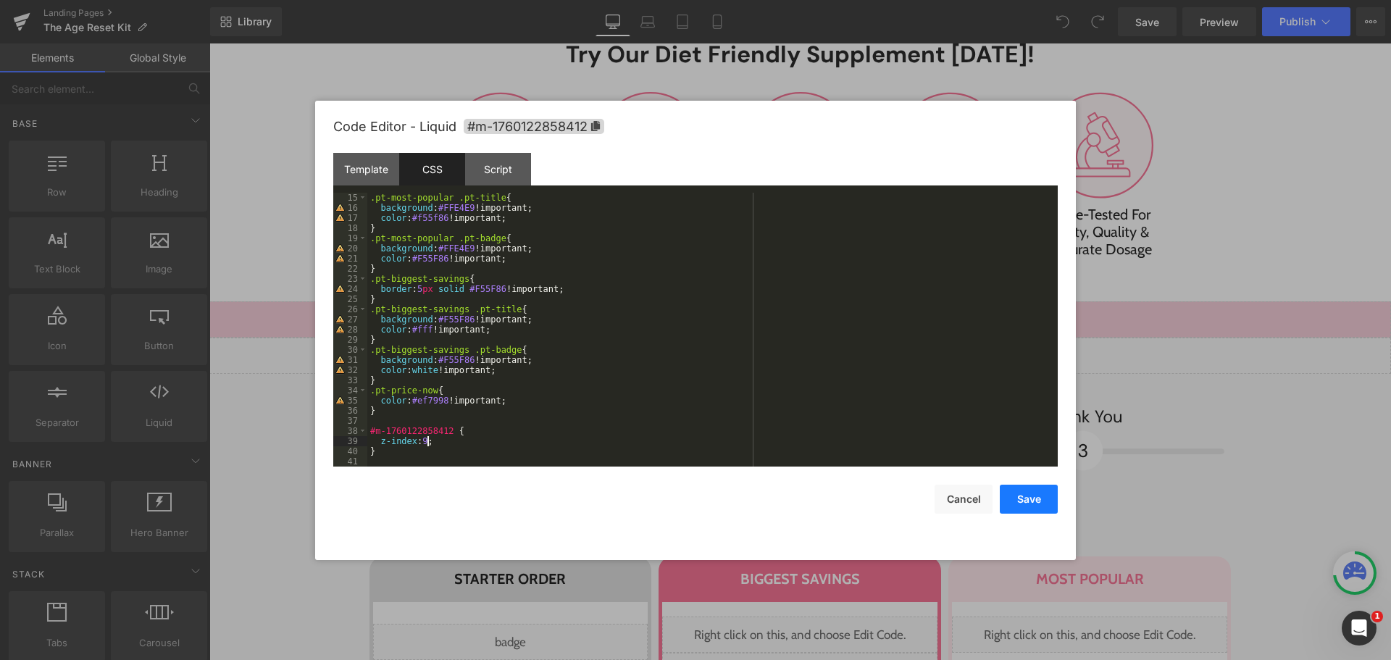
drag, startPoint x: 1030, startPoint y: 504, endPoint x: 851, endPoint y: 286, distance: 282.6
click at [1030, 504] on button "Save" at bounding box center [1029, 499] width 58 height 29
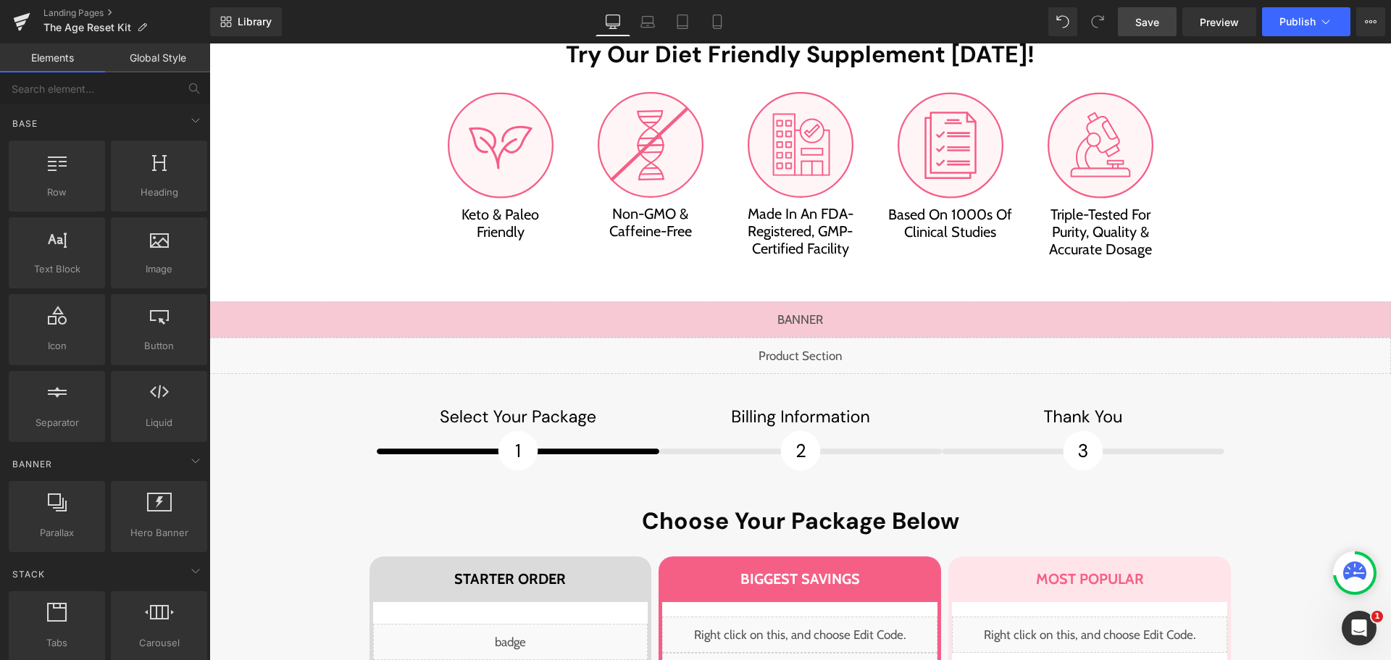
click at [1141, 27] on span "Save" at bounding box center [1148, 21] width 24 height 15
click at [1216, 19] on span "Preview" at bounding box center [1219, 21] width 39 height 15
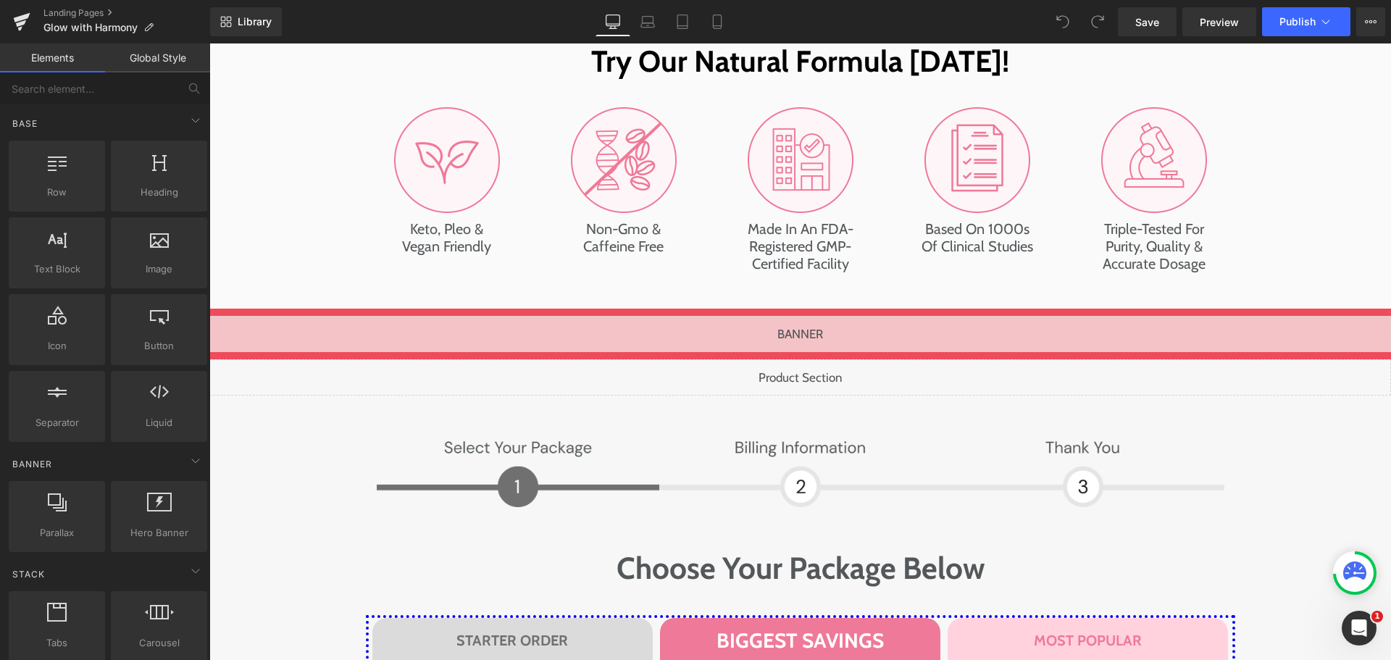
scroll to position [7222, 0]
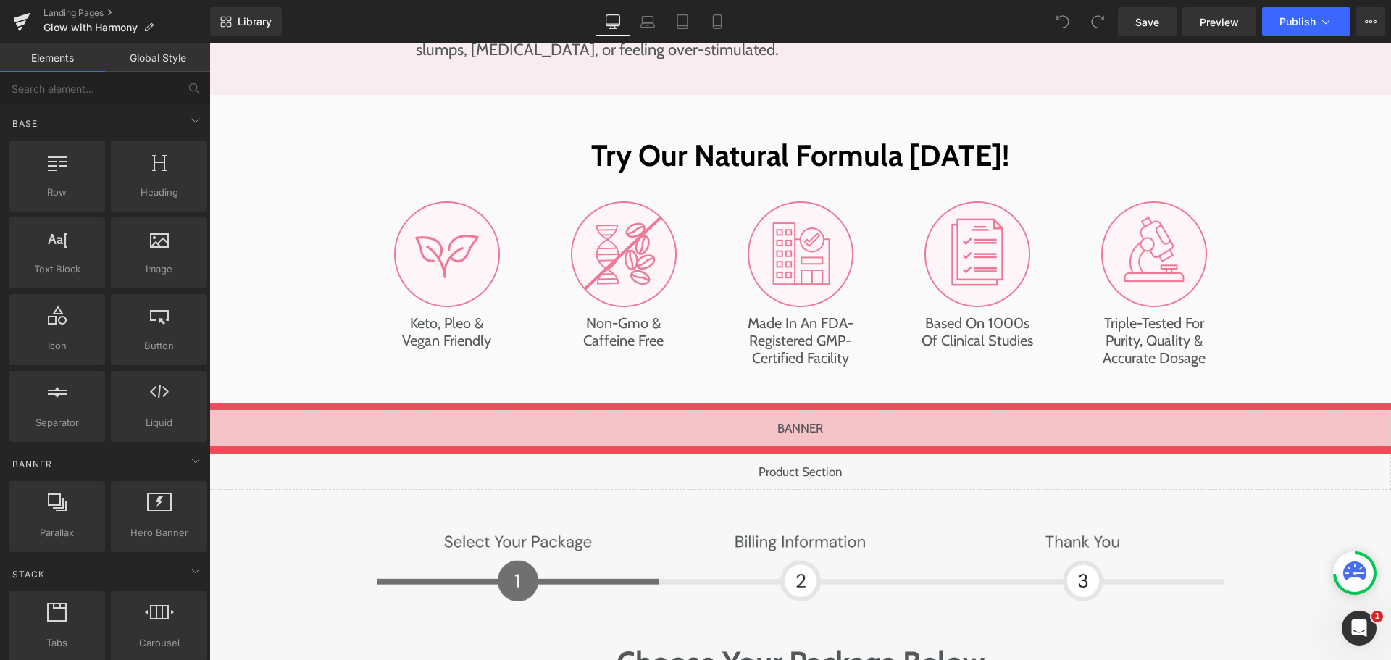
click at [817, 454] on div "Liquid" at bounding box center [800, 472] width 1182 height 36
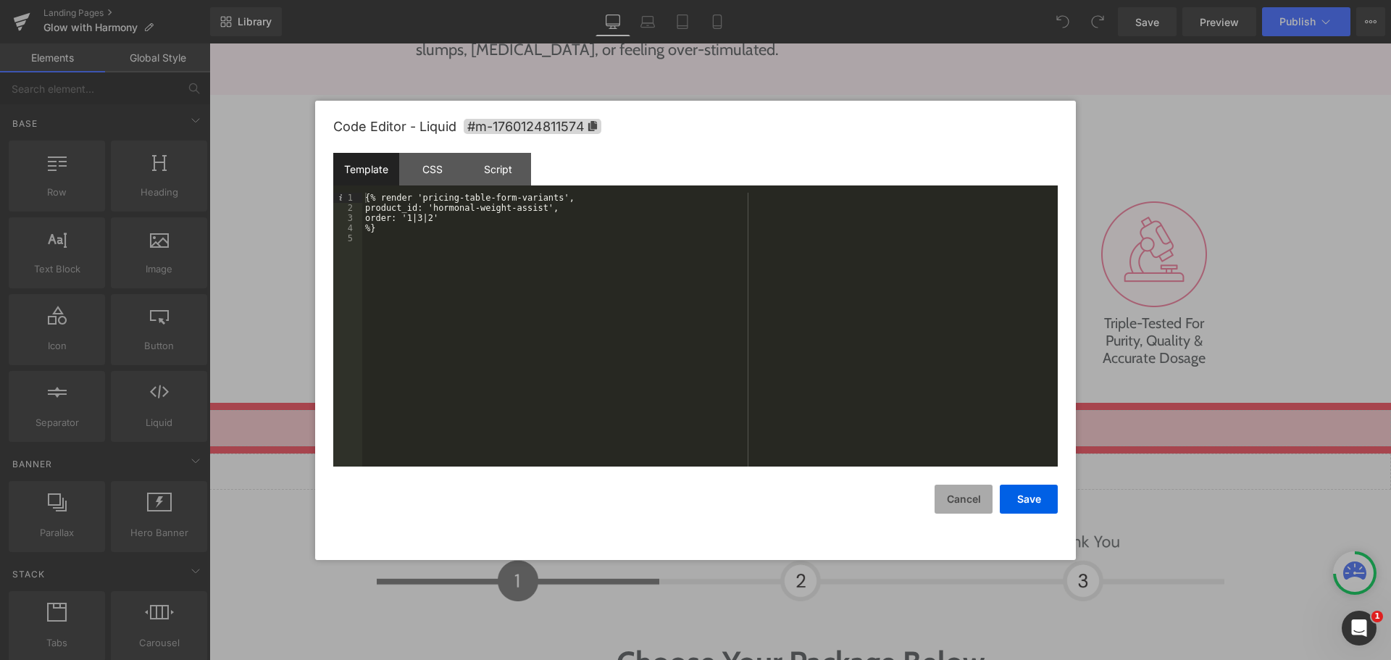
click at [970, 496] on button "Cancel" at bounding box center [964, 499] width 58 height 29
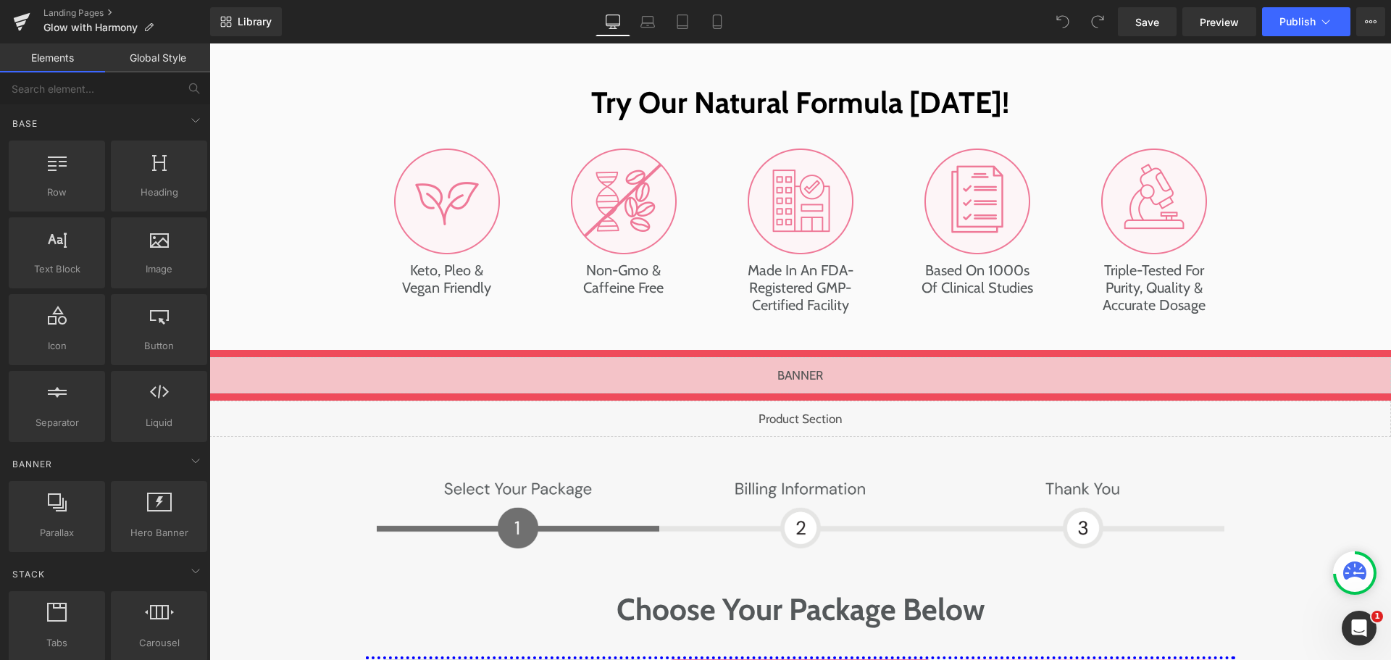
scroll to position [7439, 0]
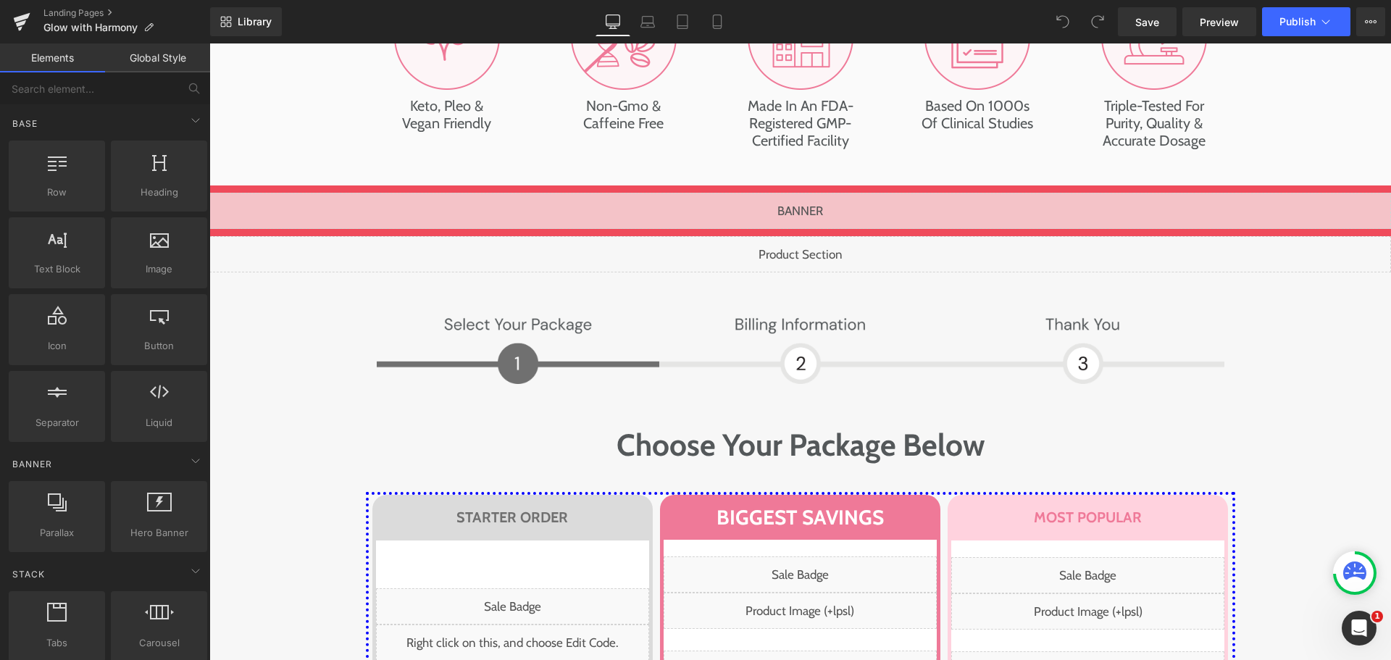
click at [792, 557] on div "Liquid" at bounding box center [800, 575] width 273 height 36
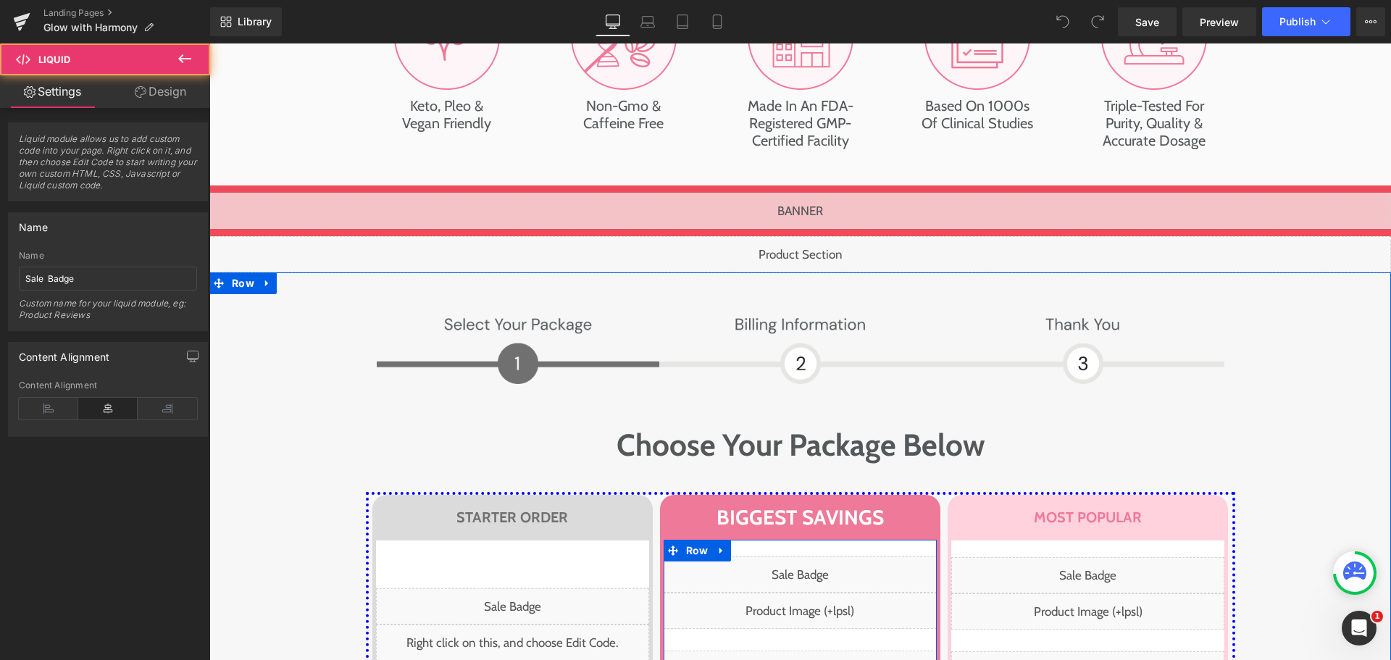
click at [841, 651] on div "Liquid" at bounding box center [800, 669] width 273 height 36
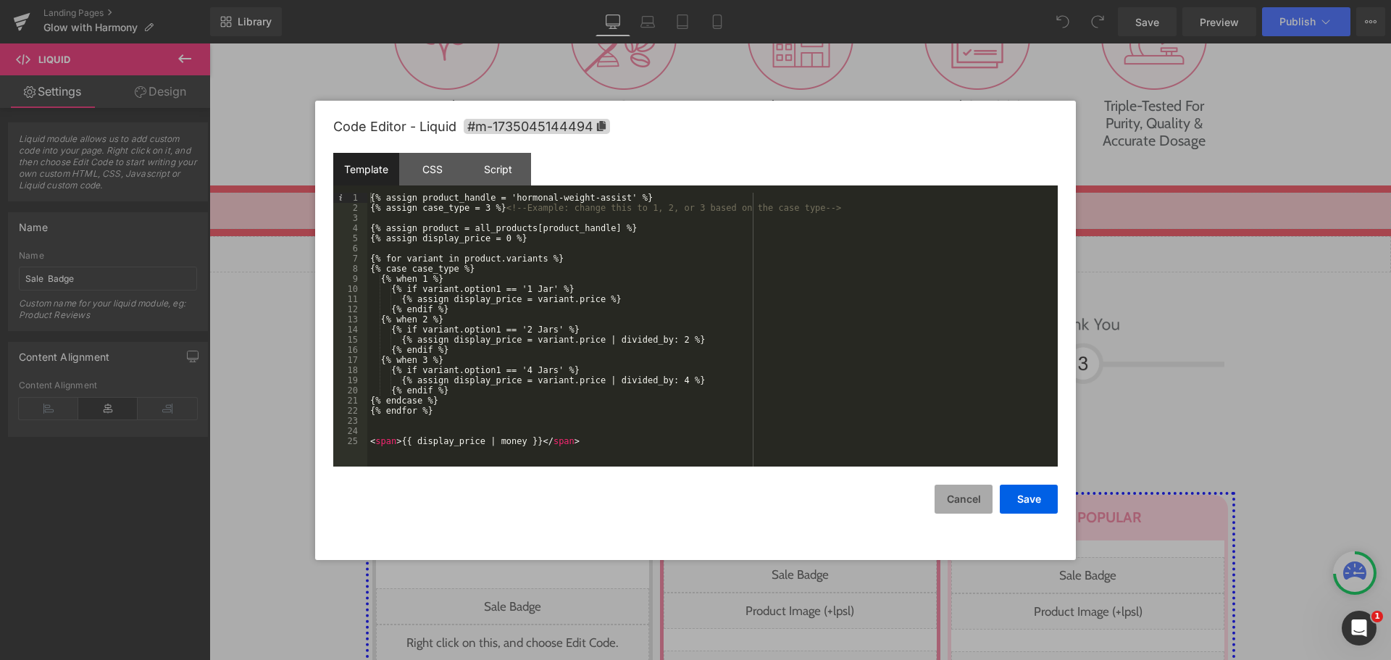
click at [959, 504] on button "Cancel" at bounding box center [964, 499] width 58 height 29
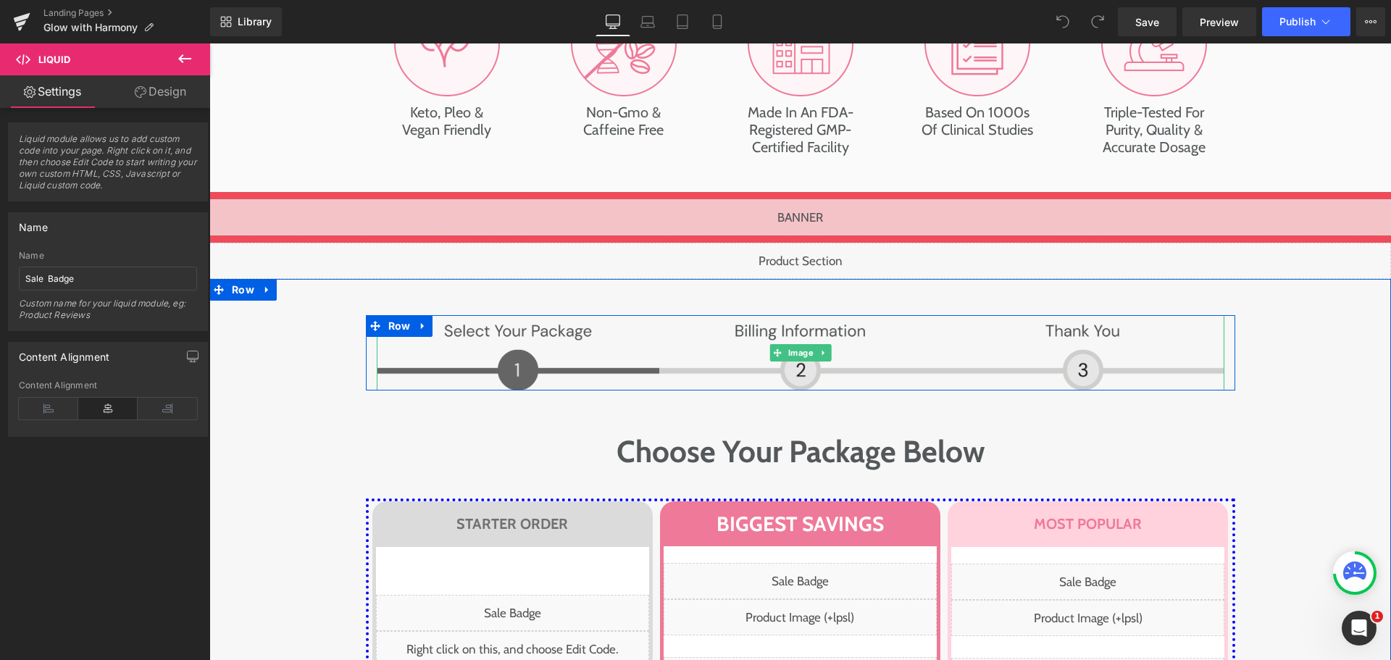
scroll to position [7222, 0]
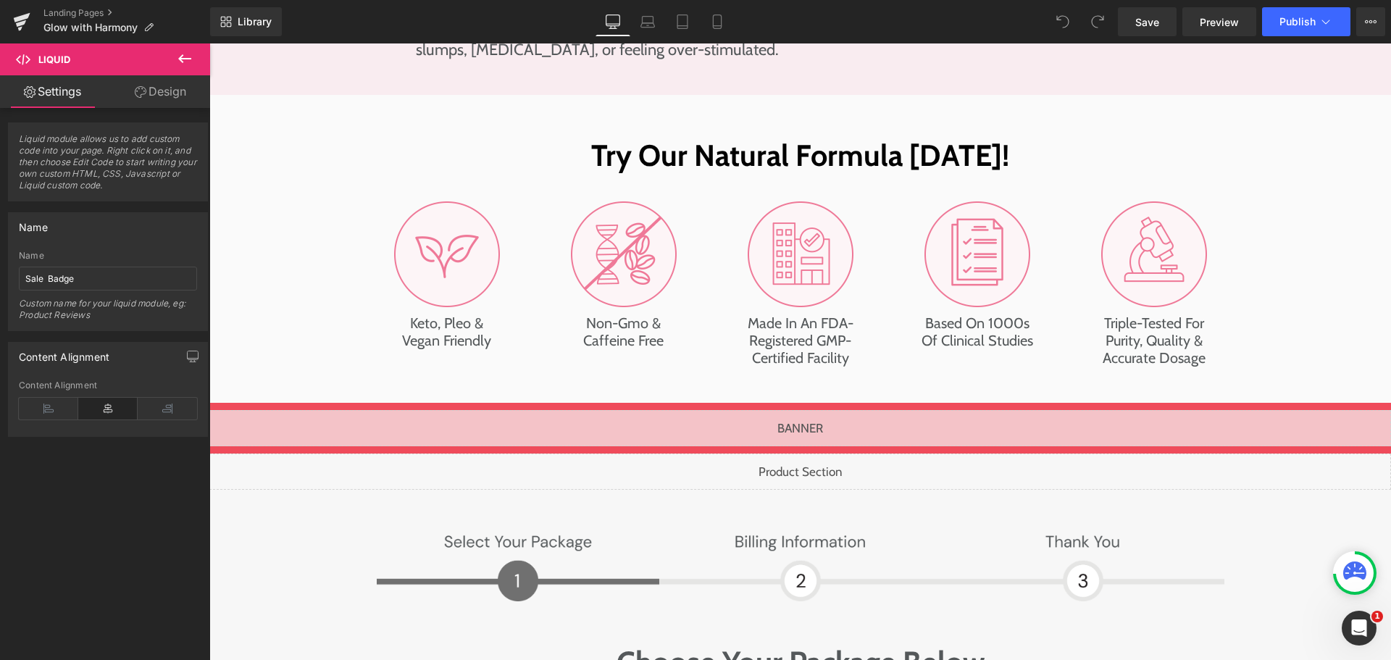
click at [808, 454] on div "Liquid" at bounding box center [800, 472] width 1182 height 36
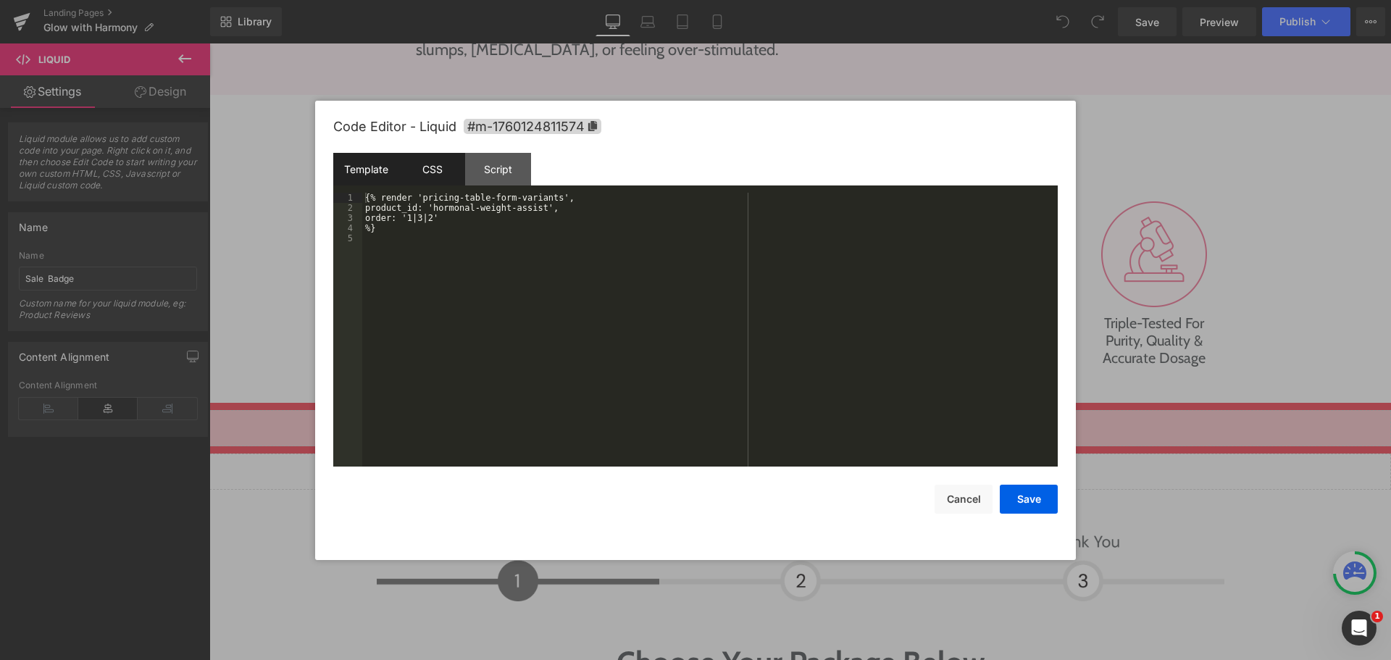
click at [401, 159] on div "CSS" at bounding box center [432, 169] width 66 height 33
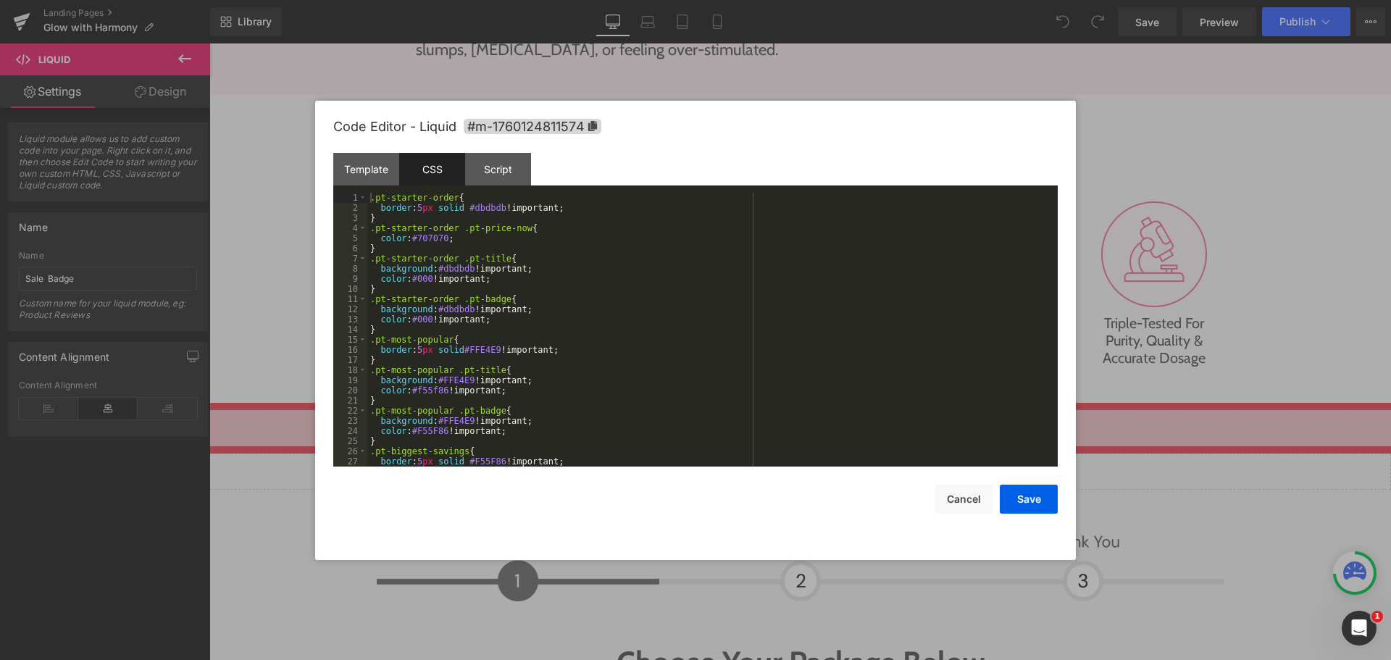
click at [513, 140] on div "Code Editor - Liquid #m-1760124811574" at bounding box center [695, 127] width 725 height 52
click at [521, 132] on span "#m-1760124811574" at bounding box center [533, 126] width 138 height 15
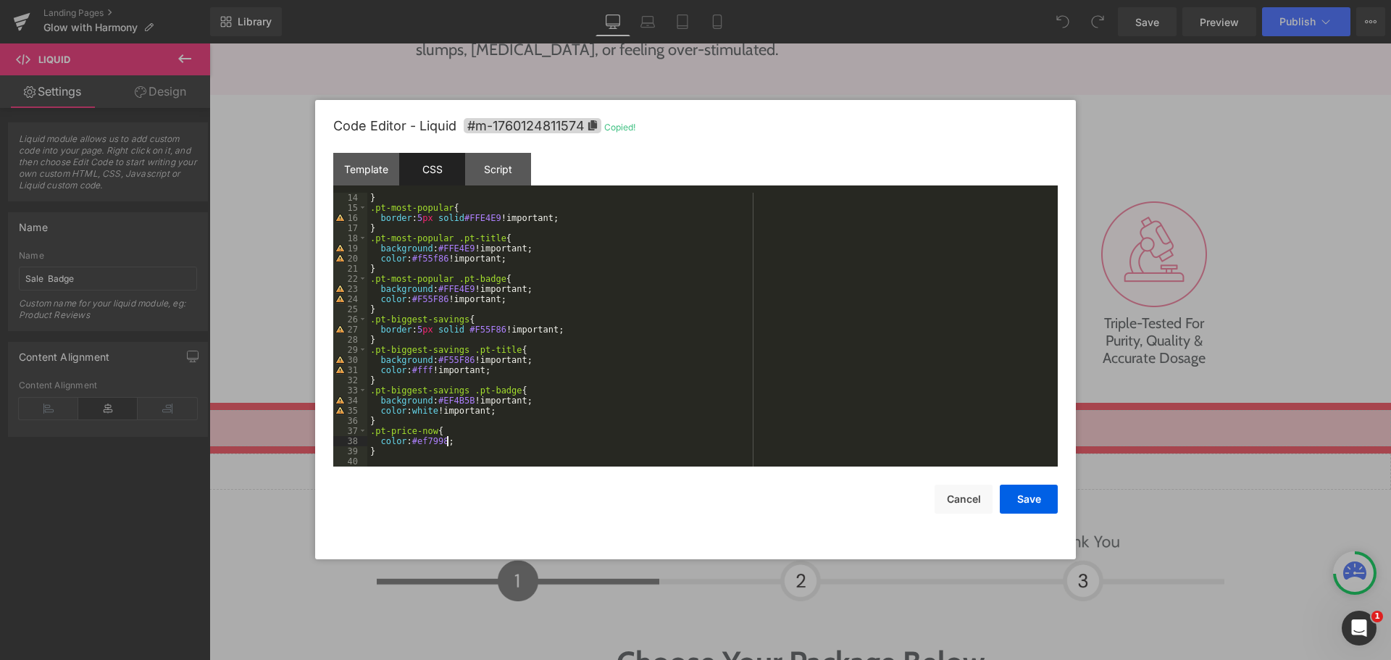
click at [467, 444] on div "} .pt-most-popular { border : 5 px solid #FFE4E9 !important; } .pt-most-popular…" at bounding box center [709, 340] width 685 height 294
click at [486, 461] on div "} .pt-most-popular { border : 5 px solid #FFE4E9 !important; } .pt-most-popular…" at bounding box center [709, 340] width 685 height 294
paste textarea
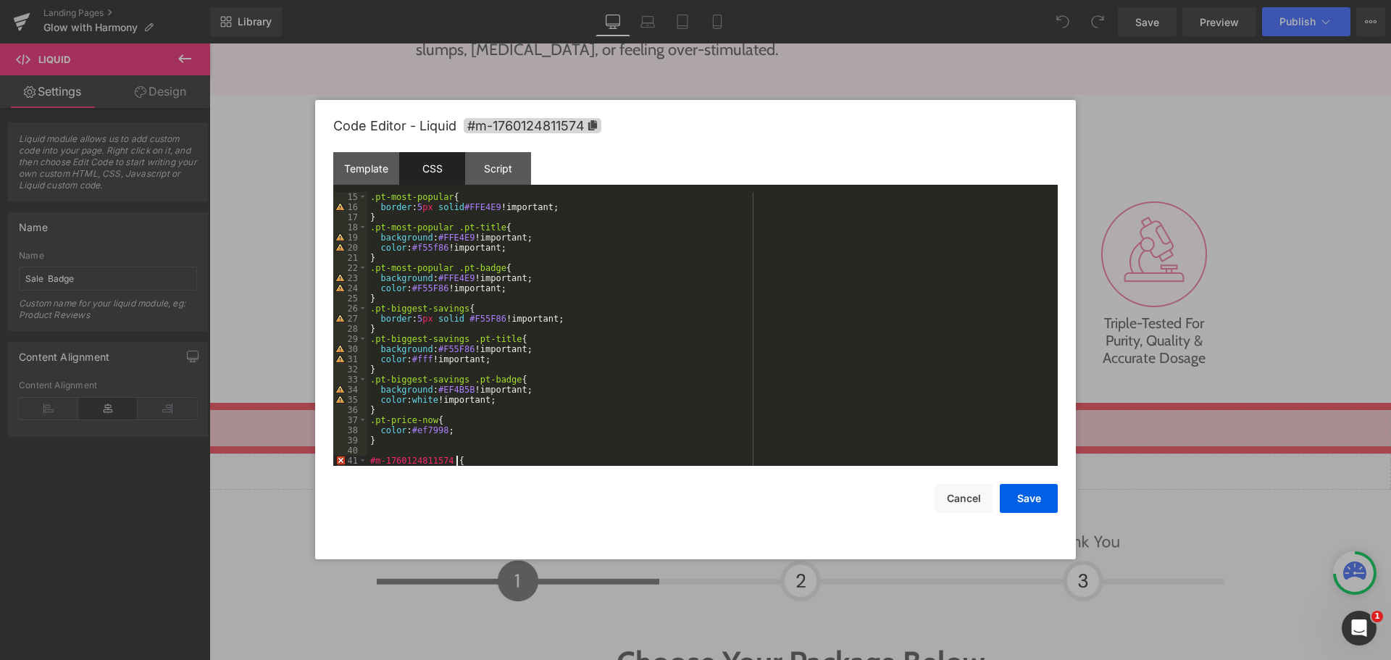
scroll to position [152, 0]
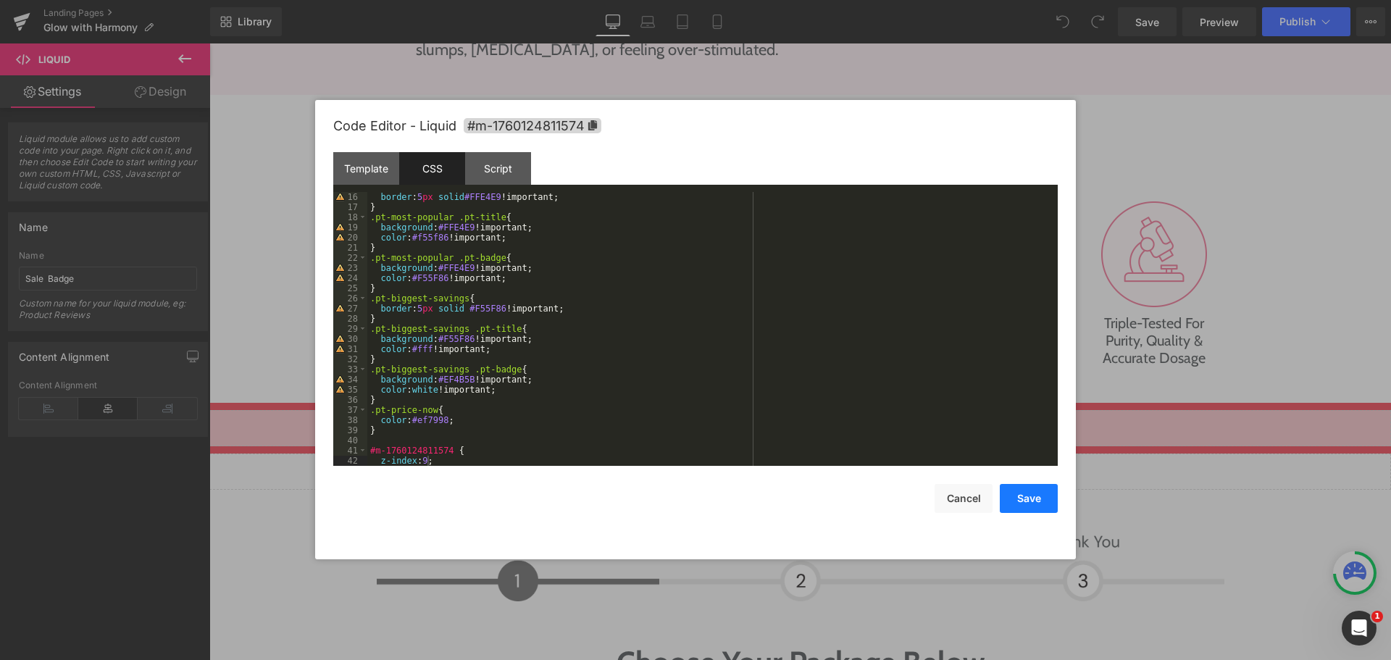
drag, startPoint x: 1014, startPoint y: 503, endPoint x: 818, endPoint y: 410, distance: 216.5
click at [1014, 503] on button "Save" at bounding box center [1029, 498] width 58 height 29
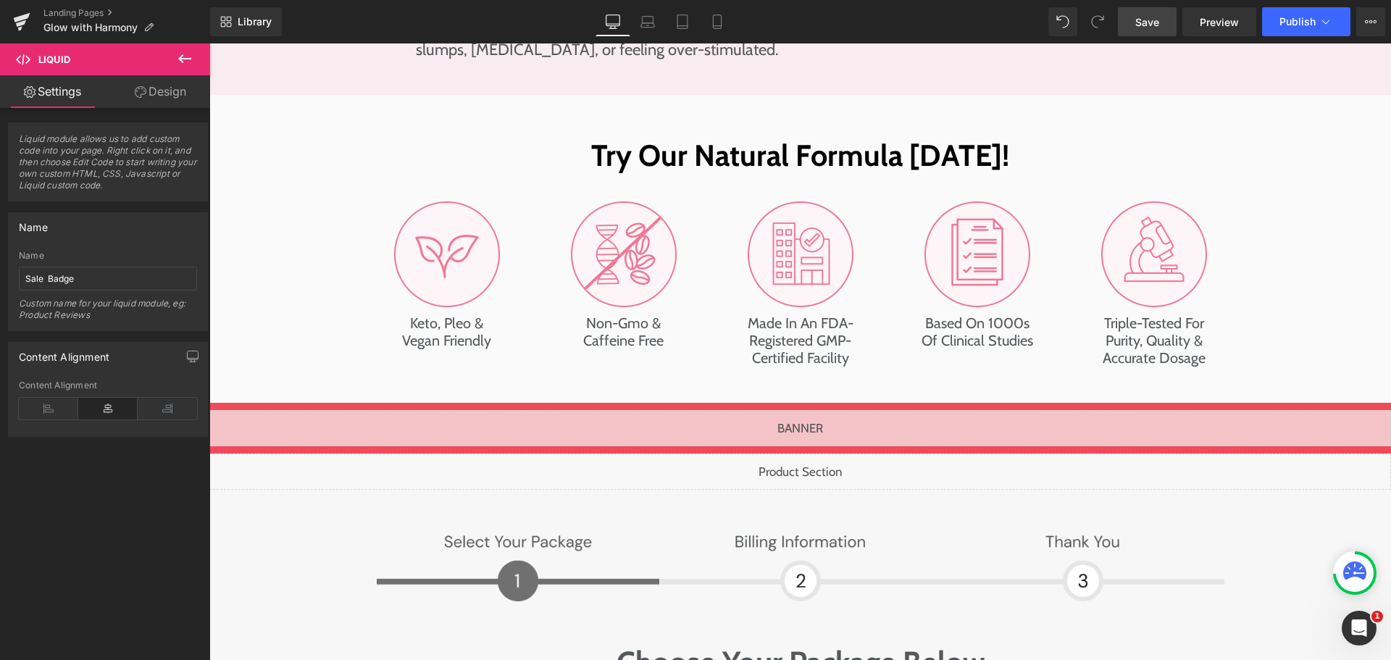
click at [1159, 17] on span "Save" at bounding box center [1148, 21] width 24 height 15
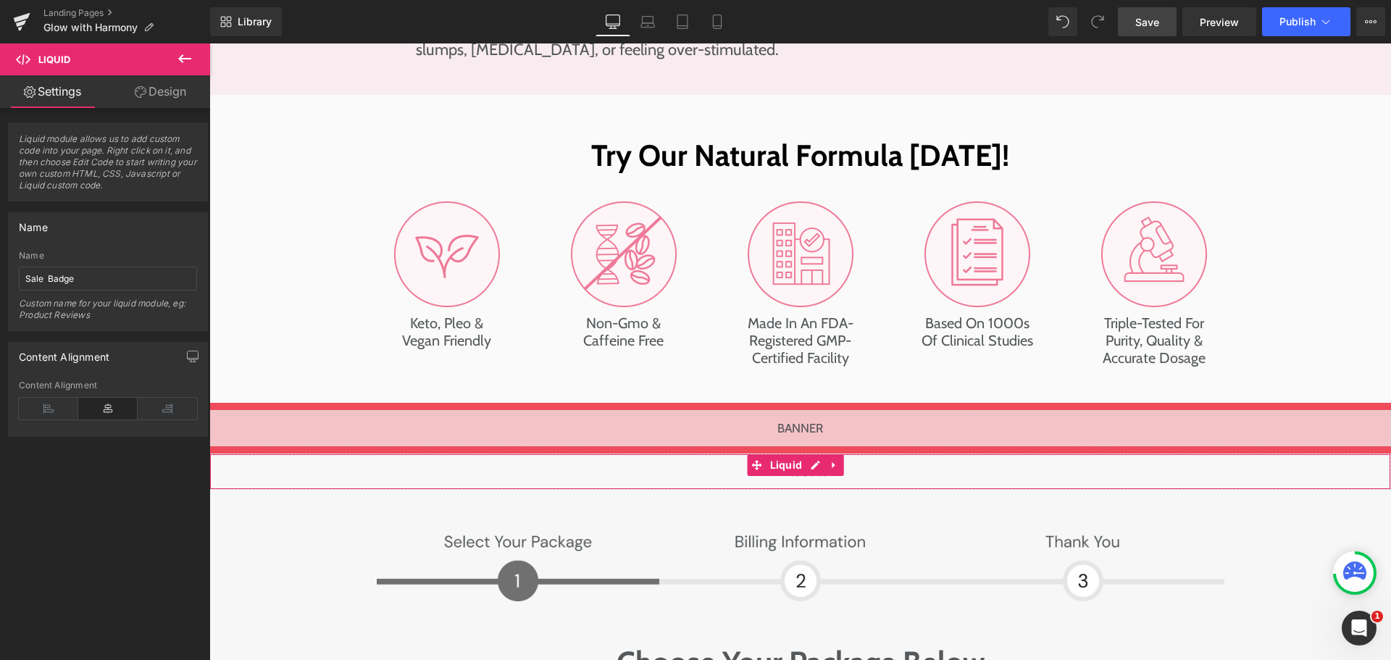
click at [351, 454] on div "Liquid" at bounding box center [800, 472] width 1182 height 36
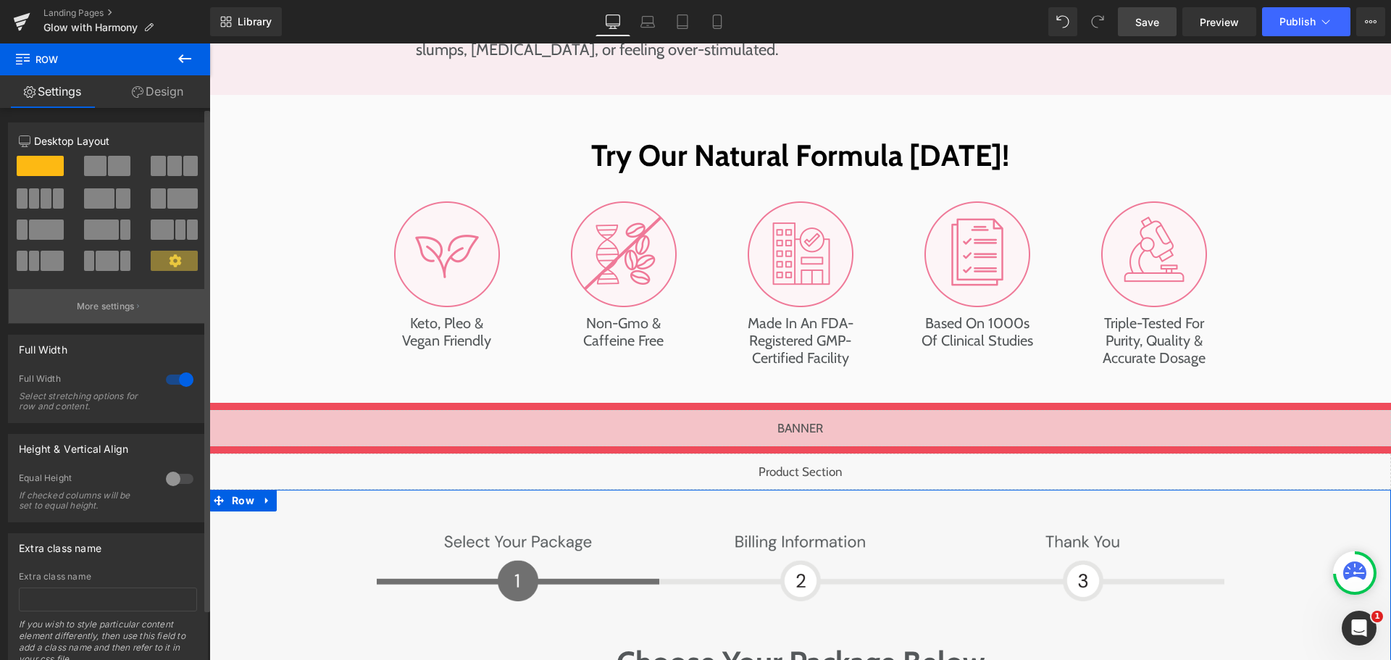
scroll to position [56, 0]
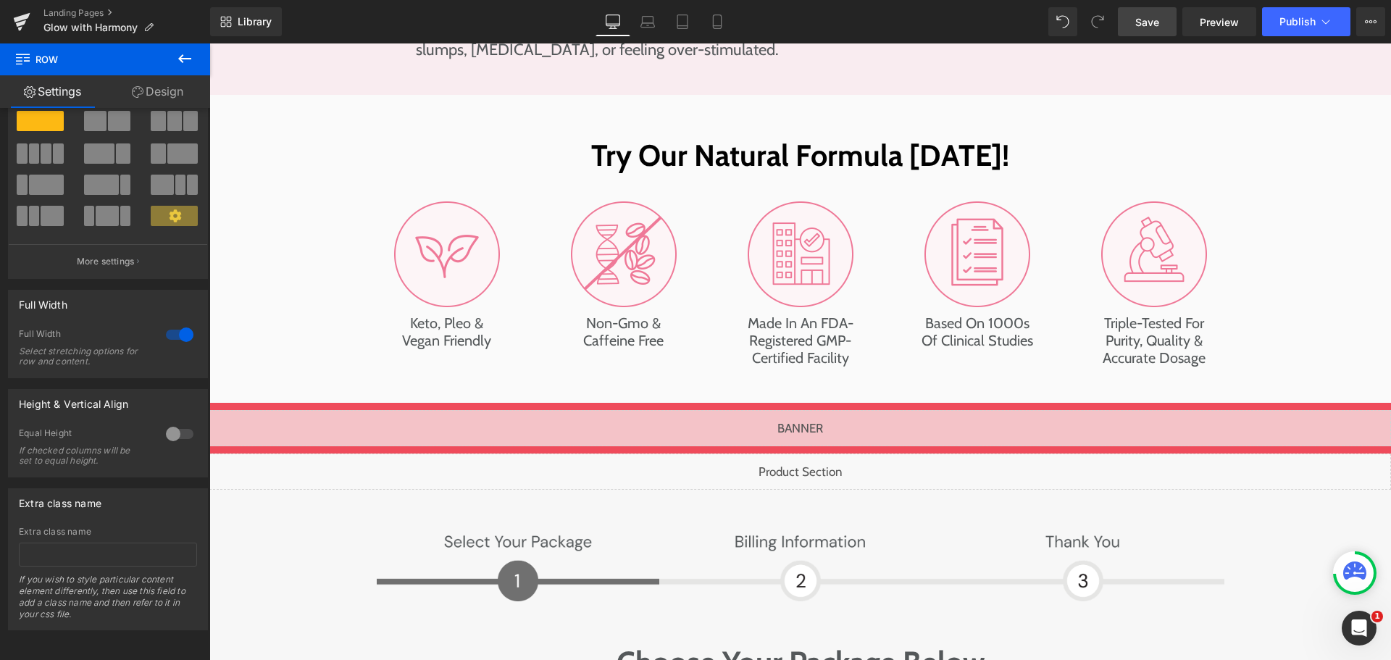
click at [336, 454] on div "Liquid" at bounding box center [800, 472] width 1182 height 36
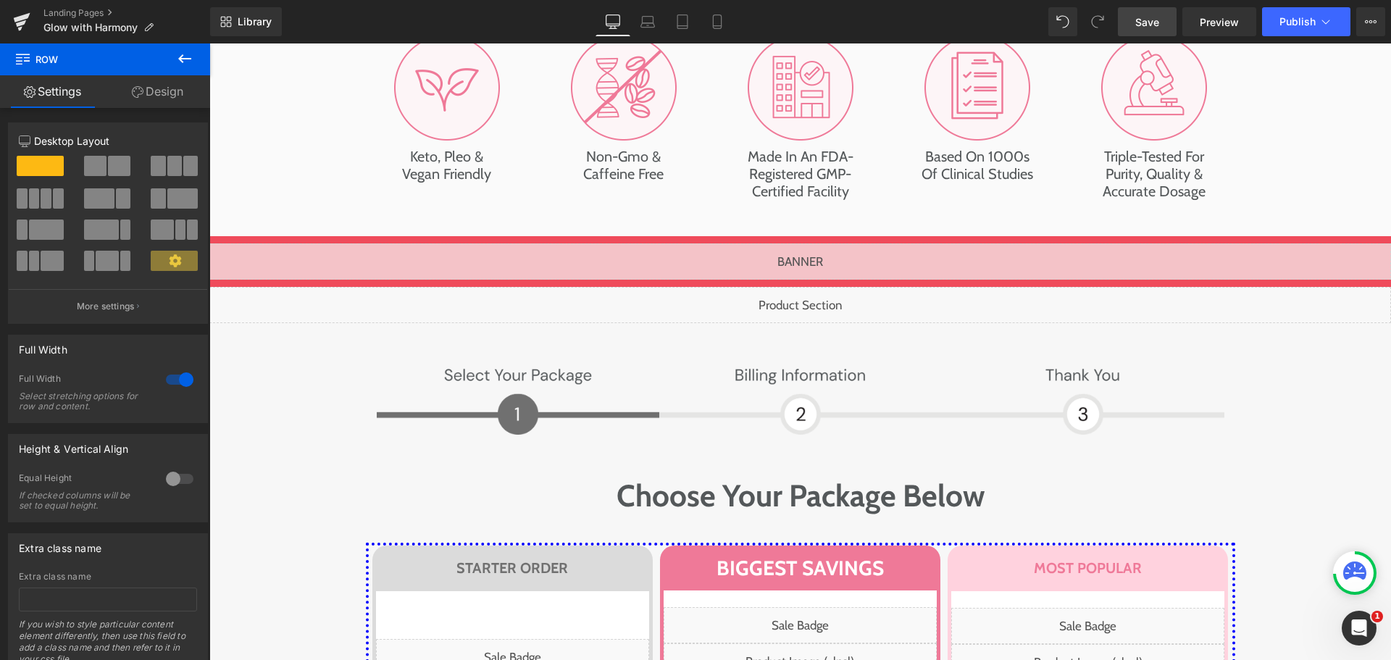
scroll to position [7367, 0]
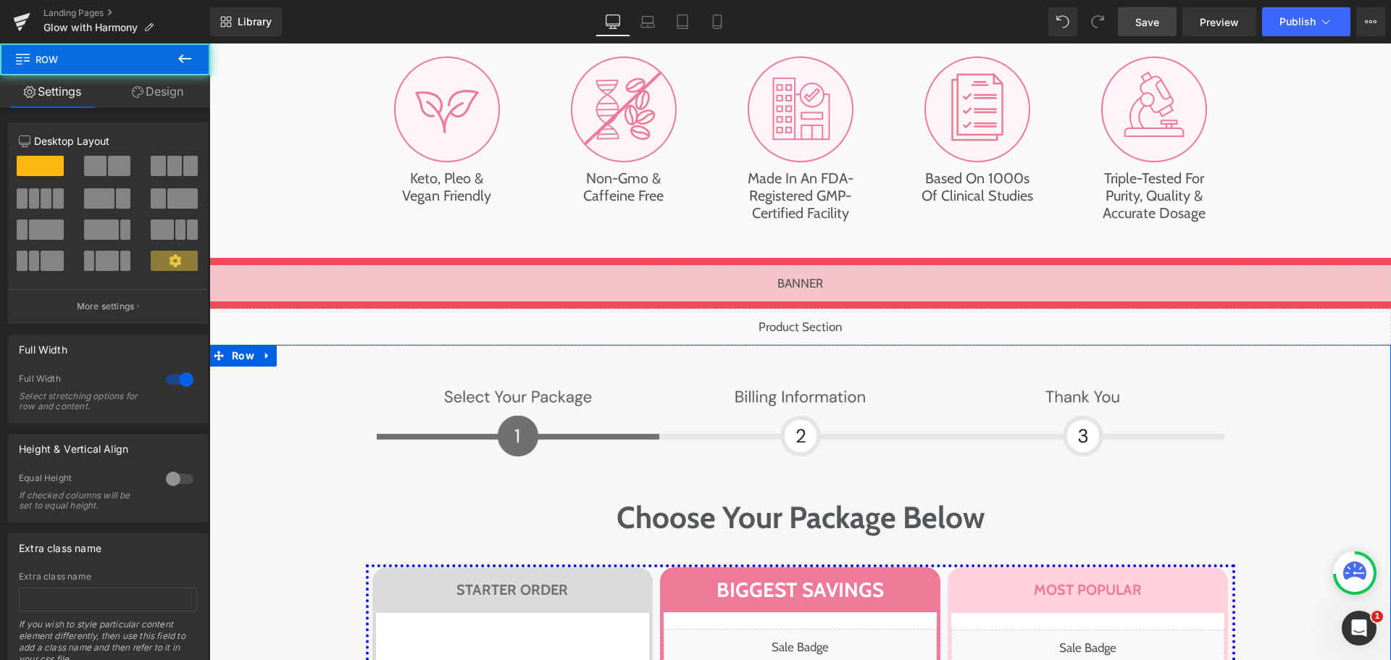
click at [150, 88] on link "Design" at bounding box center [157, 91] width 105 height 33
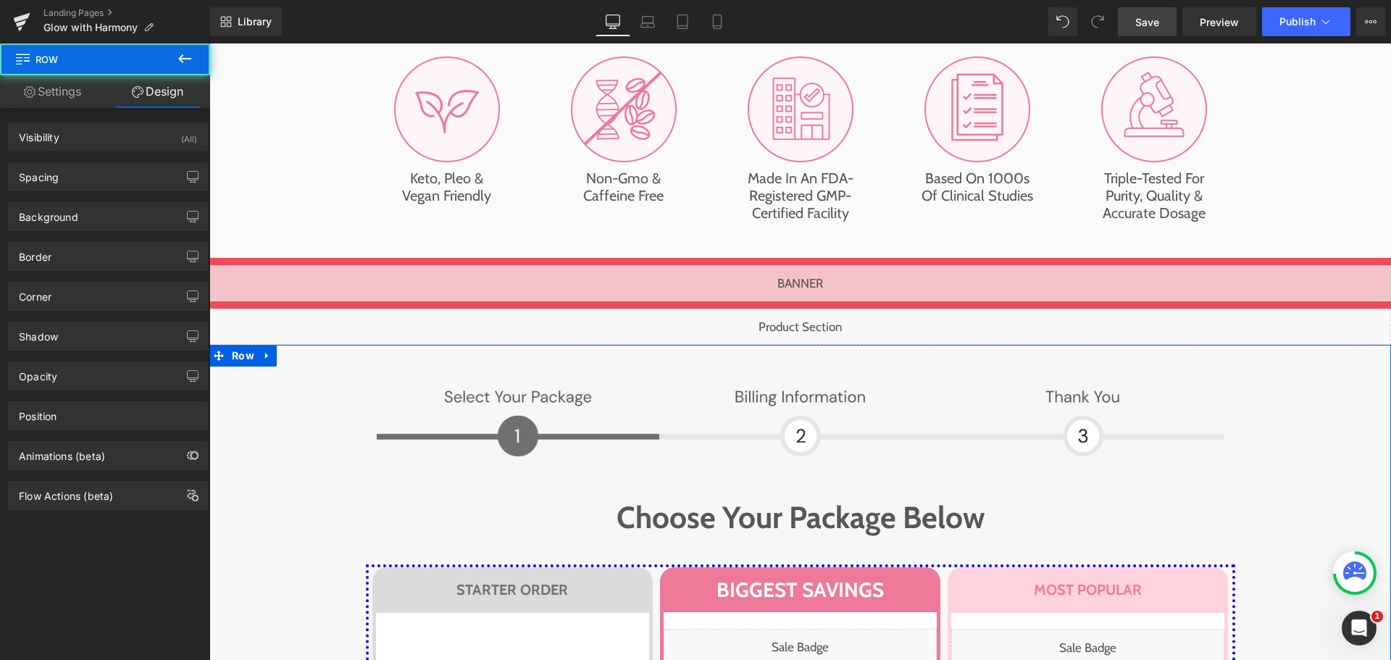
click at [73, 90] on link "Settings" at bounding box center [52, 91] width 105 height 33
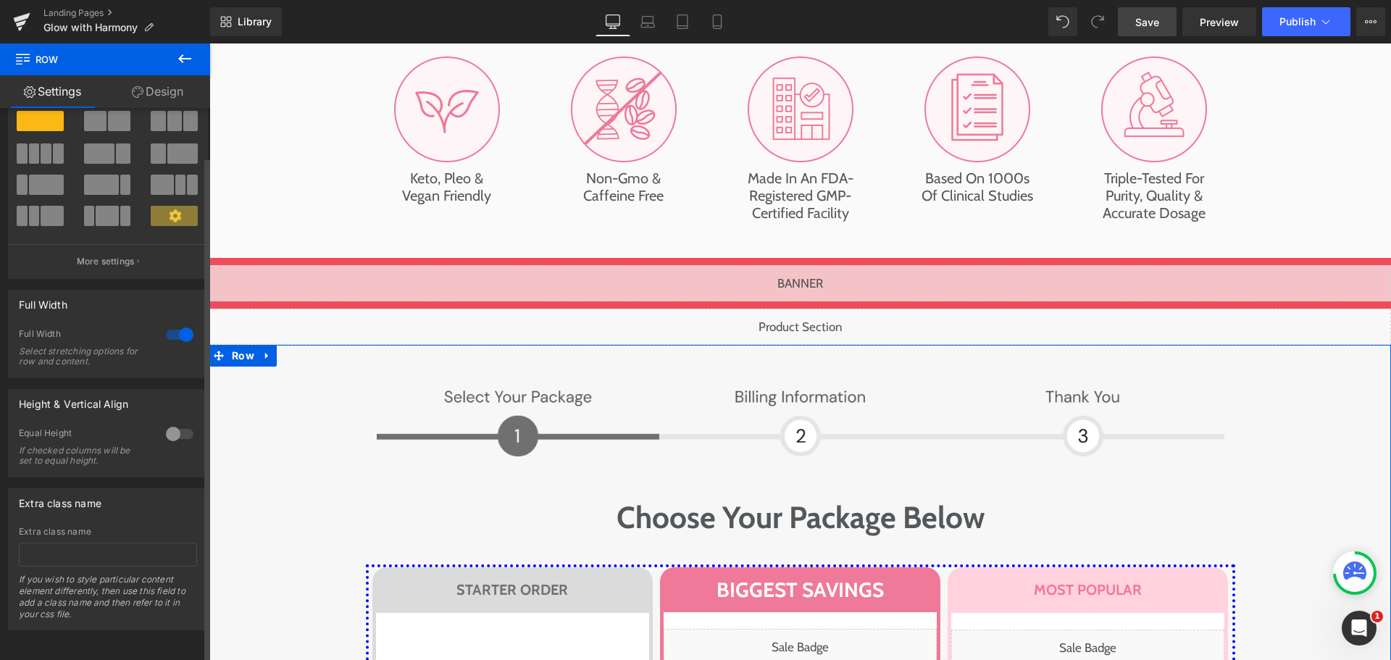
scroll to position [56, 0]
click at [107, 551] on input "text" at bounding box center [108, 555] width 178 height 24
type input "pt-original"
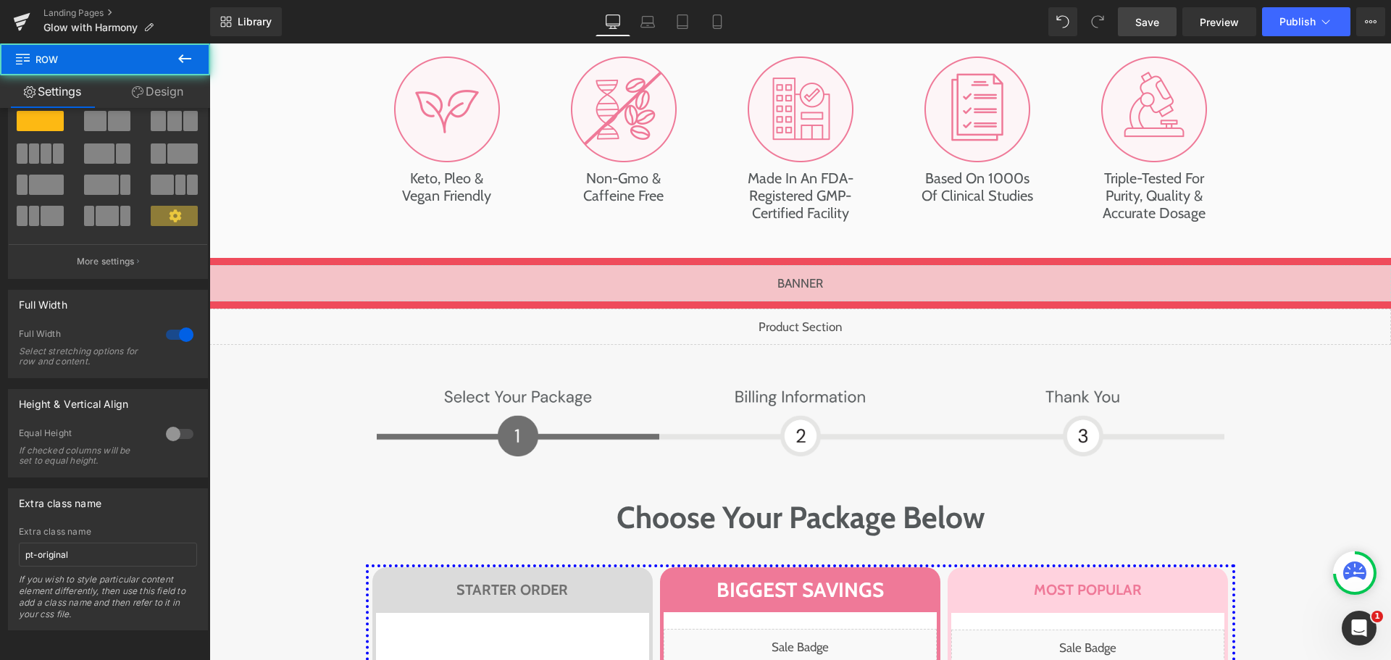
click at [1159, 22] on span "Save" at bounding box center [1148, 21] width 24 height 15
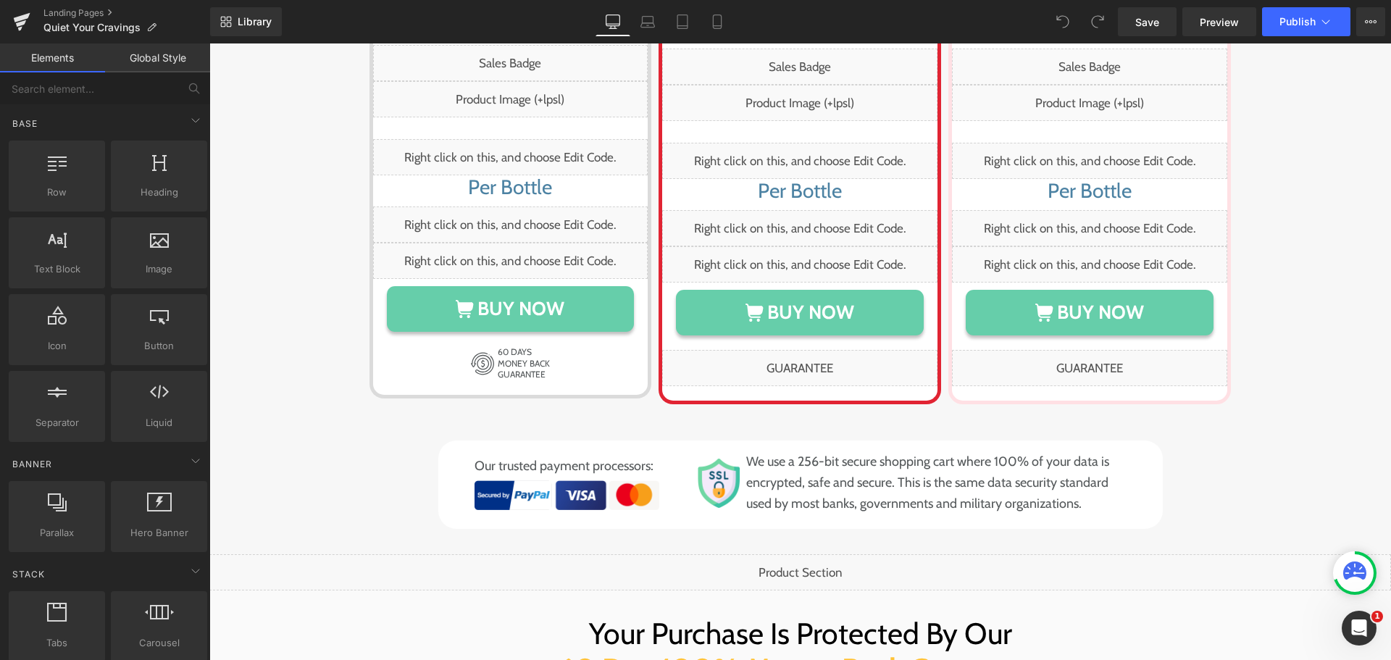
scroll to position [10088, 0]
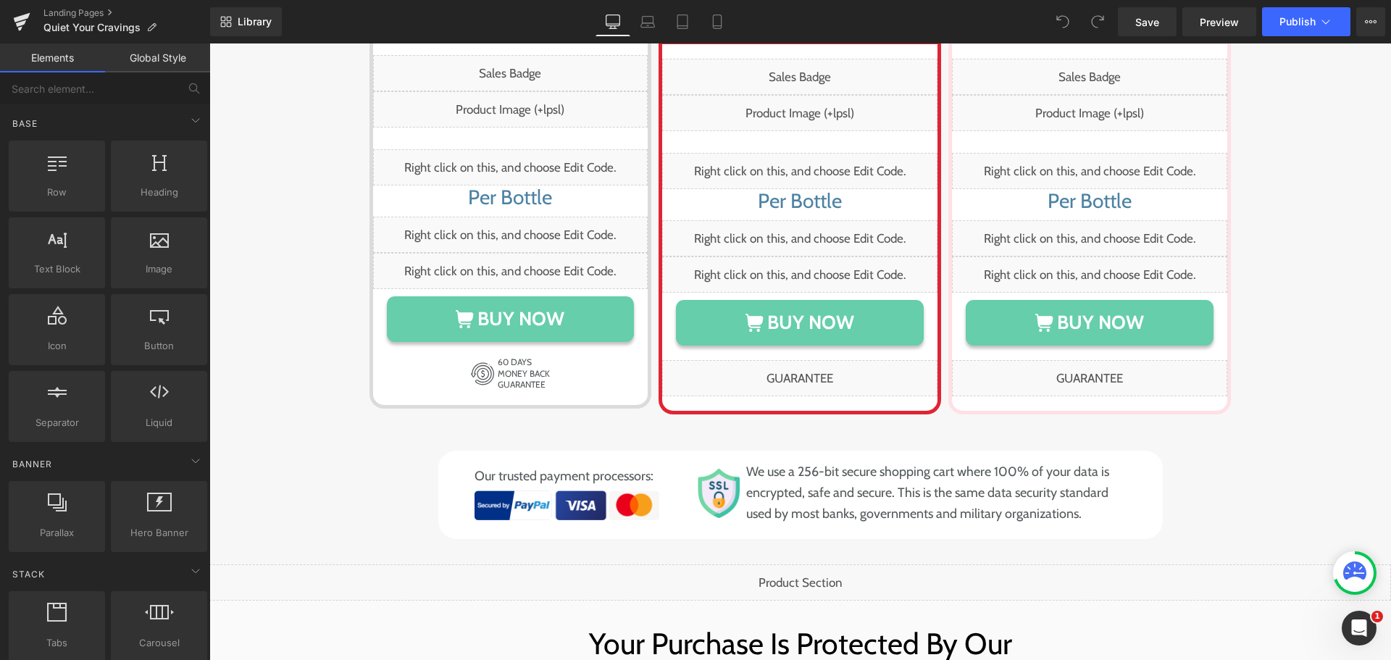
click at [320, 314] on div "Image Image Row Choose Your Package Below Heading Row STARTER ORDER Heading Row…" at bounding box center [800, 175] width 1153 height 725
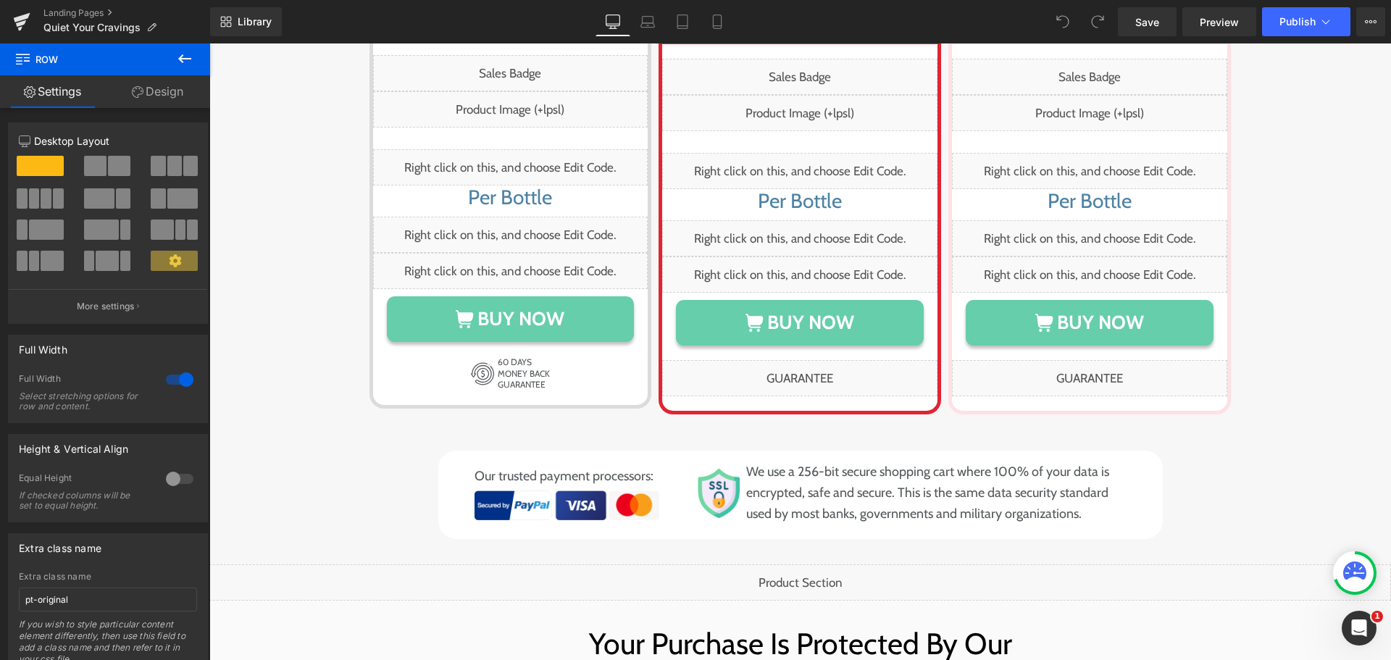
click at [451, 564] on div "Liquid" at bounding box center [800, 582] width 1182 height 36
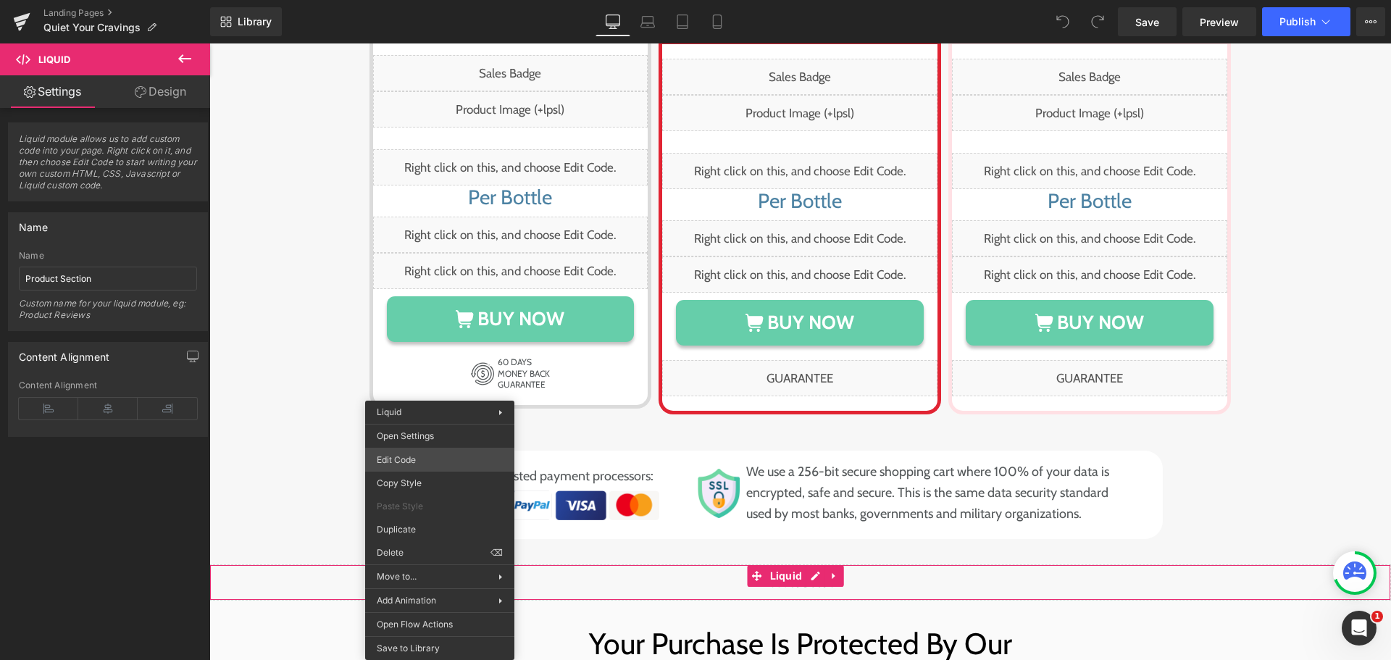
click at [428, 0] on div "You are previewing how the will restyle your page. You can not edit Elements in…" at bounding box center [695, 0] width 1391 height 0
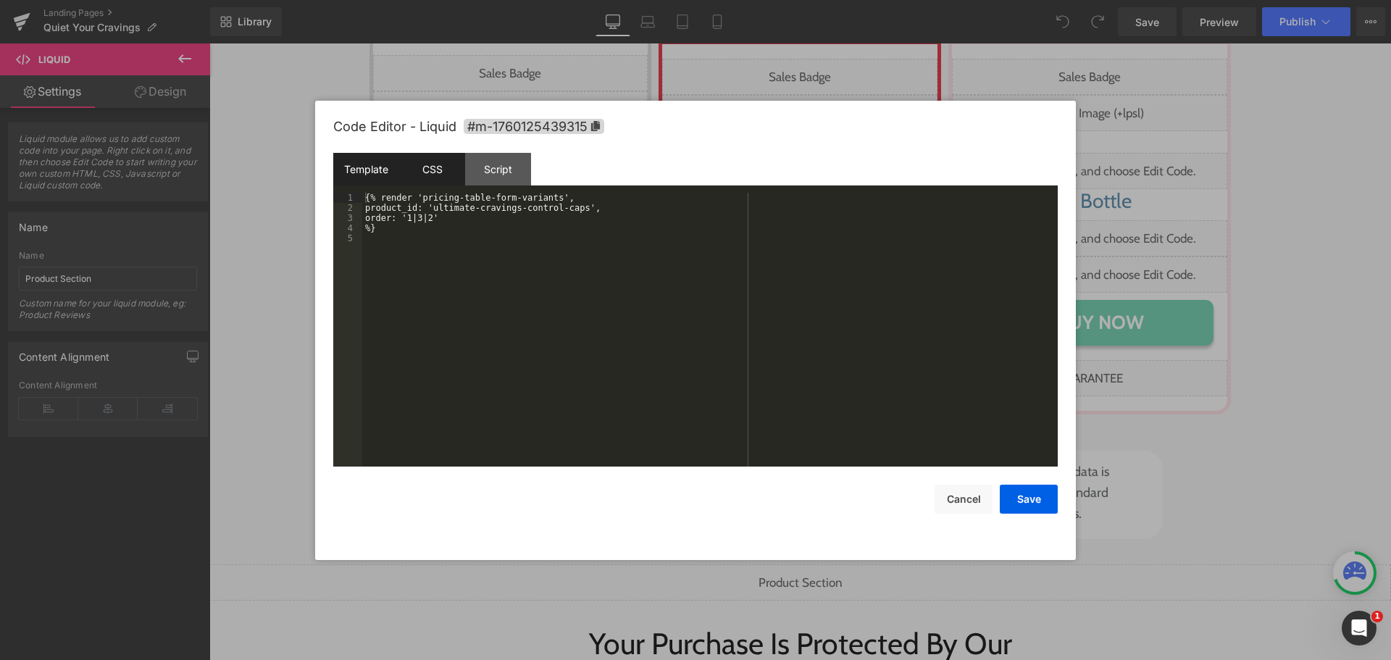
click at [446, 165] on div "CSS" at bounding box center [432, 169] width 66 height 33
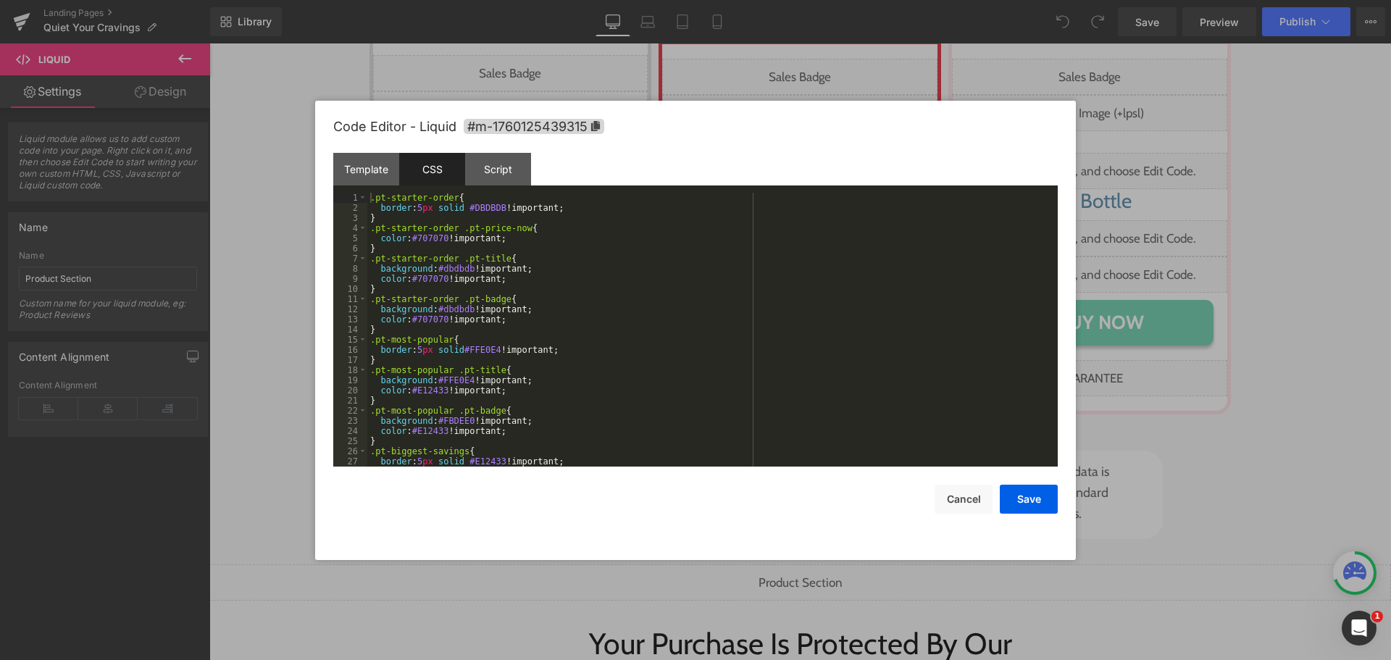
scroll to position [132, 0]
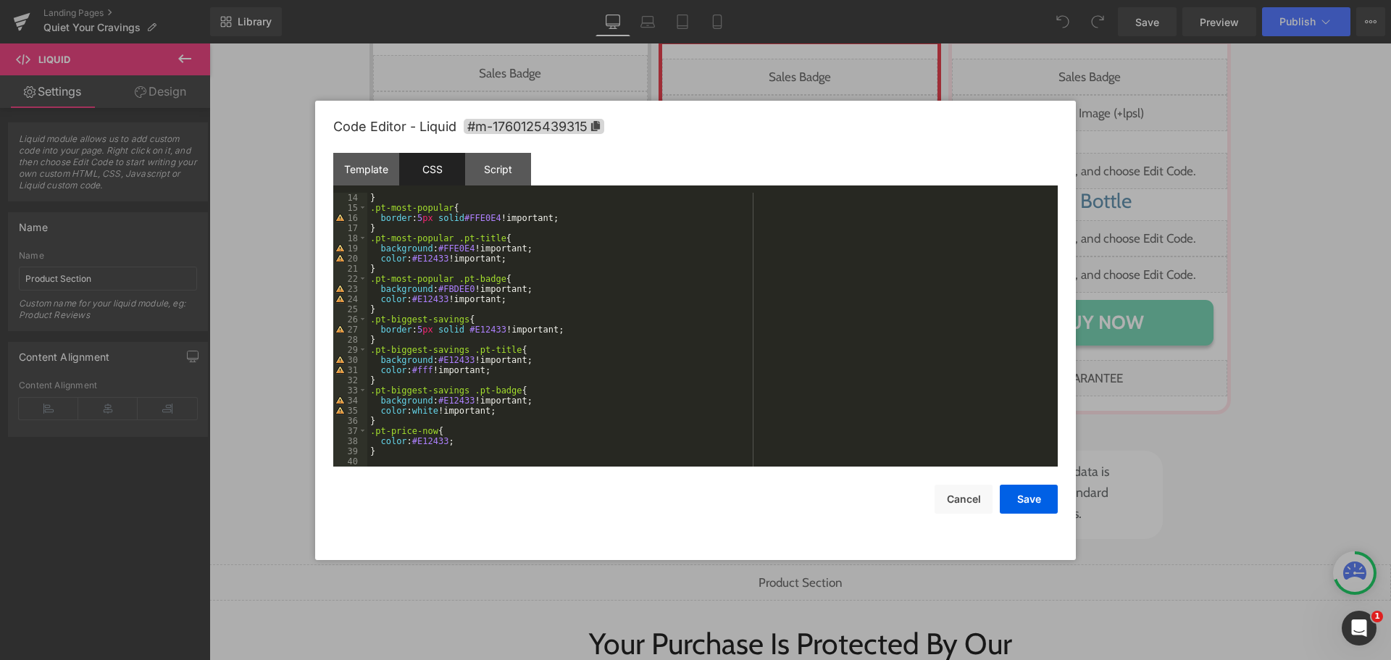
click at [482, 451] on div "} .pt-most-popular { border : 5 px solid #FFE0E4 !important; } .pt-most-popular…" at bounding box center [709, 340] width 685 height 294
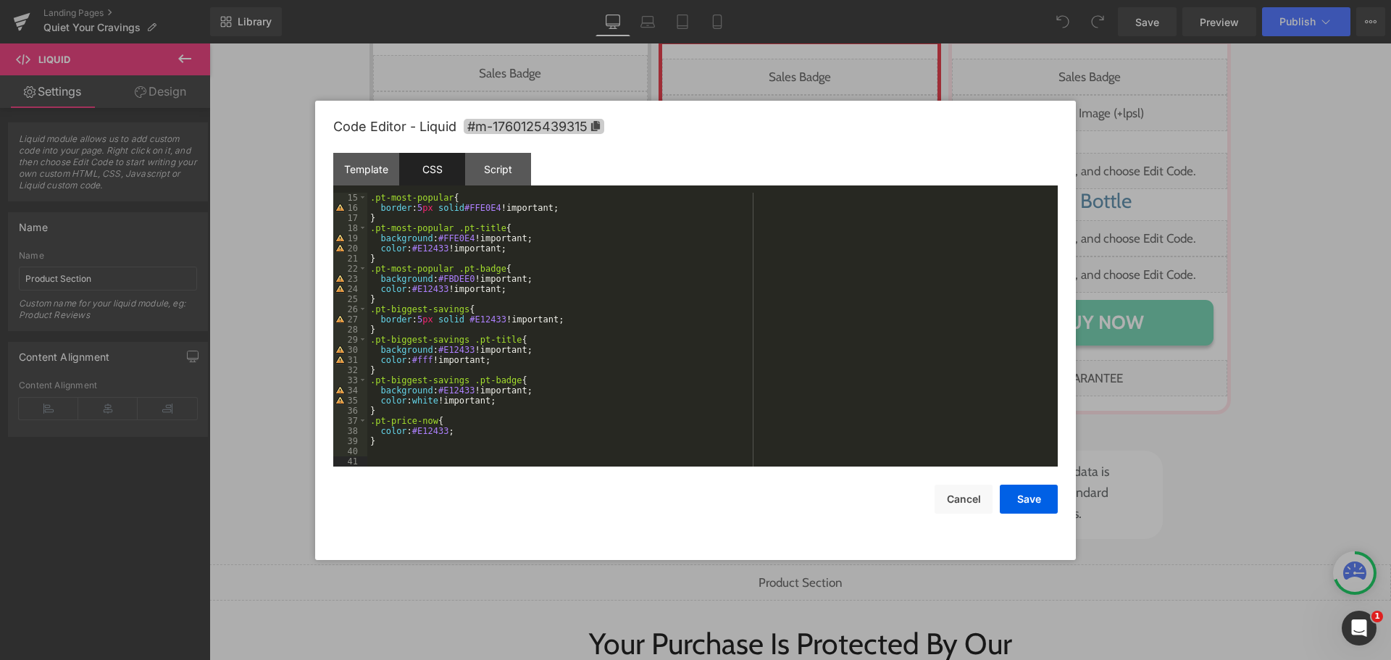
click at [589, 126] on span "#m-1760125439315" at bounding box center [534, 126] width 141 height 15
click at [471, 457] on div ".pt-most-popular { border : 5 px solid #FFE0E4 !important; } .pt-most-popular .…" at bounding box center [709, 340] width 685 height 294
paste textarea
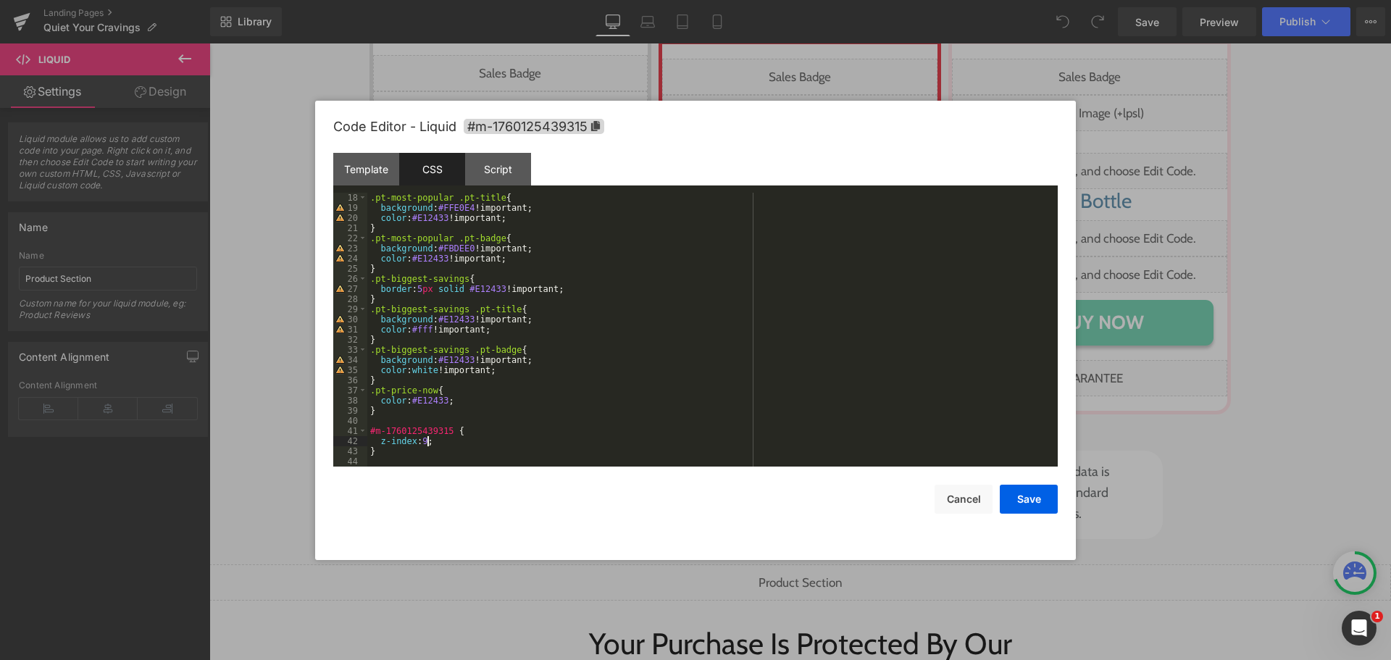
scroll to position [172, 0]
click at [1041, 497] on button "Save" at bounding box center [1029, 499] width 58 height 29
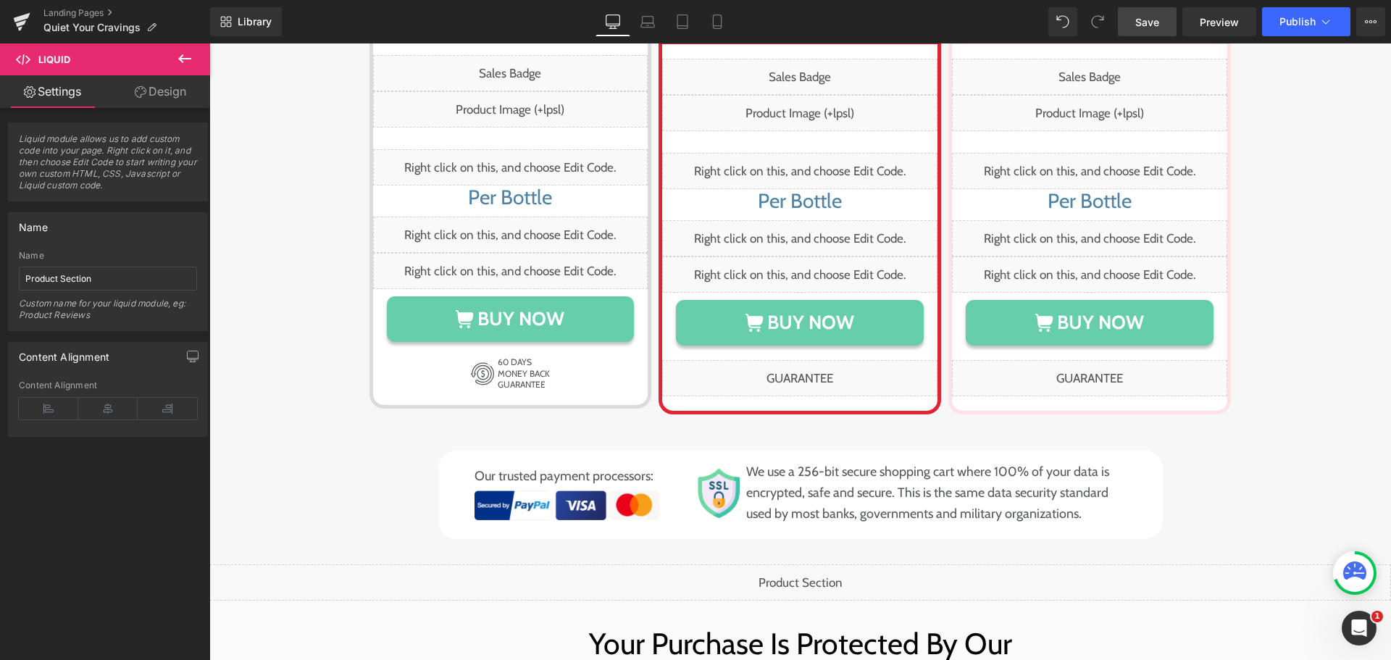
click at [1154, 33] on link "Save" at bounding box center [1147, 21] width 59 height 29
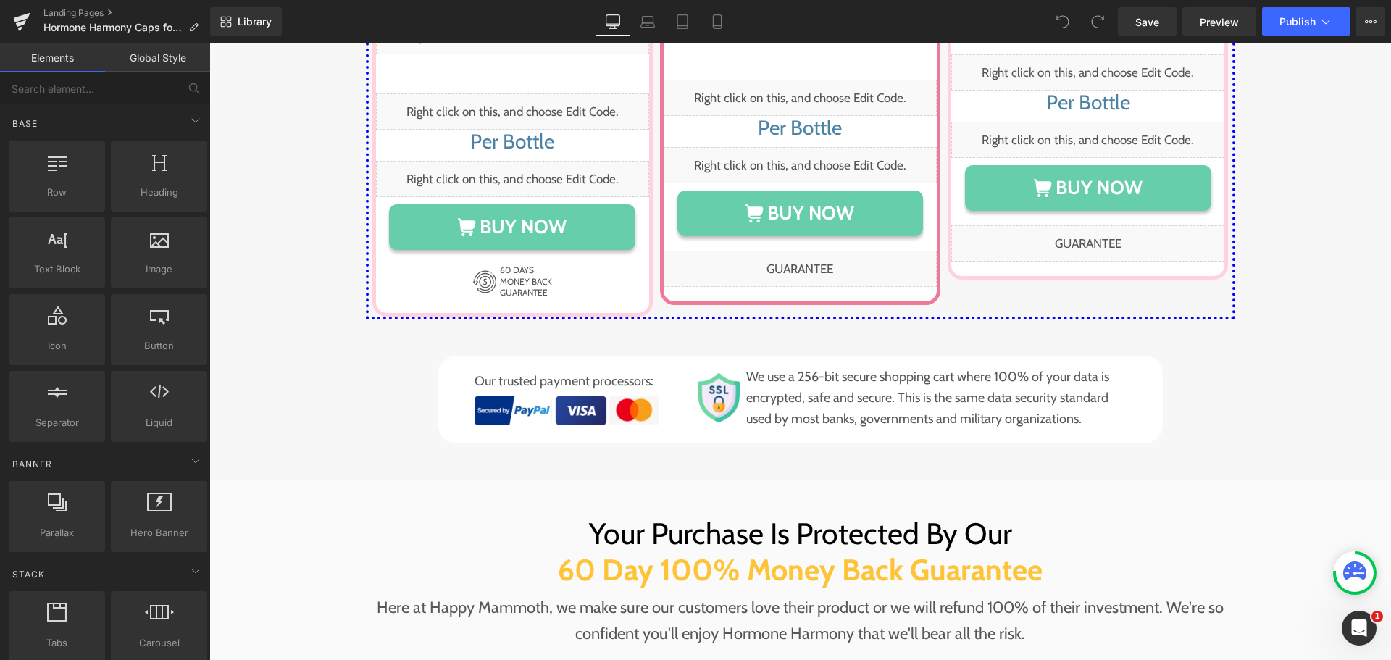
scroll to position [7383, 0]
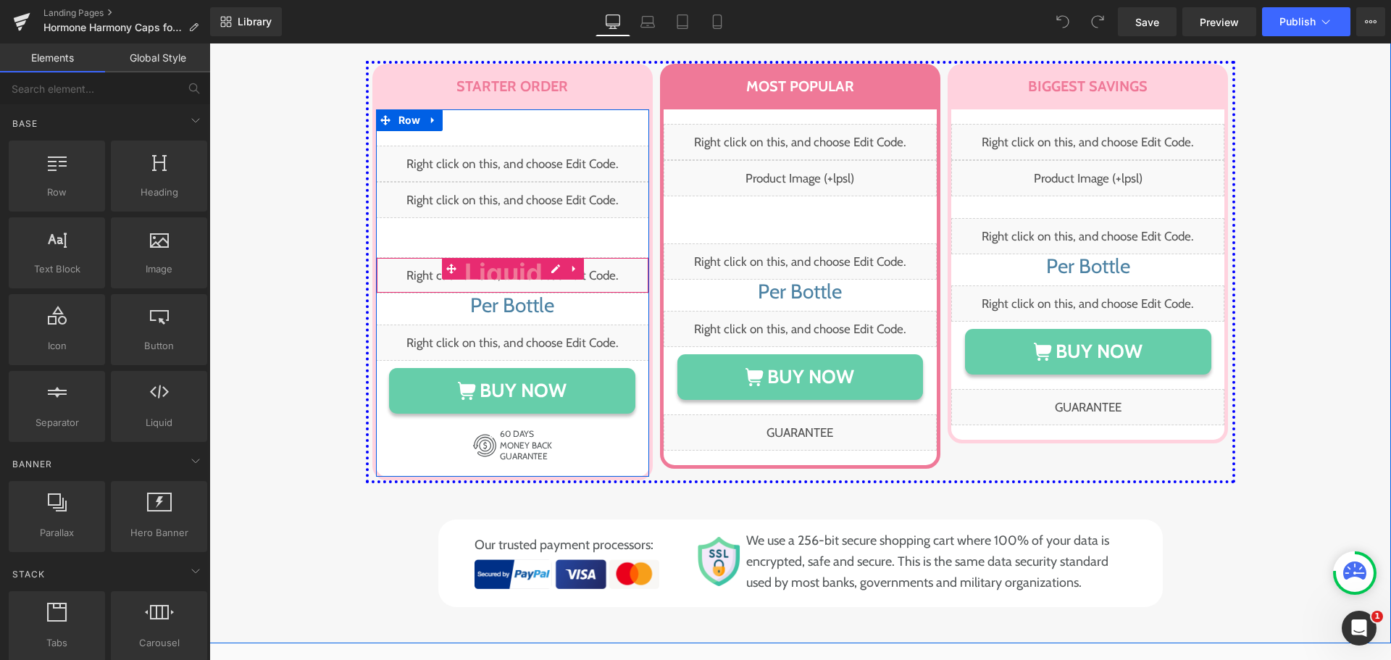
click at [541, 257] on div "Liquid" at bounding box center [512, 275] width 273 height 36
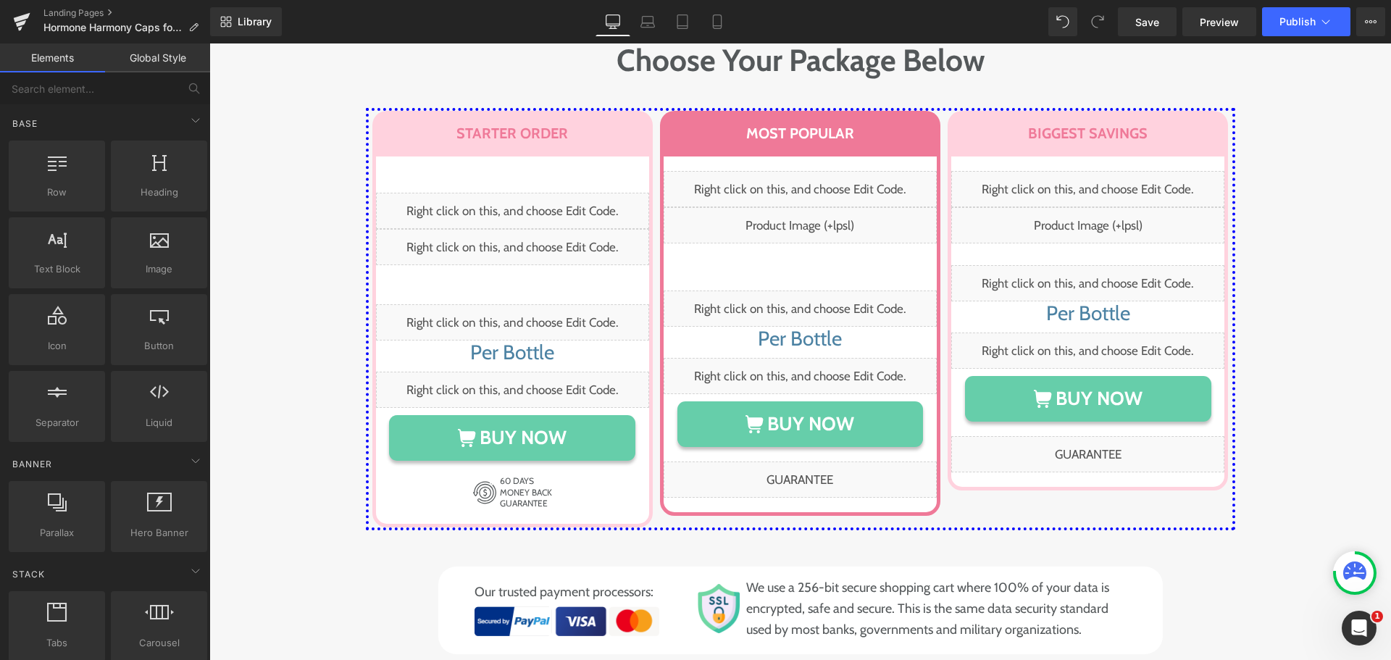
scroll to position [7020, 0]
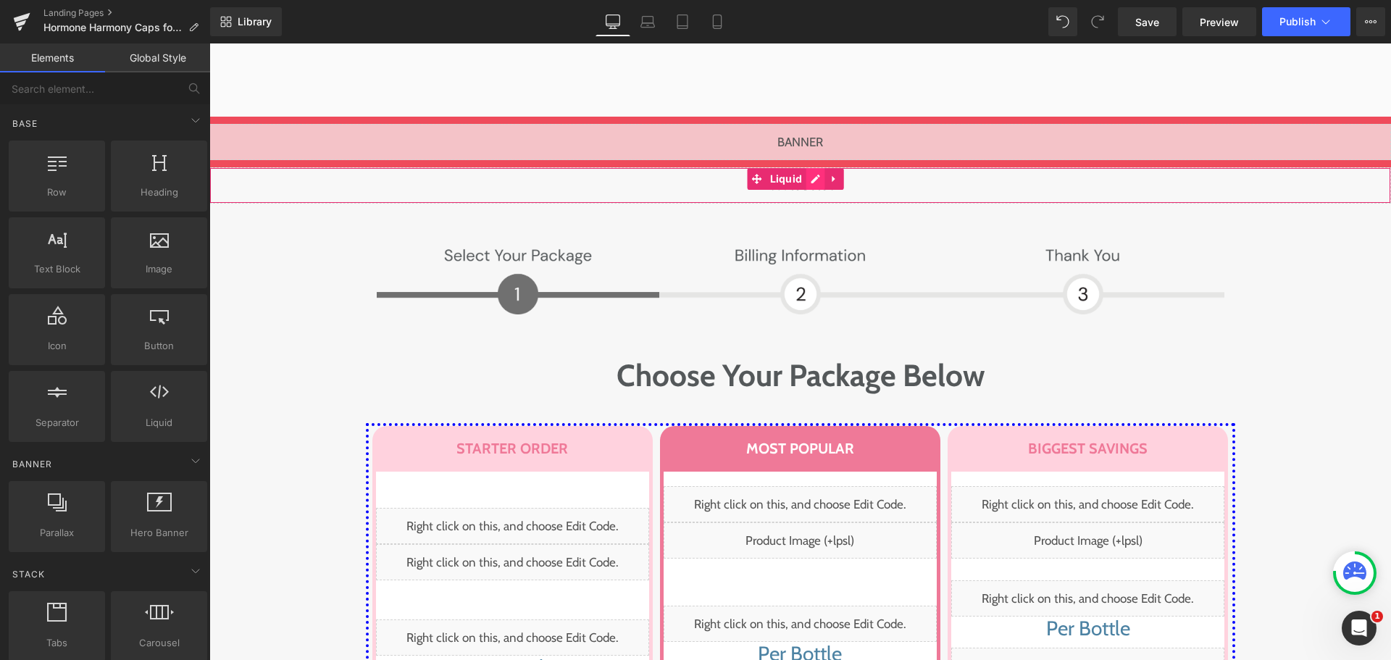
click at [817, 167] on div "Liquid" at bounding box center [800, 185] width 1182 height 36
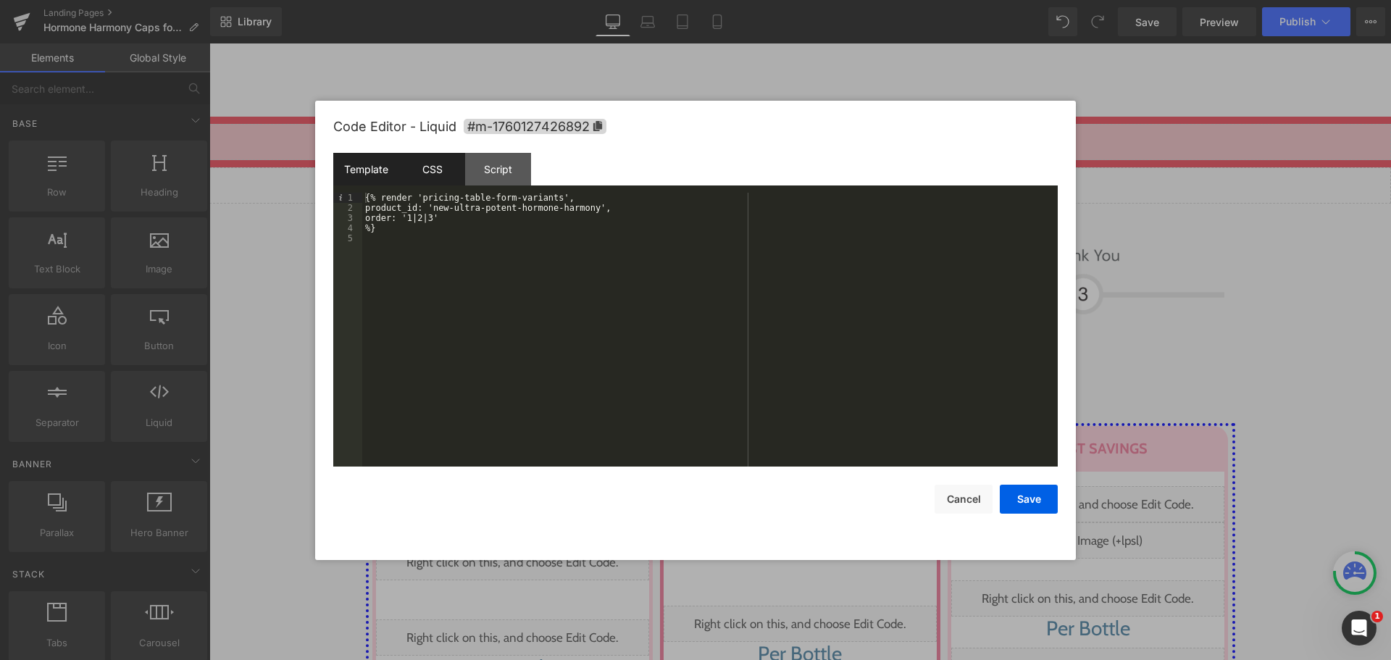
click at [439, 170] on div "CSS" at bounding box center [432, 169] width 66 height 33
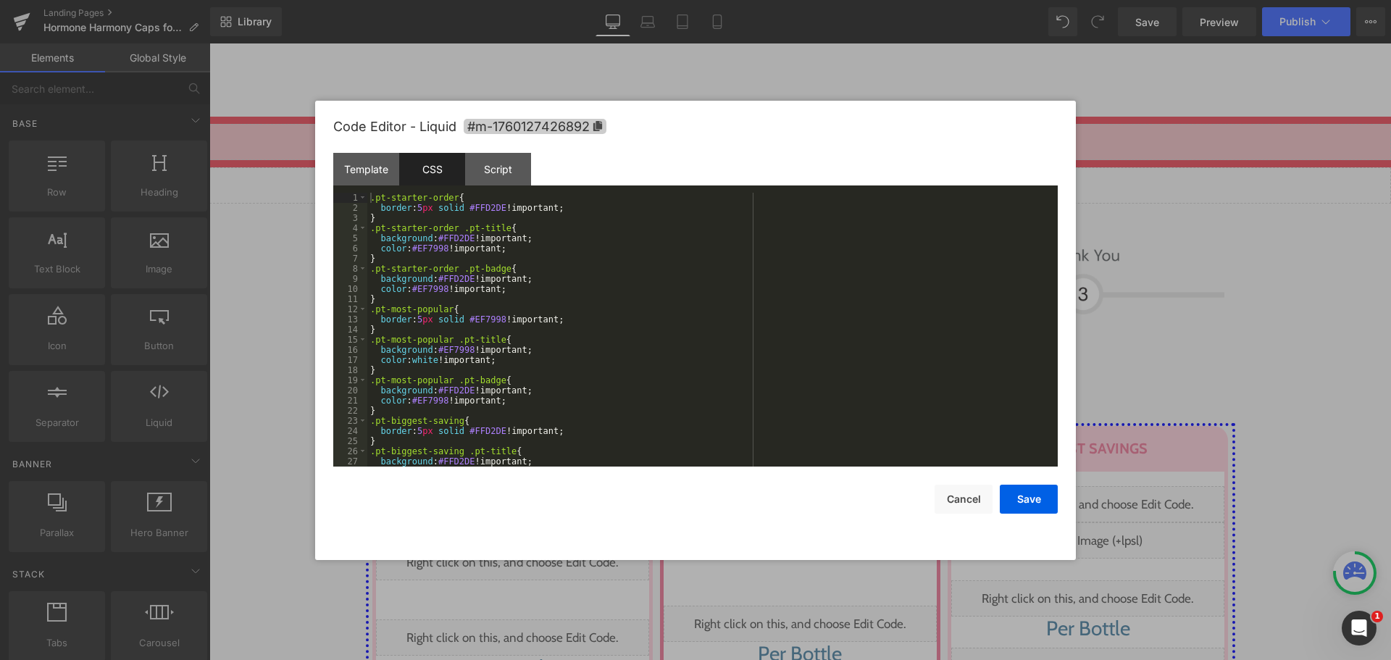
click at [523, 128] on span "#m-1760127426892" at bounding box center [535, 126] width 143 height 15
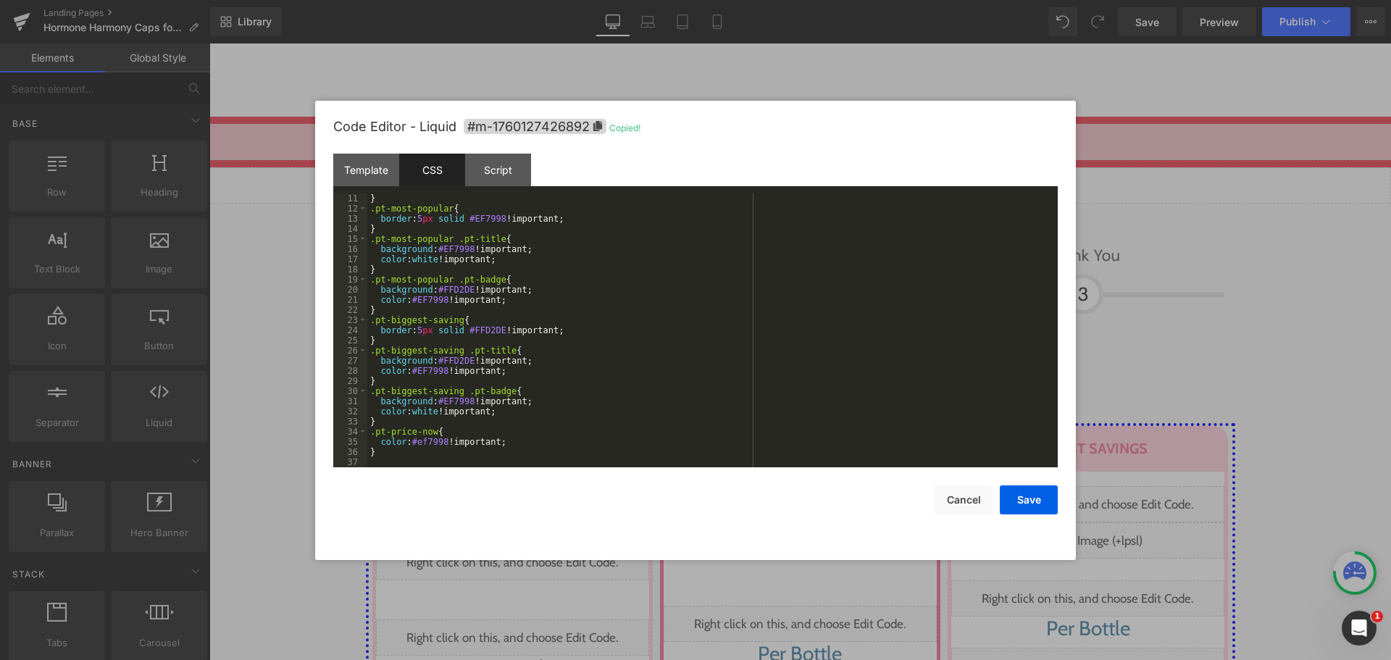
scroll to position [101, 0]
click at [557, 446] on div "} .pt-most-popular { border : 5 px solid #EF7998 !important; } .pt-most-popular…" at bounding box center [709, 340] width 685 height 294
click at [593, 456] on div "} .pt-most-popular { border : 5 px solid #EF7998 !important; } .pt-most-popular…" at bounding box center [709, 340] width 685 height 294
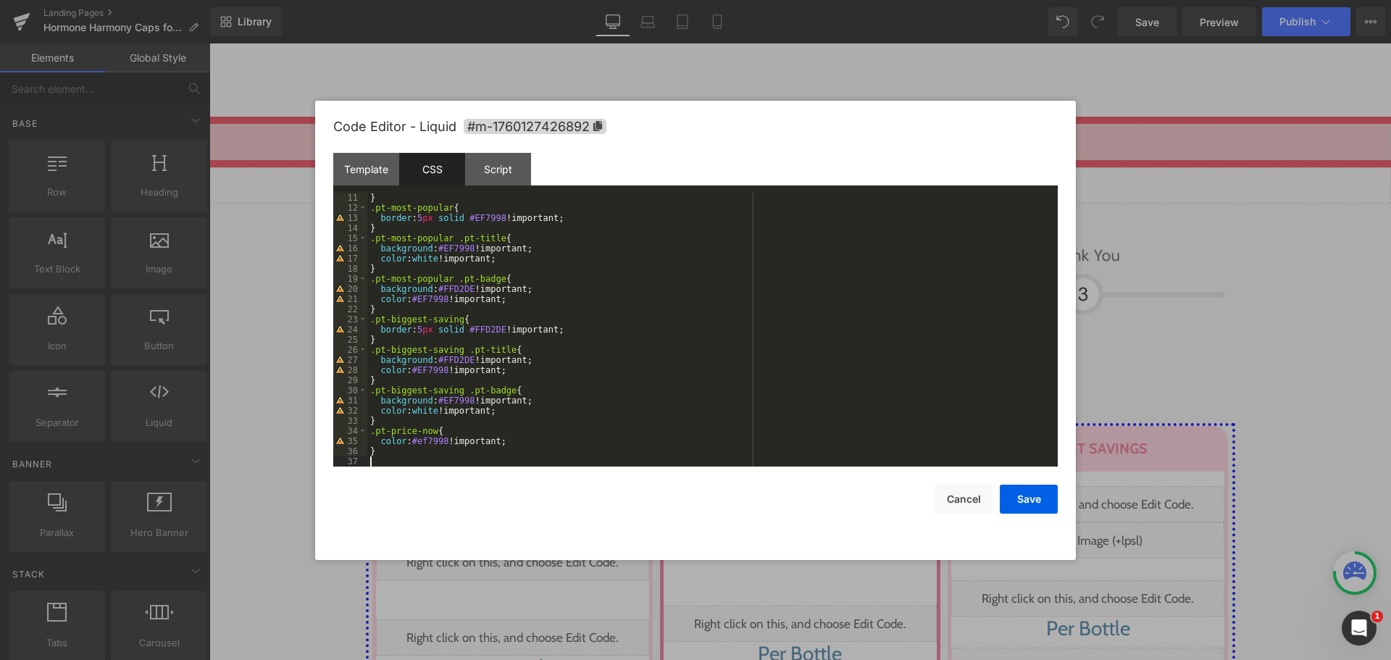
scroll to position [112, 0]
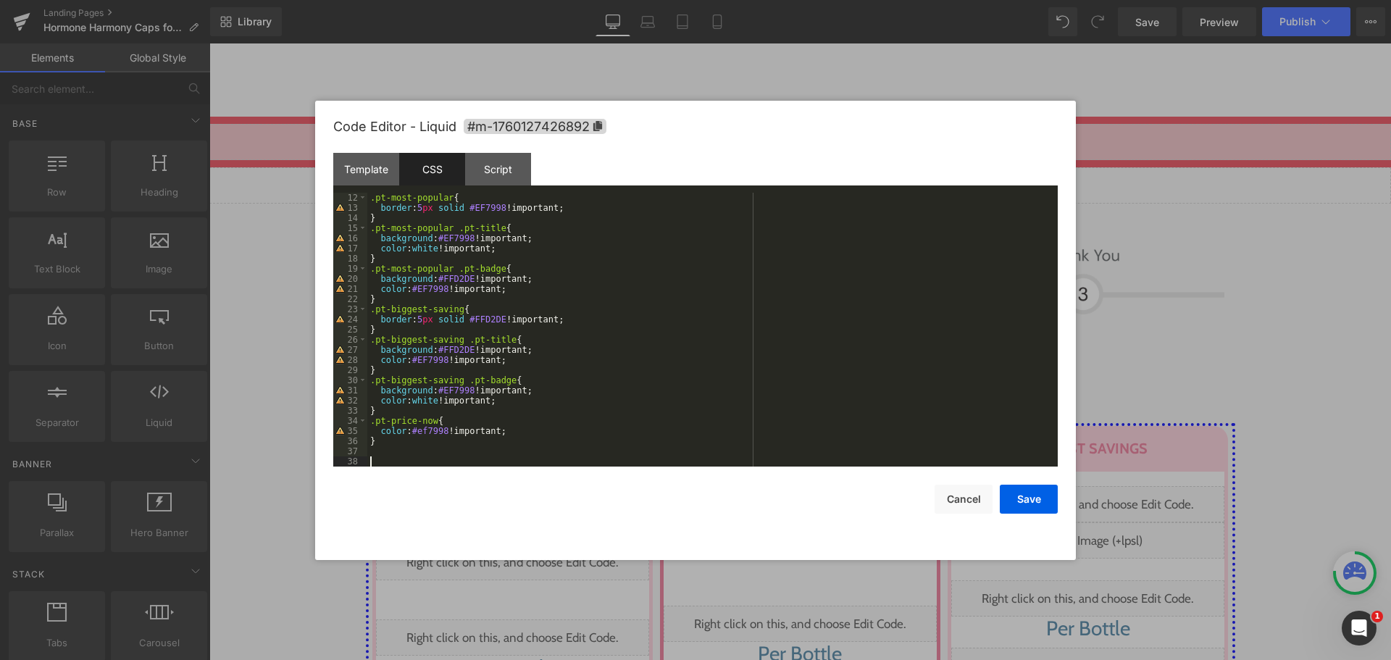
paste textarea
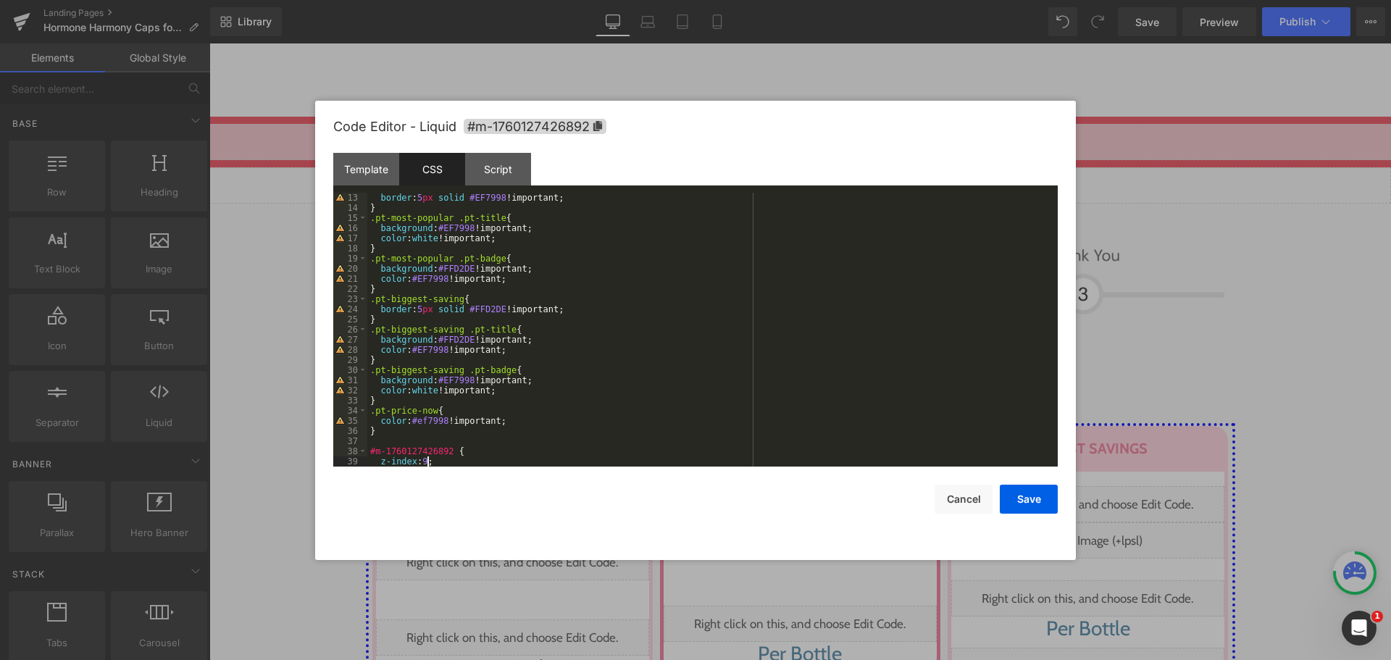
scroll to position [142, 0]
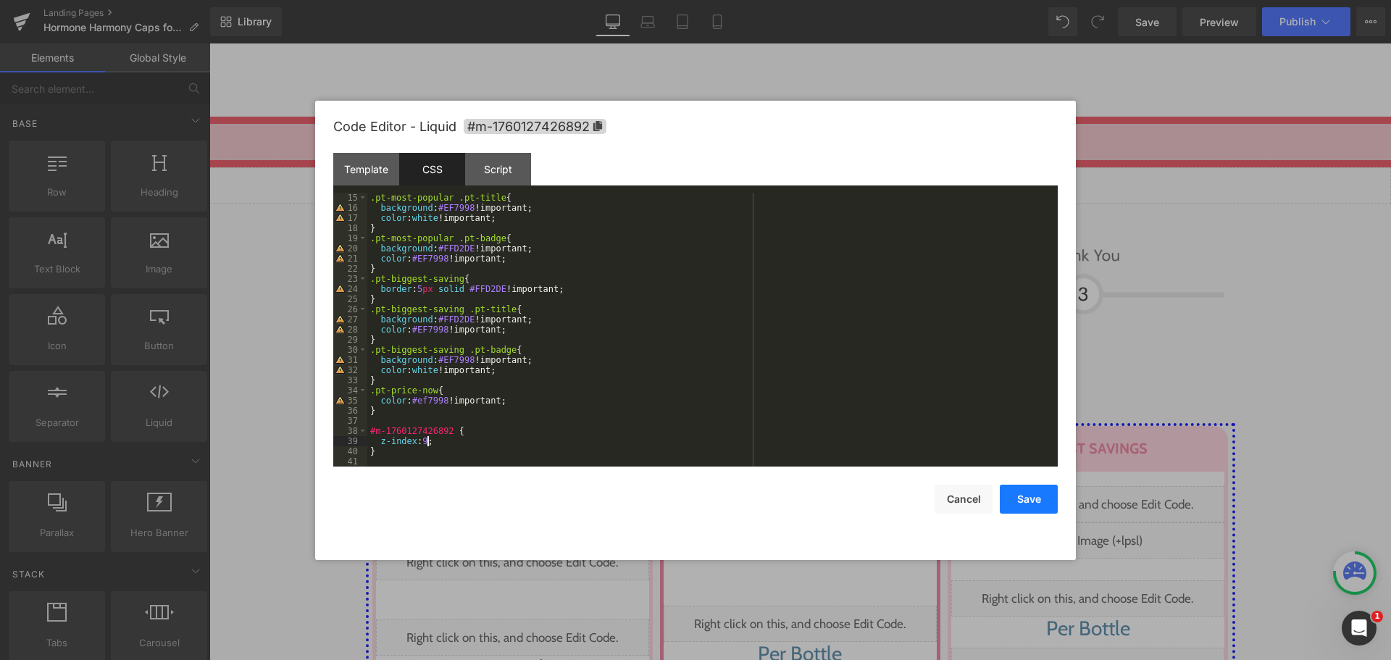
click at [1044, 504] on button "Save" at bounding box center [1029, 499] width 58 height 29
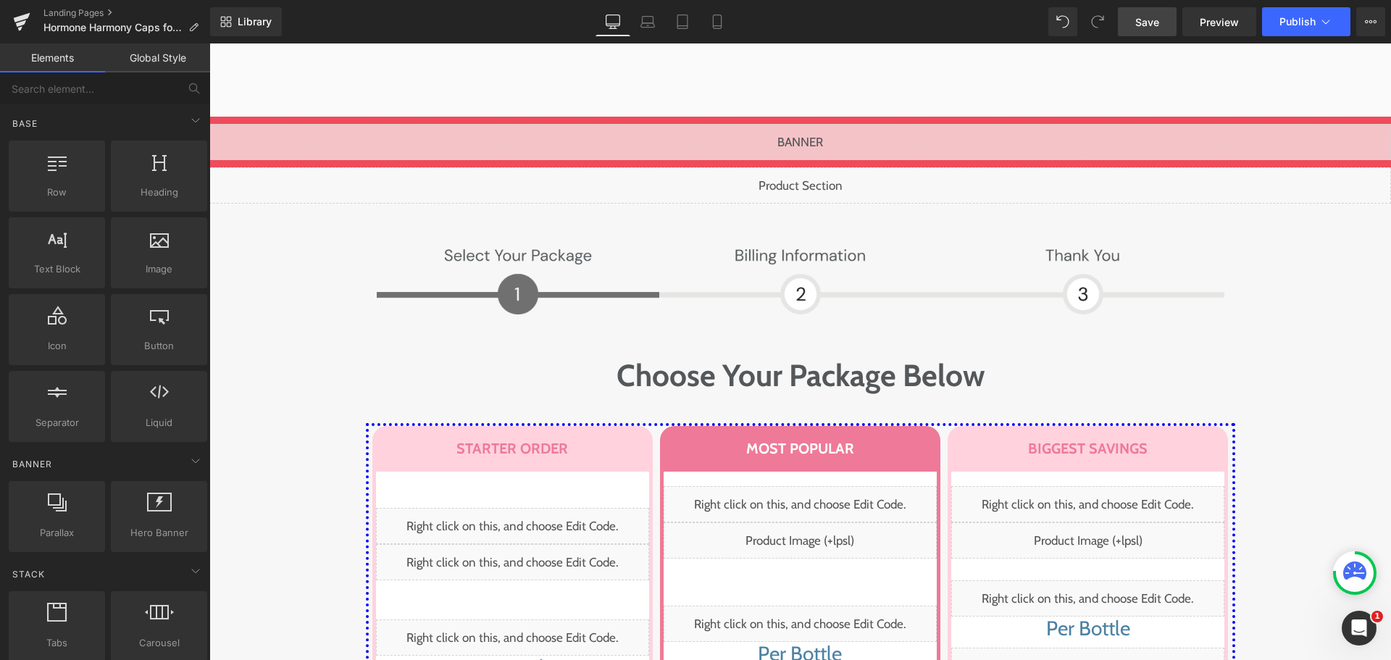
drag, startPoint x: 974, startPoint y: 0, endPoint x: 323, endPoint y: 42, distance: 652.1
click at [1157, 25] on span "Save" at bounding box center [1148, 21] width 24 height 15
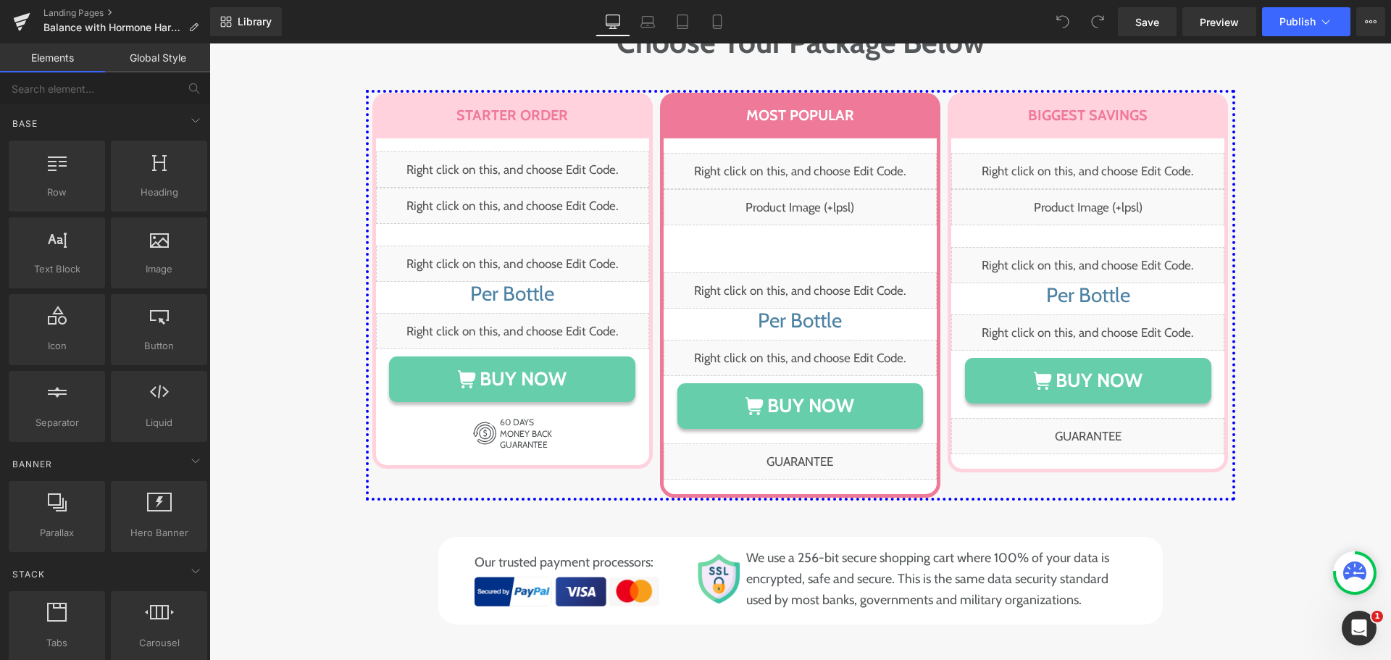
scroll to position [7435, 0]
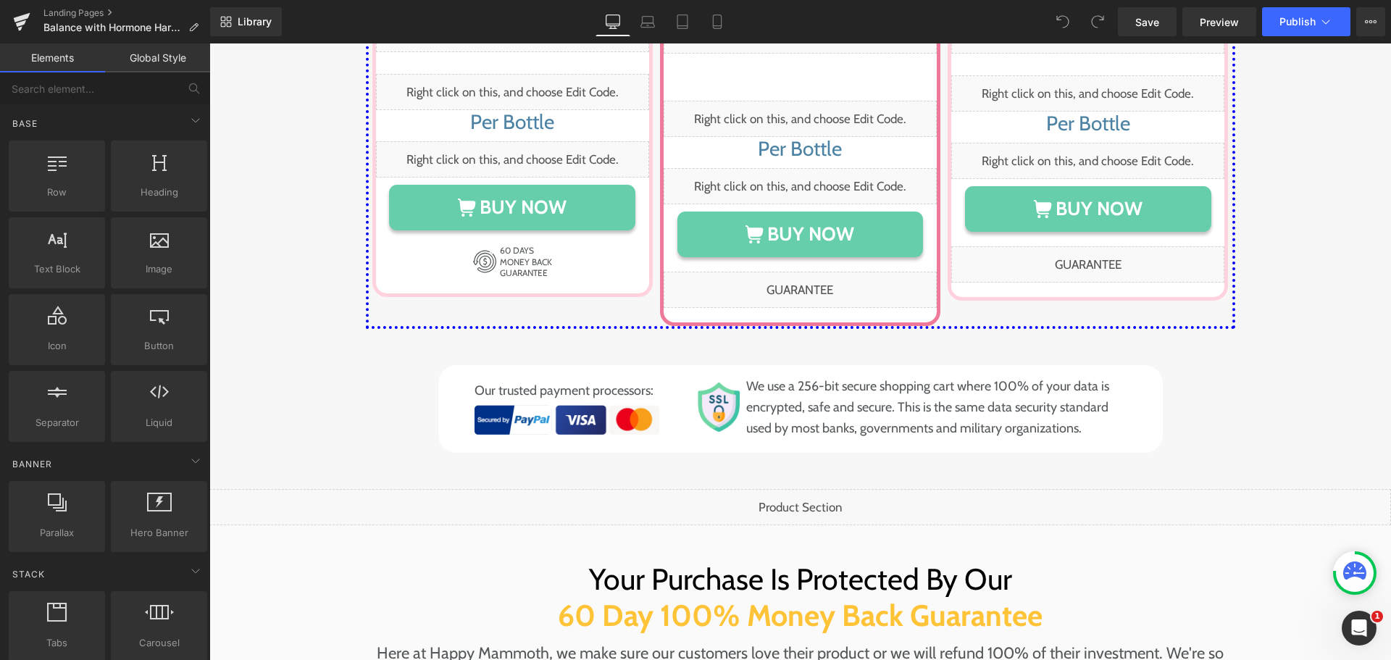
click at [209, 43] on span at bounding box center [209, 43] width 0 height 0
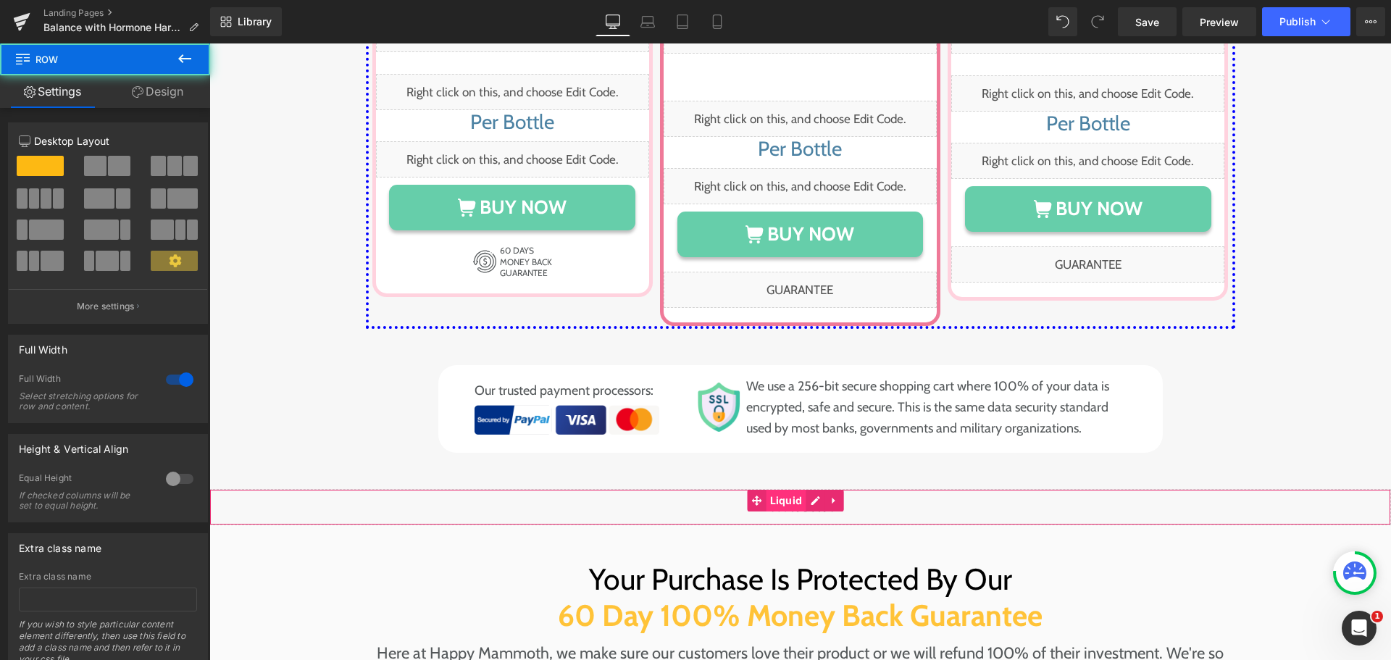
click at [798, 490] on span "Liquid" at bounding box center [787, 501] width 40 height 22
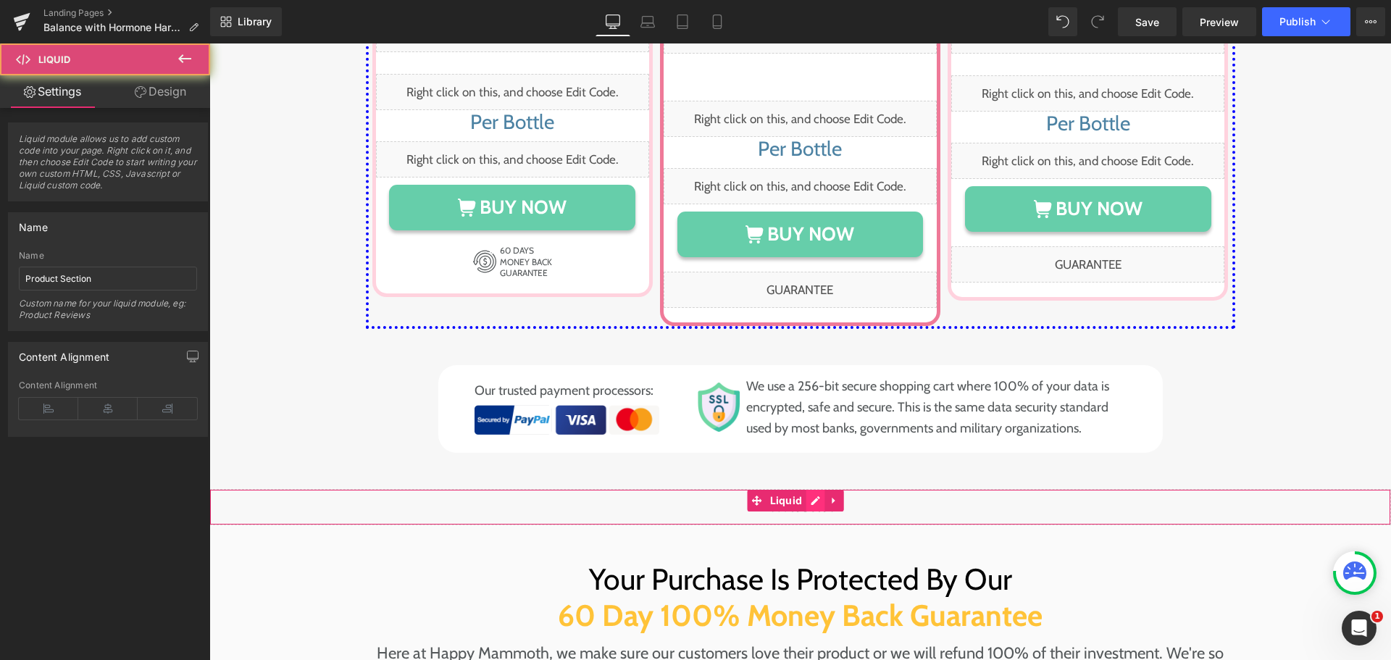
click at [811, 489] on div "Liquid" at bounding box center [800, 507] width 1182 height 36
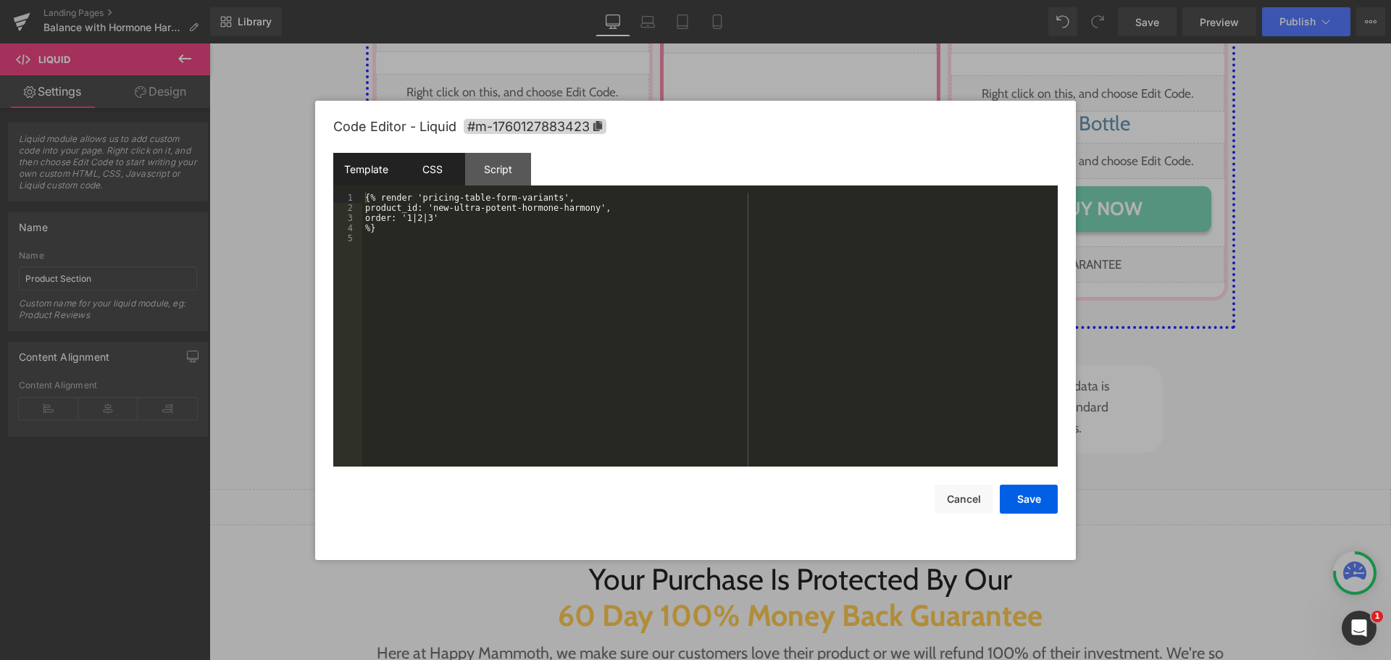
click at [418, 170] on div "CSS" at bounding box center [432, 169] width 66 height 33
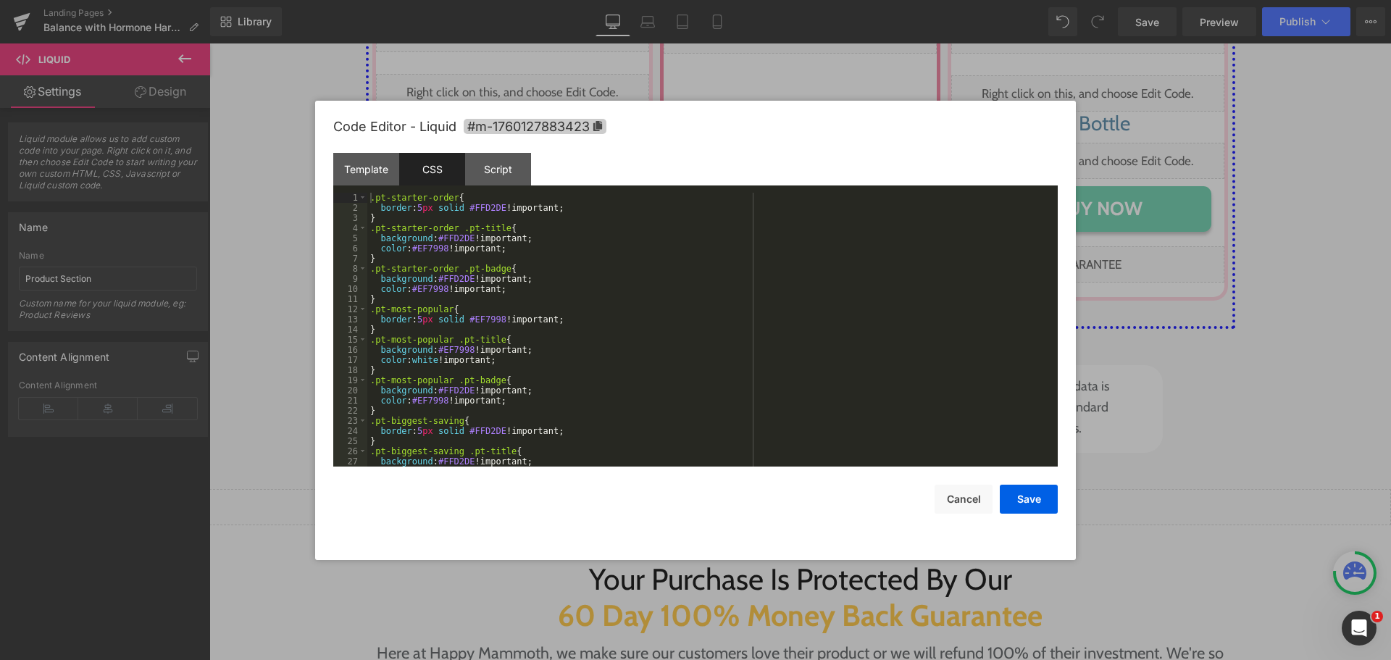
click at [515, 129] on span "#m-1760127883423" at bounding box center [535, 126] width 143 height 15
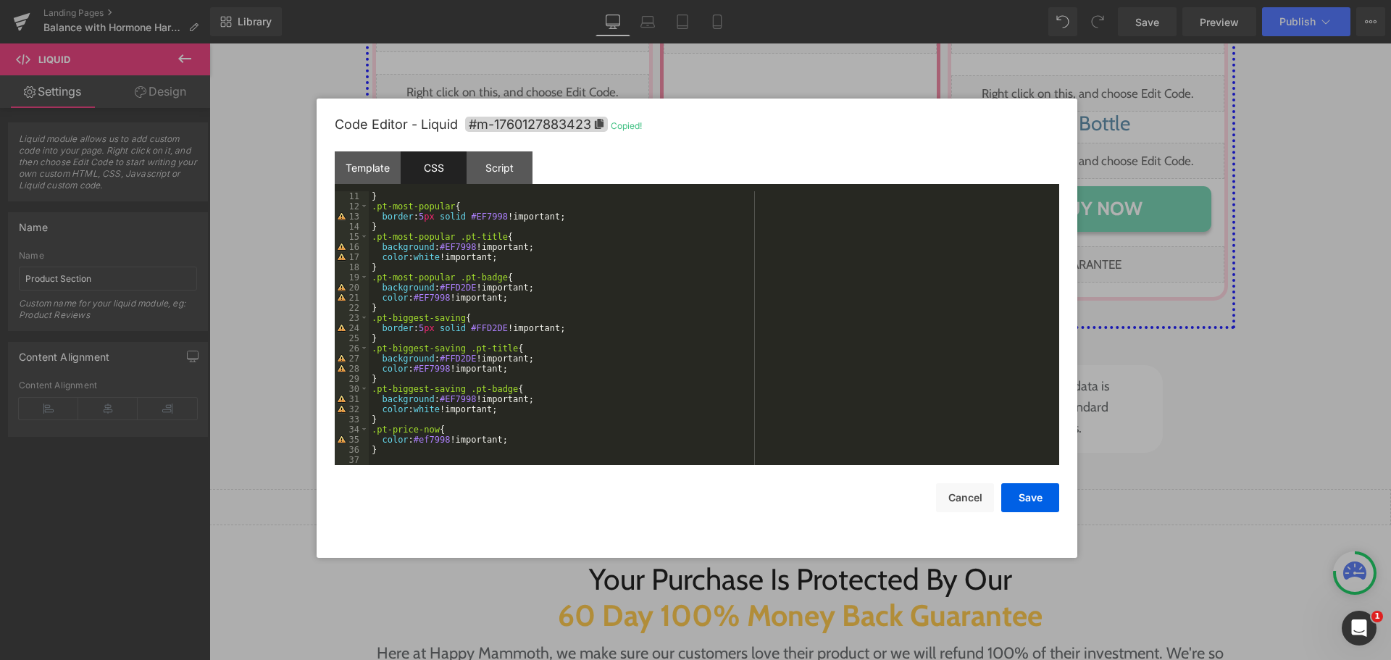
scroll to position [101, 0]
click at [433, 455] on div "} .pt-most-popular { border : 5 px solid #EF7998 !important; } .pt-most-popular…" at bounding box center [711, 338] width 685 height 294
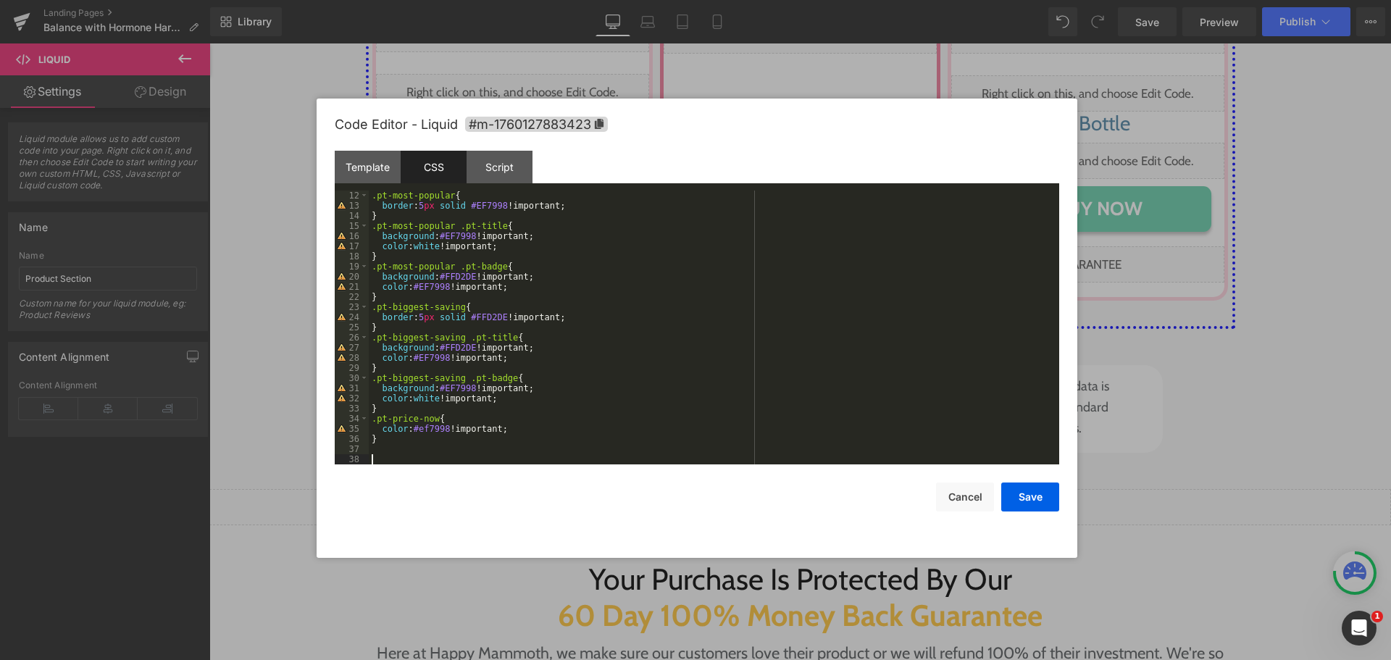
scroll to position [112, 0]
paste textarea
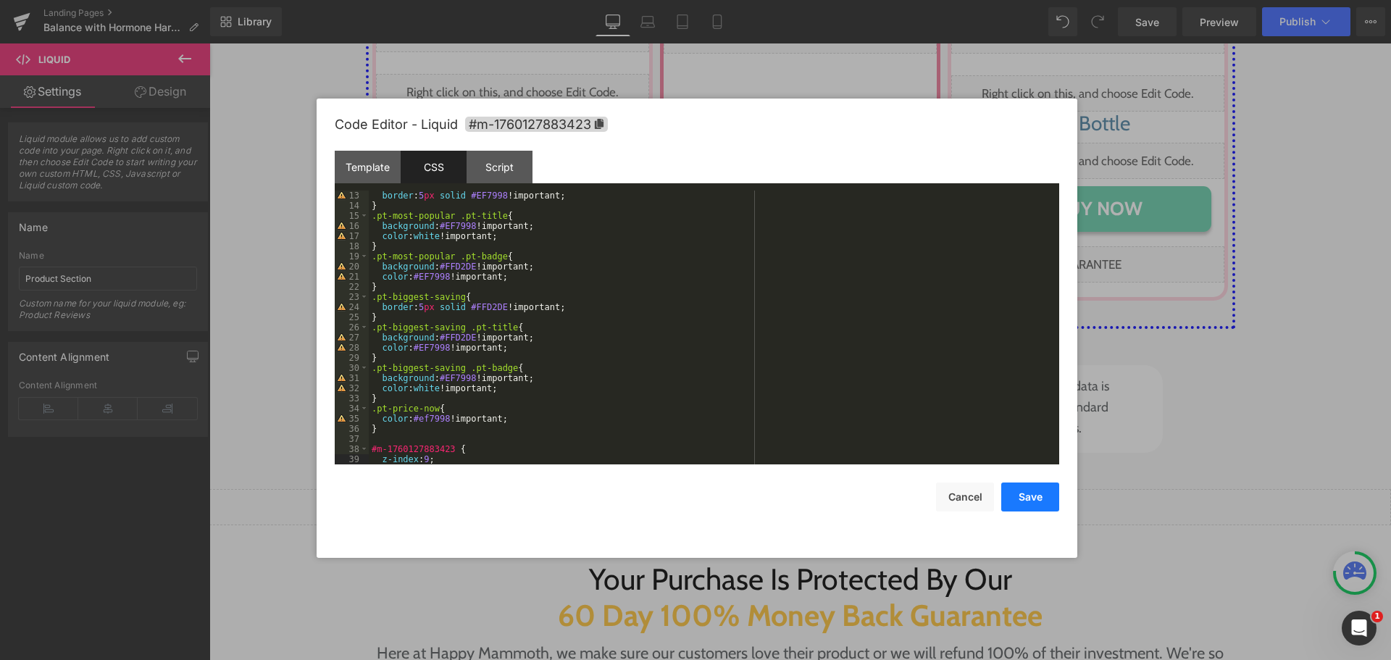
click at [1033, 501] on button "Save" at bounding box center [1030, 497] width 58 height 29
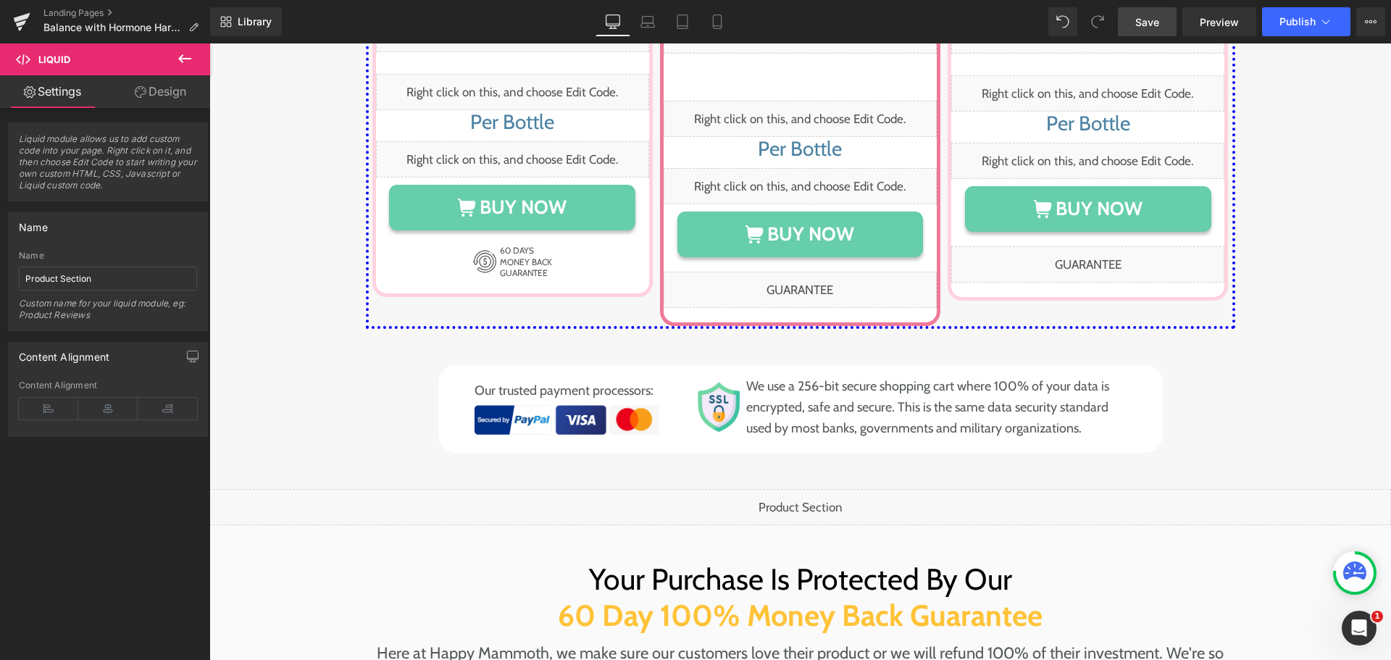
click at [1143, 20] on span "Save" at bounding box center [1148, 21] width 24 height 15
click at [1212, 25] on span "Preview" at bounding box center [1219, 21] width 39 height 15
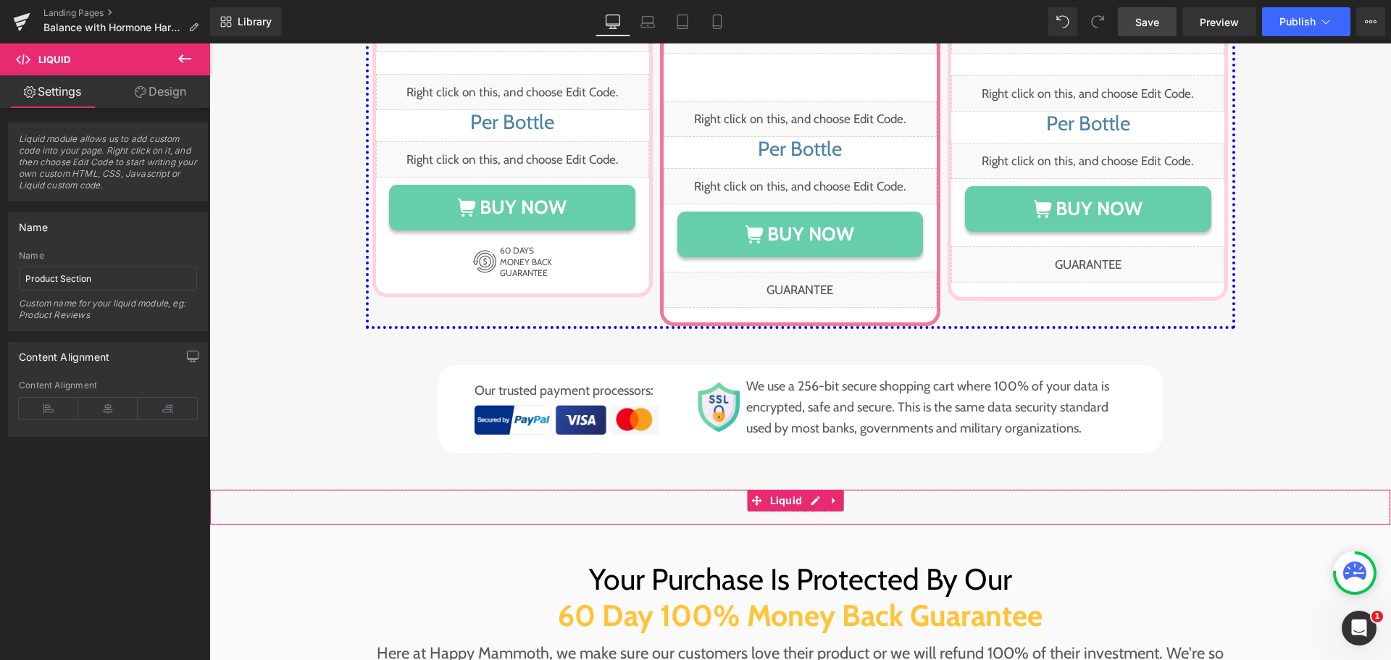
click at [808, 489] on div "Liquid" at bounding box center [800, 507] width 1182 height 36
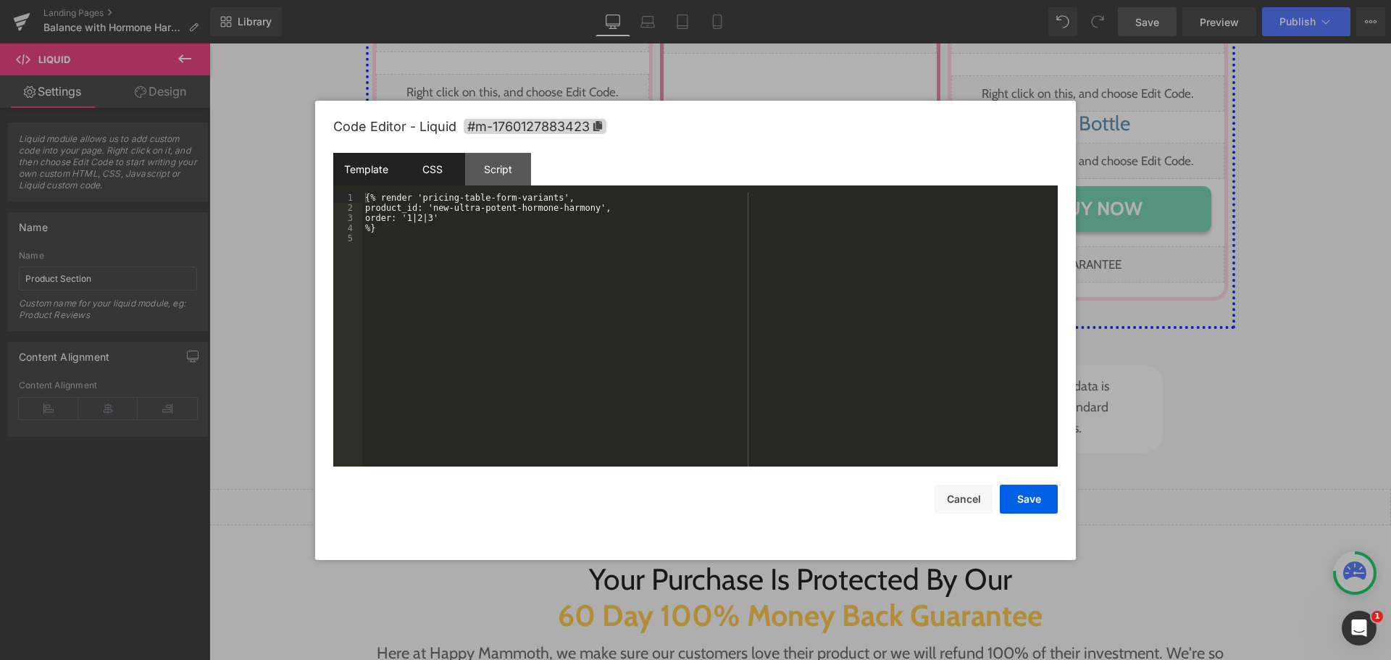
click at [407, 160] on div "CSS" at bounding box center [432, 169] width 66 height 33
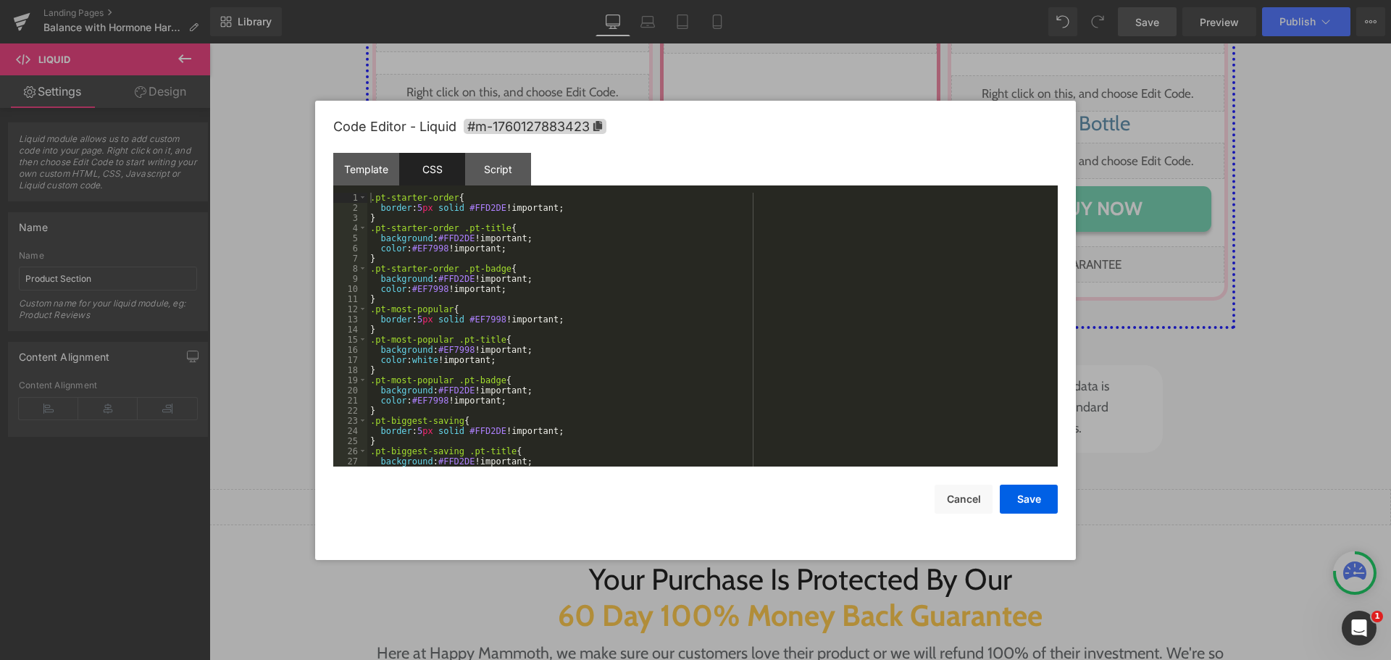
scroll to position [132, 0]
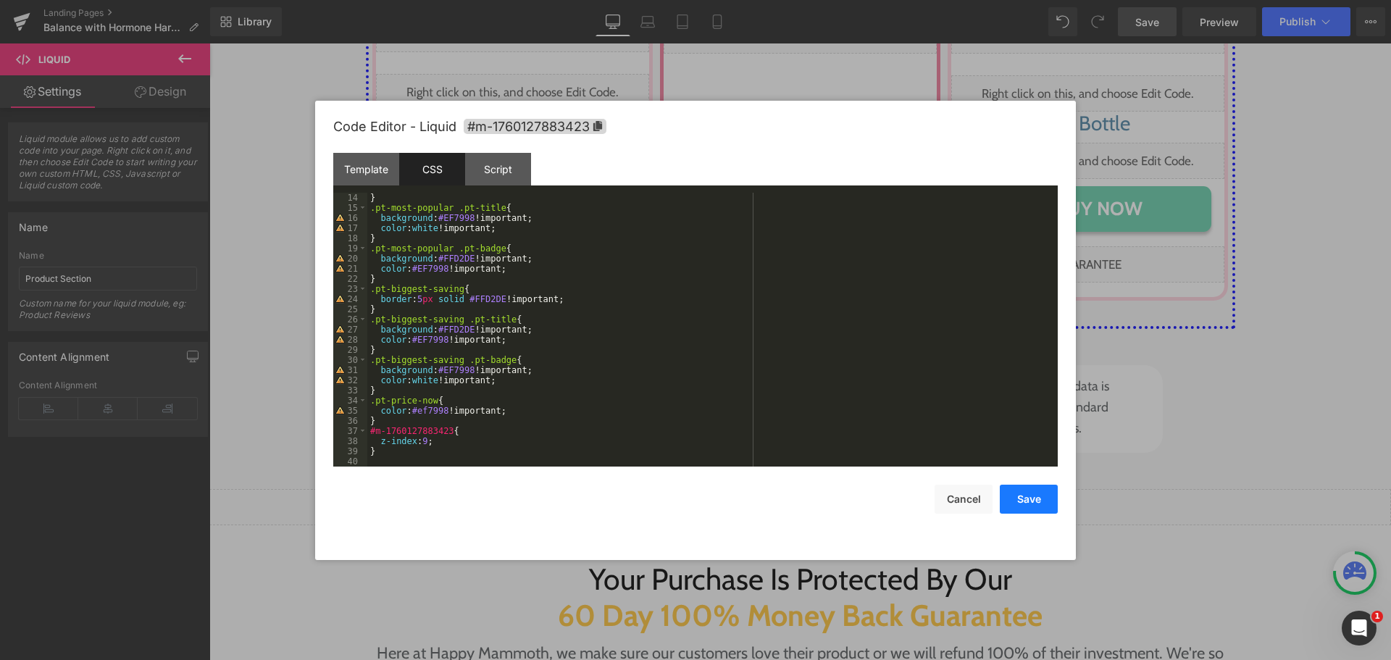
click at [1042, 509] on button "Save" at bounding box center [1029, 499] width 58 height 29
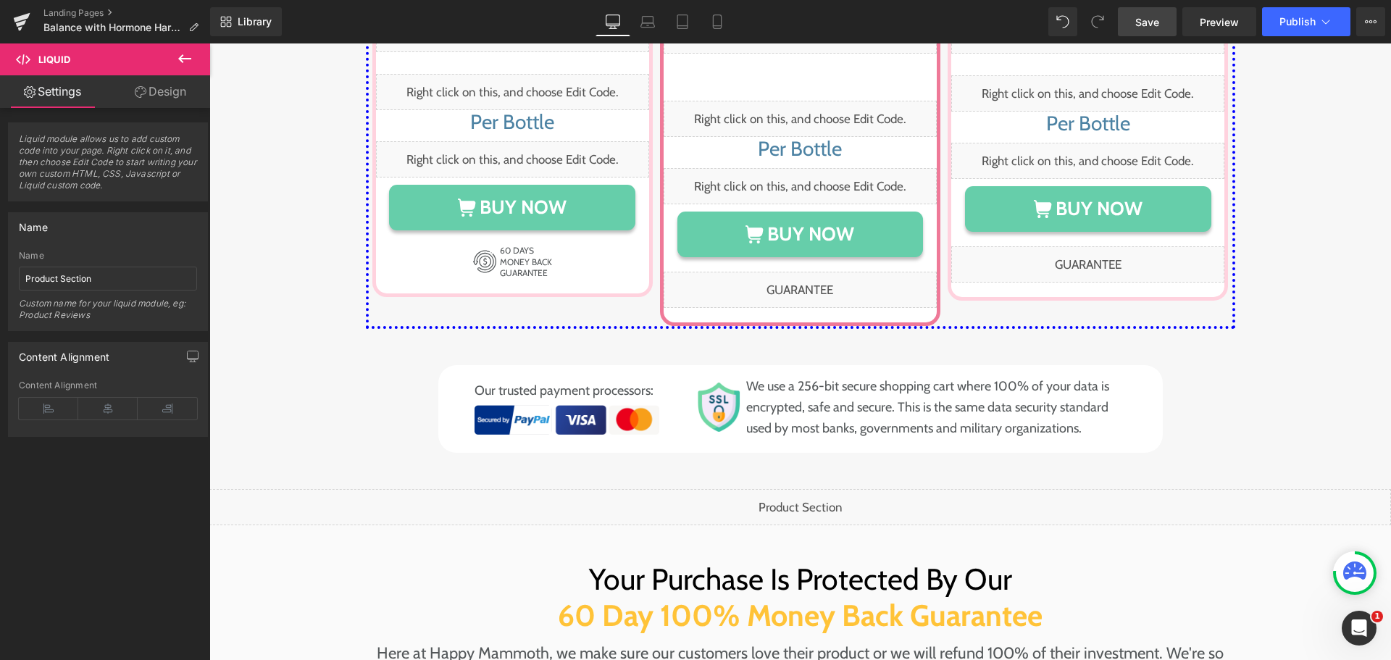
click at [1143, 22] on span "Save" at bounding box center [1148, 21] width 24 height 15
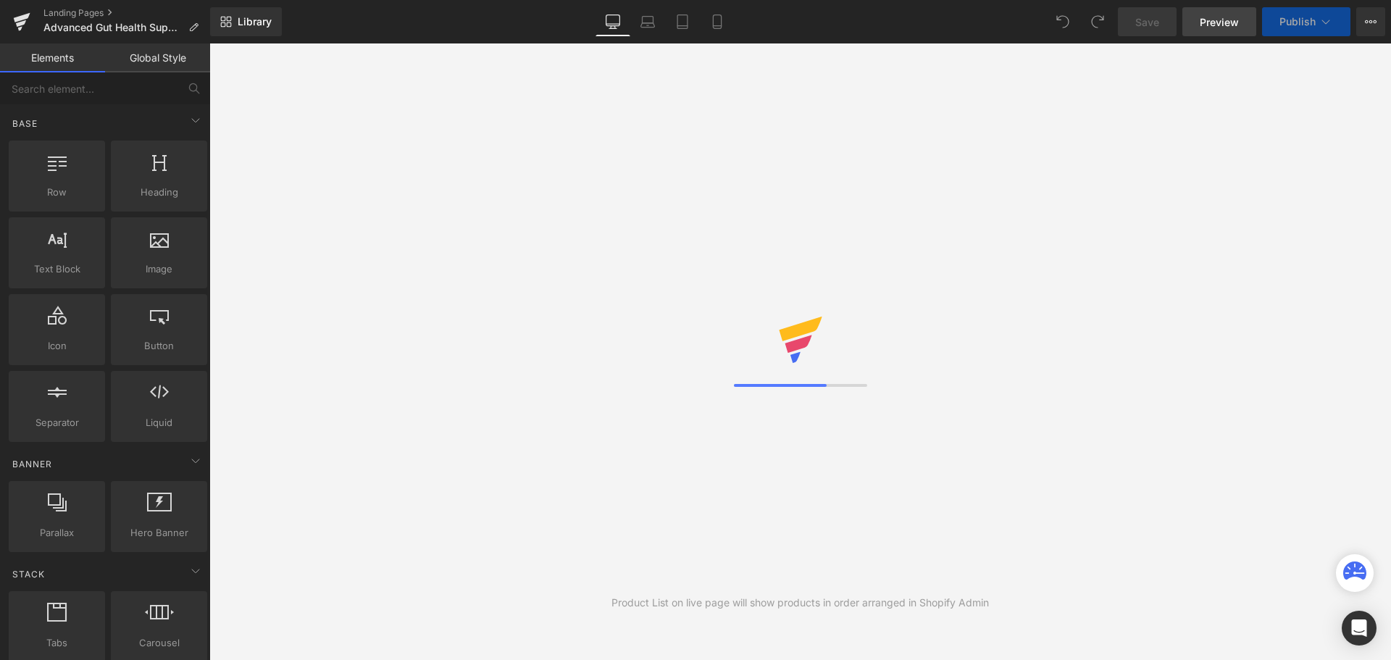
click at [1225, 25] on span "Preview" at bounding box center [1219, 21] width 39 height 15
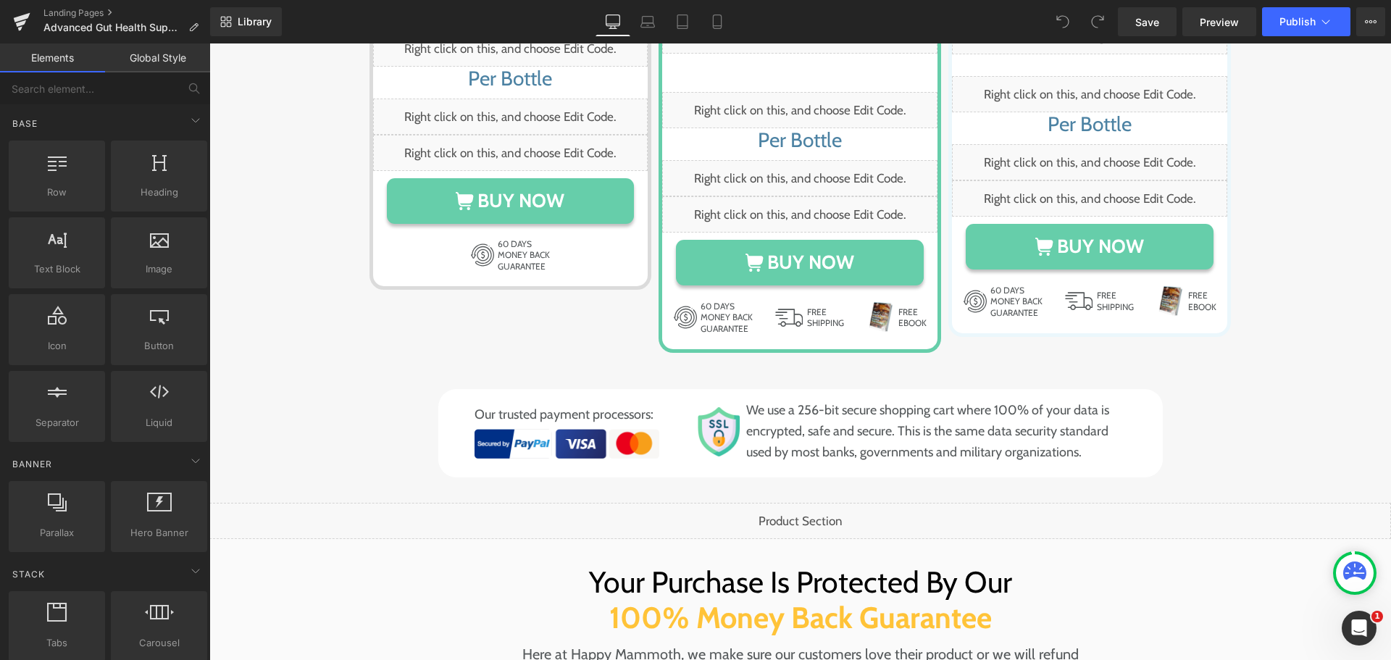
scroll to position [8847, 0]
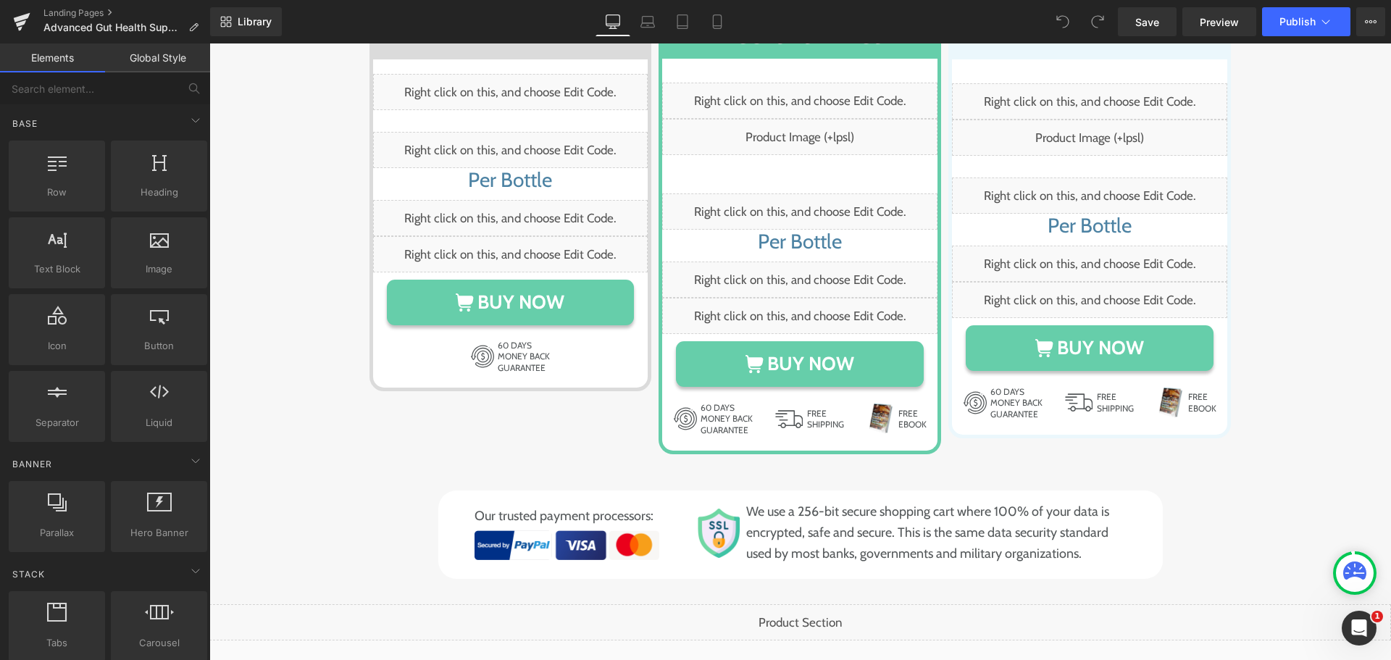
click at [823, 604] on div "Liquid" at bounding box center [800, 622] width 1182 height 36
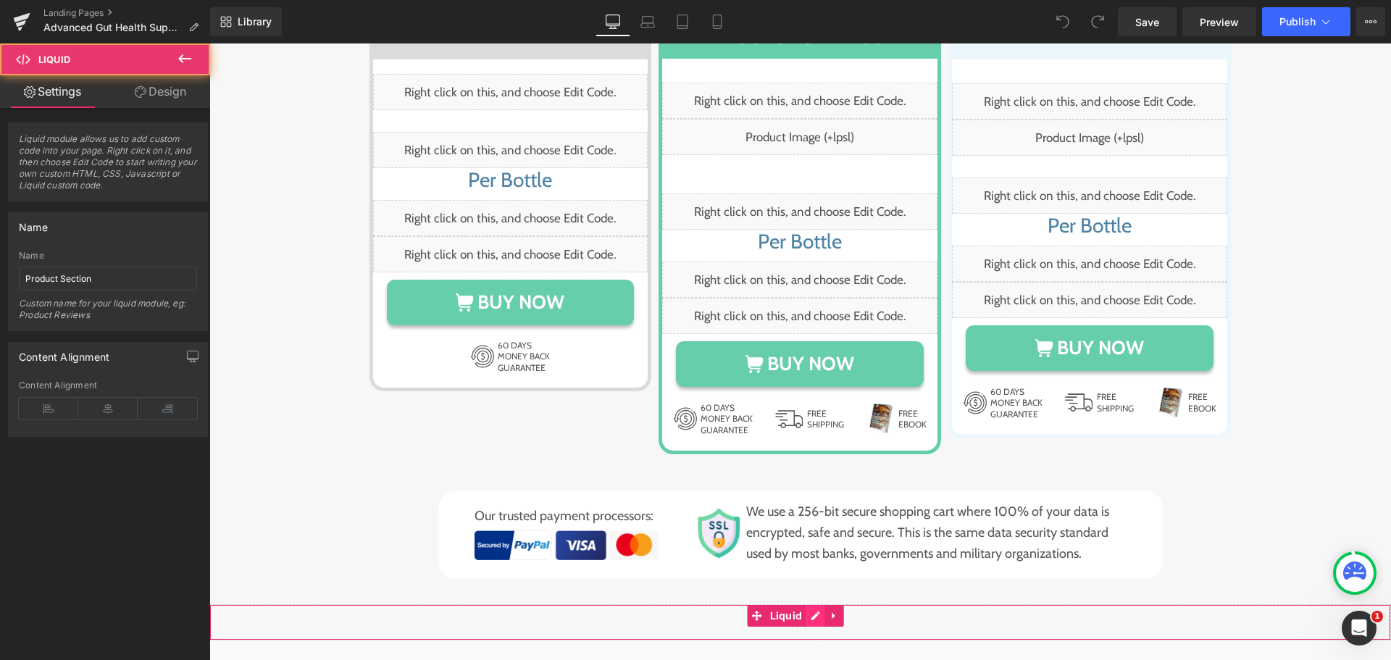
click at [814, 604] on div "Liquid" at bounding box center [800, 622] width 1182 height 36
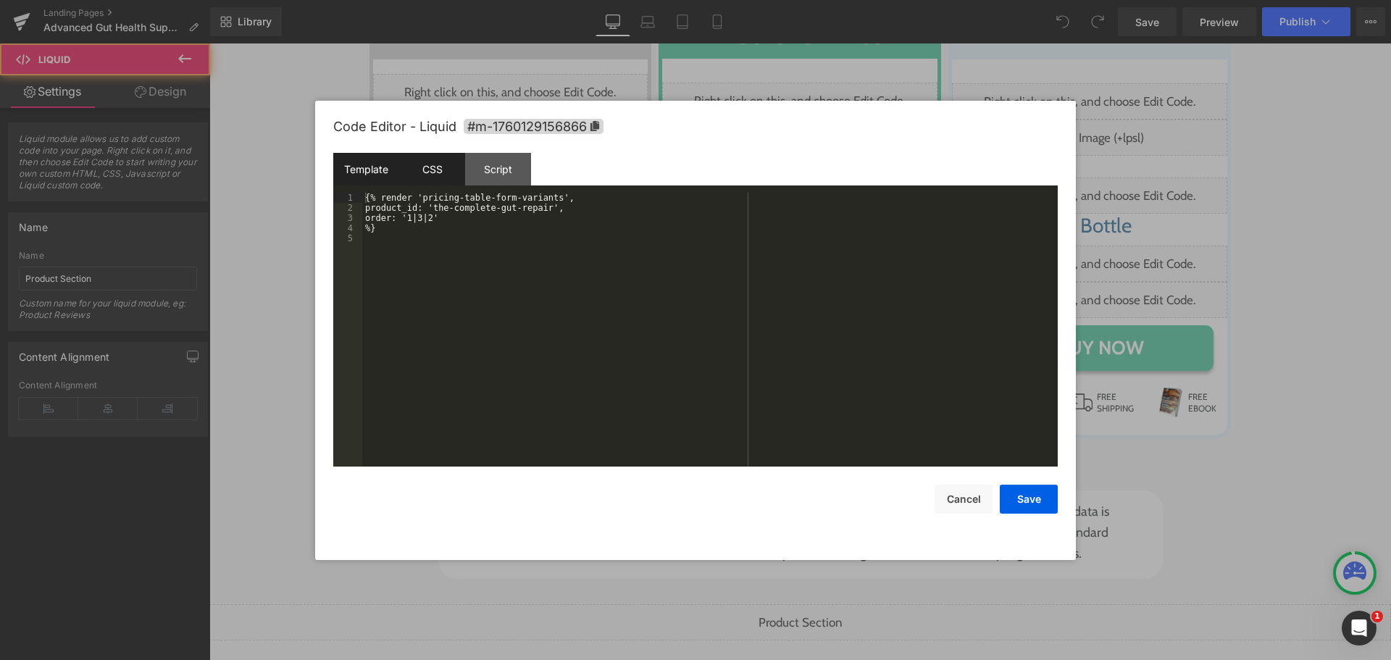
click at [414, 161] on div "CSS" at bounding box center [432, 169] width 66 height 33
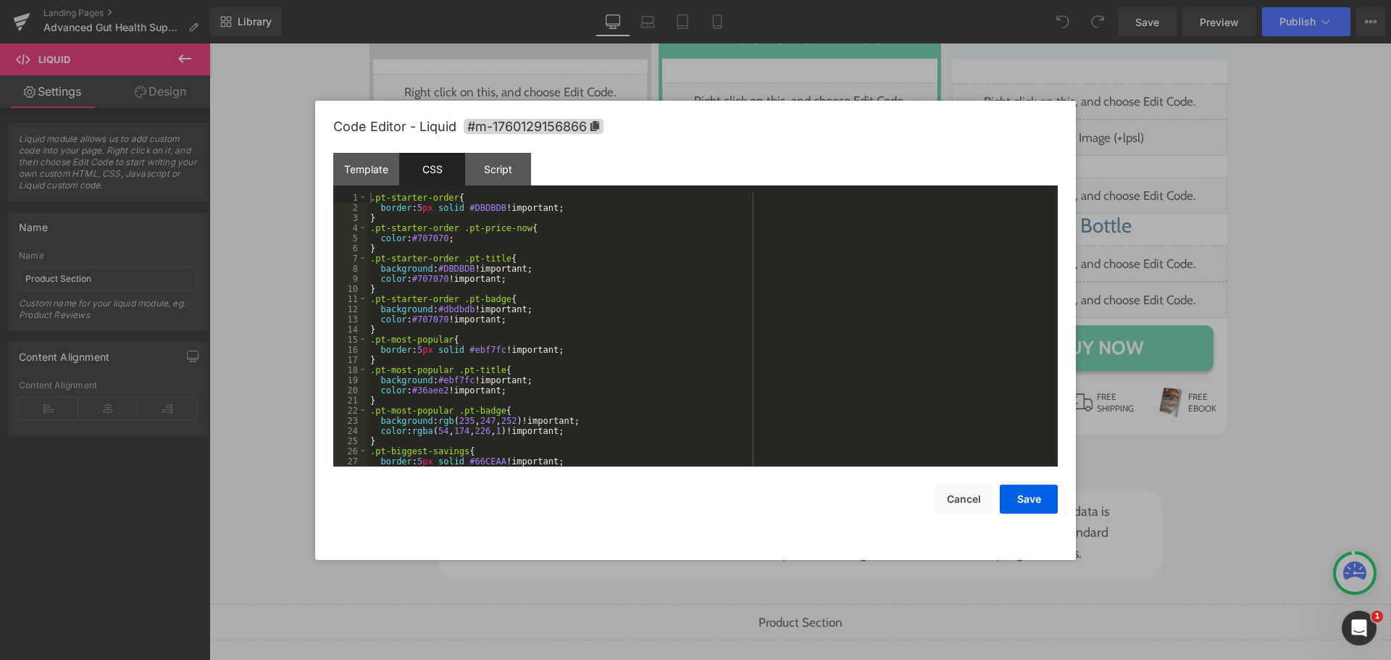
scroll to position [132, 0]
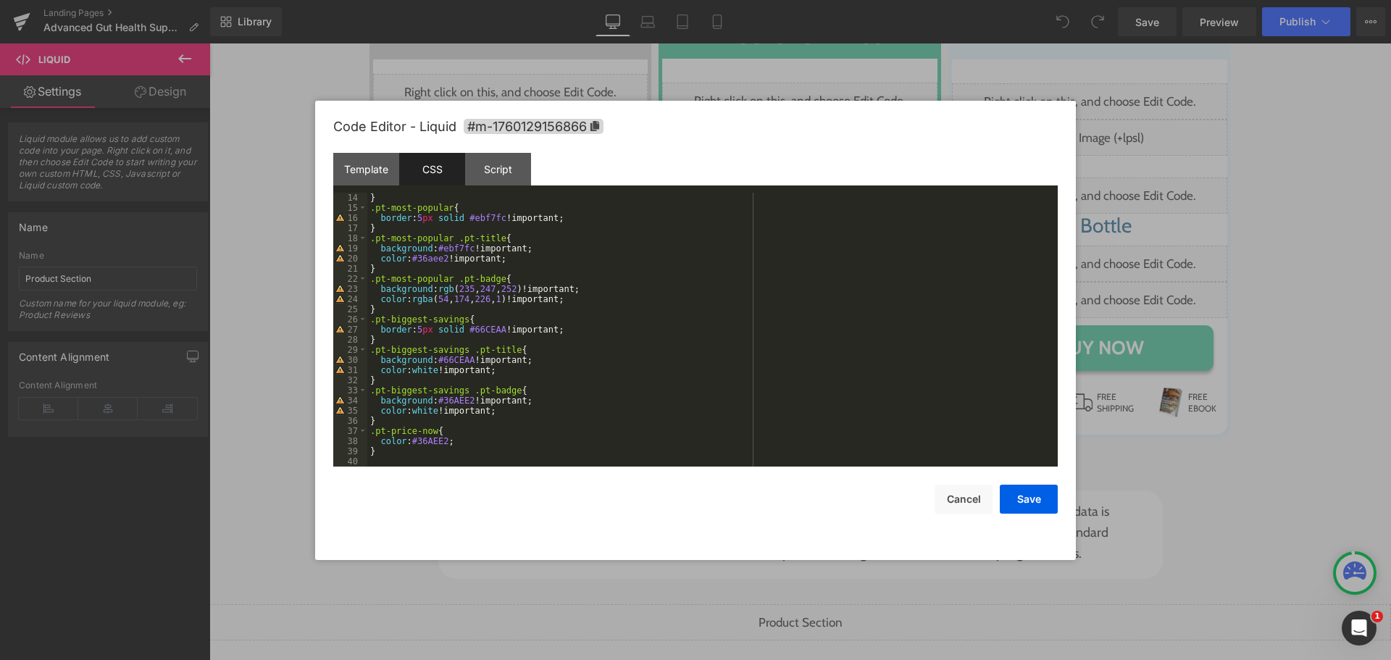
click at [543, 115] on div "Code Editor - Liquid #m-1760129156866" at bounding box center [695, 127] width 725 height 52
click at [535, 122] on span "#m-1760129156866" at bounding box center [534, 126] width 140 height 15
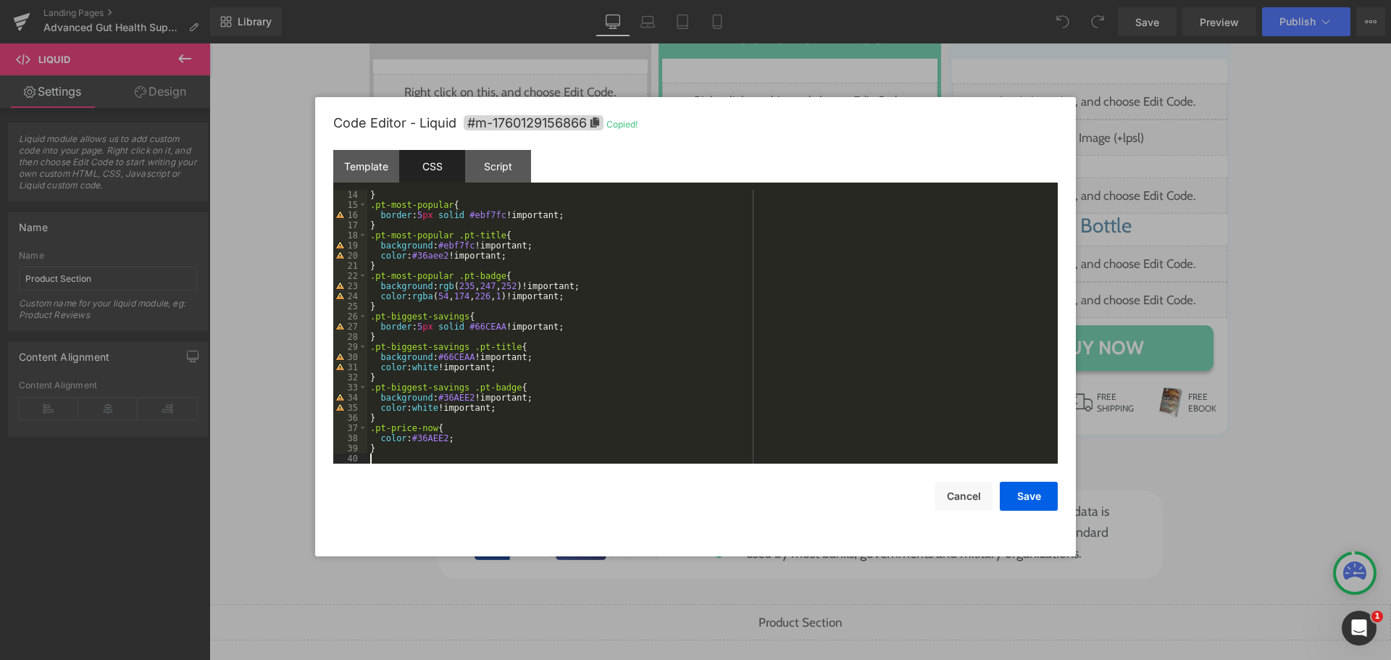
click at [474, 458] on div "} .pt-most-popular { border : 5 px solid #ebf7fc !important; } .pt-most-popular…" at bounding box center [709, 337] width 685 height 294
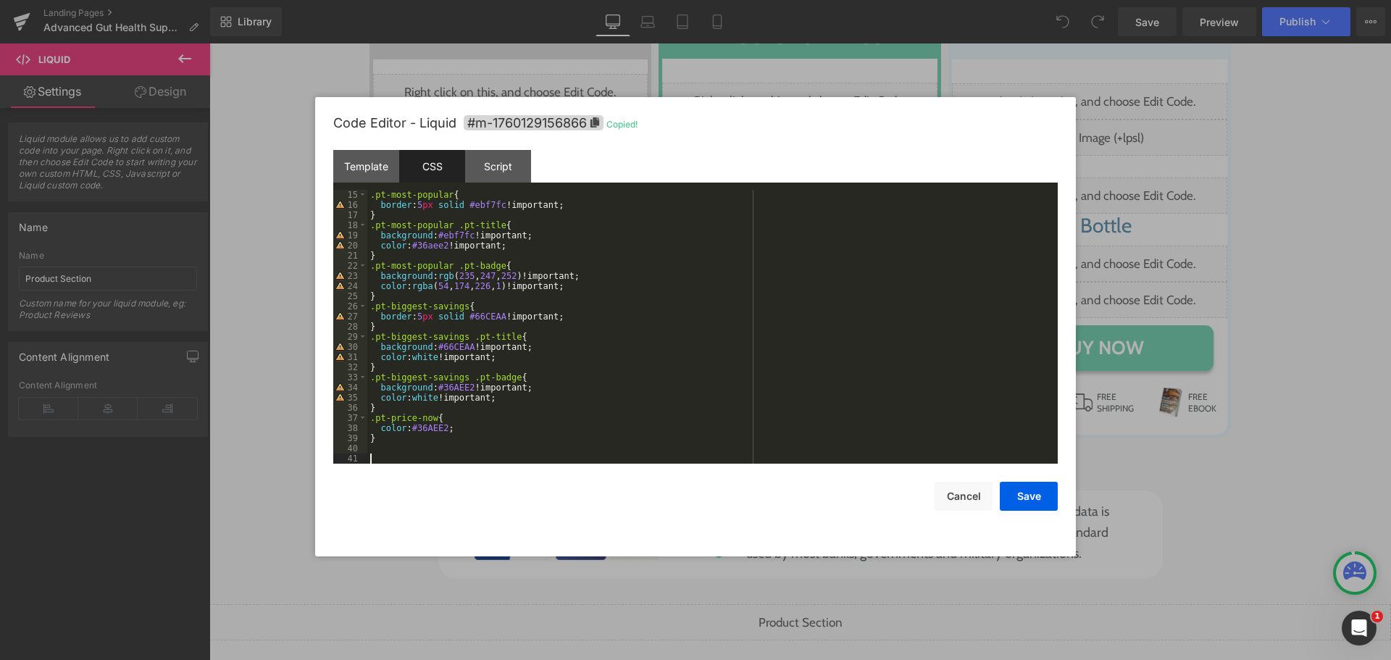
paste textarea
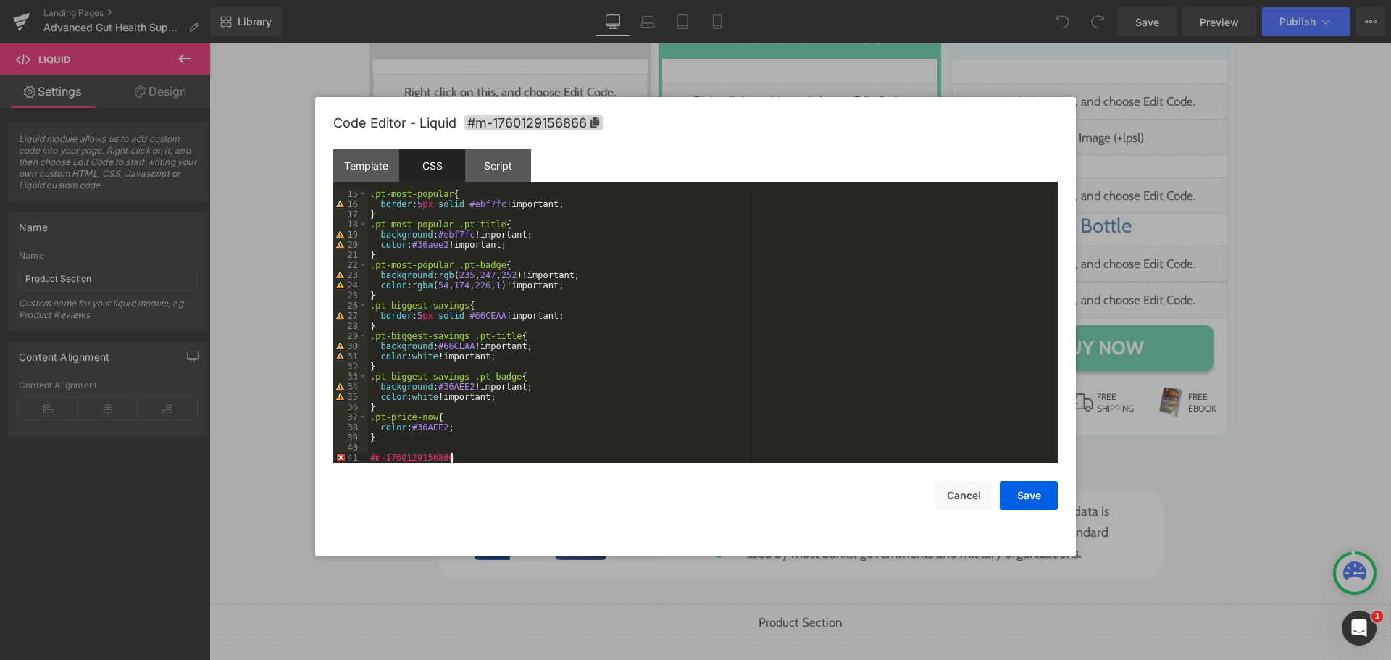
scroll to position [152, 0]
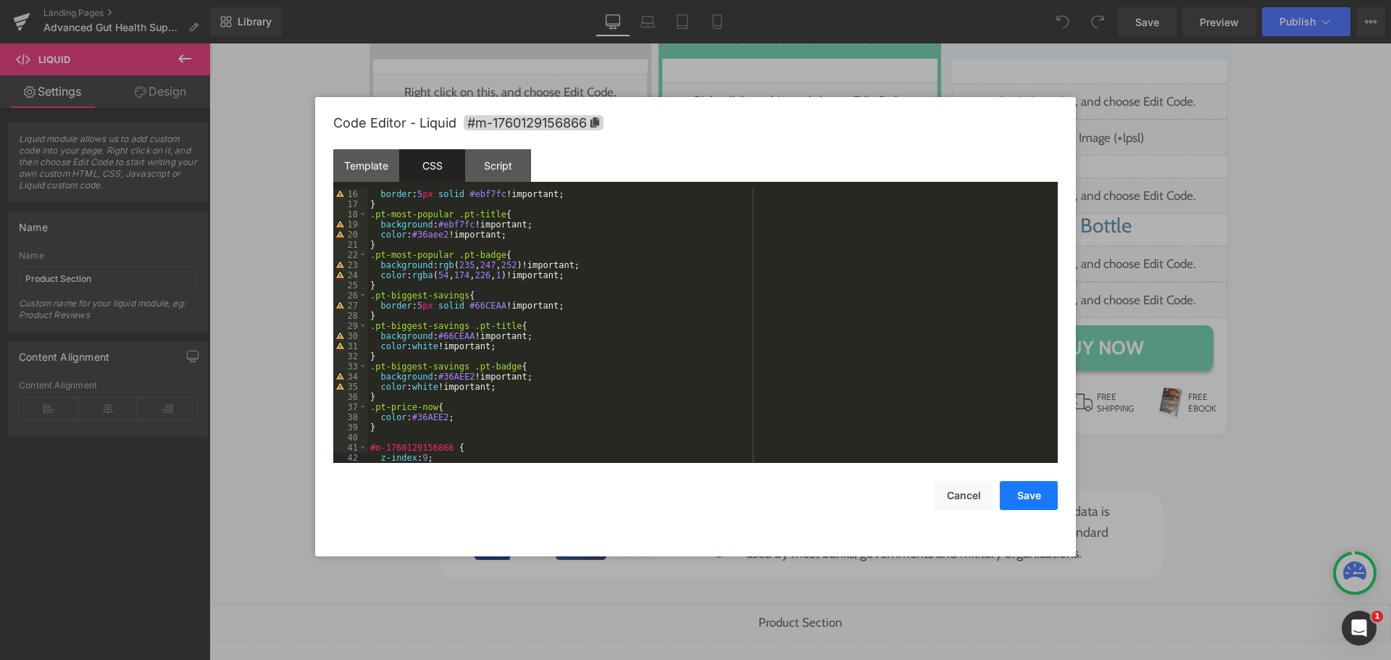
click at [1041, 505] on button "Save" at bounding box center [1029, 495] width 58 height 29
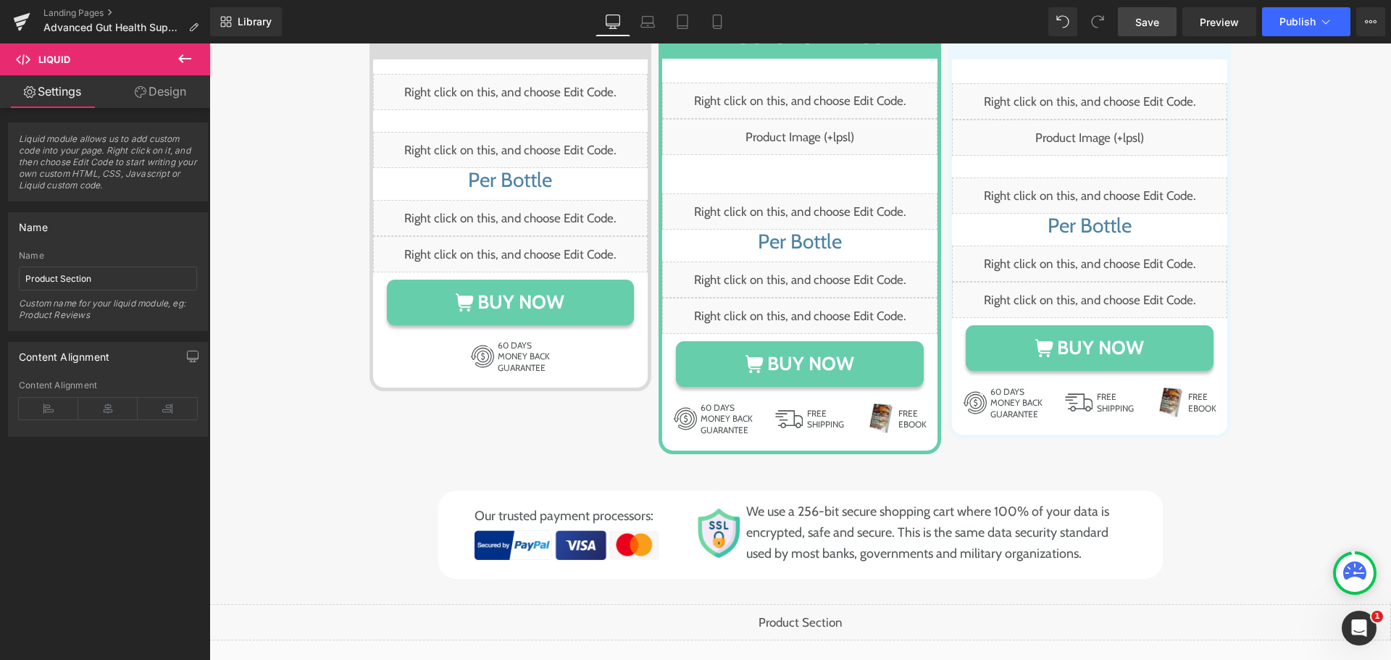
click at [1146, 30] on link "Save" at bounding box center [1147, 21] width 59 height 29
